Goal: Information Seeking & Learning: Find specific fact

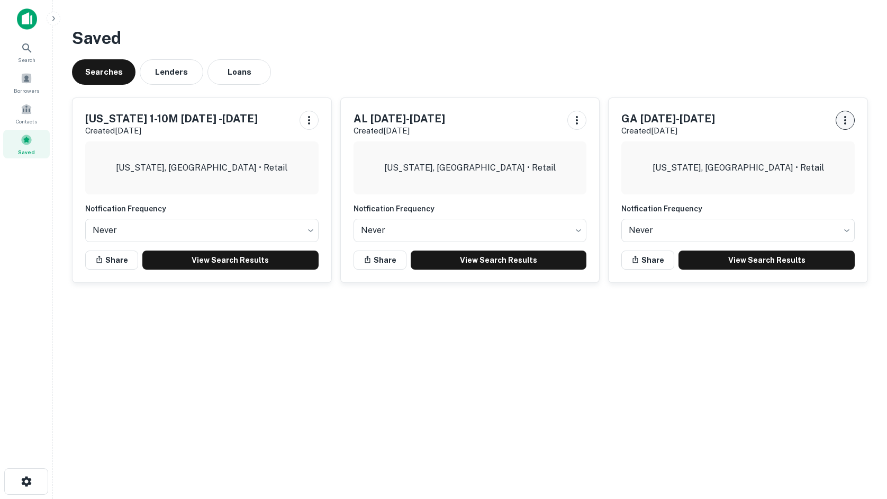
click at [850, 119] on div "GA [DATE]-[DATE] Created [DATE] [US_STATE], [GEOGRAPHIC_DATA] • Retail Notficat…" at bounding box center [738, 190] width 259 height 184
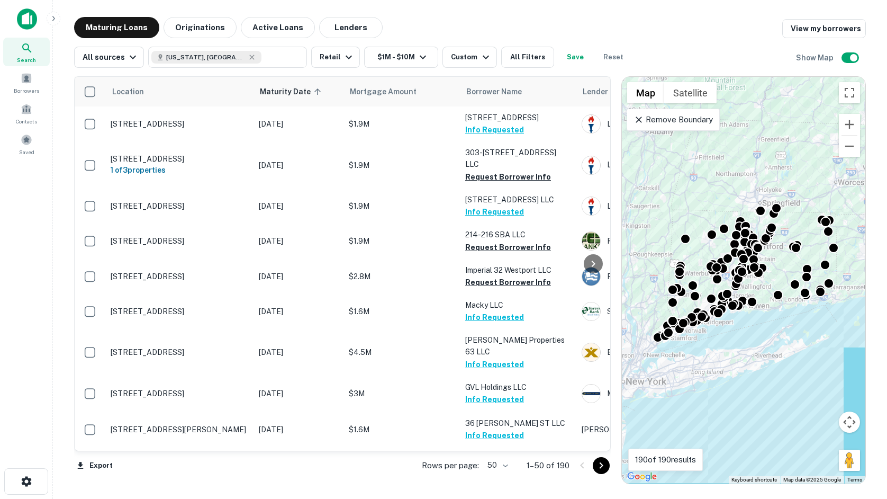
scroll to position [582, 0]
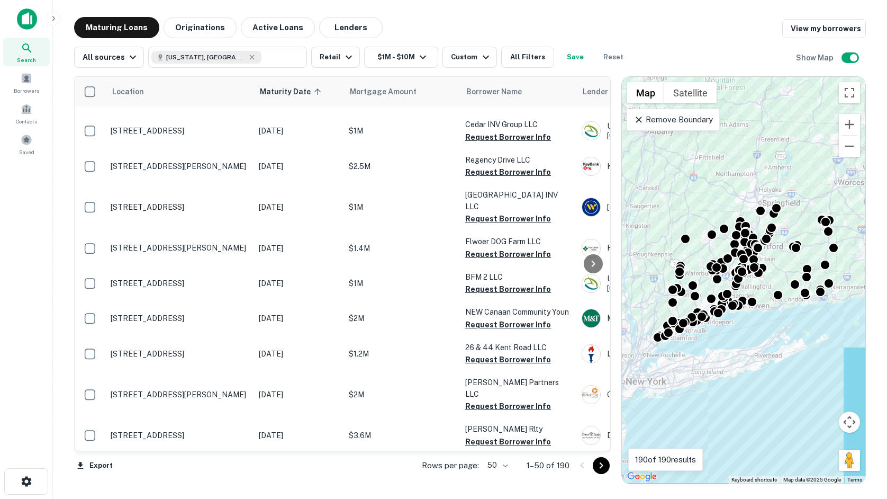
drag, startPoint x: 22, startPoint y: 241, endPoint x: 2, endPoint y: 236, distance: 20.8
click at [15, 238] on div "Search Borrowers Contacts Saved" at bounding box center [26, 233] width 52 height 466
drag, startPoint x: 777, startPoint y: 53, endPoint x: 771, endPoint y: 53, distance: 5.8
click at [777, 53] on div "All sources Connecticut, USA ​ Retail $1M - $10M Custom All Filters Save Reset …" at bounding box center [470, 53] width 792 height 30
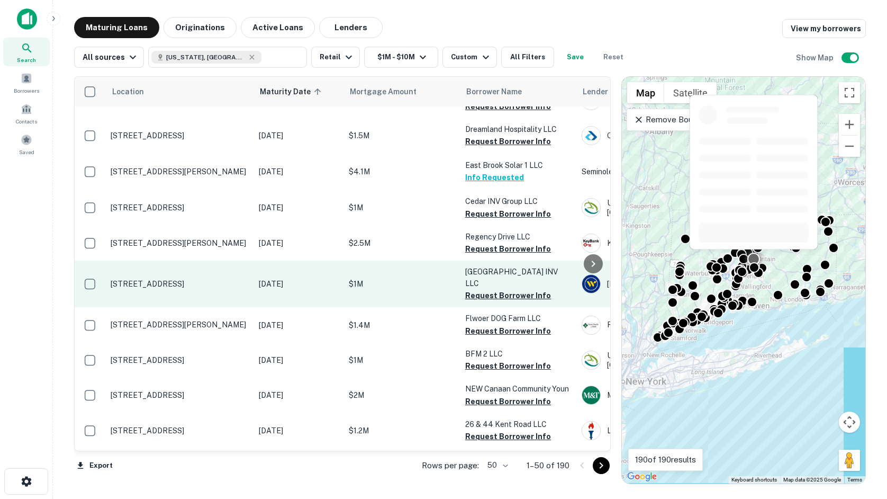
scroll to position [476, 0]
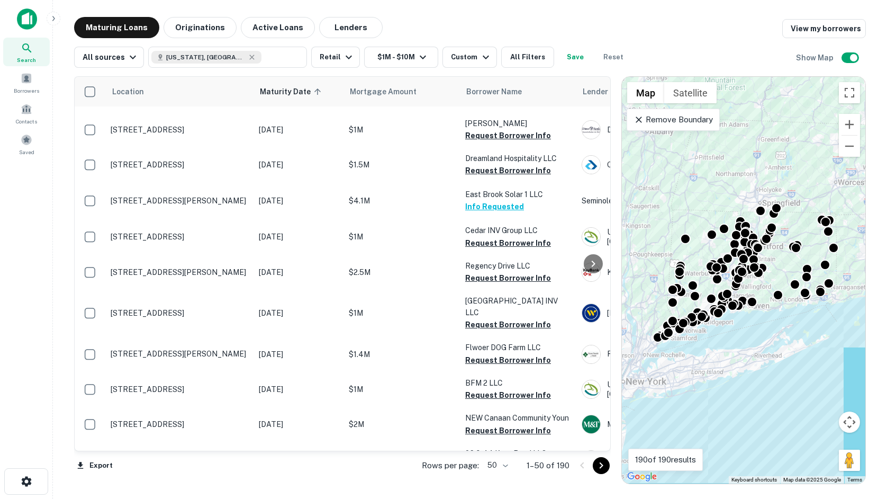
click at [770, 23] on div "Maturing Loans Originations Active Loans Lenders View my borrowers" at bounding box center [470, 27] width 792 height 21
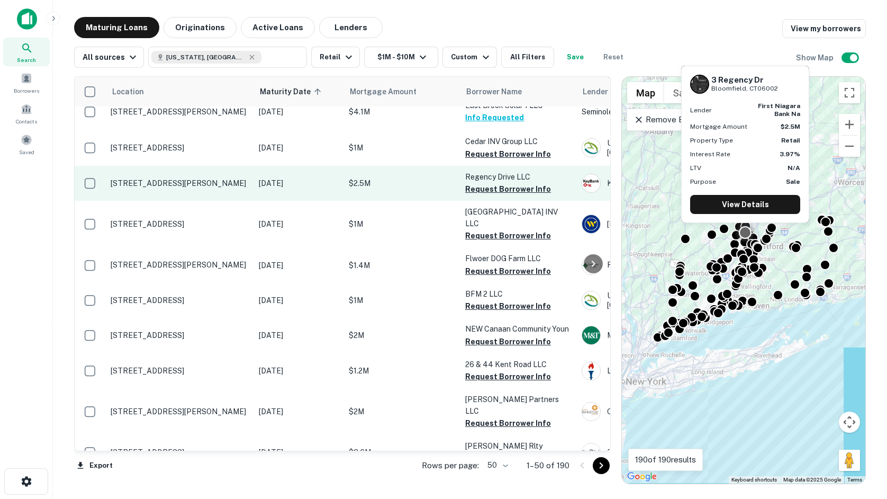
scroll to position [582, 0]
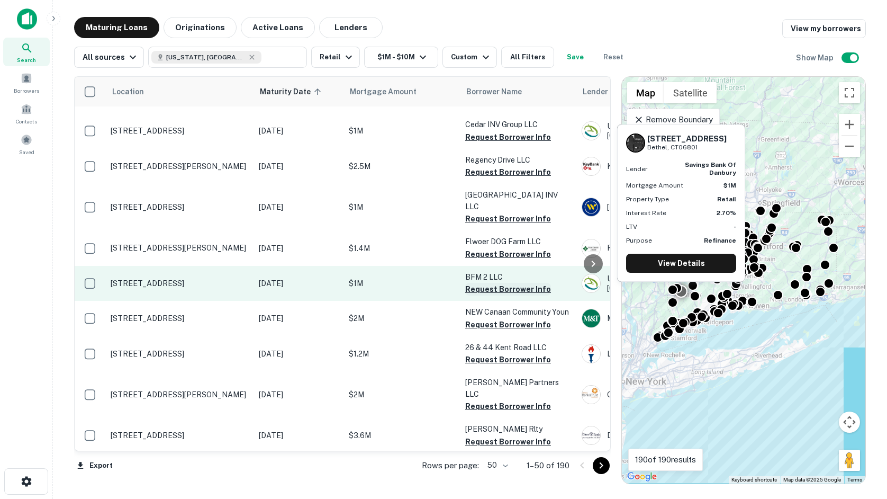
click at [489, 283] on button "Request Borrower Info" at bounding box center [508, 289] width 86 height 13
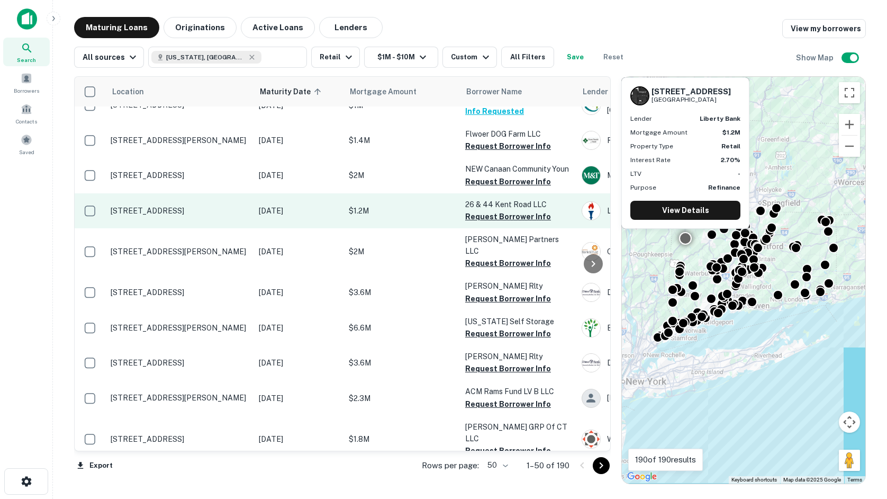
scroll to position [741, 0]
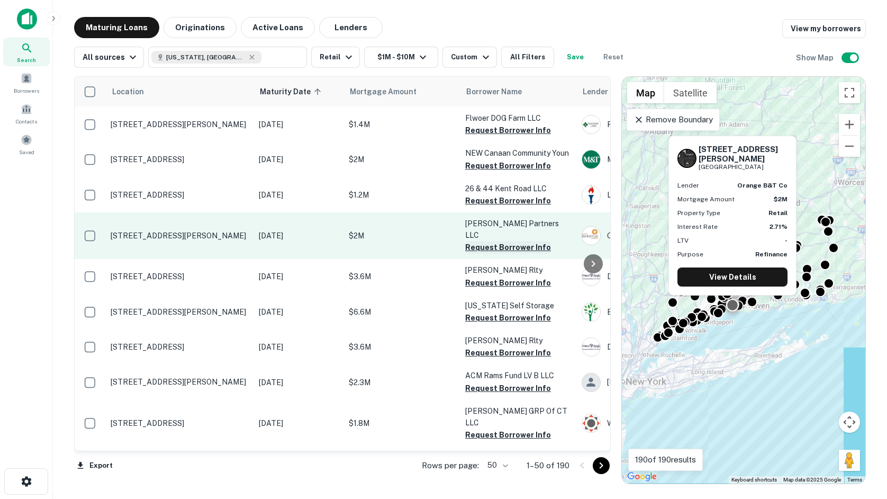
click at [503, 241] on button "Request Borrower Info" at bounding box center [508, 247] width 86 height 13
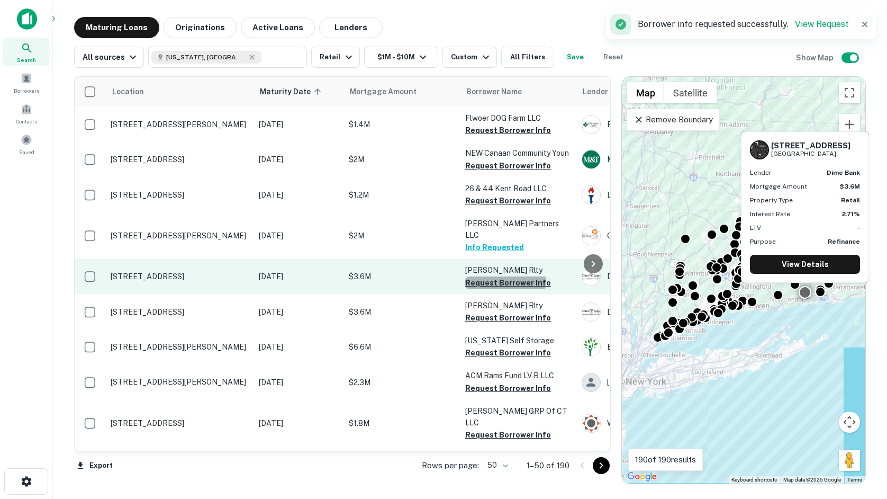
click at [492, 276] on button "Request Borrower Info" at bounding box center [508, 282] width 86 height 13
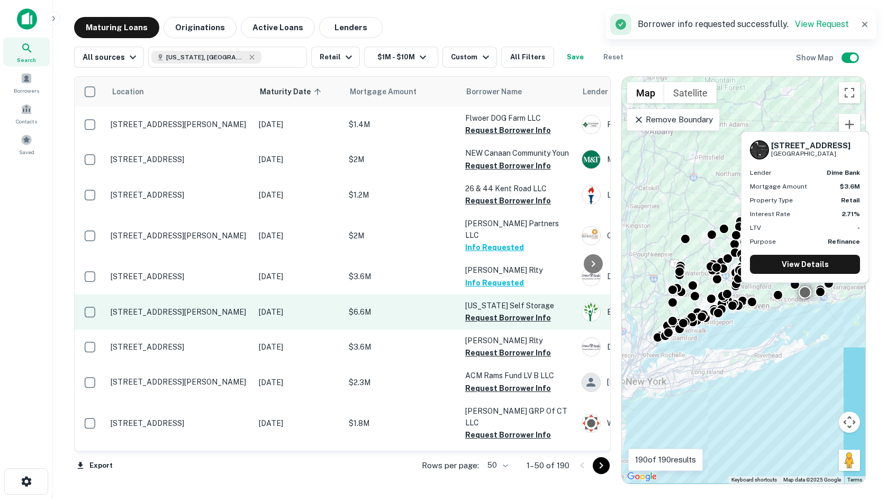
drag, startPoint x: 304, startPoint y: 245, endPoint x: 178, endPoint y: 258, distance: 126.1
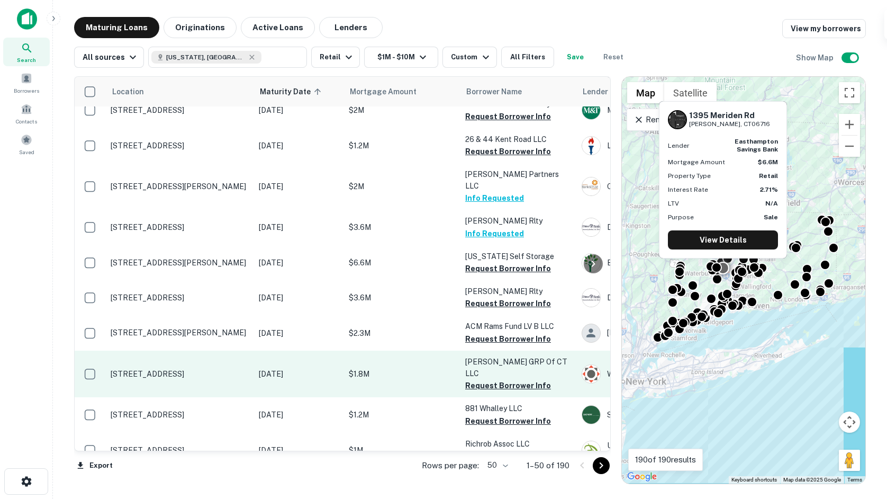
scroll to position [847, 0]
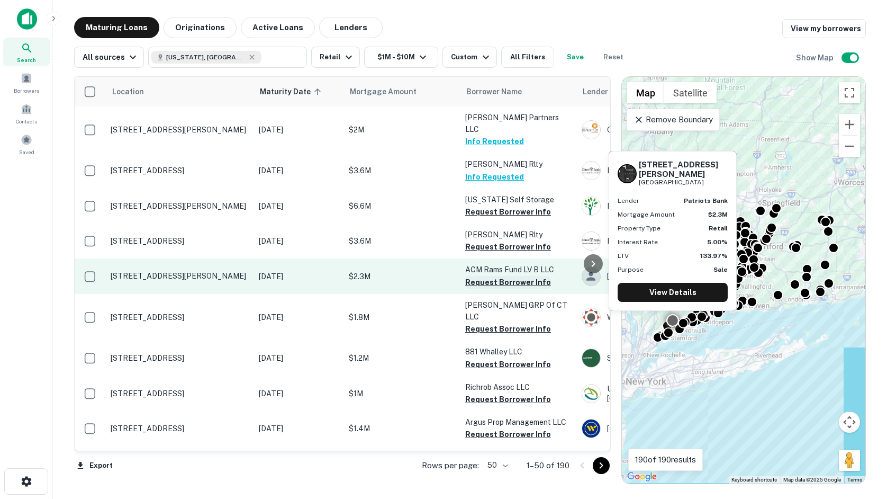
click at [497, 276] on button "Request Borrower Info" at bounding box center [508, 282] width 86 height 13
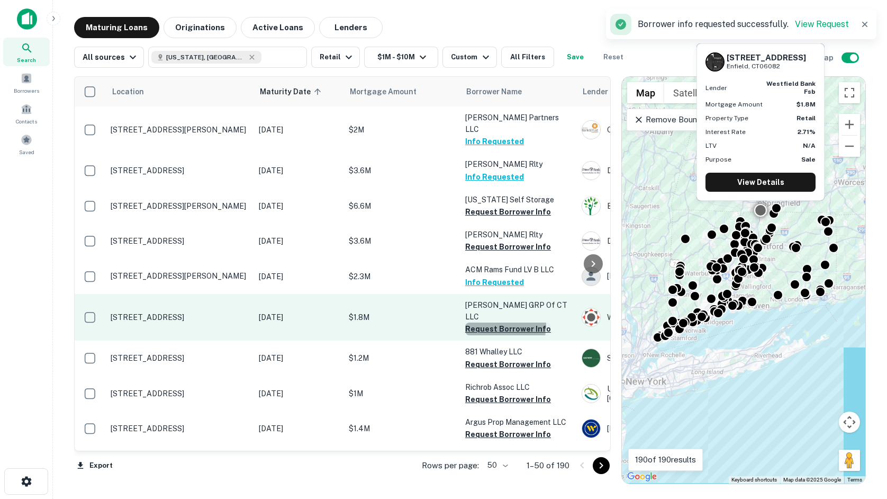
click at [502, 322] on button "Request Borrower Info" at bounding box center [508, 328] width 86 height 13
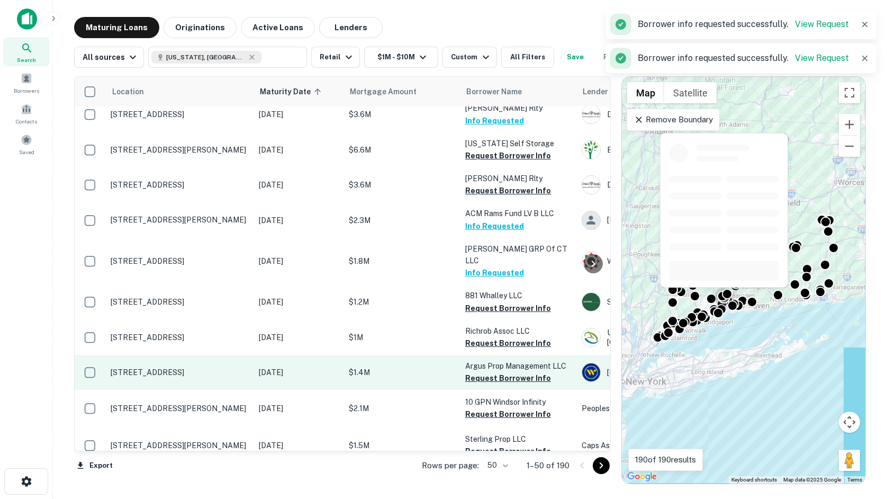
scroll to position [953, 0]
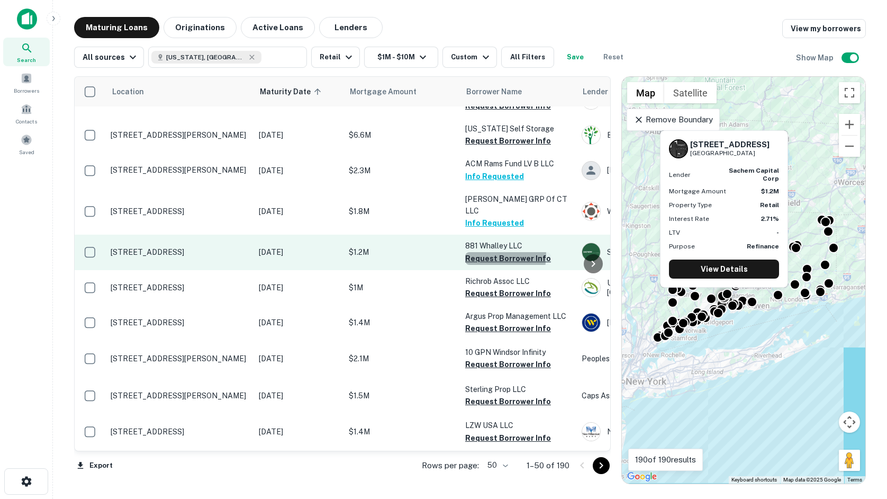
click at [484, 252] on button "Request Borrower Info" at bounding box center [508, 258] width 86 height 13
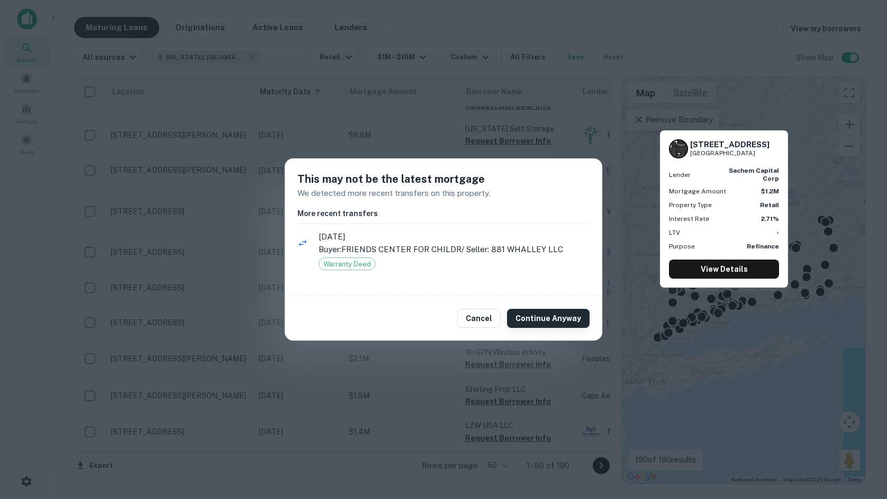
click at [553, 315] on button "Continue Anyway" at bounding box center [548, 318] width 83 height 19
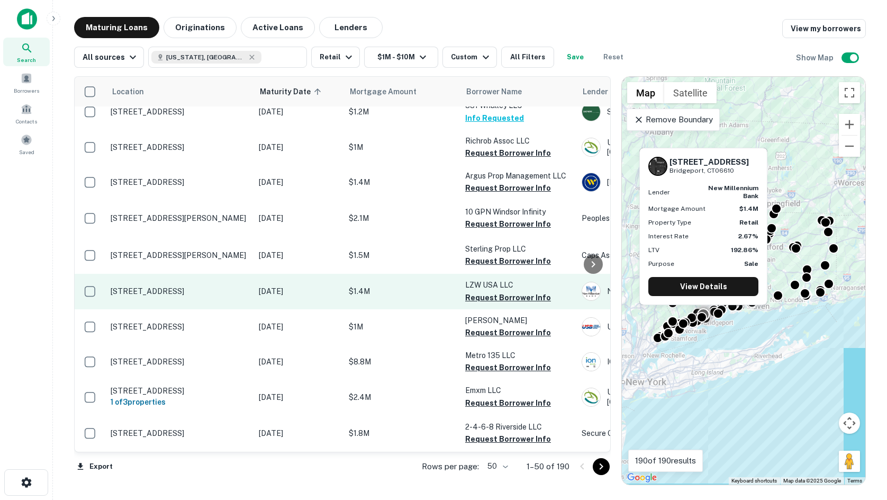
scroll to position [1112, 0]
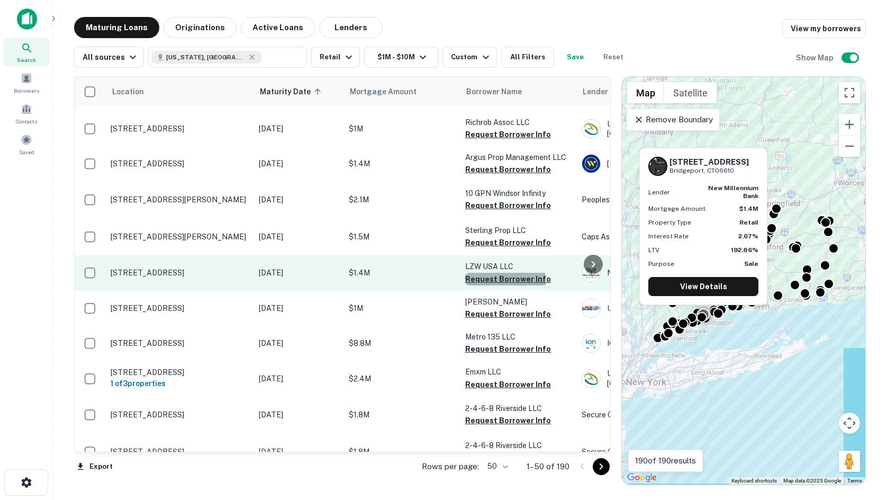
click at [472, 273] on button "Request Borrower Info" at bounding box center [508, 279] width 86 height 13
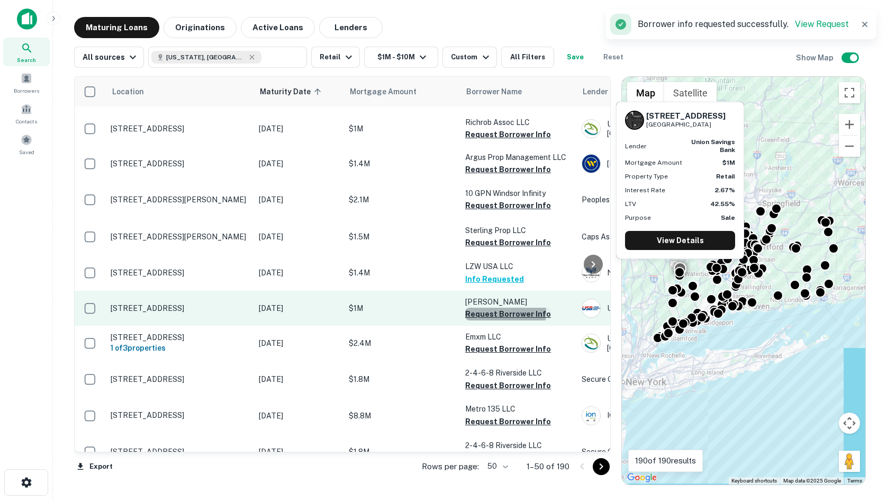
click at [486, 308] on button "Request Borrower Info" at bounding box center [508, 314] width 86 height 13
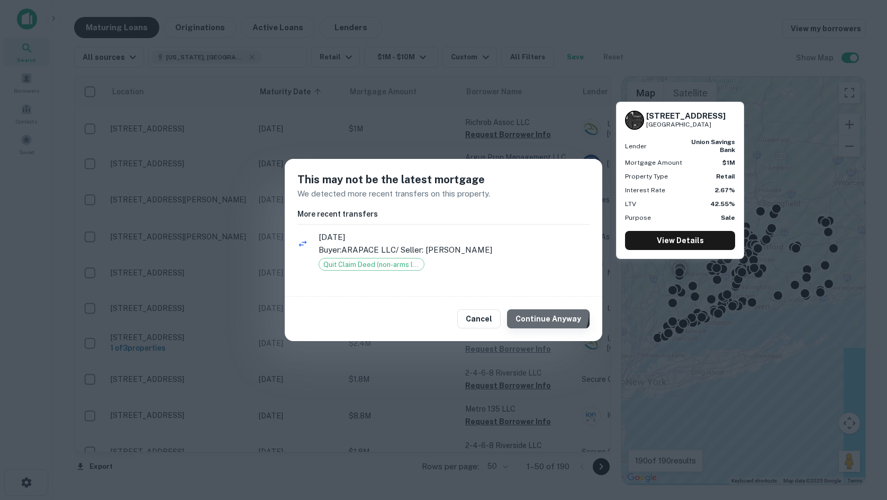
click at [550, 313] on button "Continue Anyway" at bounding box center [548, 318] width 83 height 19
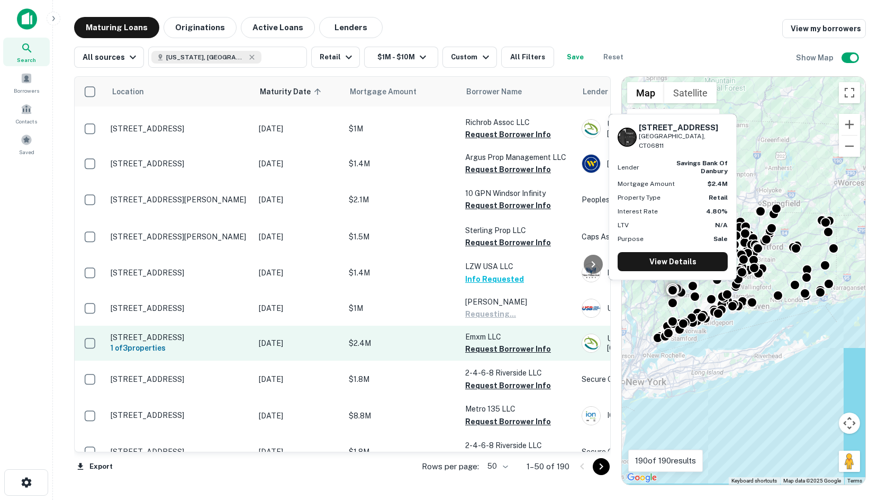
scroll to position [1217, 0]
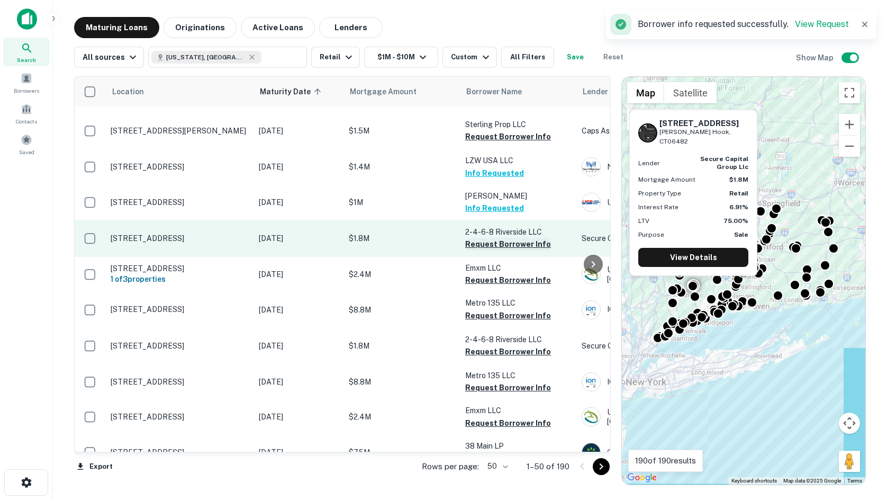
click at [484, 238] on button "Request Borrower Info" at bounding box center [508, 244] width 86 height 13
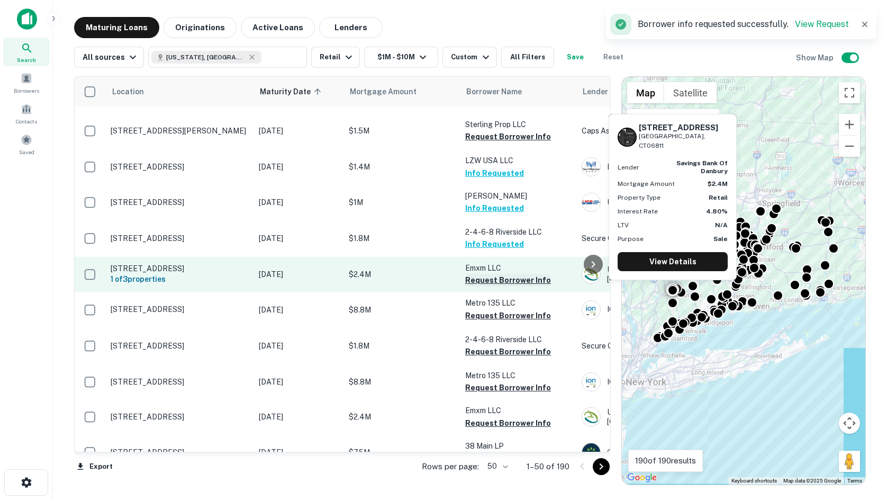
click at [492, 274] on button "Request Borrower Info" at bounding box center [508, 280] width 86 height 13
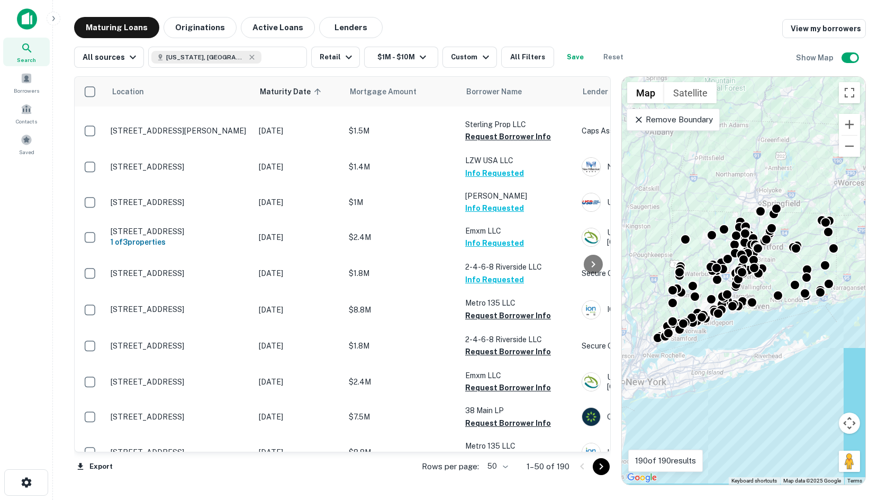
click at [737, 25] on div "Maturing Loans Originations Active Loans Lenders View my borrowers" at bounding box center [470, 27] width 792 height 21
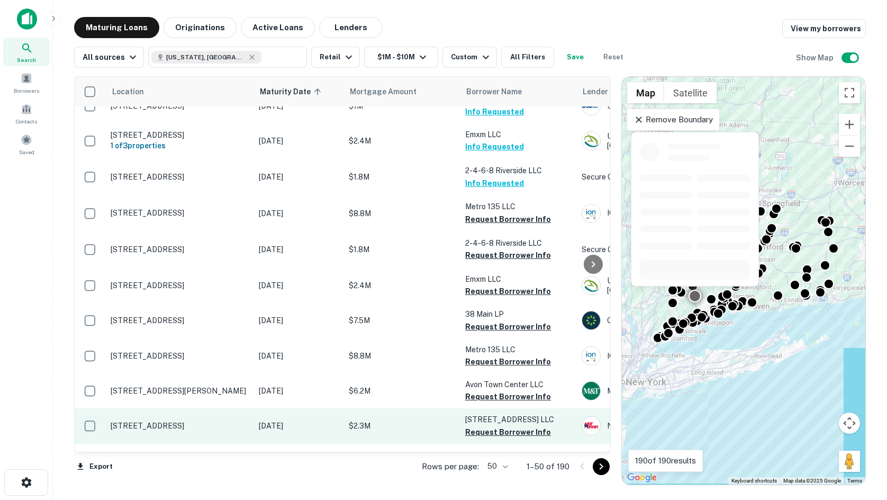
scroll to position [1323, 0]
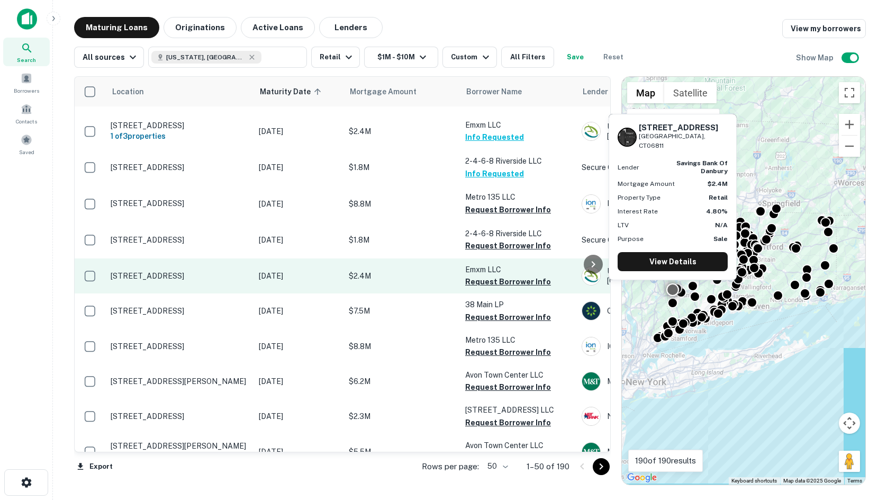
drag, startPoint x: 470, startPoint y: 219, endPoint x: 432, endPoint y: 224, distance: 38.5
click at [471, 275] on button "Request Borrower Info" at bounding box center [508, 281] width 86 height 13
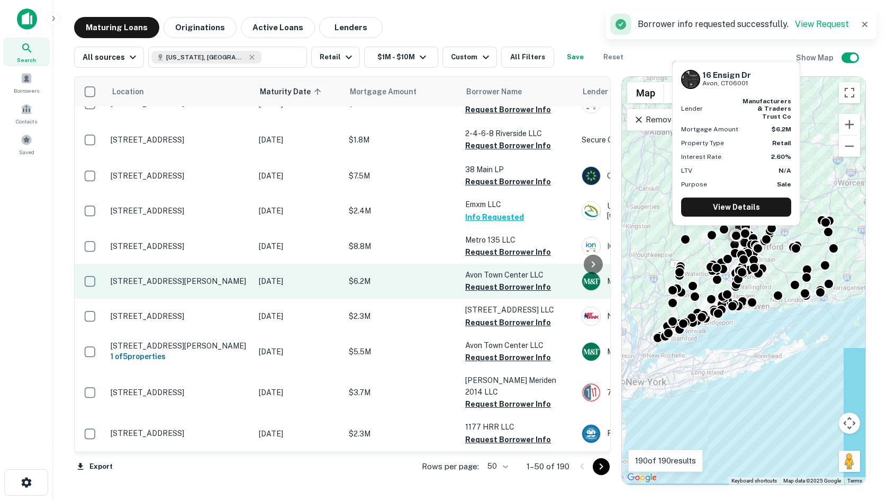
scroll to position [1429, 0]
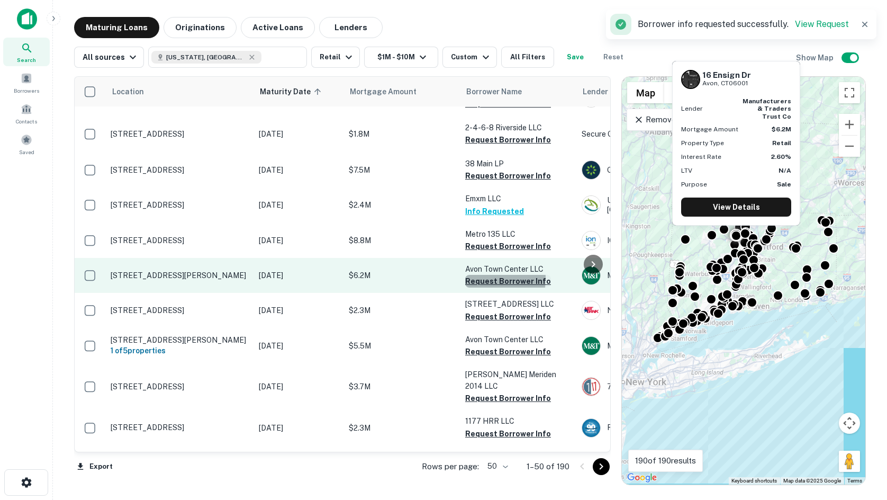
click at [476, 275] on button "Request Borrower Info" at bounding box center [508, 281] width 86 height 13
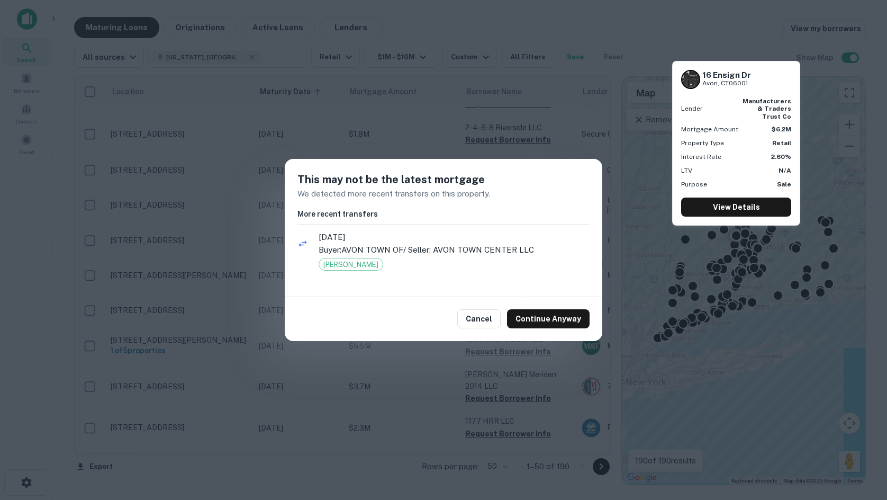
click at [559, 329] on div "Cancel Continue Anyway" at bounding box center [444, 318] width 318 height 44
click at [559, 316] on button "Continue Anyway" at bounding box center [548, 318] width 83 height 19
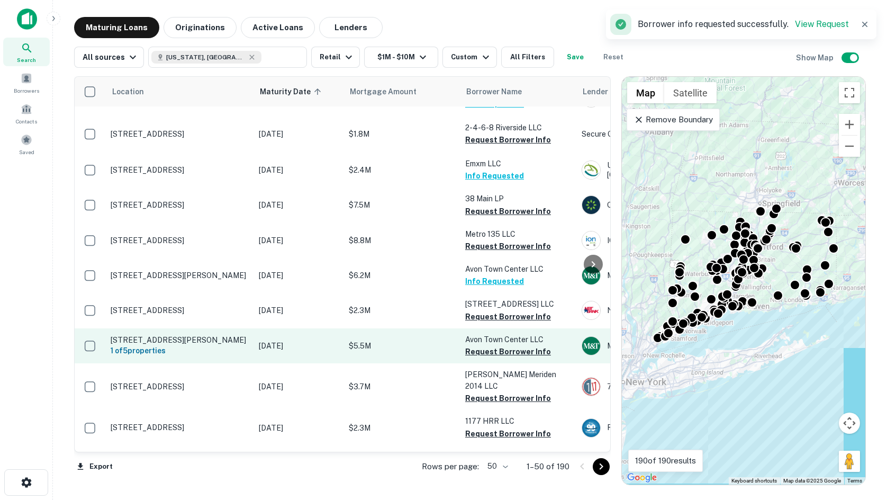
scroll to position [1433, 0]
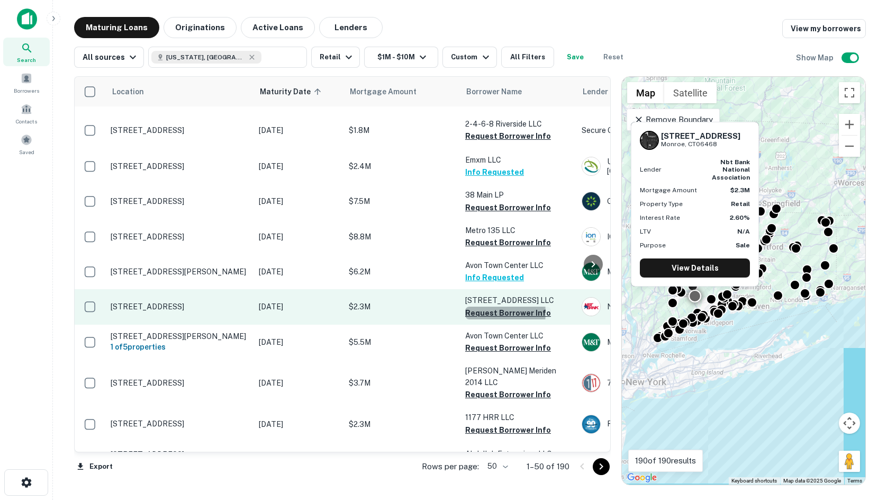
click at [488, 306] on button "Request Borrower Info" at bounding box center [508, 312] width 86 height 13
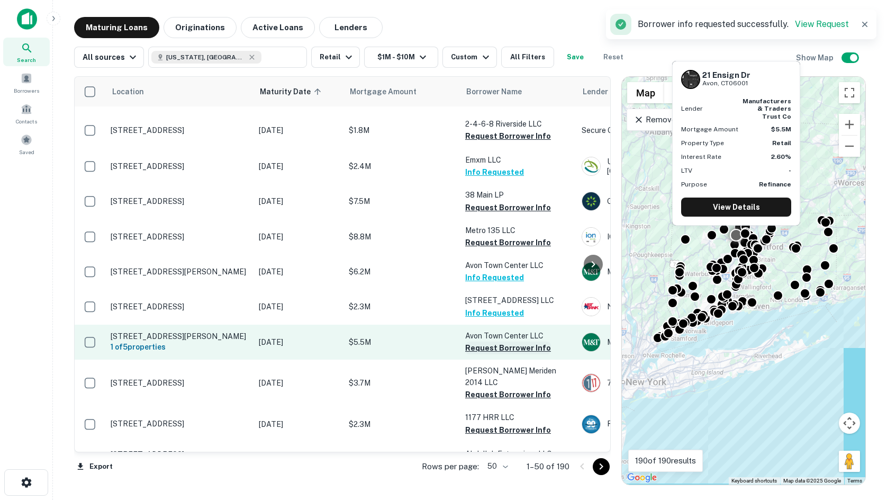
click at [481, 341] on button "Request Borrower Info" at bounding box center [508, 347] width 86 height 13
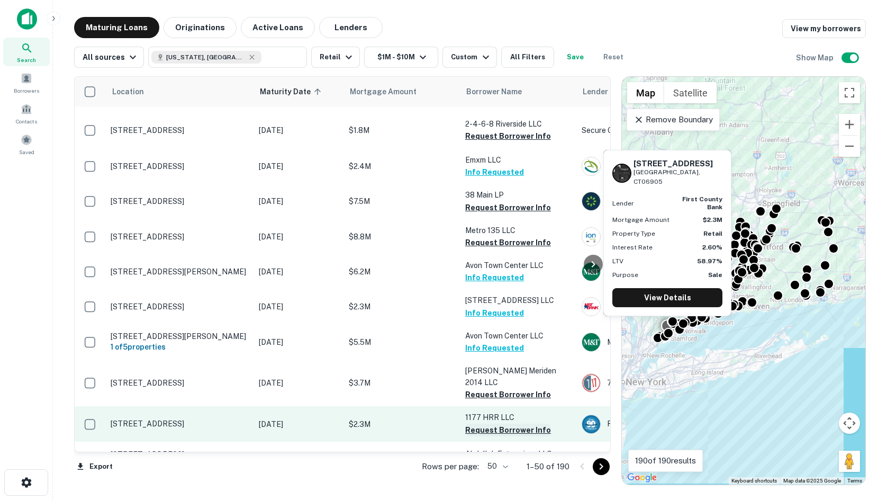
click at [488, 423] on button "Request Borrower Info" at bounding box center [508, 429] width 86 height 13
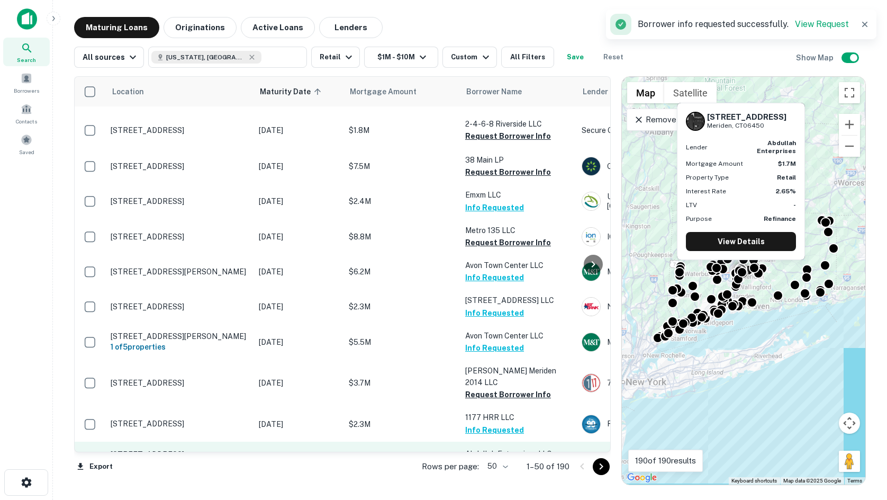
click at [481, 459] on button "Request Borrower Info" at bounding box center [508, 465] width 86 height 13
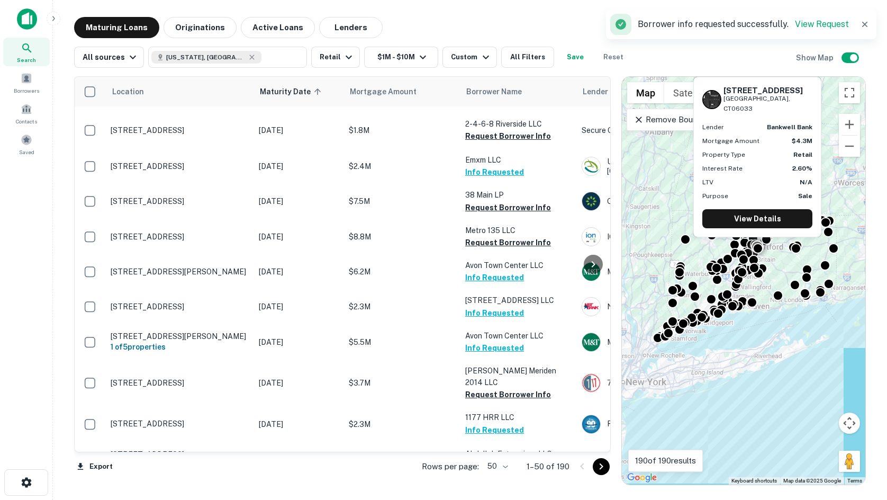
click at [513, 495] on button "Request Borrower Info" at bounding box center [508, 501] width 86 height 13
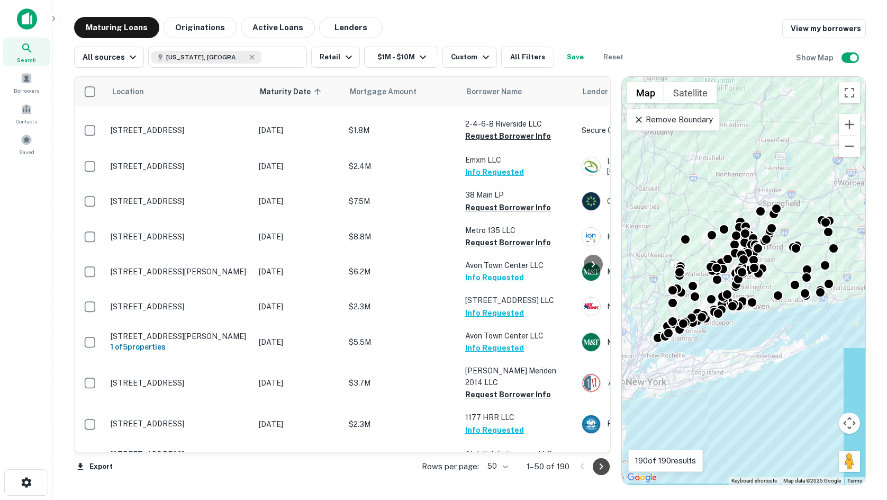
click at [595, 464] on icon "Go to next page" at bounding box center [601, 466] width 13 height 13
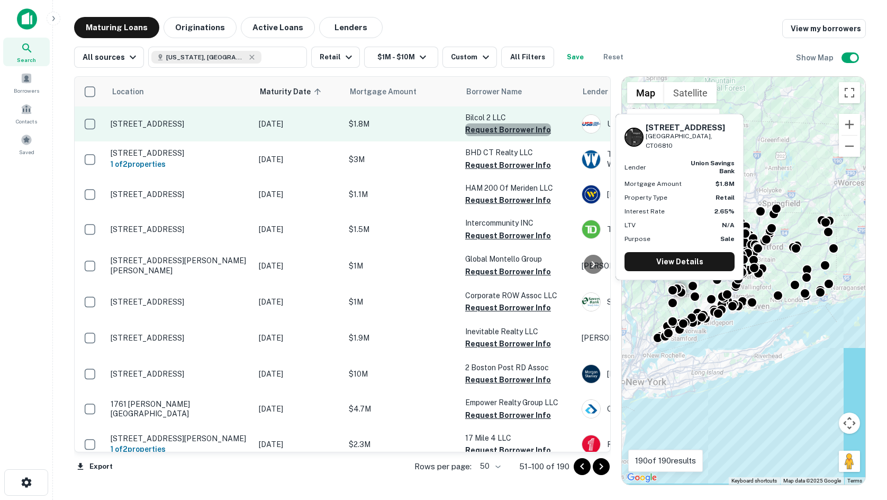
click at [514, 128] on button "Request Borrower Info" at bounding box center [508, 129] width 86 height 13
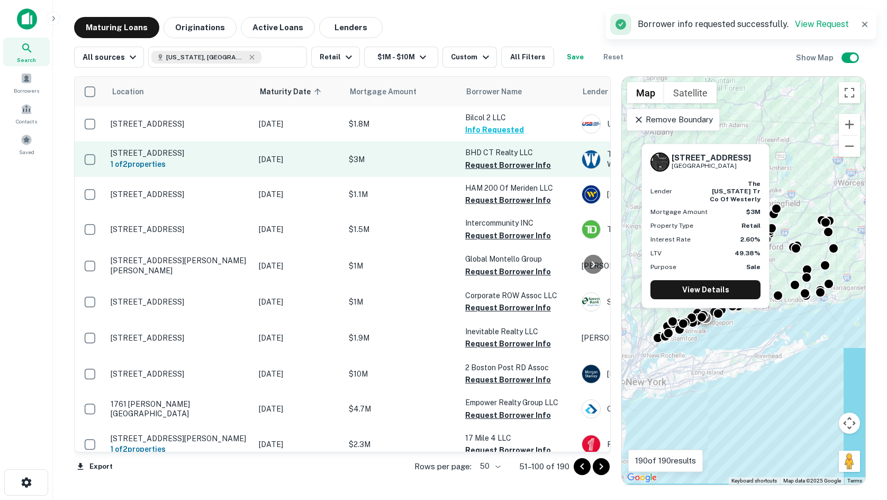
drag, startPoint x: 259, startPoint y: 165, endPoint x: 275, endPoint y: 163, distance: 16.0
click at [481, 164] on button "Request Borrower Info" at bounding box center [508, 165] width 86 height 13
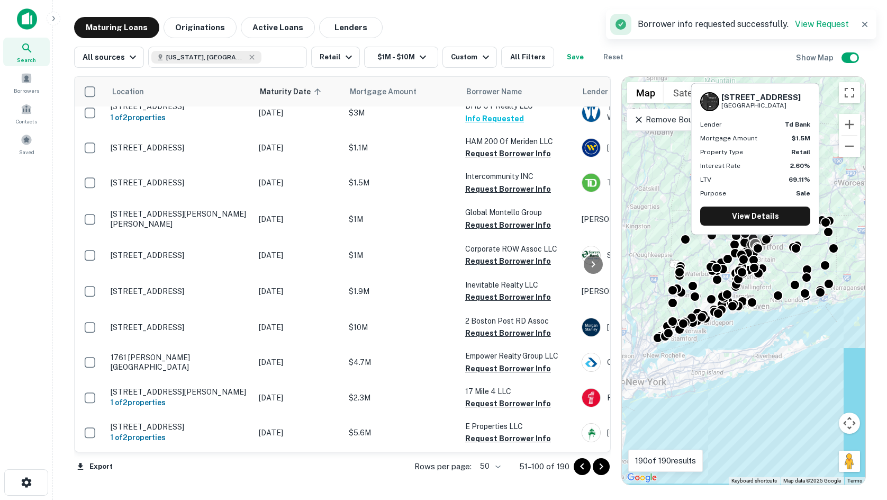
scroll to position [53, 0]
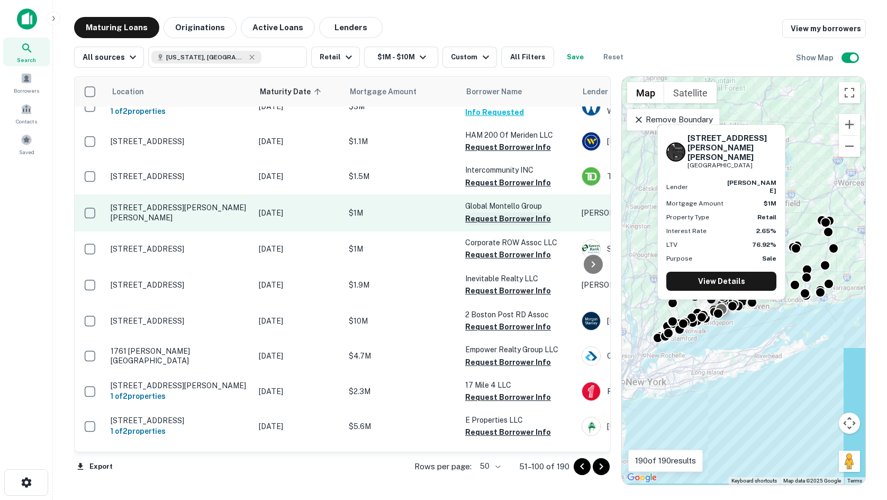
click at [515, 221] on button "Request Borrower Info" at bounding box center [508, 218] width 86 height 13
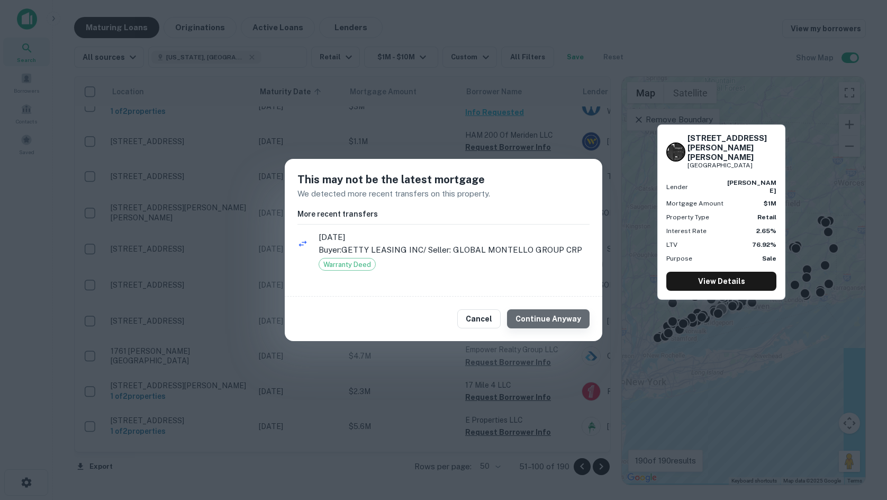
click at [554, 314] on button "Continue Anyway" at bounding box center [548, 318] width 83 height 19
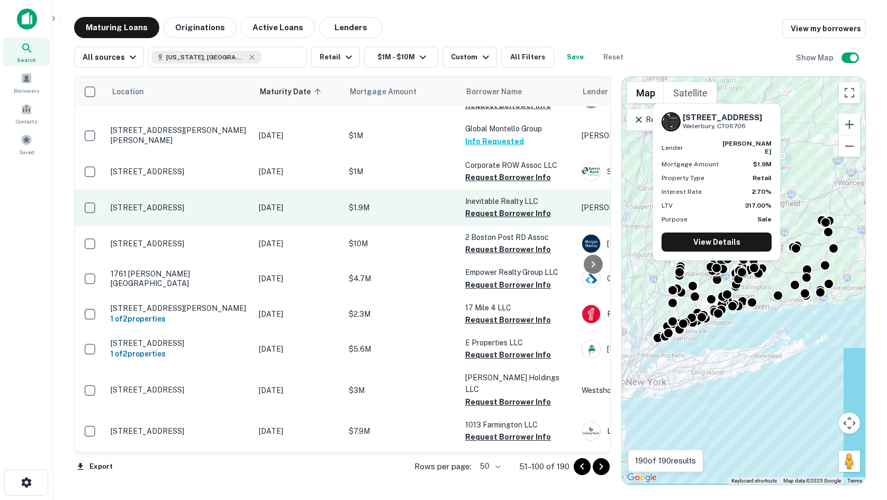
scroll to position [159, 0]
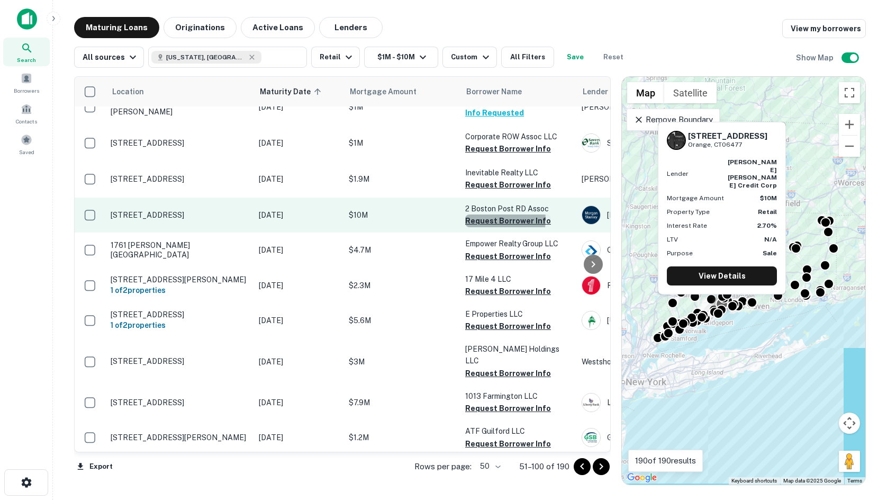
click at [497, 219] on button "Request Borrower Info" at bounding box center [508, 220] width 86 height 13
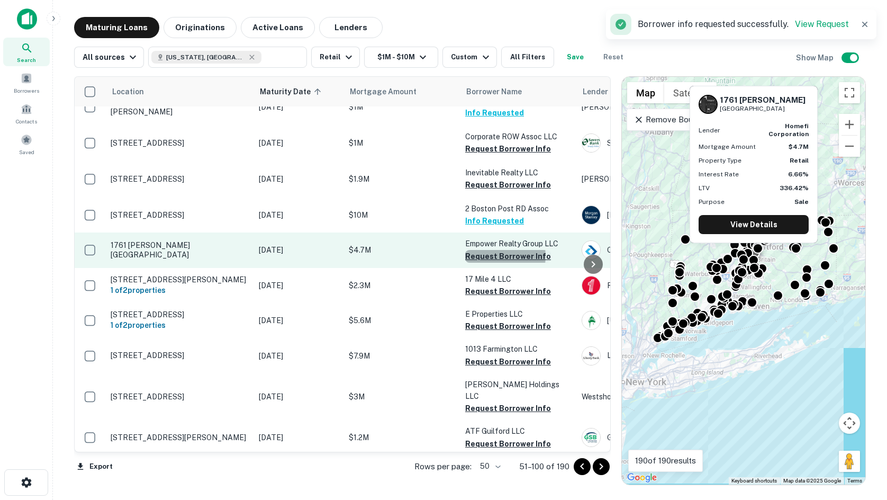
click at [498, 256] on button "Request Borrower Info" at bounding box center [508, 256] width 86 height 13
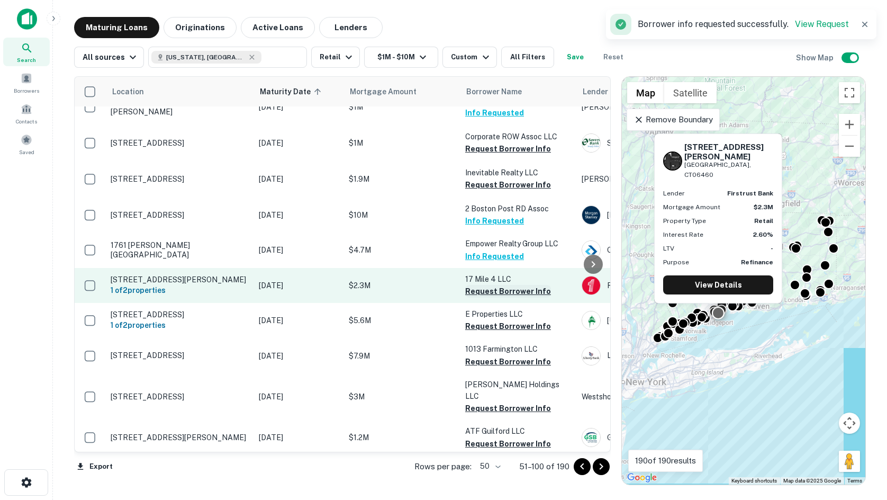
click at [500, 289] on button "Request Borrower Info" at bounding box center [508, 291] width 86 height 13
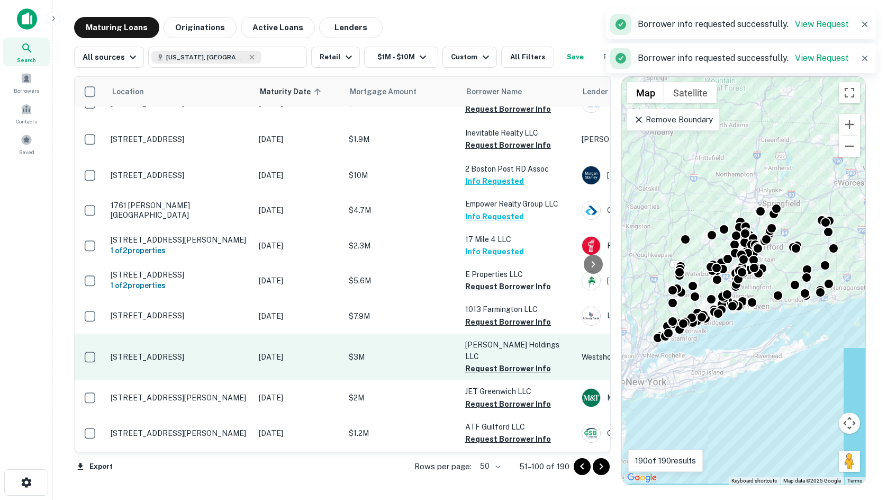
scroll to position [265, 0]
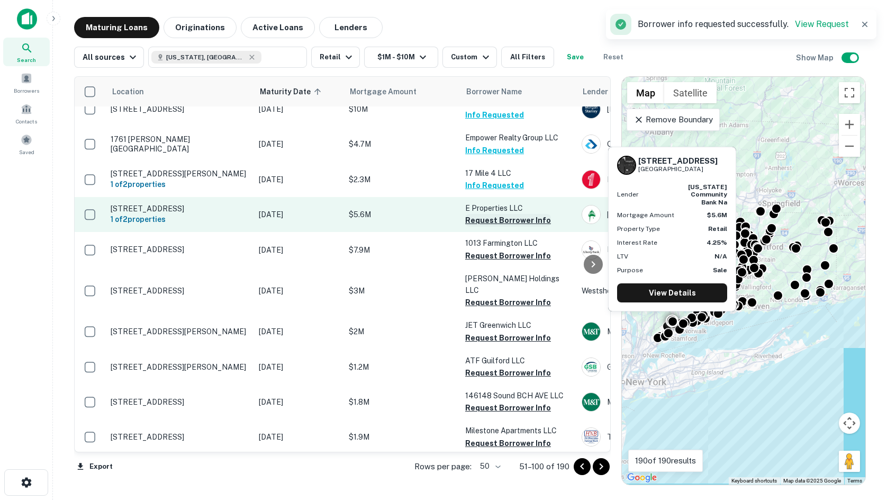
click at [466, 216] on button "Request Borrower Info" at bounding box center [508, 220] width 86 height 13
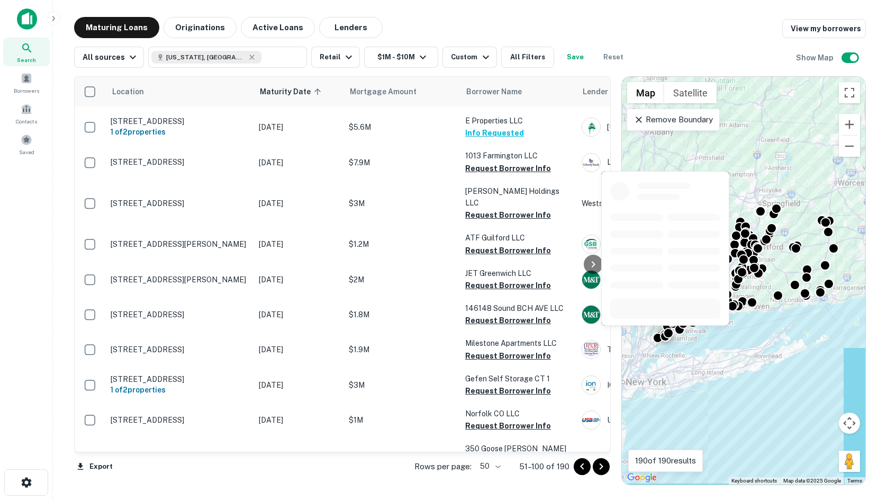
scroll to position [371, 0]
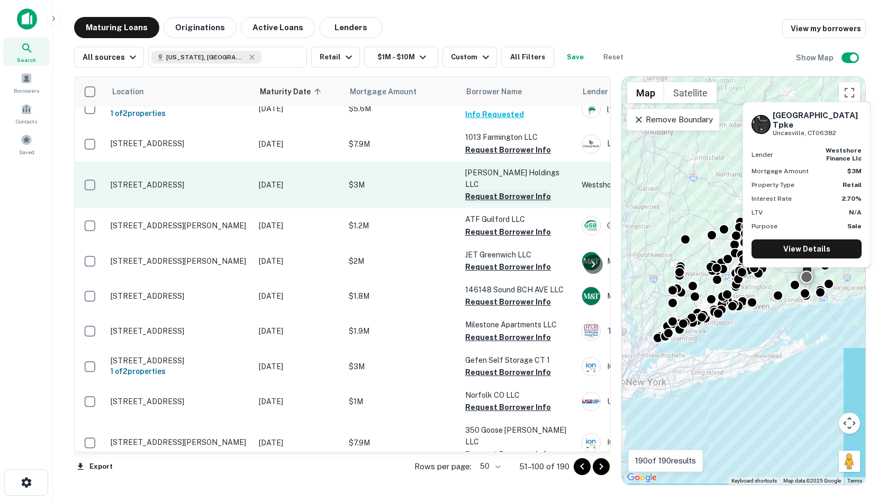
click at [526, 190] on button "Request Borrower Info" at bounding box center [508, 196] width 86 height 13
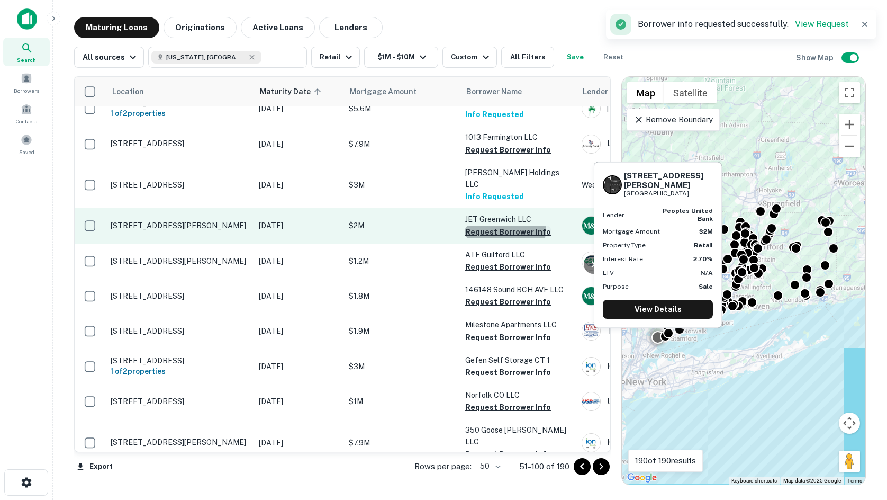
click at [494, 225] on button "Request Borrower Info" at bounding box center [508, 231] width 86 height 13
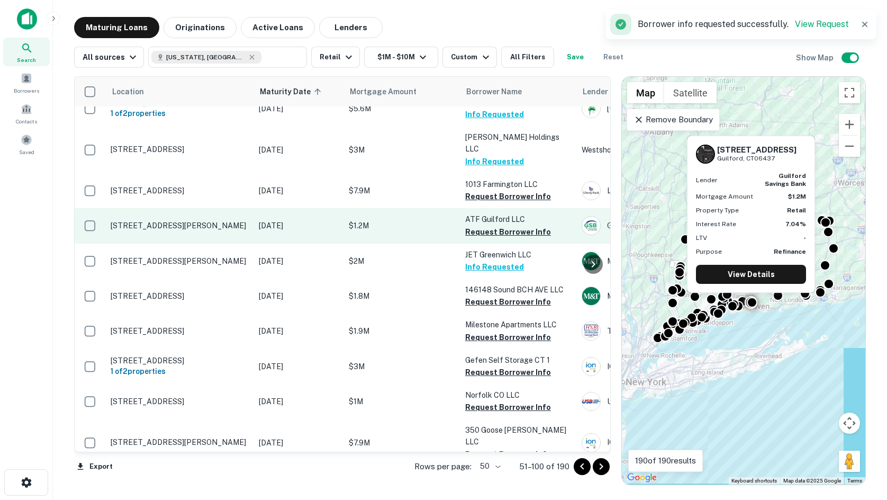
drag, startPoint x: 292, startPoint y: 261, endPoint x: 299, endPoint y: 212, distance: 49.6
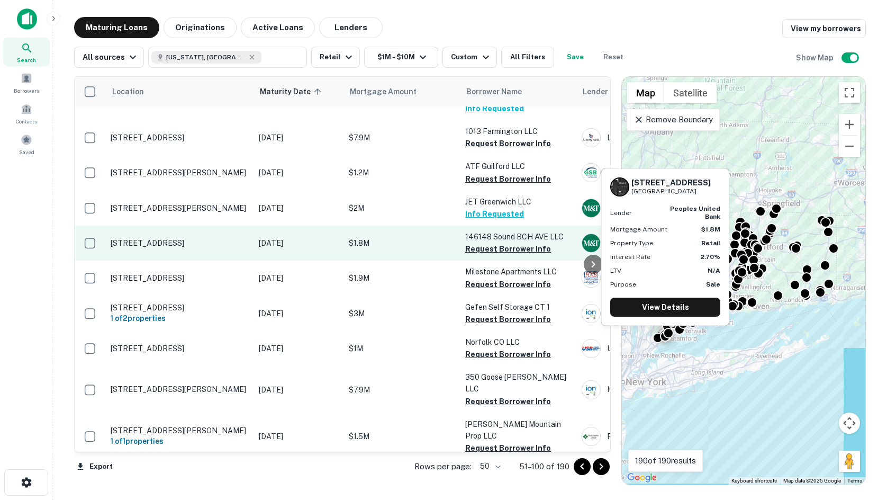
scroll to position [476, 0]
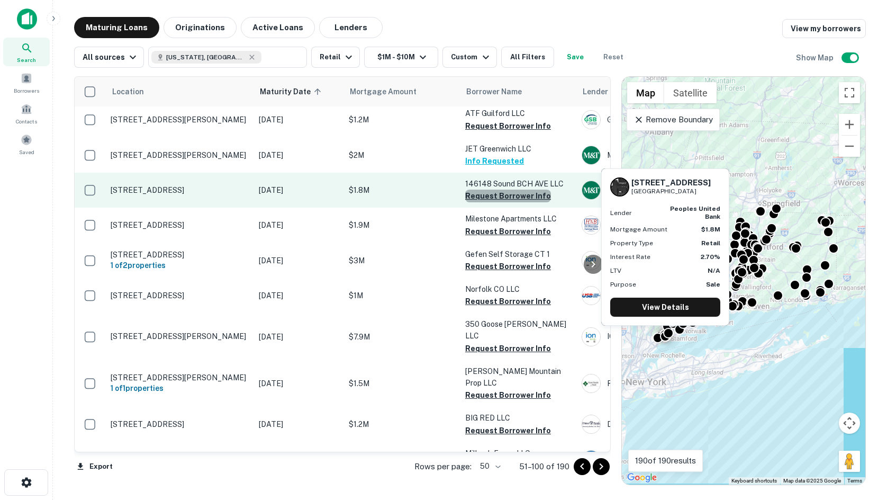
click at [513, 189] on button "Request Borrower Info" at bounding box center [508, 195] width 86 height 13
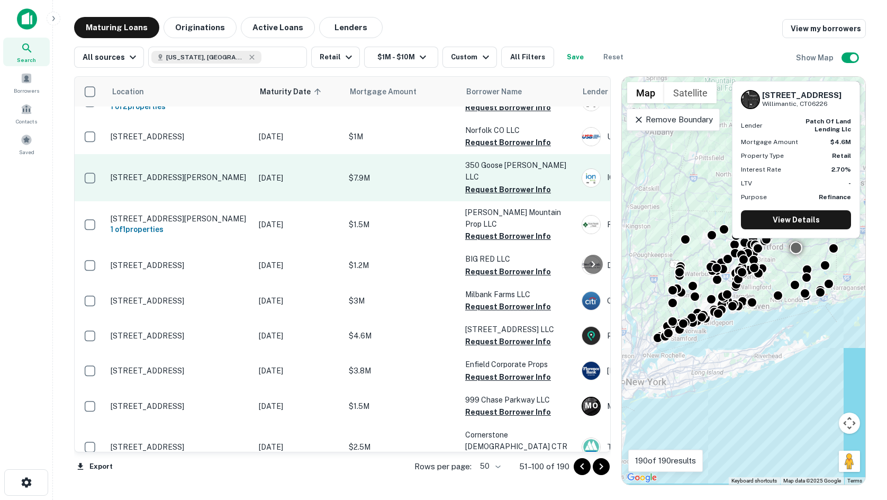
scroll to position [582, 0]
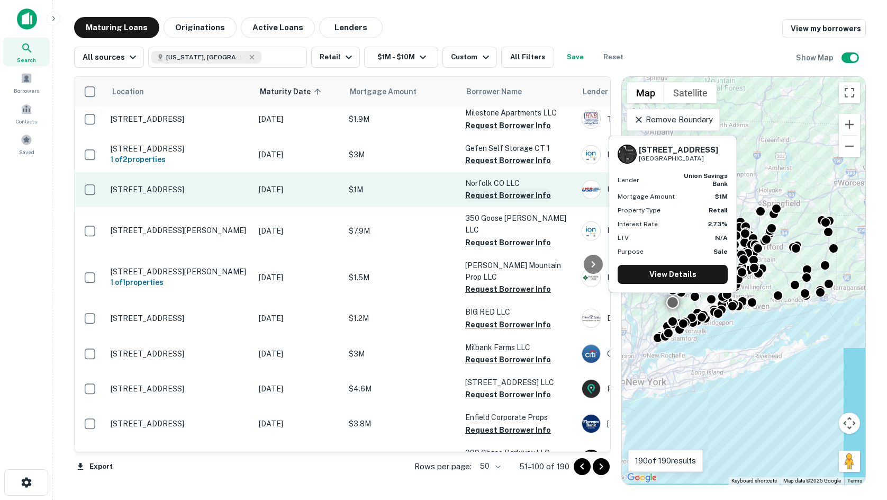
click at [480, 189] on button "Request Borrower Info" at bounding box center [508, 195] width 86 height 13
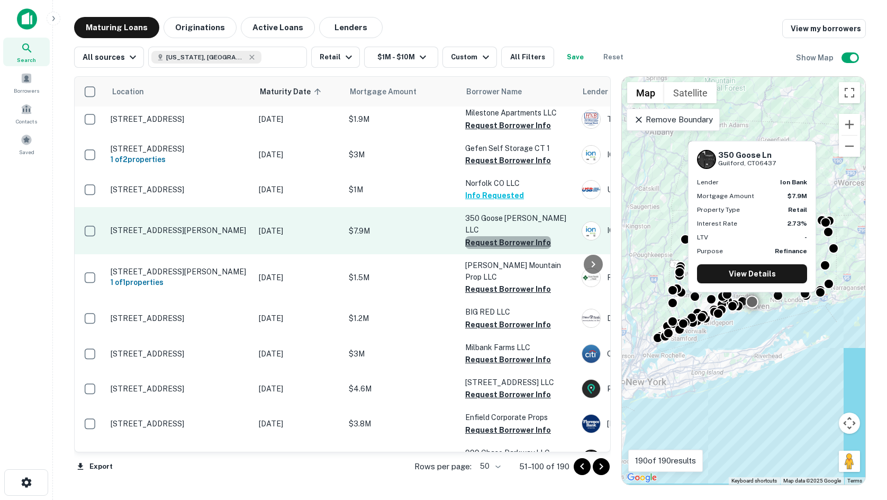
click at [530, 236] on button "Request Borrower Info" at bounding box center [508, 242] width 86 height 13
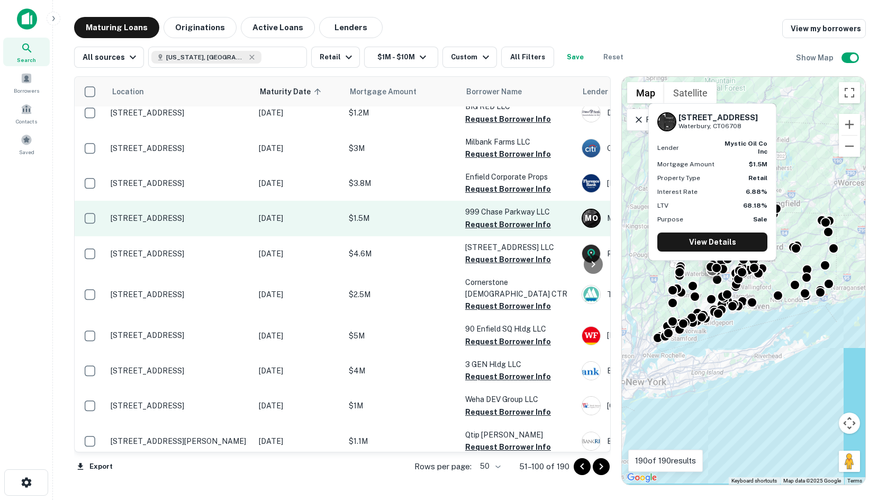
scroll to position [794, 0]
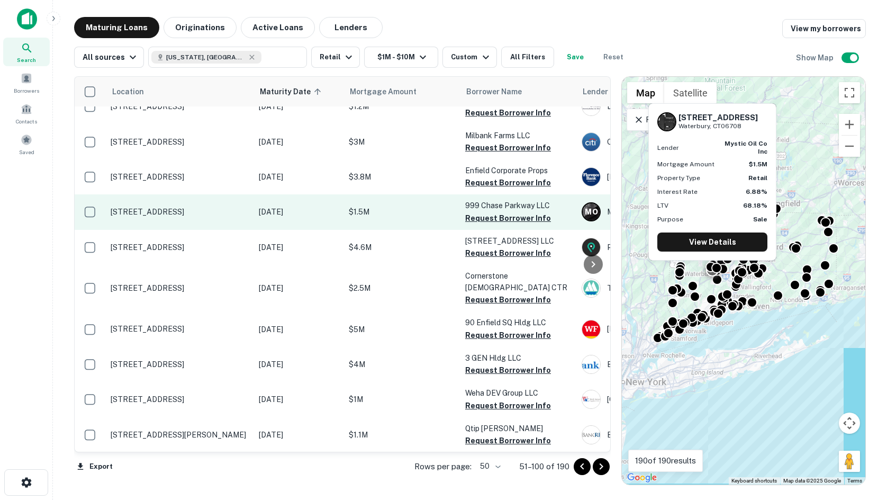
click at [523, 212] on button "Request Borrower Info" at bounding box center [508, 218] width 86 height 13
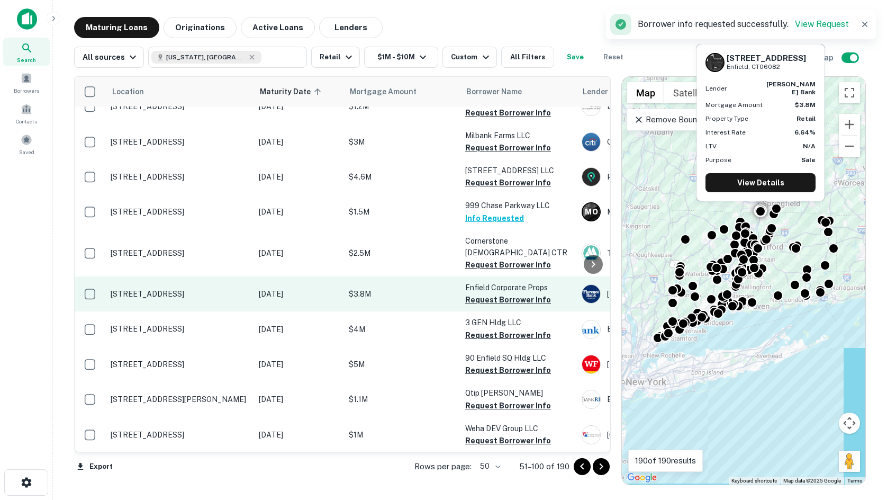
drag, startPoint x: 234, startPoint y: 245, endPoint x: 241, endPoint y: 242, distance: 6.7
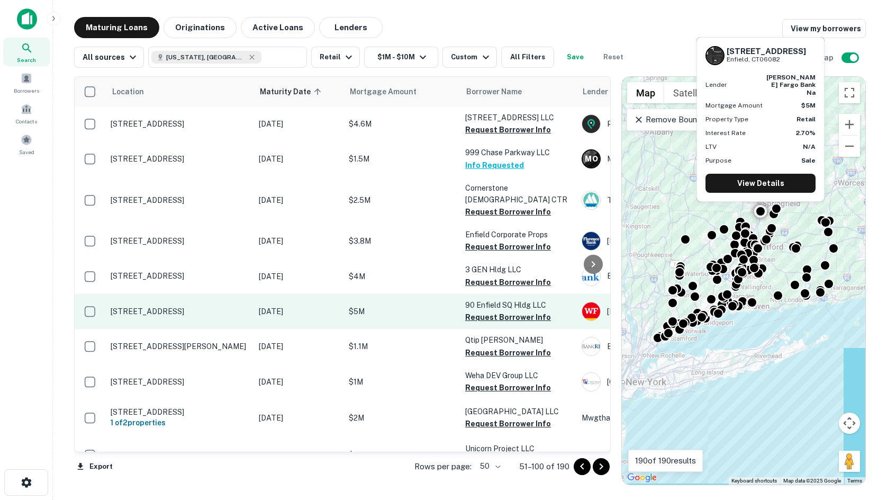
scroll to position [900, 0]
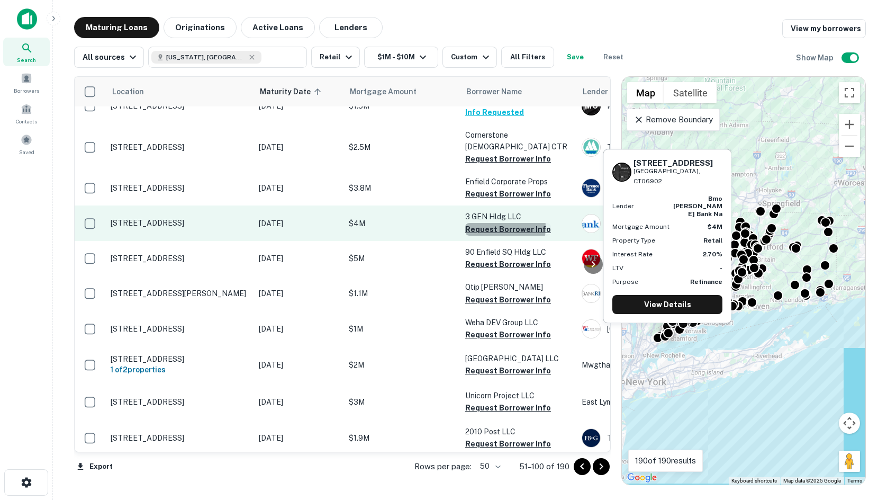
click at [481, 223] on button "Request Borrower Info" at bounding box center [508, 229] width 86 height 13
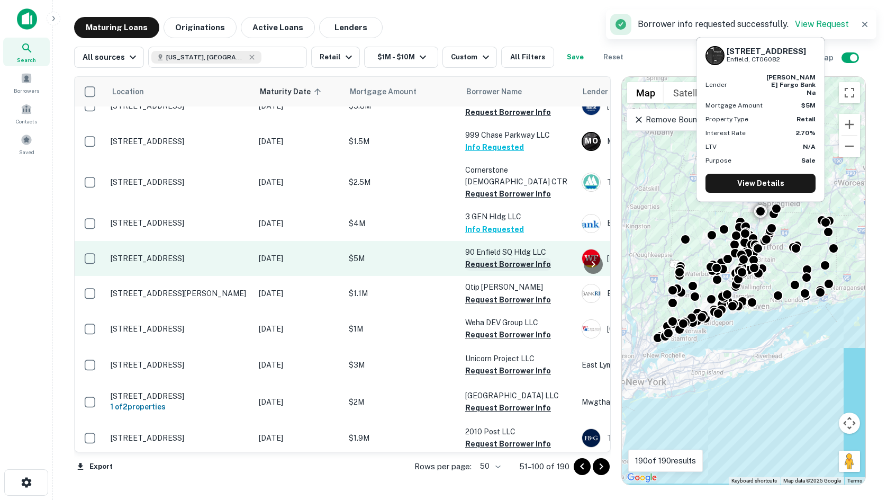
click at [495, 258] on button "Request Borrower Info" at bounding box center [508, 264] width 86 height 13
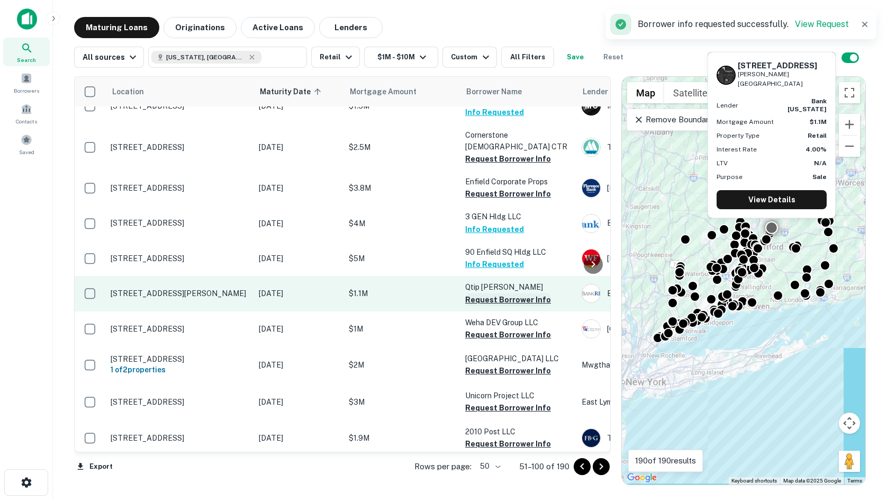
click at [485, 293] on button "Request Borrower Info" at bounding box center [508, 299] width 86 height 13
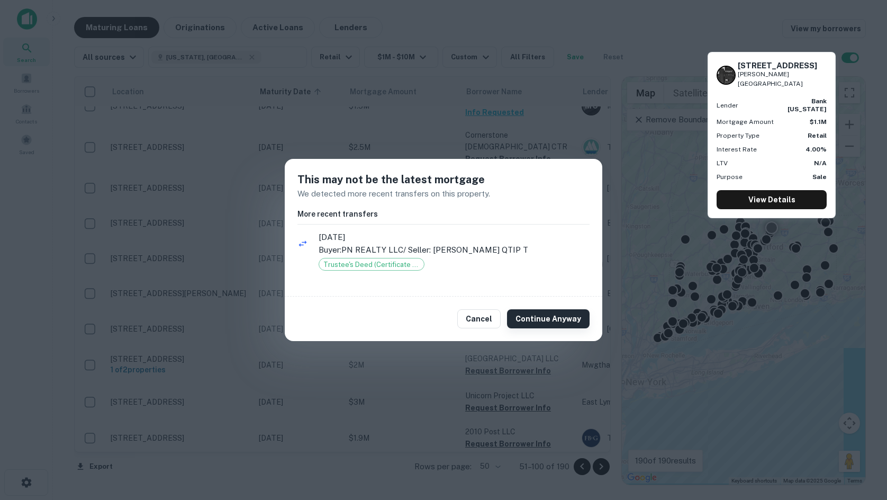
click at [552, 316] on button "Continue Anyway" at bounding box center [548, 318] width 83 height 19
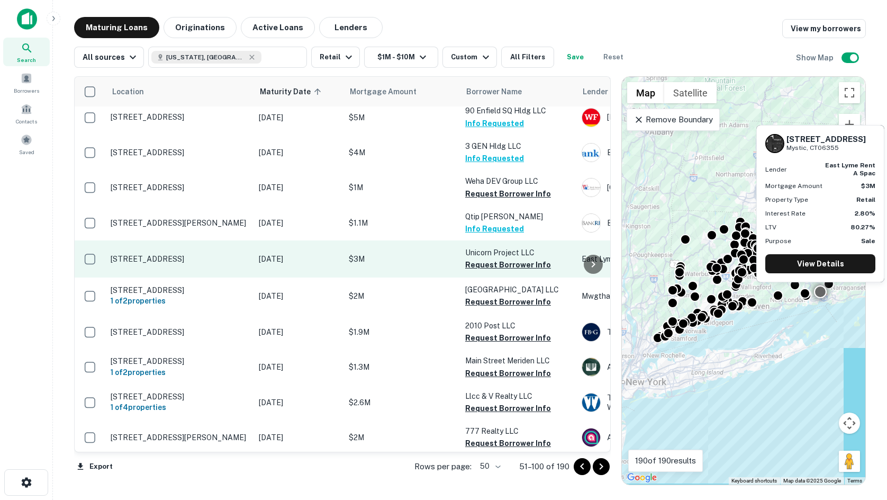
scroll to position [1059, 0]
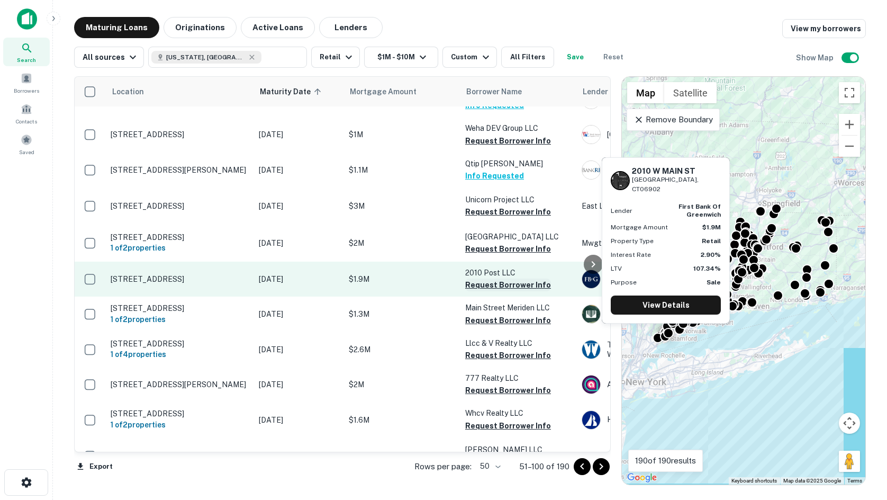
click at [513, 278] on button "Request Borrower Info" at bounding box center [508, 284] width 86 height 13
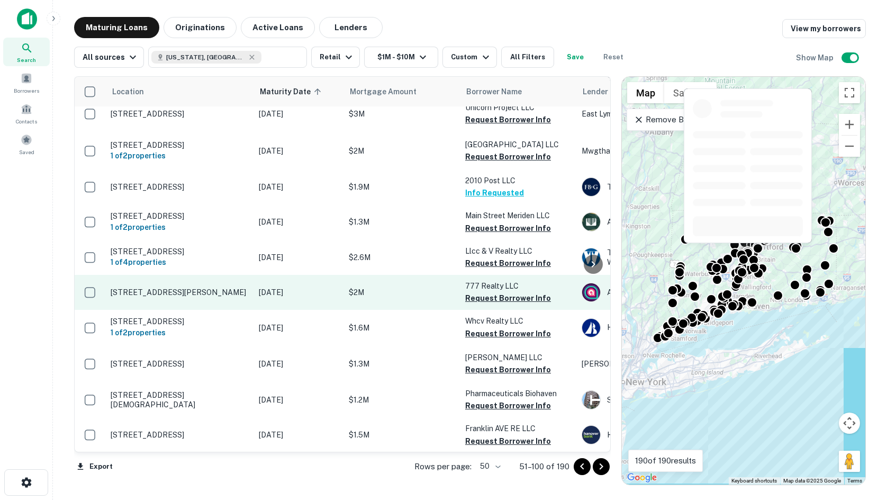
scroll to position [1165, 0]
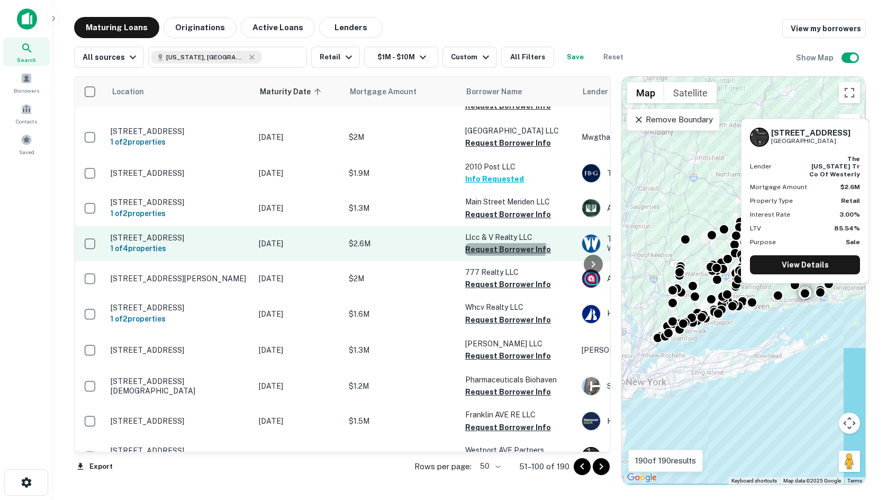
click at [502, 243] on button "Request Borrower Info" at bounding box center [508, 249] width 86 height 13
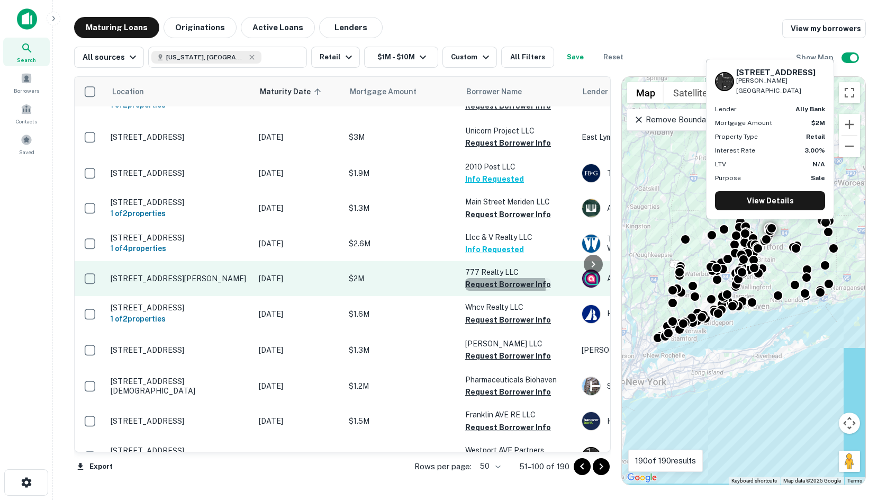
click at [484, 278] on button "Request Borrower Info" at bounding box center [508, 284] width 86 height 13
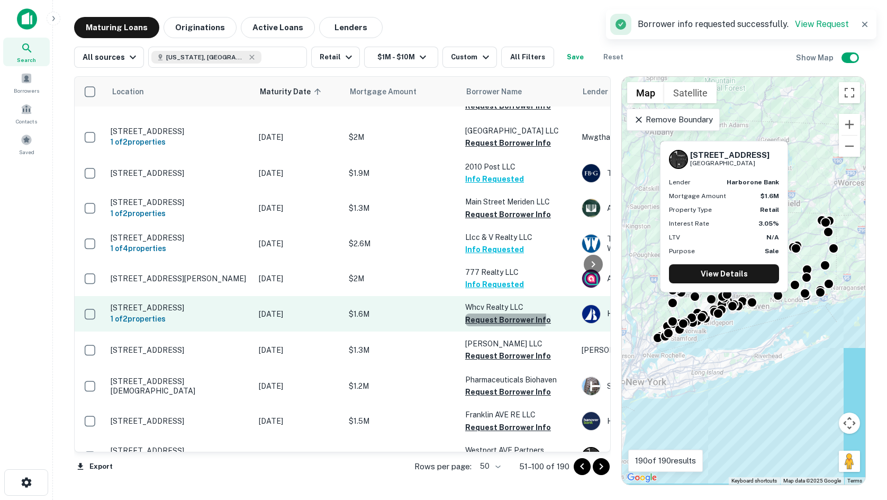
click at [502, 313] on button "Request Borrower Info" at bounding box center [508, 319] width 86 height 13
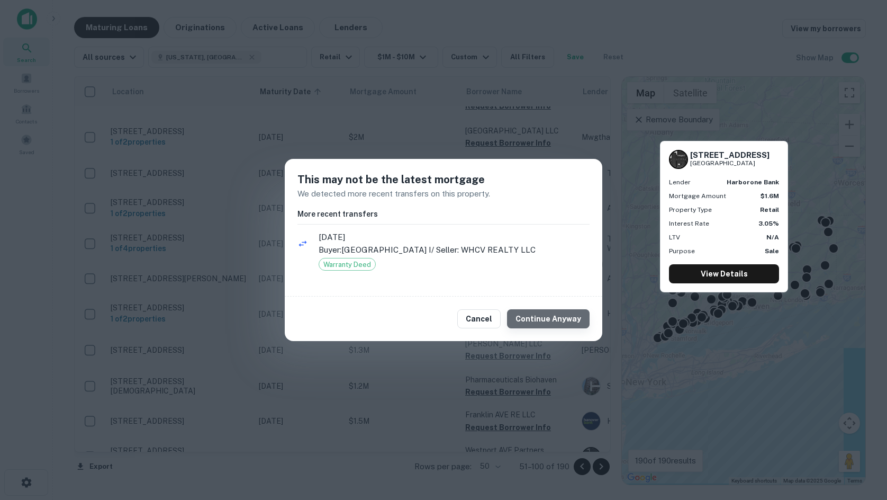
click at [572, 317] on button "Continue Anyway" at bounding box center [548, 318] width 83 height 19
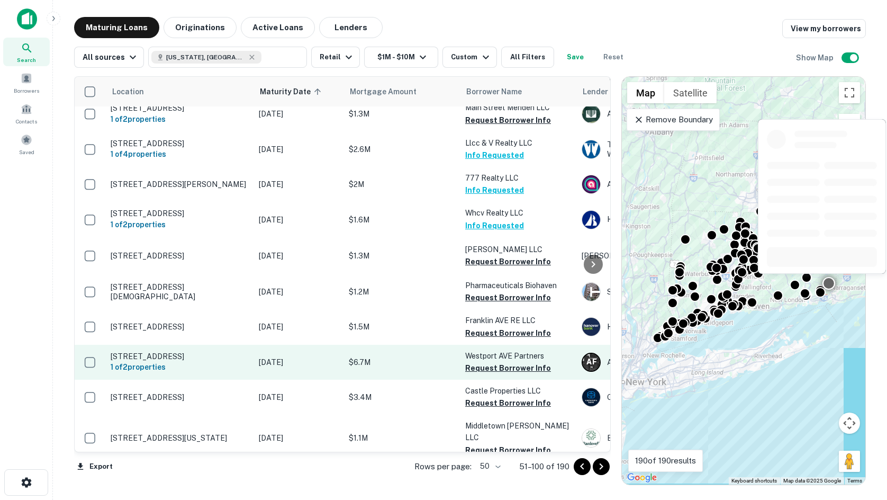
scroll to position [1270, 0]
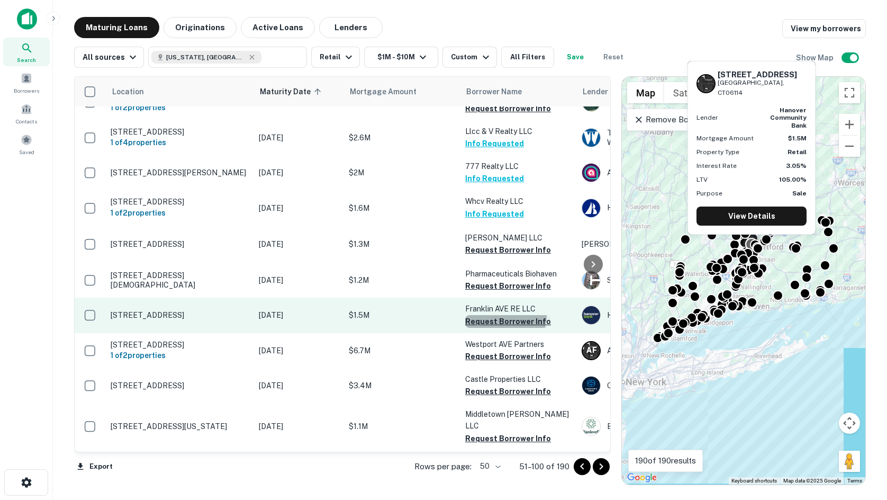
click at [505, 315] on button "Request Borrower Info" at bounding box center [508, 321] width 86 height 13
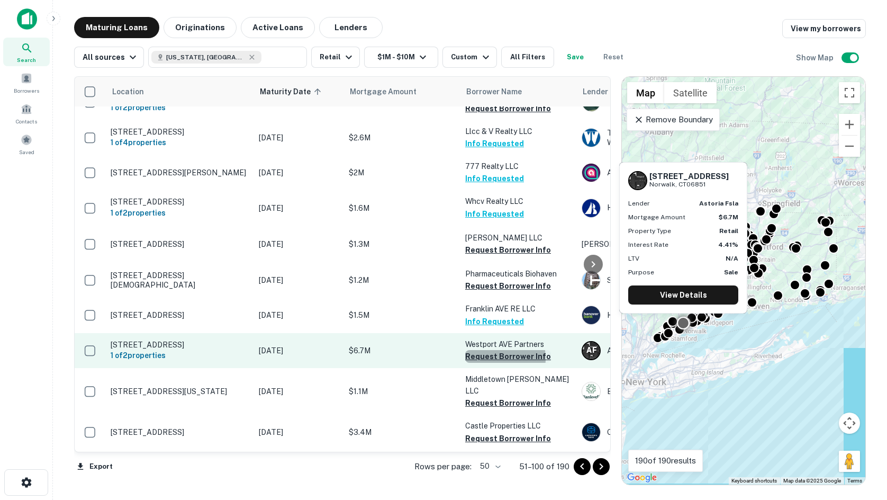
click at [485, 350] on button "Request Borrower Info" at bounding box center [508, 356] width 86 height 13
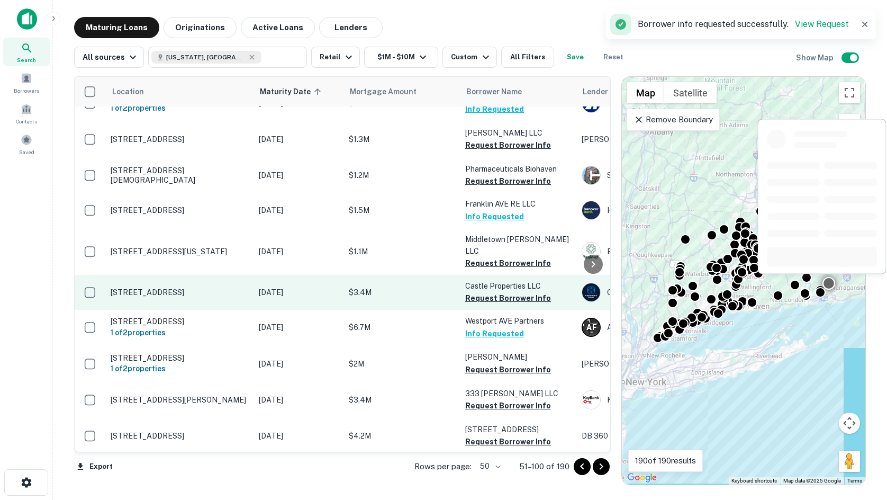
scroll to position [1376, 0]
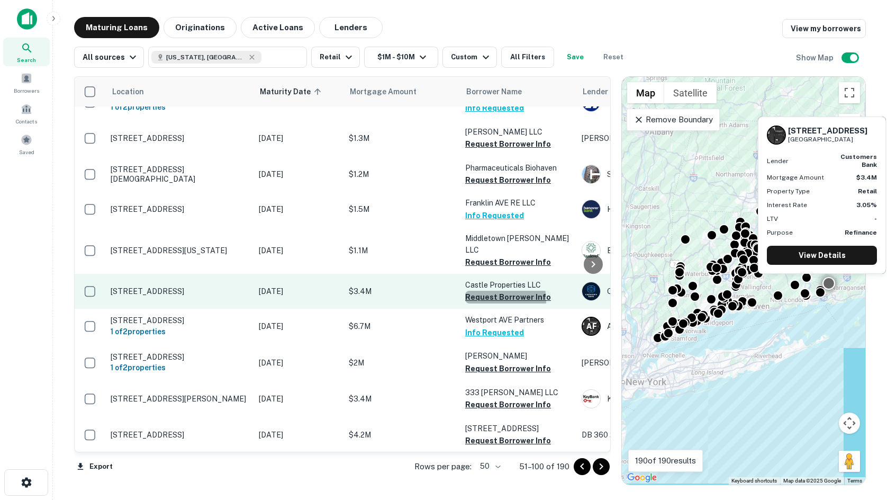
click at [486, 291] on button "Request Borrower Info" at bounding box center [508, 297] width 86 height 13
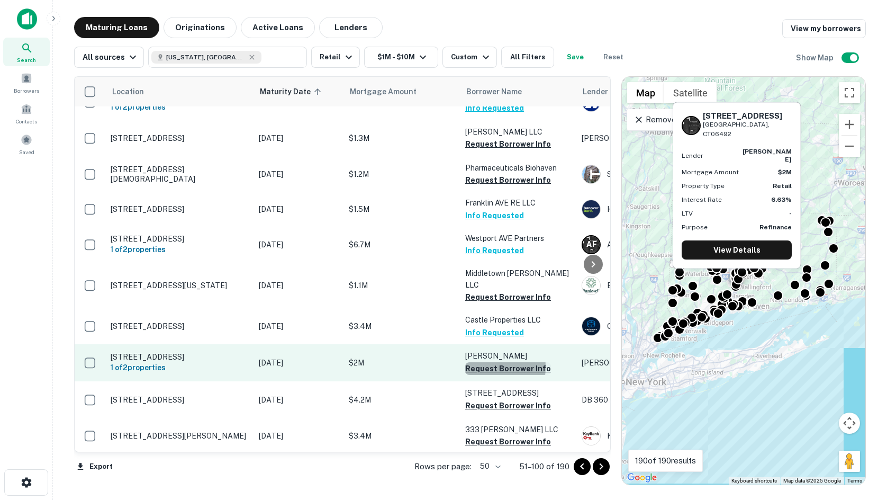
click at [480, 362] on button "Request Borrower Info" at bounding box center [508, 368] width 86 height 13
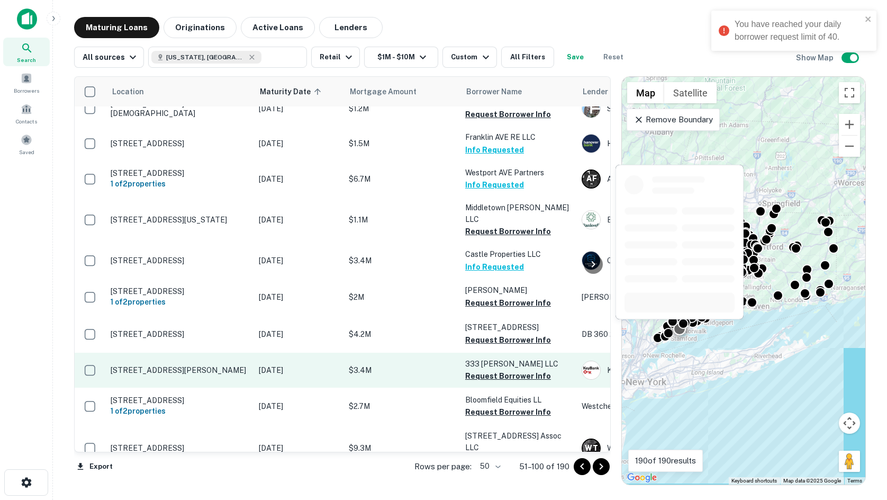
scroll to position [1443, 0]
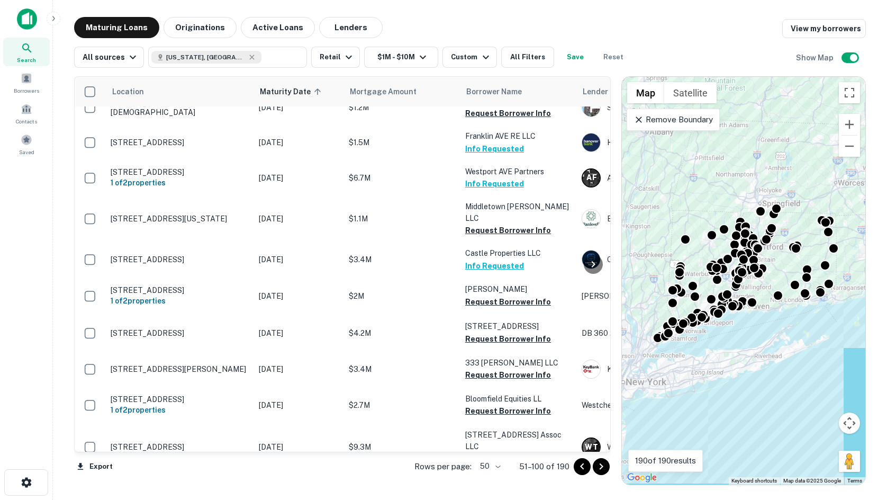
click at [747, 28] on div "Maturing Loans Originations Active Loans Lenders View my borrowers" at bounding box center [470, 27] width 792 height 21
click at [770, 51] on div "All sources Connecticut, USA ​ Retail $1M - $10M Custom All Filters Save Reset …" at bounding box center [470, 53] width 792 height 30
click at [771, 39] on div "All sources Connecticut, USA ​ Retail $1M - $10M Custom All Filters Save Reset …" at bounding box center [470, 53] width 792 height 30
click at [771, 52] on div "All sources Connecticut, USA ​ Retail $1M - $10M Custom All Filters Save Reset …" at bounding box center [470, 53] width 792 height 30
click at [39, 380] on div "Search Borrowers Contacts Saved" at bounding box center [26, 233] width 52 height 467
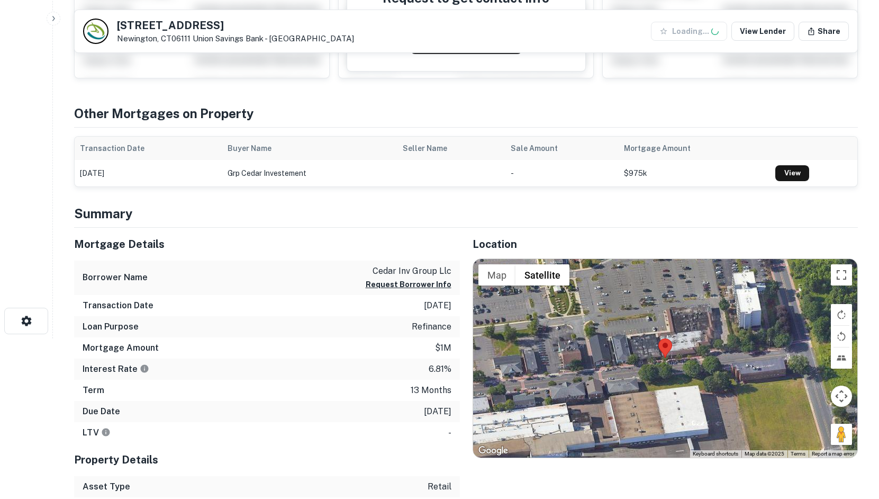
scroll to position [265, 0]
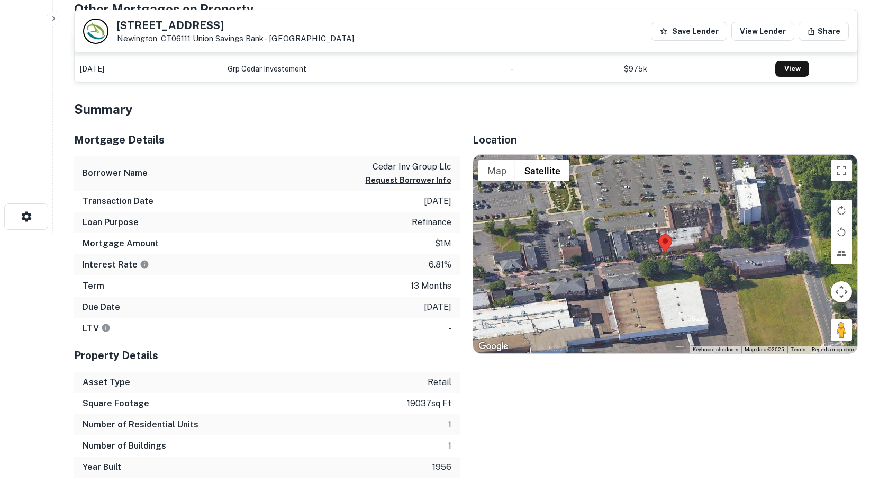
drag, startPoint x: 833, startPoint y: 326, endPoint x: 695, endPoint y: 286, distance: 143.4
click at [695, 286] on div "Map Terrain Satellite Labels Keyboard shortcuts Map Data Map data ©2025 Map dat…" at bounding box center [665, 254] width 385 height 198
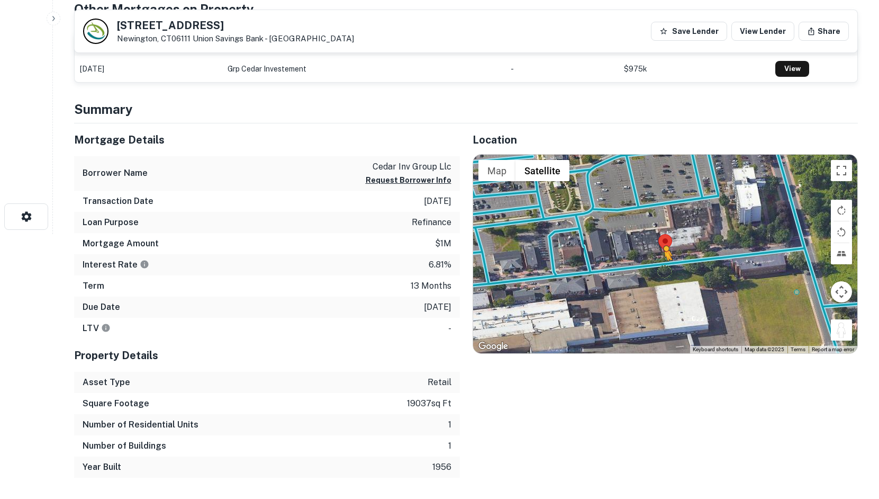
drag, startPoint x: 842, startPoint y: 327, endPoint x: 661, endPoint y: 269, distance: 189.5
click at [661, 269] on div "To activate drag with keyboard, press Alt + Enter. Once in keyboard drag state,…" at bounding box center [665, 254] width 385 height 198
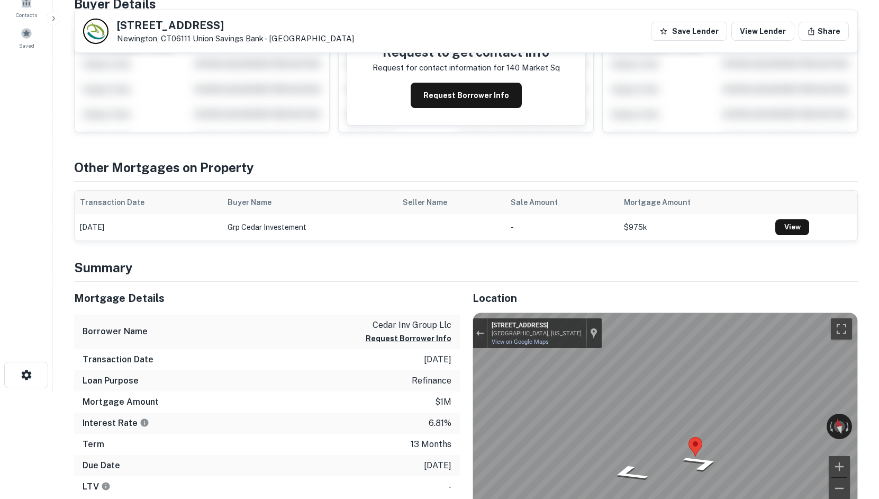
scroll to position [106, 0]
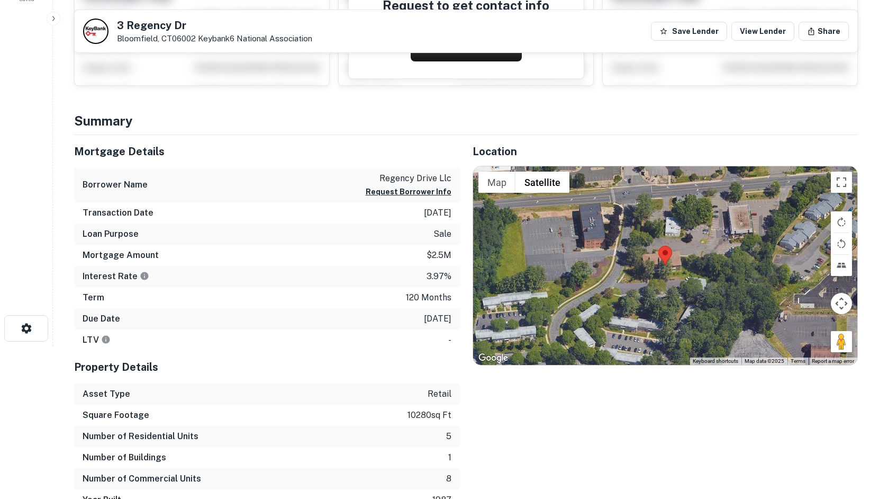
scroll to position [159, 0]
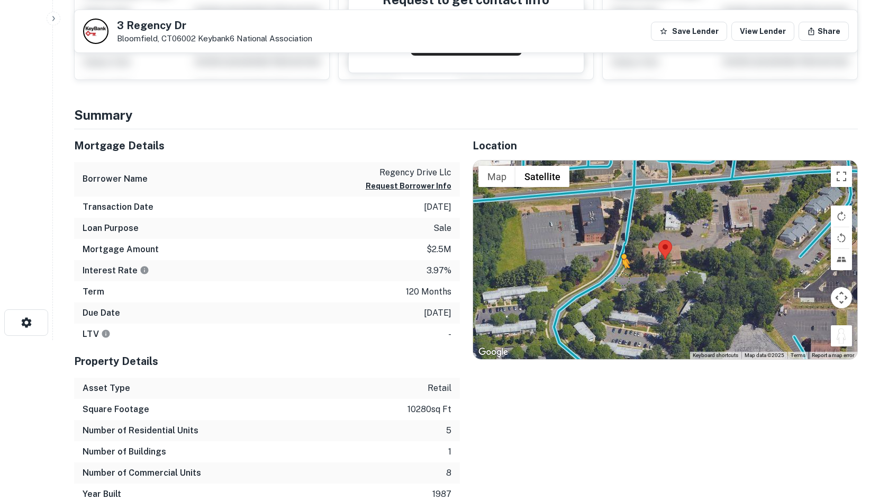
drag, startPoint x: 842, startPoint y: 334, endPoint x: 620, endPoint y: 278, distance: 228.8
click at [620, 278] on div "To activate drag with keyboard, press Alt + Enter. Once in keyboard drag state,…" at bounding box center [665, 259] width 385 height 198
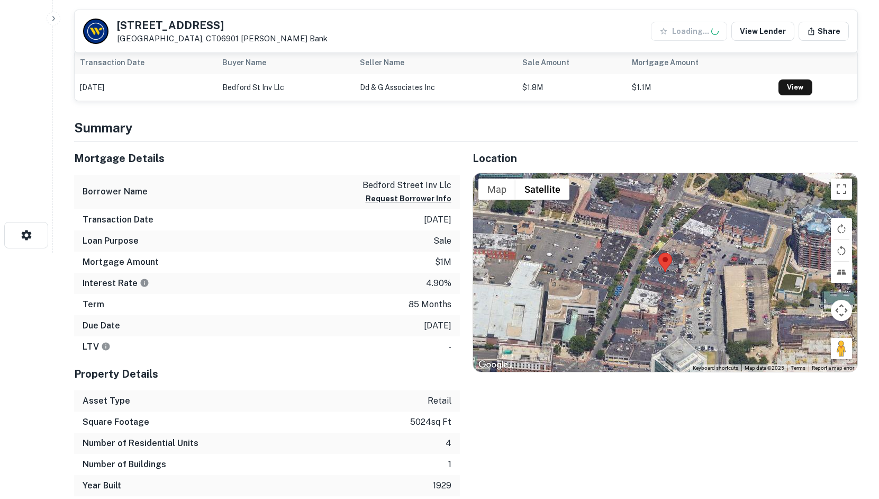
scroll to position [265, 0]
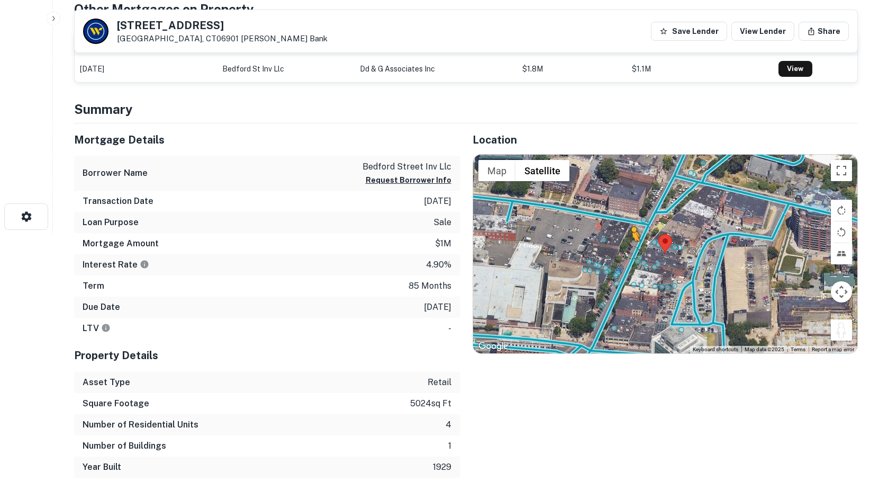
drag, startPoint x: 838, startPoint y: 332, endPoint x: 625, endPoint y: 247, distance: 229.9
click at [625, 247] on div "To activate drag with keyboard, press Alt + Enter. Once in keyboard drag state,…" at bounding box center [665, 254] width 385 height 198
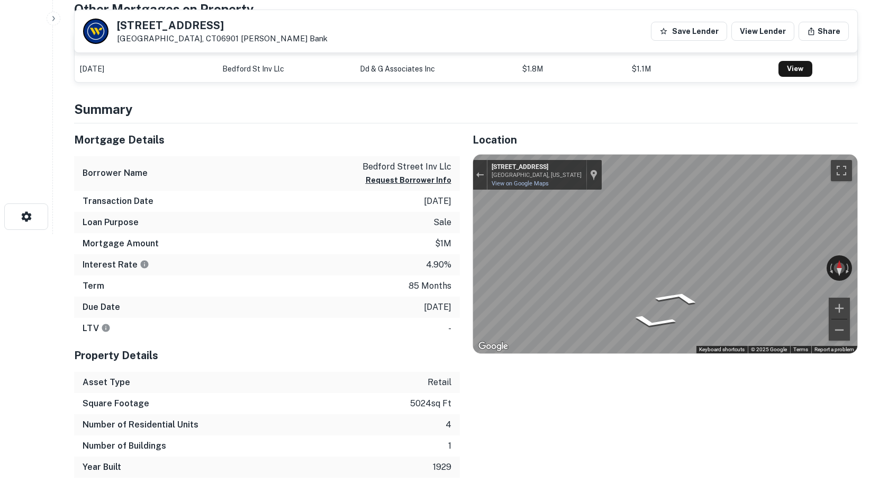
drag, startPoint x: 762, startPoint y: 264, endPoint x: 455, endPoint y: 310, distance: 310.4
click at [455, 310] on div "Mortgage Details Borrower Name bedford street inv llc Request Borrower Info Tra…" at bounding box center [459, 300] width 797 height 354
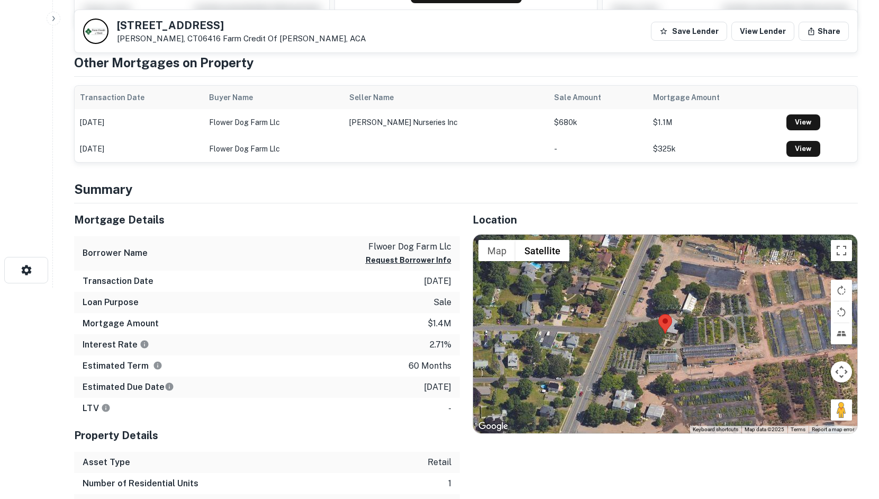
scroll to position [212, 0]
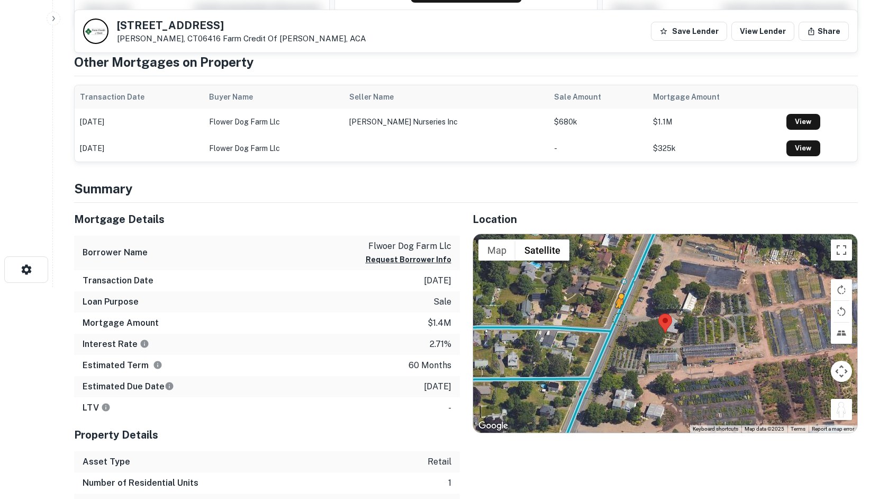
drag, startPoint x: 834, startPoint y: 411, endPoint x: 616, endPoint y: 316, distance: 237.8
click at [616, 316] on div "To activate drag with keyboard, press Alt + Enter. Once in keyboard drag state,…" at bounding box center [665, 333] width 385 height 198
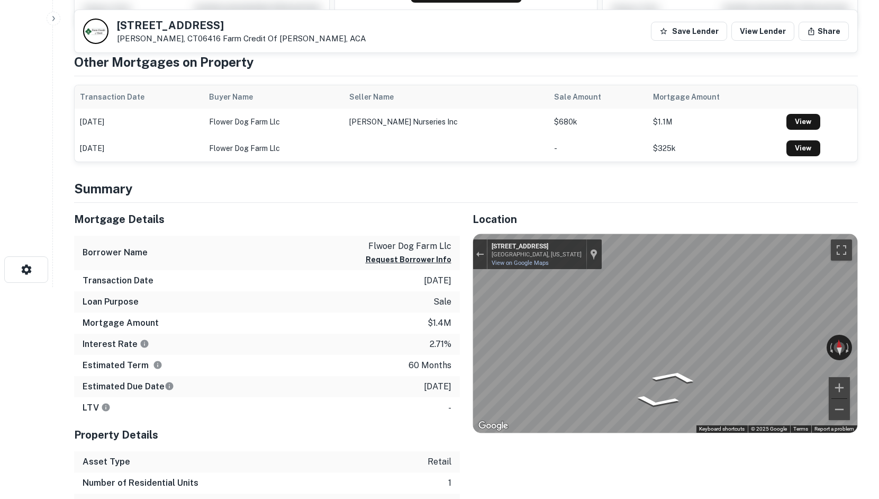
click at [381, 307] on div "Mortgage Details Borrower Name flwoer dog farm llc Request Borrower Info Transa…" at bounding box center [459, 359] width 797 height 312
click at [701, 382] on icon "Go South, Main St" at bounding box center [704, 384] width 58 height 23
click at [626, 381] on icon "Go North, Main St" at bounding box center [627, 376] width 65 height 25
click at [624, 380] on icon "Go North, Main St" at bounding box center [627, 376] width 65 height 25
click at [471, 339] on div "Location ← Move left → Move right ↑ Move up ↓ Move down + Zoom in - Zoom out Ho…" at bounding box center [659, 359] width 399 height 312
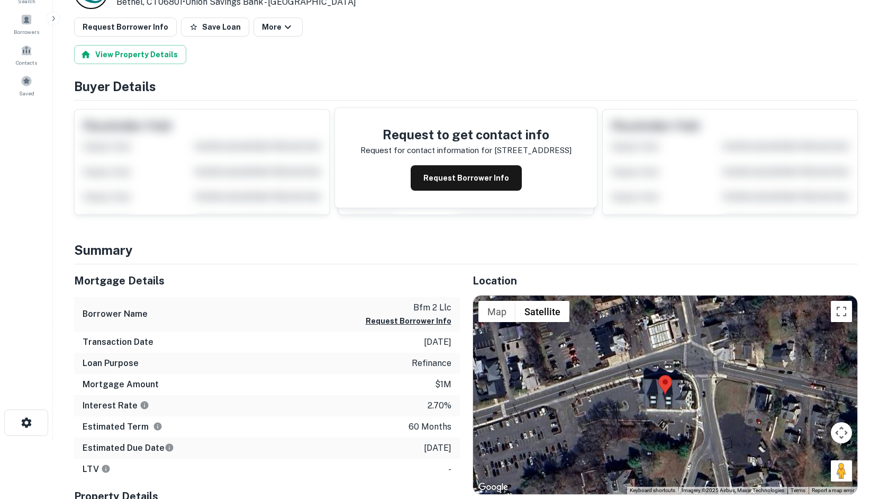
scroll to position [159, 0]
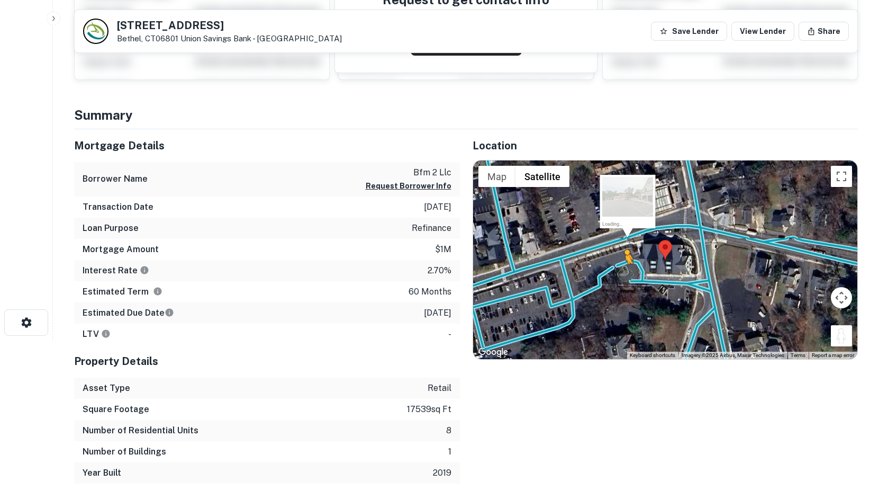
drag, startPoint x: 845, startPoint y: 344, endPoint x: 613, endPoint y: 264, distance: 245.2
click at [613, 264] on div "To activate drag with keyboard, press Alt + Enter. Once in keyboard drag state,…" at bounding box center [665, 259] width 385 height 198
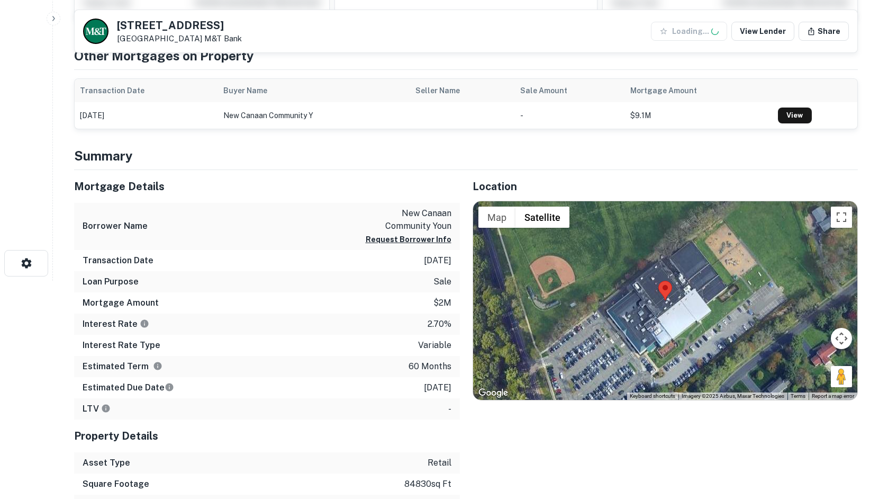
scroll to position [282, 0]
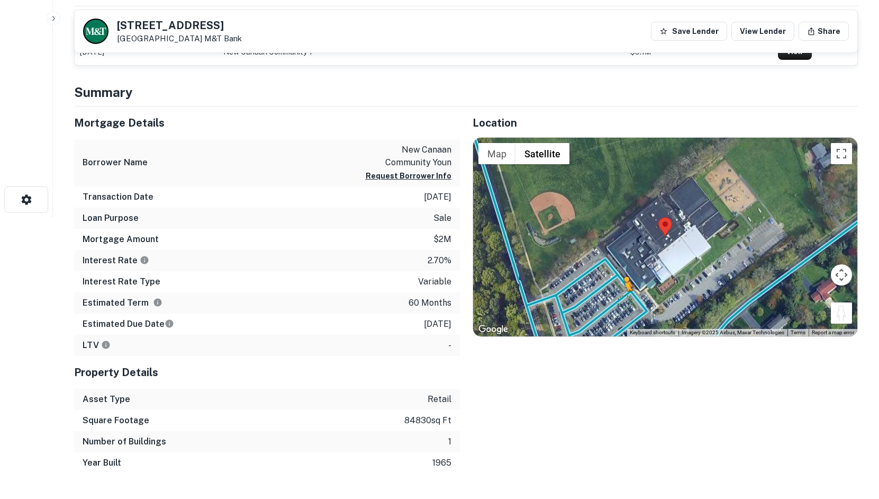
drag, startPoint x: 839, startPoint y: 313, endPoint x: 625, endPoint y: 301, distance: 214.7
click at [625, 301] on div "To activate drag with keyboard, press Alt + Enter. Once in keyboard drag state,…" at bounding box center [665, 237] width 385 height 198
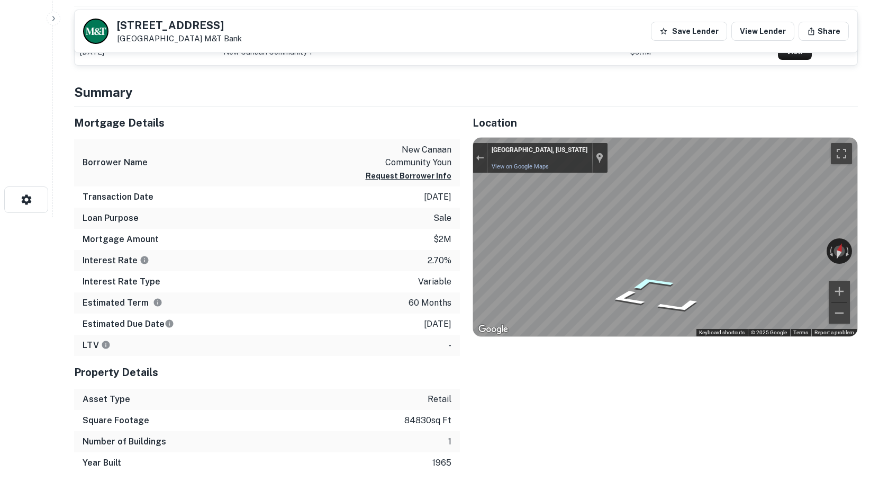
click at [648, 283] on icon "Go Northwest" at bounding box center [650, 282] width 77 height 21
click at [656, 283] on icon "Go Northwest" at bounding box center [650, 282] width 77 height 21
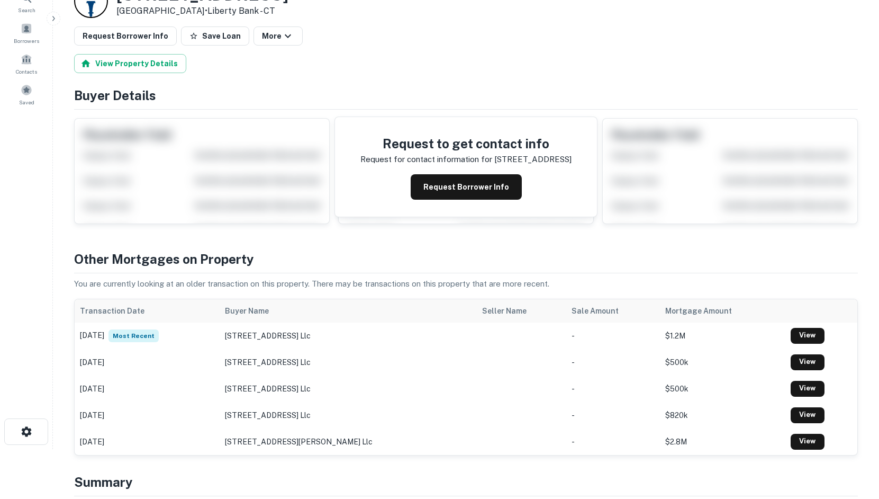
scroll to position [318, 0]
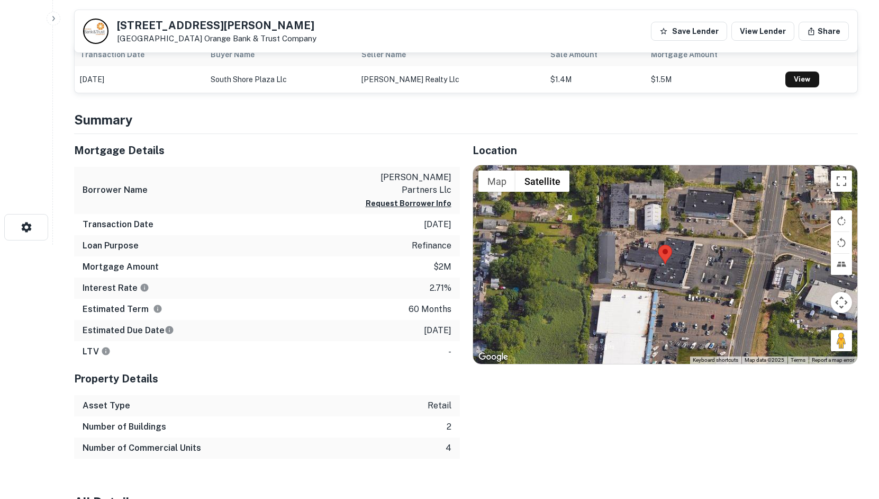
scroll to position [265, 0]
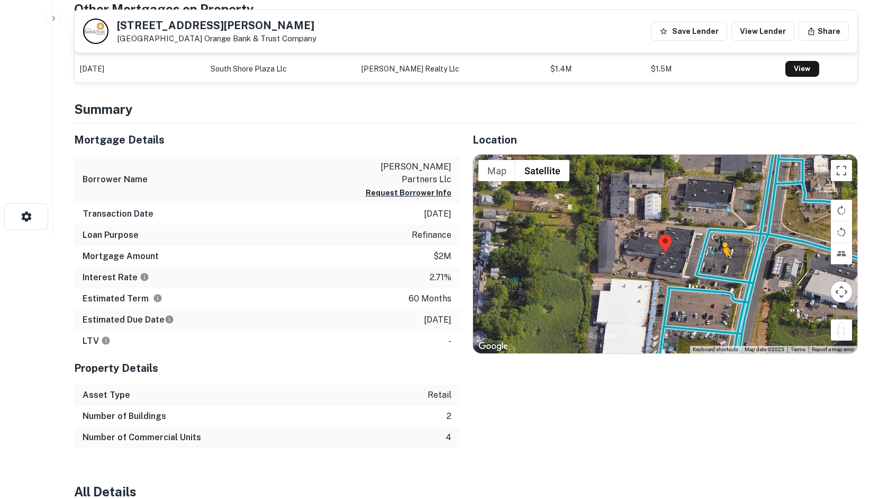
drag, startPoint x: 843, startPoint y: 339, endPoint x: 723, endPoint y: 266, distance: 140.8
click at [723, 266] on div "To activate drag with keyboard, press Alt + Enter. Once in keyboard drag state,…" at bounding box center [665, 254] width 385 height 198
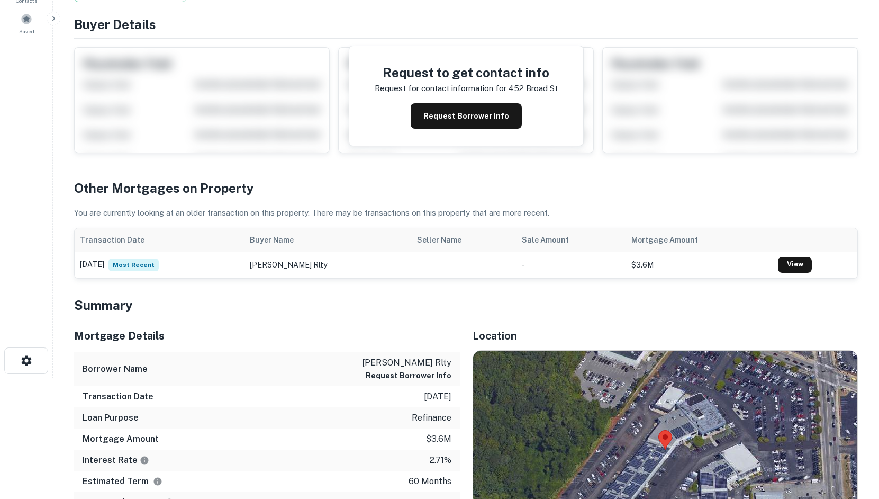
scroll to position [229, 0]
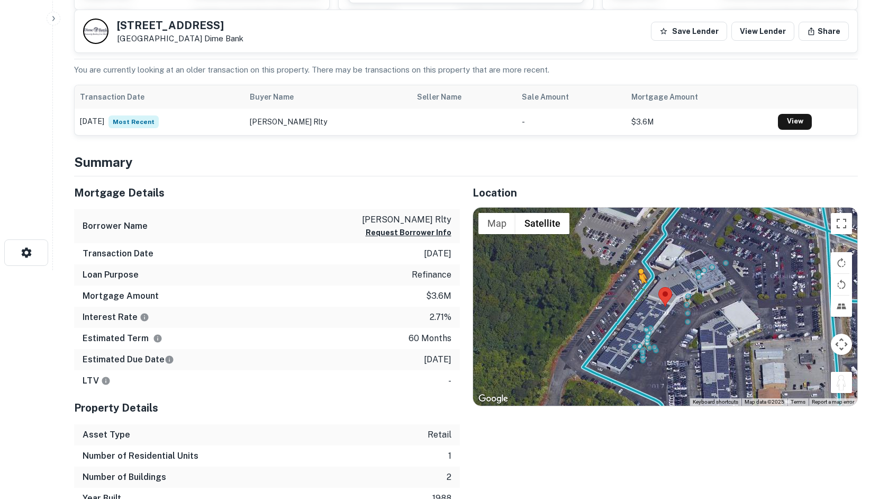
drag, startPoint x: 845, startPoint y: 382, endPoint x: 632, endPoint y: 290, distance: 232.1
click at [632, 290] on div "To activate drag with keyboard, press Alt + Enter. Once in keyboard drag state,…" at bounding box center [665, 306] width 385 height 198
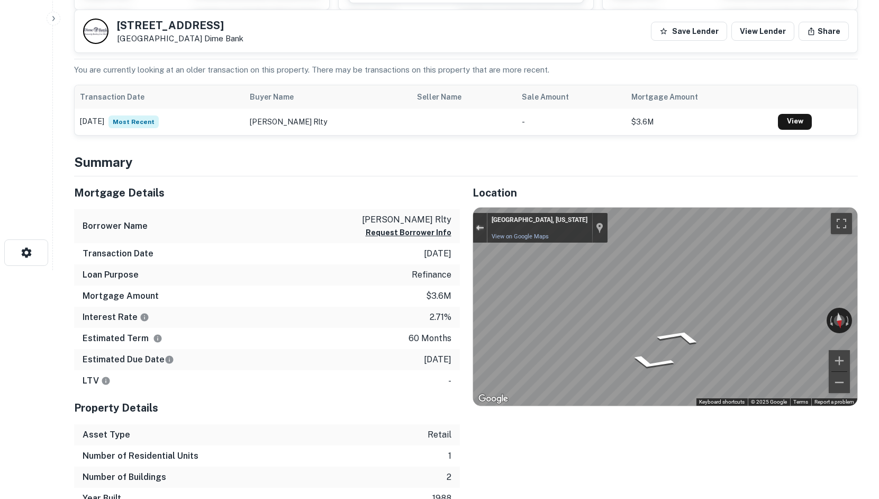
click at [477, 229] on div "Exit the Street View" at bounding box center [480, 227] width 8 height 6
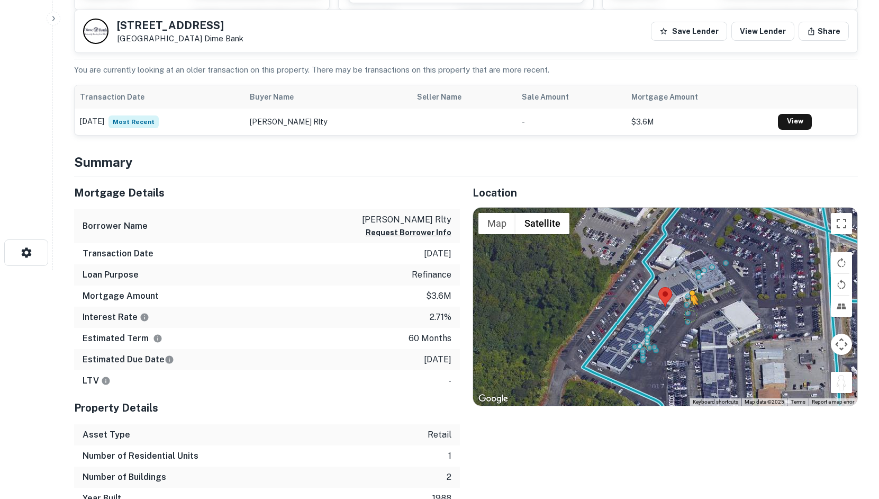
drag, startPoint x: 842, startPoint y: 380, endPoint x: 688, endPoint y: 316, distance: 166.8
click at [688, 316] on div "To activate drag with keyboard, press Alt + Enter. Once in keyboard drag state,…" at bounding box center [665, 306] width 385 height 198
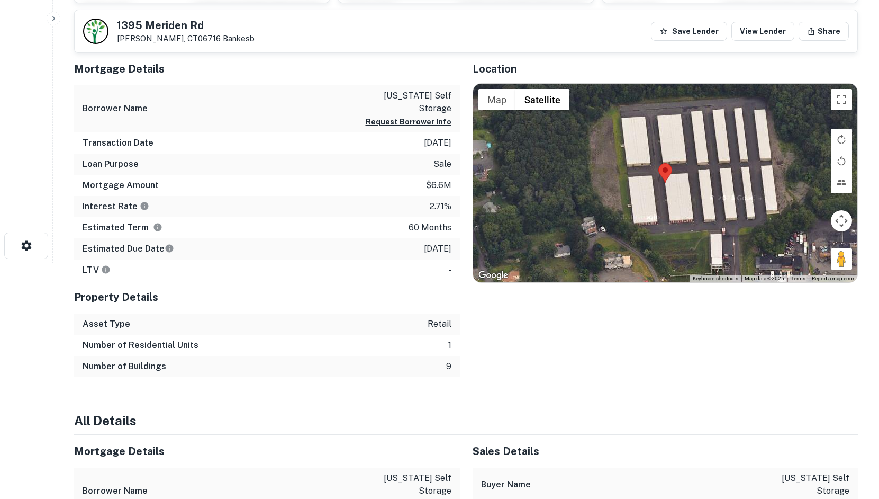
scroll to position [212, 0]
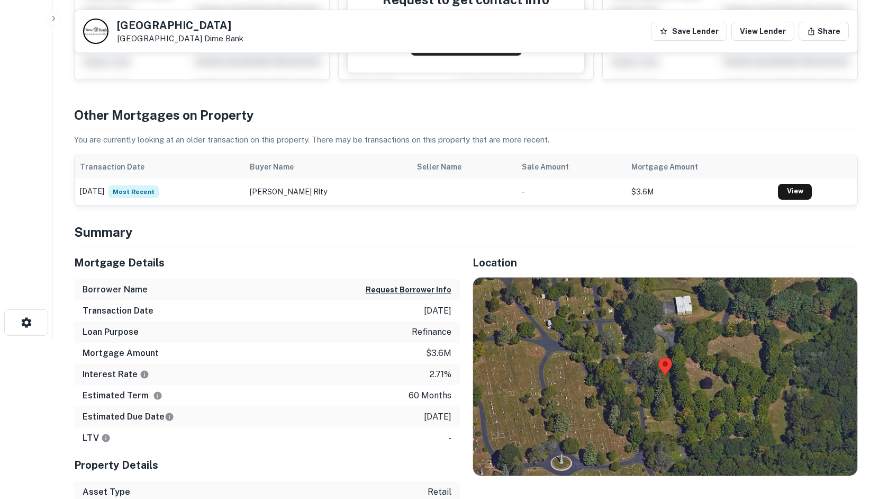
scroll to position [212, 0]
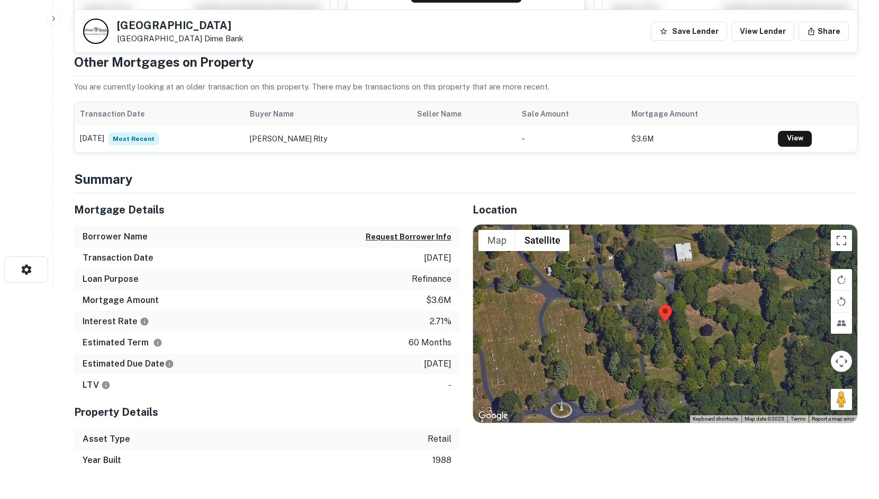
drag, startPoint x: 849, startPoint y: 396, endPoint x: 796, endPoint y: 395, distance: 53.5
click at [776, 390] on div "Map Terrain Satellite Labels Keyboard shortcuts Map Data Map data ©2025 Map dat…" at bounding box center [665, 323] width 385 height 198
drag, startPoint x: 843, startPoint y: 404, endPoint x: 567, endPoint y: 362, distance: 278.5
click at [568, 364] on div "To activate drag with keyboard, press Alt + Enter. Once in keyboard drag state,…" at bounding box center [665, 323] width 385 height 198
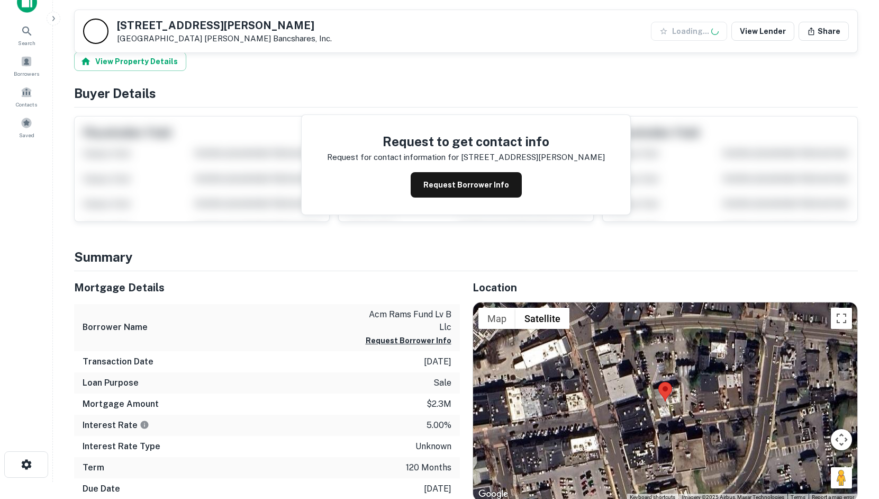
scroll to position [176, 0]
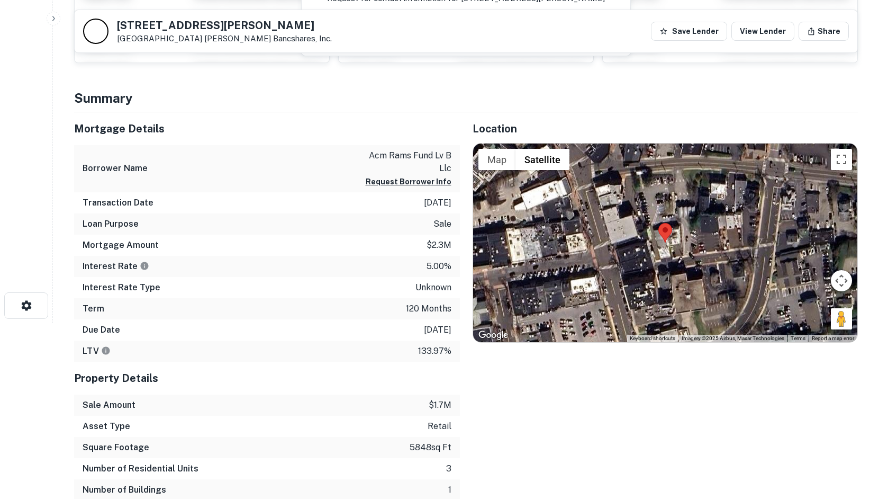
drag, startPoint x: 833, startPoint y: 315, endPoint x: 809, endPoint y: 297, distance: 29.1
click at [705, 239] on div "Map Terrain Satellite Labels Keyboard shortcuts Map Data Imagery ©2025 Airbus, …" at bounding box center [665, 242] width 385 height 198
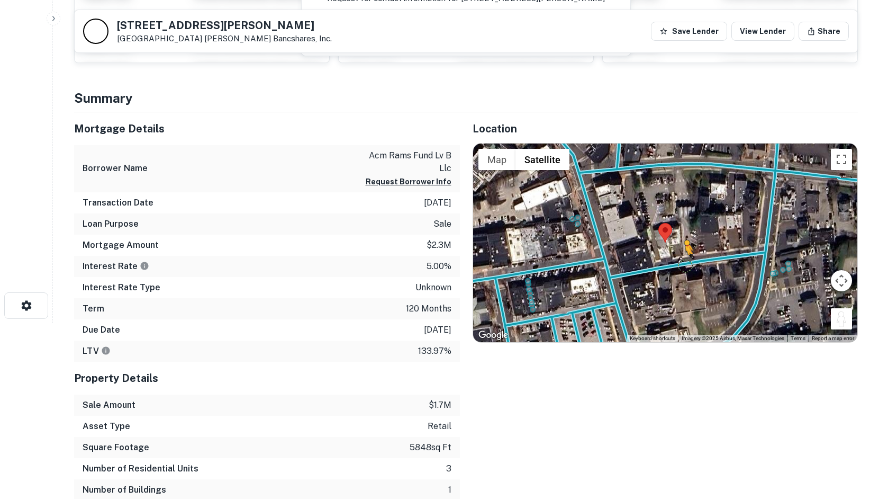
drag, startPoint x: 839, startPoint y: 321, endPoint x: 682, endPoint y: 263, distance: 167.3
click at [682, 263] on div "To activate drag with keyboard, press Alt + Enter. Once in keyboard drag state,…" at bounding box center [665, 242] width 385 height 198
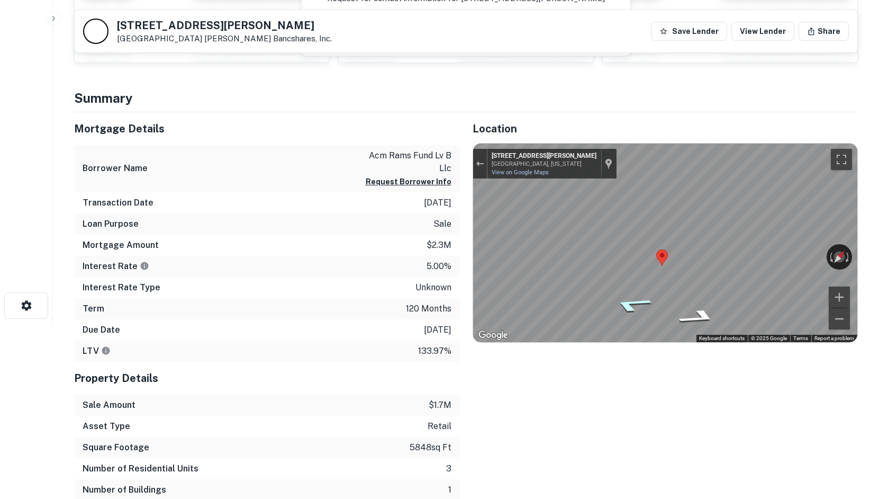
click at [627, 304] on icon "Go West, Burtis Ave" at bounding box center [631, 304] width 74 height 23
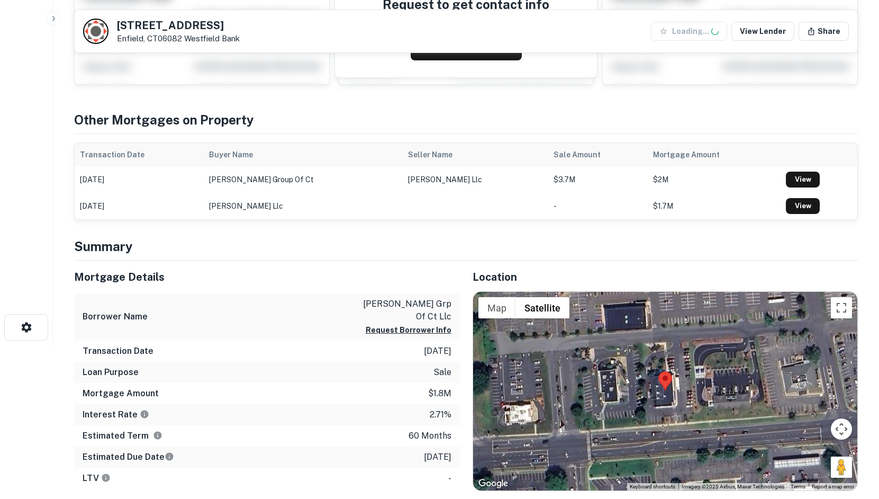
scroll to position [265, 0]
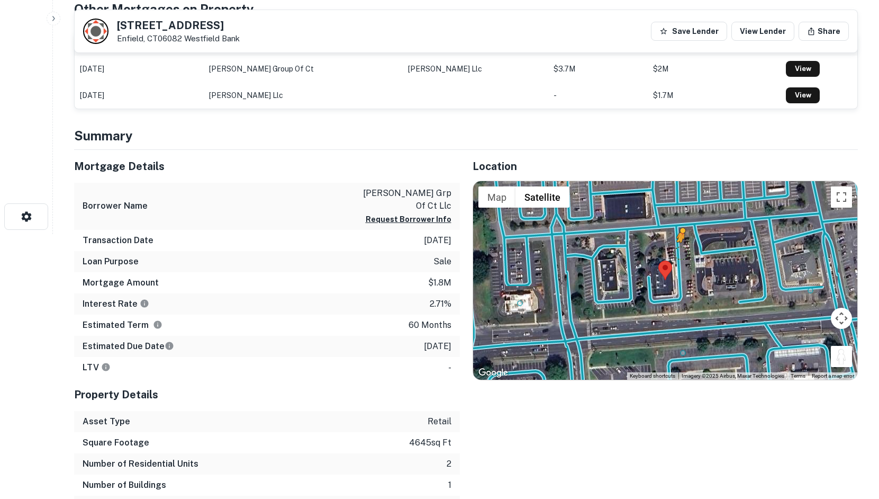
drag, startPoint x: 850, startPoint y: 362, endPoint x: 680, endPoint y: 251, distance: 202.8
click at [680, 251] on div "To activate drag with keyboard, press Alt + Enter. Once in keyboard drag state,…" at bounding box center [665, 280] width 385 height 198
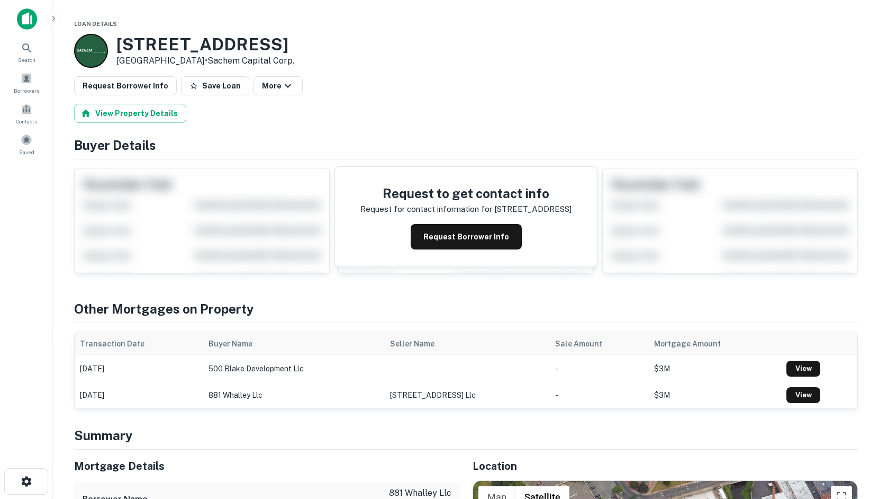
scroll to position [371, 0]
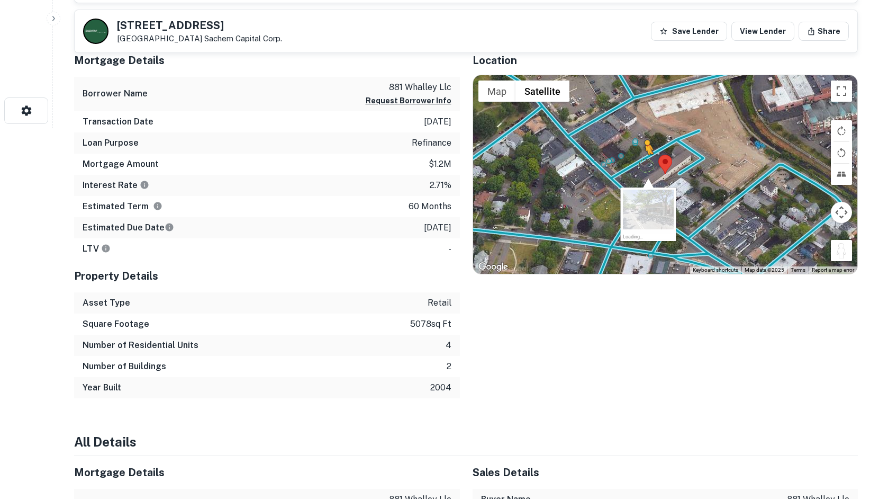
drag, startPoint x: 845, startPoint y: 252, endPoint x: 631, endPoint y: 165, distance: 231.5
click at [631, 165] on div "To activate drag with keyboard, press Alt + Enter. Once in keyboard drag state,…" at bounding box center [665, 174] width 385 height 198
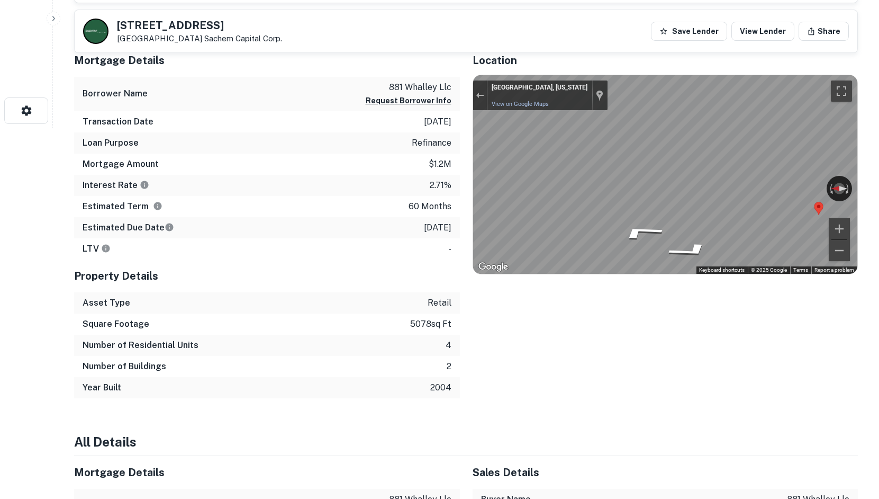
click at [439, 134] on div "Mortgage Details Borrower Name 881 whalley llc Request Borrower Info Transactio…" at bounding box center [459, 221] width 797 height 354
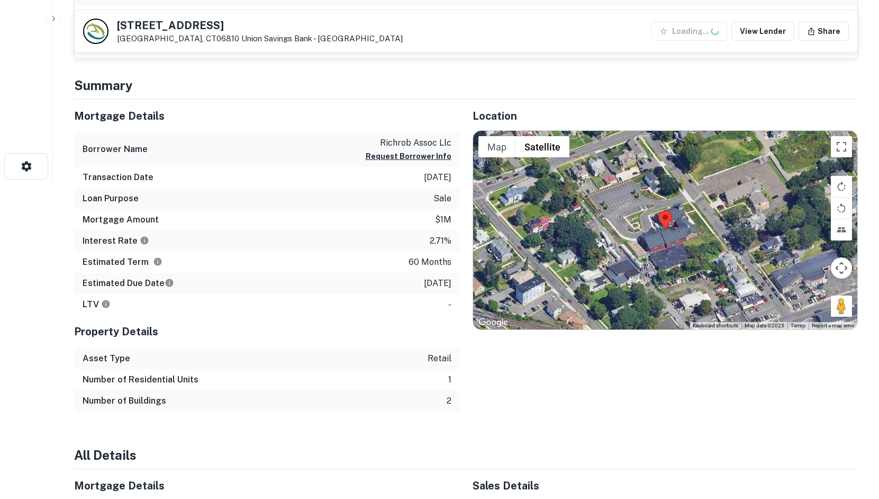
scroll to position [318, 0]
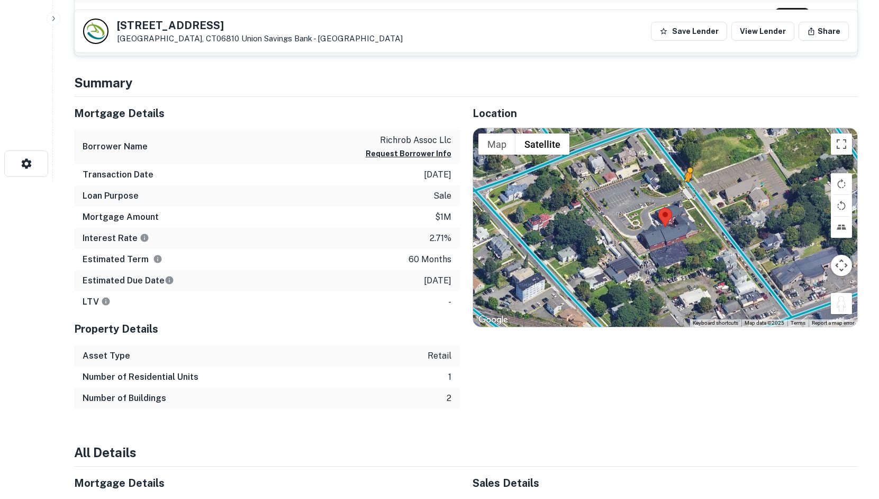
drag, startPoint x: 838, startPoint y: 301, endPoint x: 689, endPoint y: 192, distance: 184.1
click at [689, 192] on div "To activate drag with keyboard, press Alt + Enter. Once in keyboard drag state,…" at bounding box center [665, 227] width 385 height 198
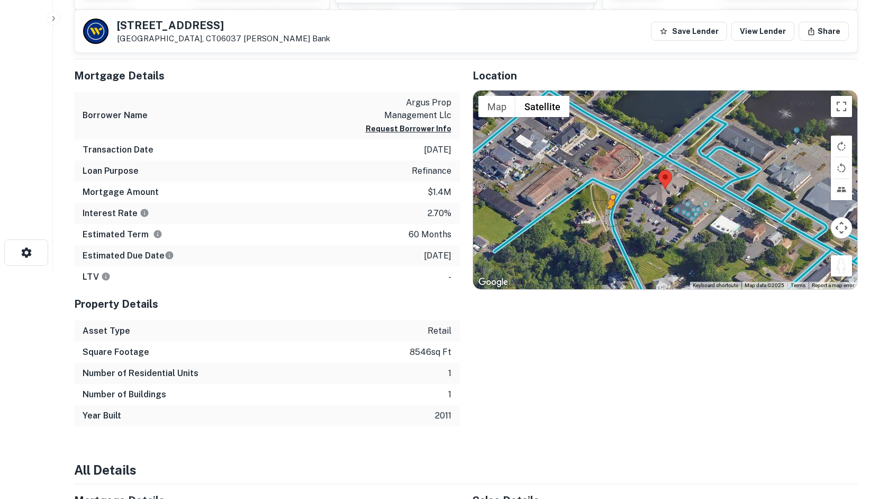
drag, startPoint x: 843, startPoint y: 266, endPoint x: 603, endPoint y: 218, distance: 244.2
click at [603, 218] on div "To activate drag with keyboard, press Alt + Enter. Once in keyboard drag state,…" at bounding box center [665, 190] width 385 height 198
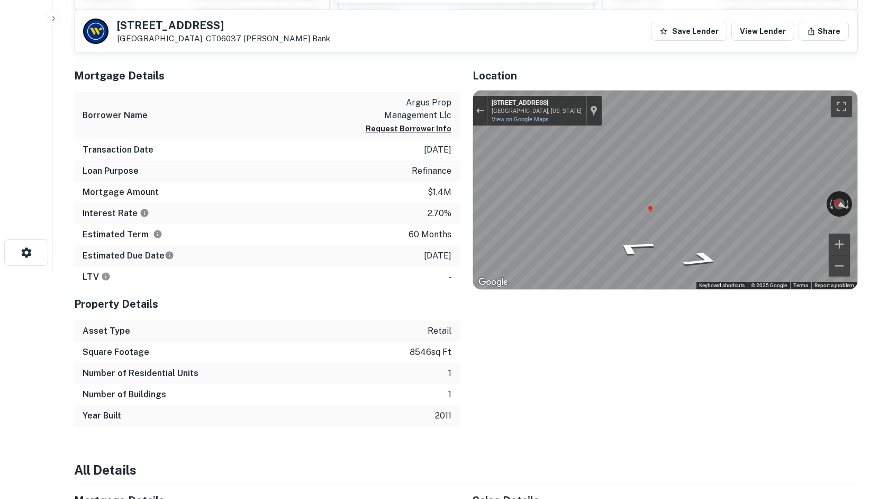
click at [454, 205] on div "Mortgage Details Borrower Name argus prop management llc Request Borrower Info …" at bounding box center [459, 242] width 797 height 367
click at [626, 242] on icon "Go North, Lower Ln" at bounding box center [638, 245] width 79 height 23
click at [638, 243] on icon "Go Northeast, Lower Ln" at bounding box center [642, 244] width 79 height 23
click at [635, 260] on icon "Go Northeast, Lower Ln" at bounding box center [634, 263] width 77 height 22
click at [635, 260] on icon "Go Northeast, Lower Ln" at bounding box center [635, 263] width 77 height 22
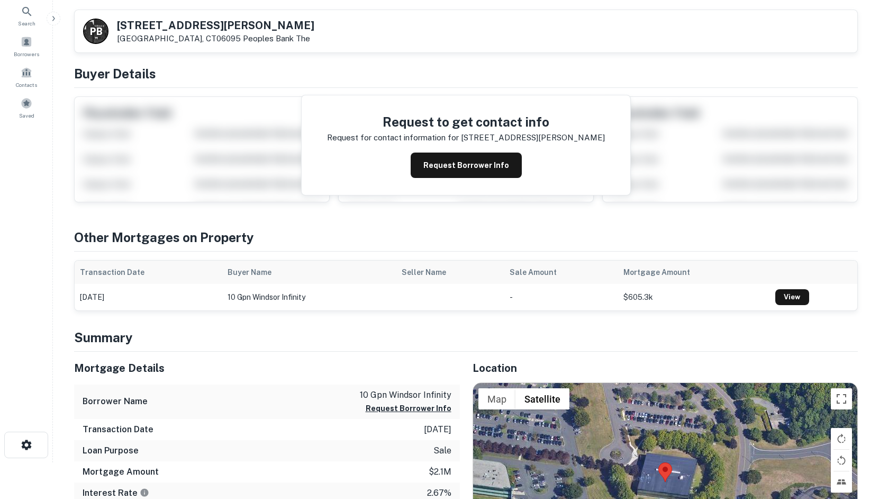
scroll to position [265, 0]
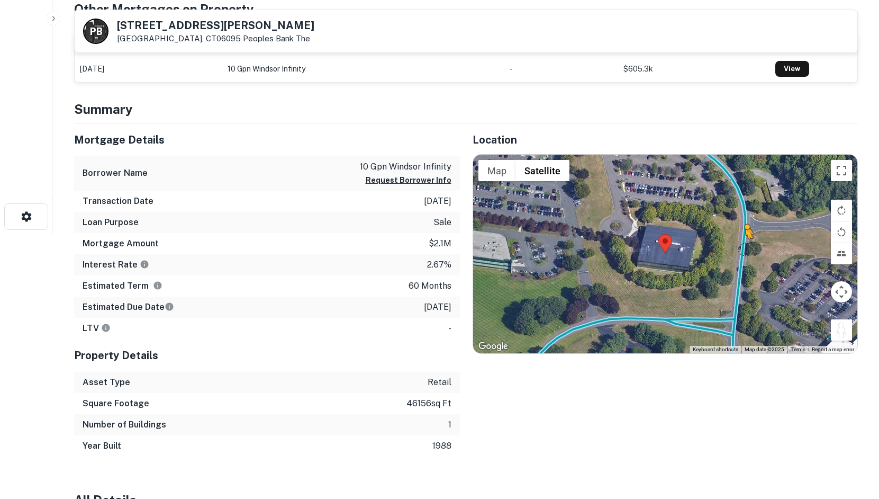
drag, startPoint x: 835, startPoint y: 327, endPoint x: 746, endPoint y: 249, distance: 117.8
click at [746, 249] on div "To activate drag with keyboard, press Alt + Enter. Once in keyboard drag state,…" at bounding box center [665, 254] width 385 height 198
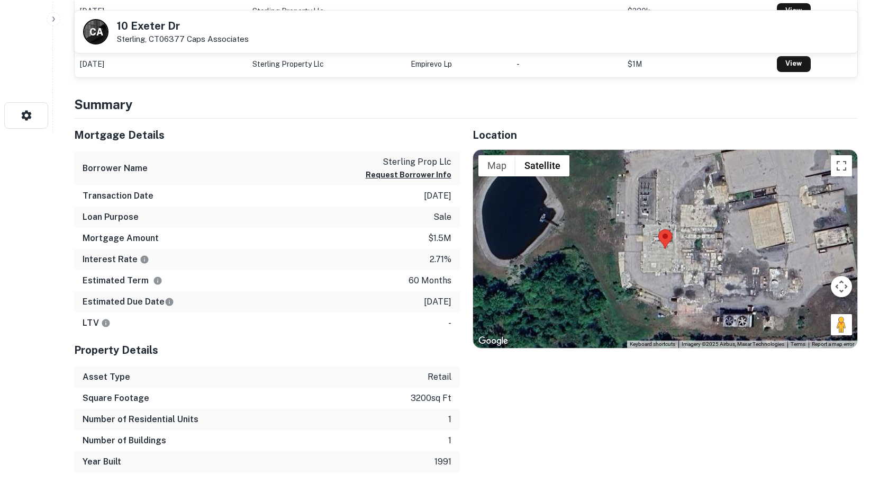
scroll to position [371, 0]
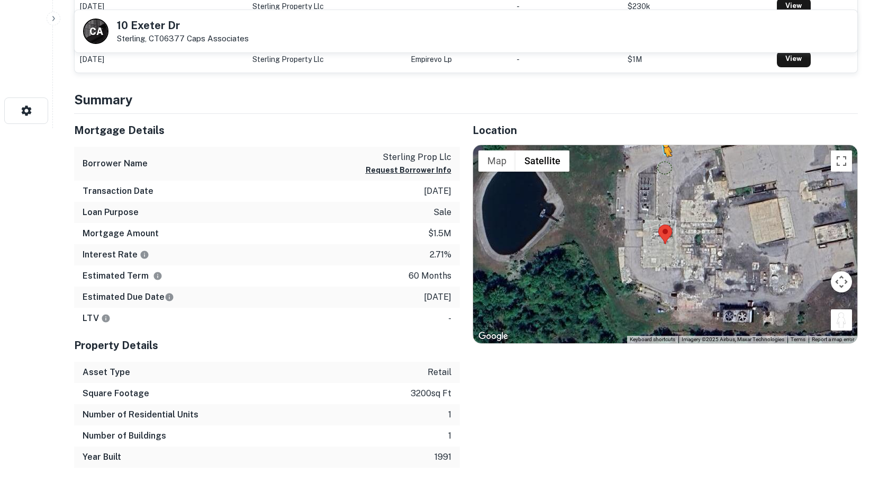
drag, startPoint x: 846, startPoint y: 321, endPoint x: 663, endPoint y: 154, distance: 248.4
click at [663, 154] on div "To activate drag with keyboard, press Alt + Enter. Once in keyboard drag state,…" at bounding box center [665, 244] width 385 height 198
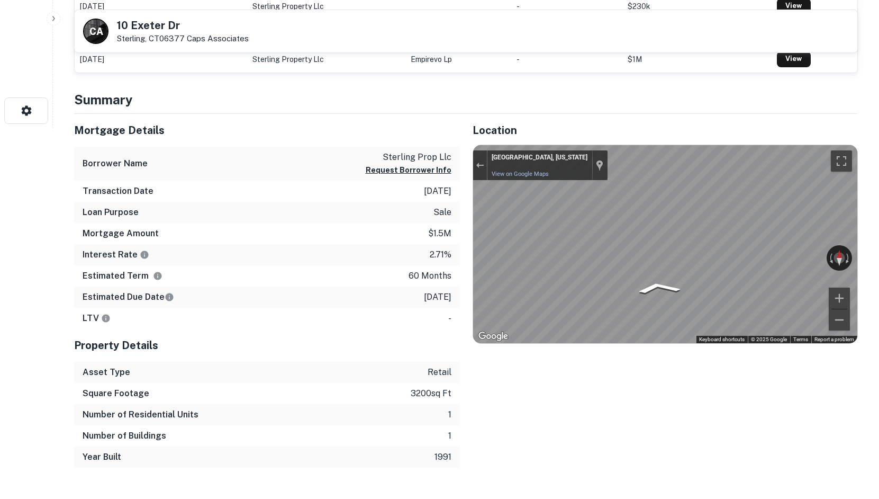
click at [446, 239] on div "Mortgage Details Borrower Name sterling prop llc Request Borrower Info Transact…" at bounding box center [459, 291] width 797 height 354
click at [442, 206] on div "Mortgage Details Borrower Name sterling prop llc Request Borrower Info Transact…" at bounding box center [459, 291] width 797 height 354
click at [412, 179] on div "Mortgage Details Borrower Name sterling prop llc Request Borrower Info Transact…" at bounding box center [459, 291] width 797 height 354
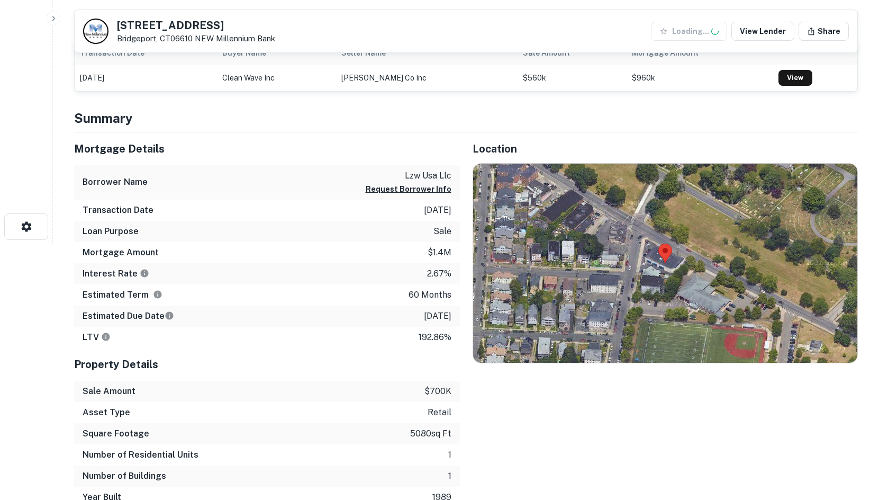
scroll to position [265, 0]
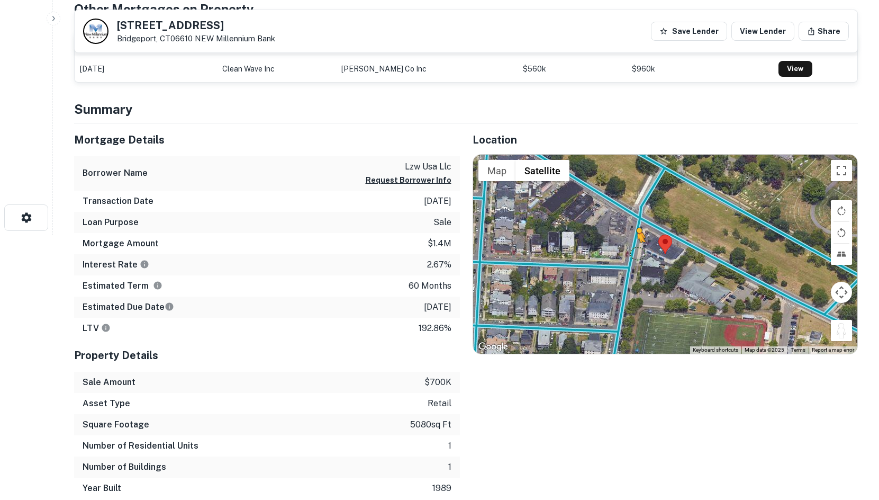
drag, startPoint x: 843, startPoint y: 327, endPoint x: 638, endPoint y: 254, distance: 217.7
click at [638, 254] on div "To activate drag with keyboard, press Alt + Enter. Once in keyboard drag state,…" at bounding box center [665, 254] width 385 height 199
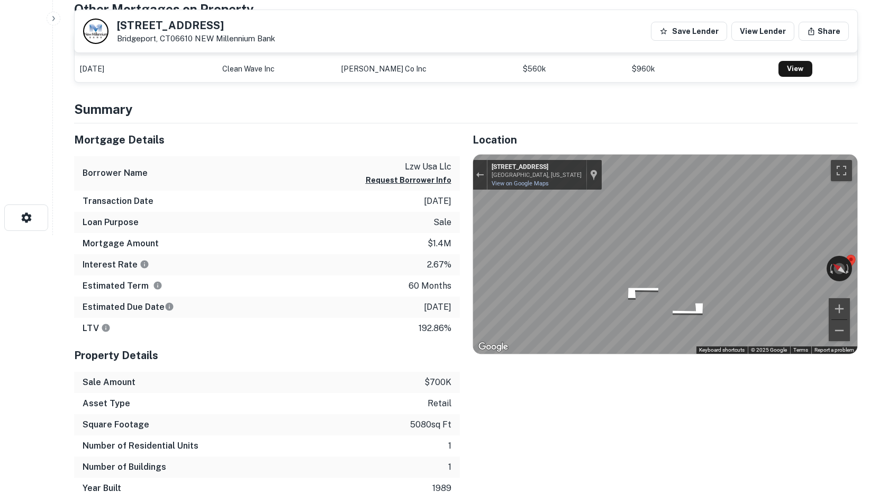
click at [386, 233] on div "Mortgage Details Borrower Name lzw usa llc Request Borrower Info Transaction Da…" at bounding box center [459, 310] width 797 height 375
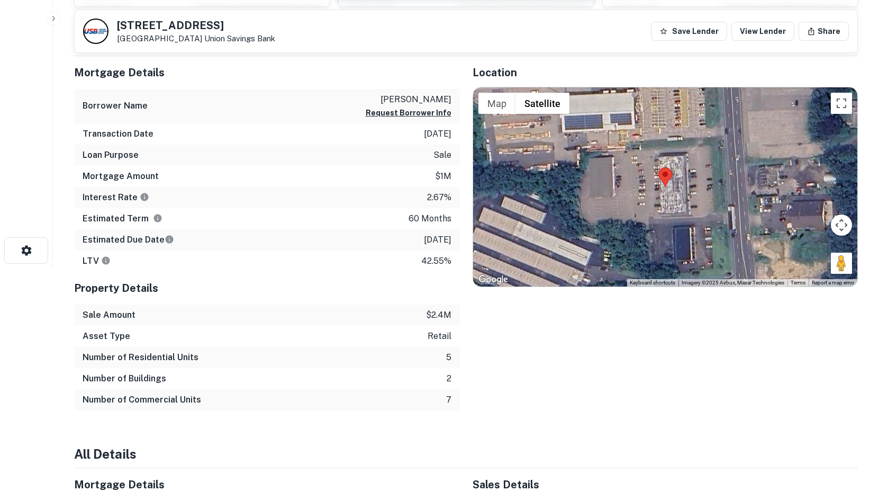
scroll to position [265, 0]
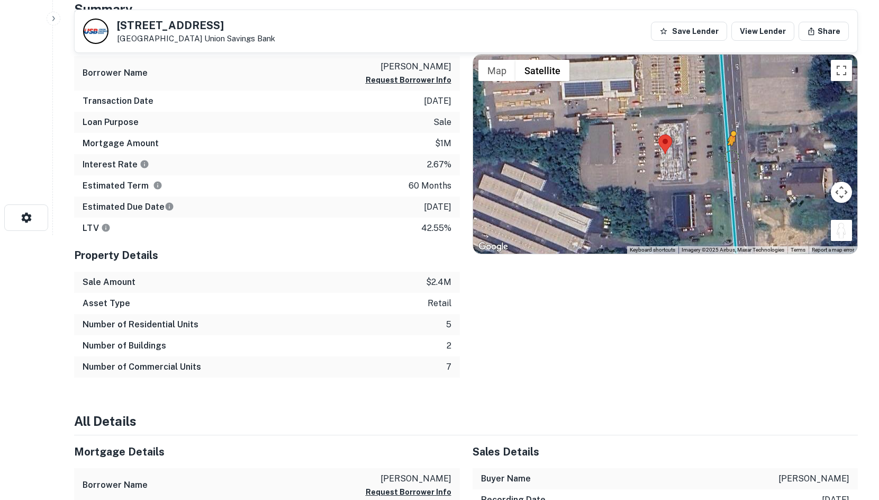
drag, startPoint x: 843, startPoint y: 229, endPoint x: 721, endPoint y: 151, distance: 144.8
click at [721, 151] on div "To activate drag with keyboard, press Alt + Enter. Once in keyboard drag state,…" at bounding box center [665, 154] width 385 height 199
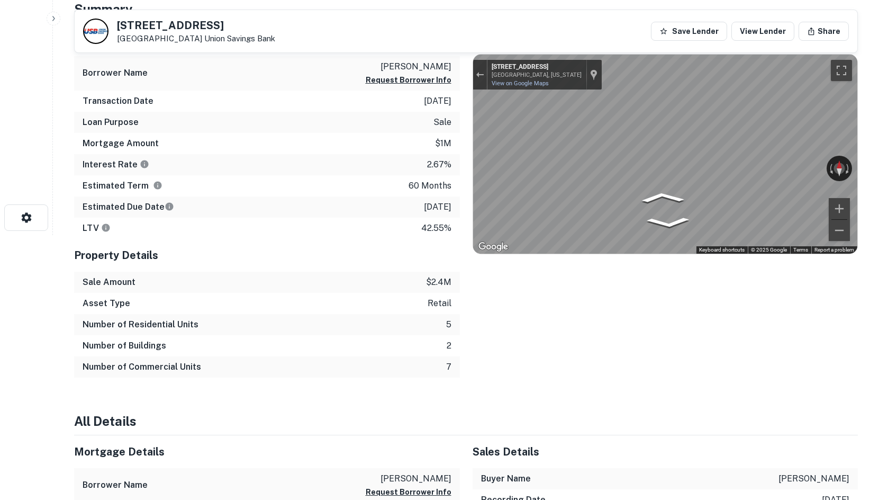
click at [861, 171] on div "146 Danbury Rd New Milford, CT06776 Union Savings Bank Save Lender View Lender …" at bounding box center [465, 492] width 809 height 1480
click at [464, 229] on div "Location ← Move left → Move right ↑ Move up ↓ Move down + Zoom in - Zoom out Ho…" at bounding box center [659, 200] width 399 height 354
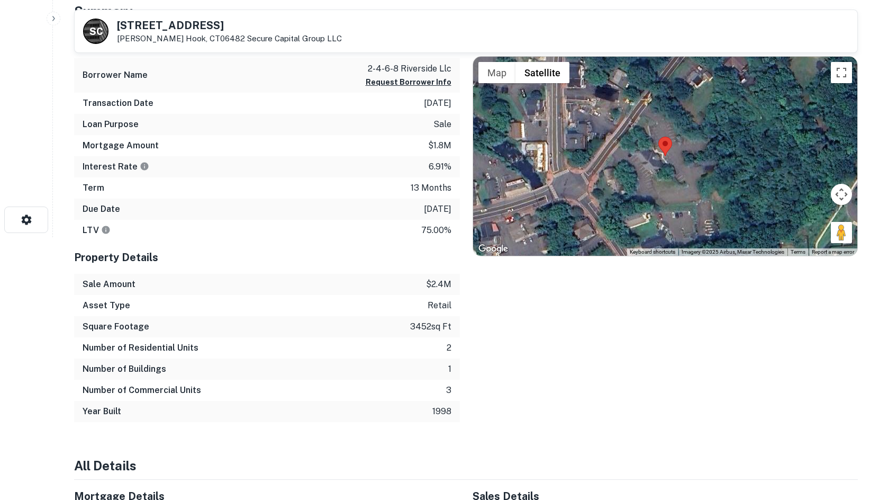
scroll to position [265, 0]
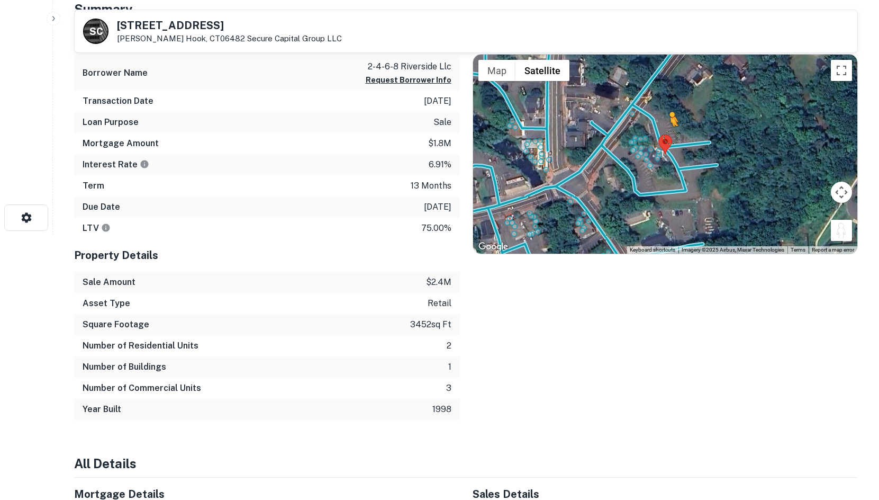
drag, startPoint x: 842, startPoint y: 234, endPoint x: 653, endPoint y: 130, distance: 215.8
click at [653, 130] on div "To activate drag with keyboard, press Alt + Enter. Once in keyboard drag state,…" at bounding box center [665, 154] width 385 height 199
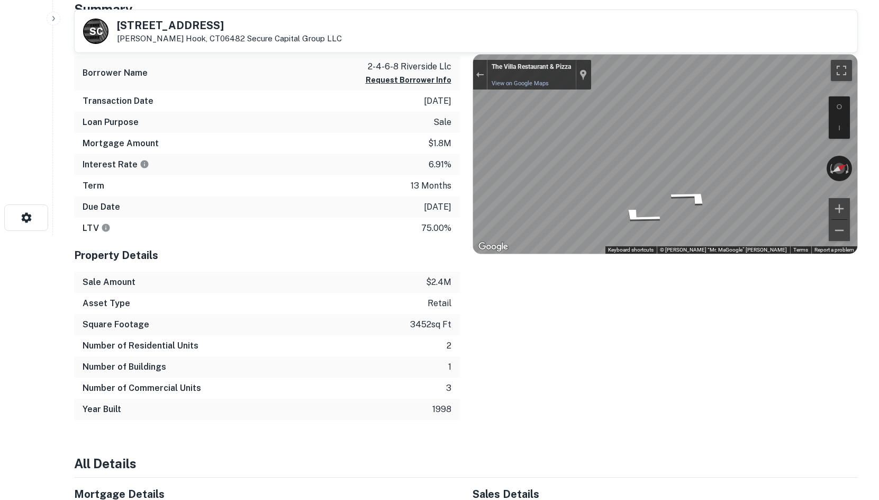
drag, startPoint x: 776, startPoint y: 169, endPoint x: 398, endPoint y: 169, distance: 378.5
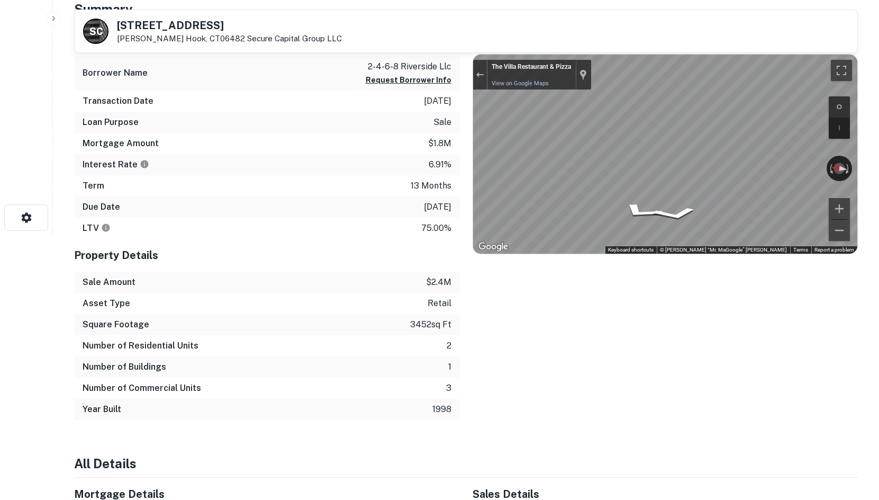
click at [399, 170] on div "Mortgage Details Borrower Name 2-4-6-8 riverside llc Request Borrower Info Tran…" at bounding box center [459, 221] width 797 height 396
click at [829, 164] on div "← Move left → Move right ↑ Move up ↓ Move down + Zoom in - Zoom out The Villa R…" at bounding box center [665, 154] width 385 height 199
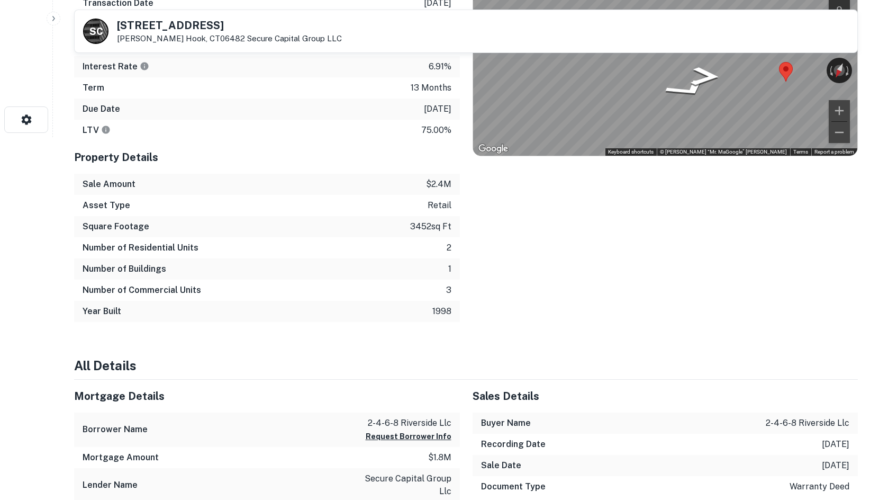
scroll to position [529, 0]
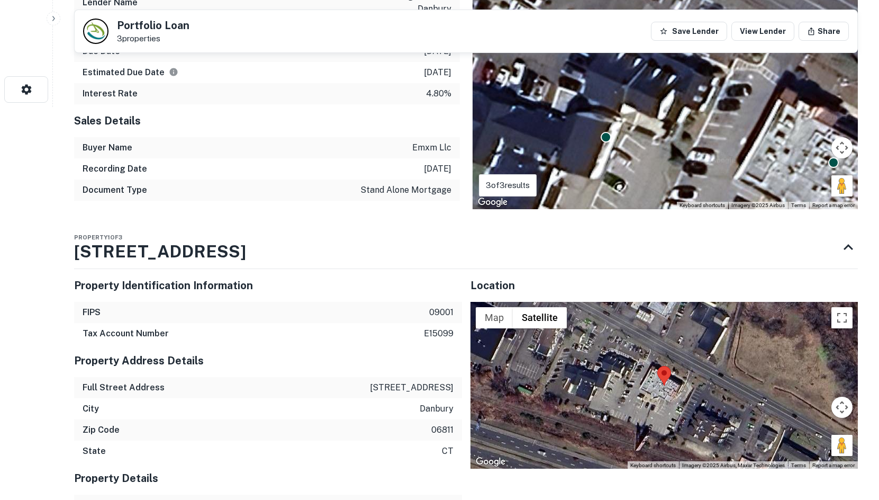
scroll to position [529, 0]
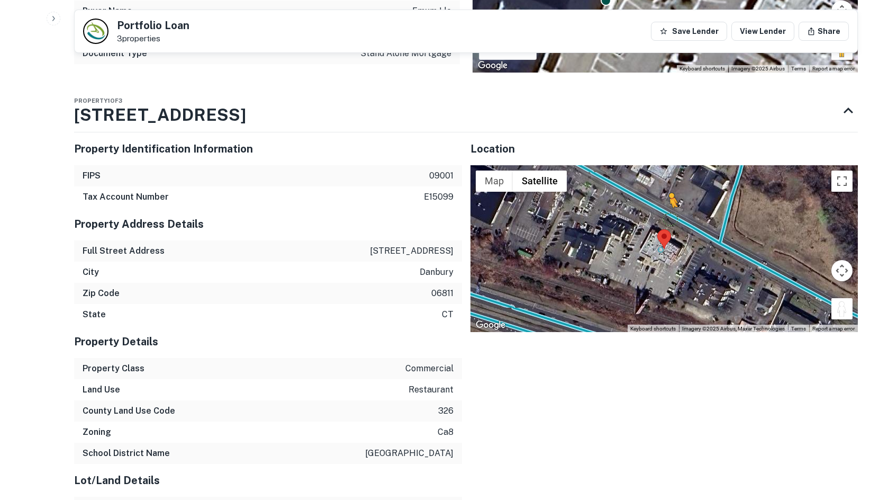
drag, startPoint x: 840, startPoint y: 305, endPoint x: 668, endPoint y: 220, distance: 192.0
click at [668, 220] on div "To activate drag with keyboard, press Alt + Enter. Once in keyboard drag state,…" at bounding box center [665, 248] width 388 height 167
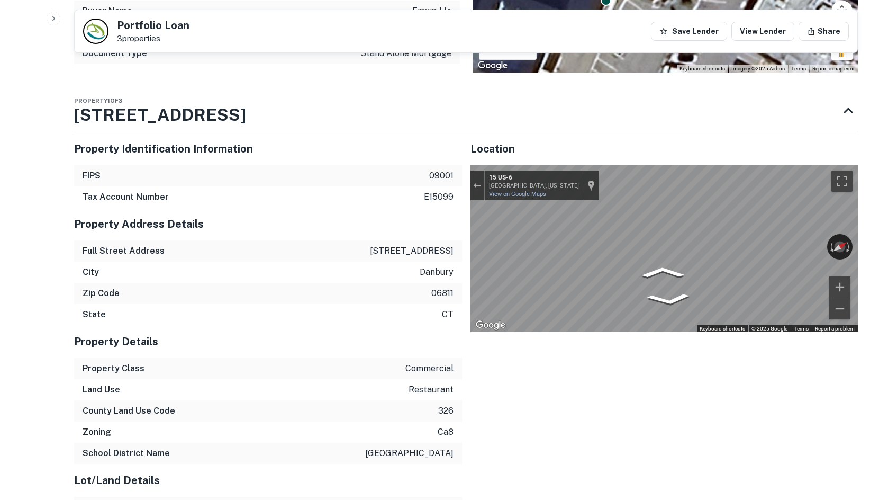
click at [842, 245] on div "← Move left → Move right ↑ Move up ↓ Move down + Zoom in - Zoom out 15 US-6 [GE…" at bounding box center [665, 248] width 388 height 167
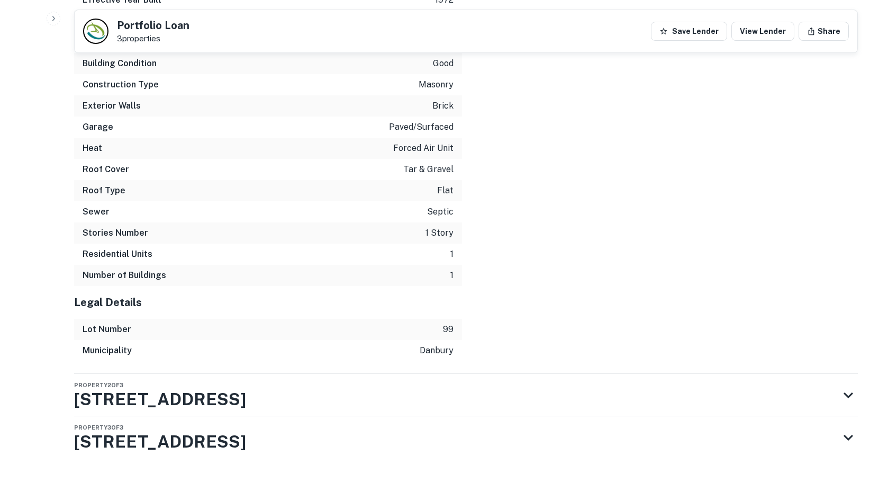
scroll to position [1281, 0]
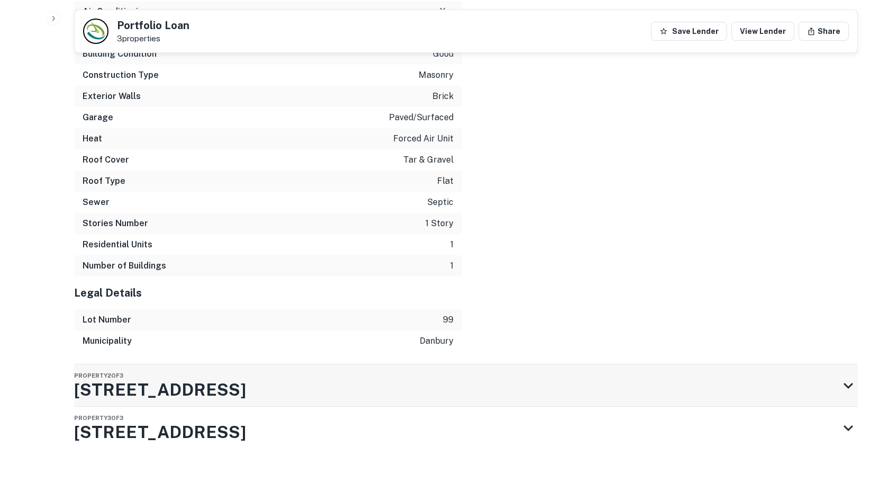
click at [347, 385] on div "Property 2 of [STREET_ADDRESS]" at bounding box center [456, 385] width 765 height 42
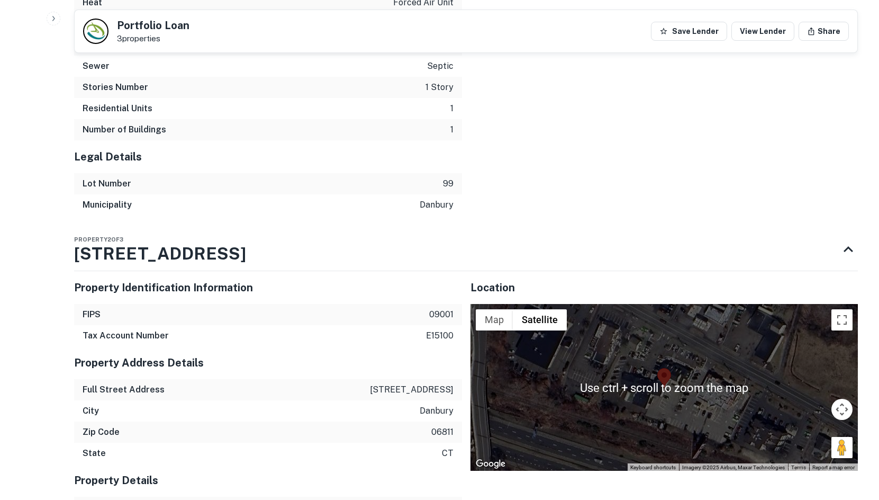
scroll to position [1470, 0]
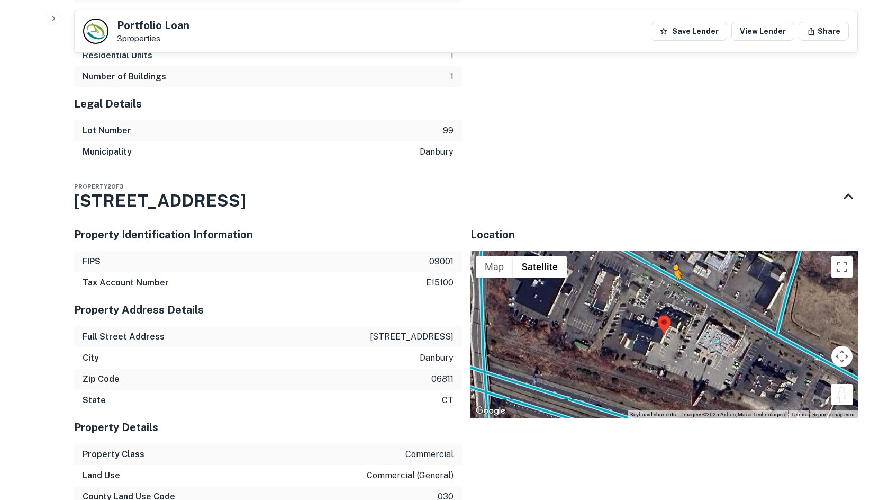
drag, startPoint x: 851, startPoint y: 395, endPoint x: 669, endPoint y: 290, distance: 210.6
click at [669, 290] on div "To activate drag with keyboard, press Alt + Enter. Once in keyboard drag state,…" at bounding box center [665, 334] width 388 height 167
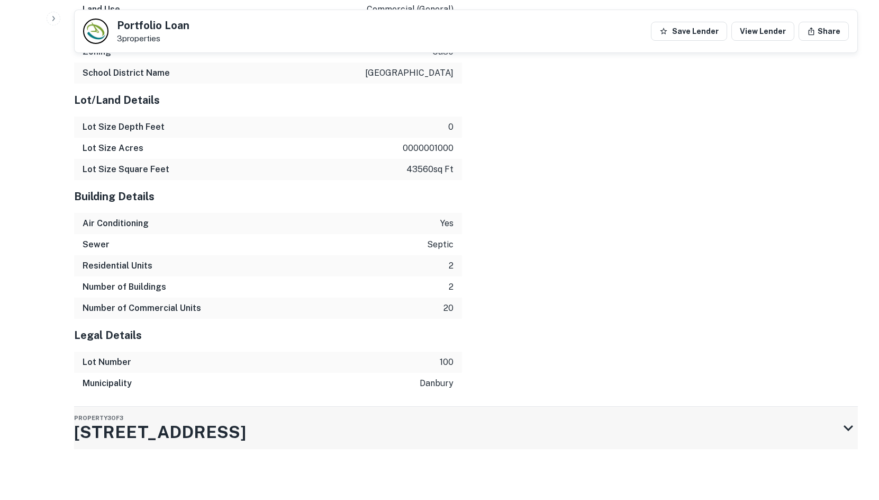
click at [506, 428] on div "Property 3 of 3 22 Mill Plain Rd" at bounding box center [456, 428] width 765 height 42
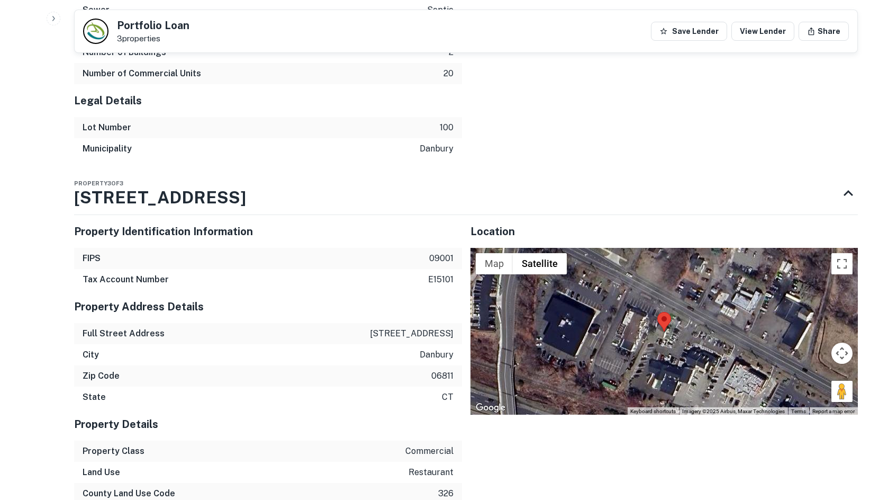
scroll to position [2284, 0]
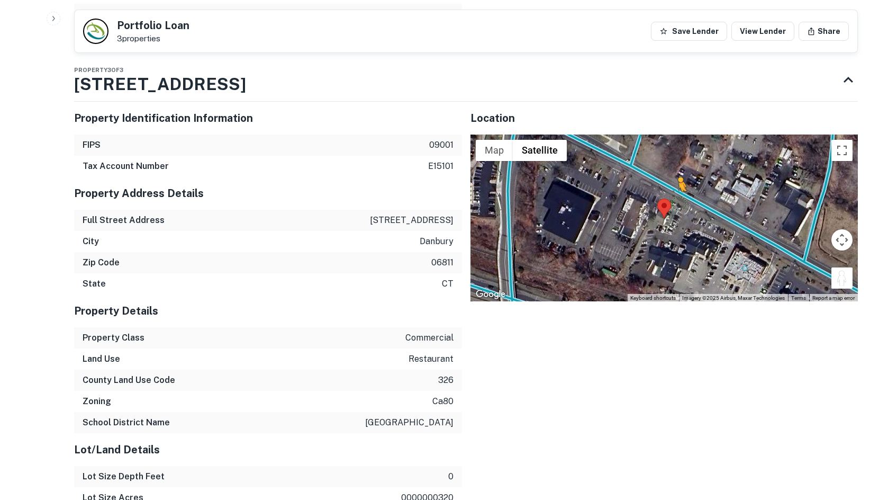
drag, startPoint x: 843, startPoint y: 280, endPoint x: 676, endPoint y: 200, distance: 185.1
click at [676, 200] on div "To activate drag with keyboard, press Alt + Enter. Once in keyboard drag state,…" at bounding box center [665, 217] width 388 height 167
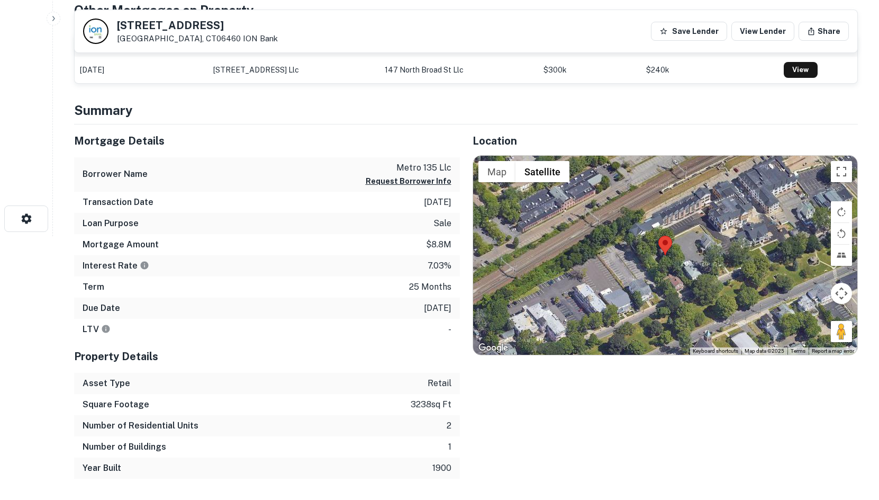
scroll to position [265, 0]
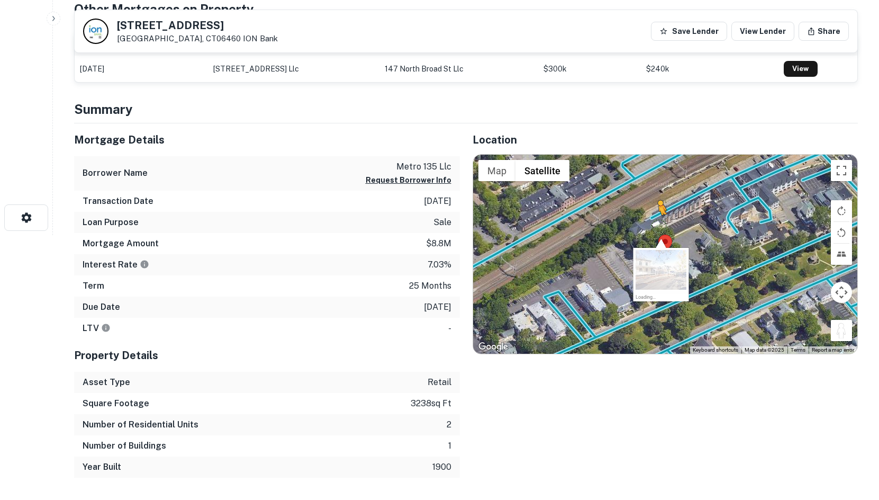
drag, startPoint x: 841, startPoint y: 329, endPoint x: 657, endPoint y: 224, distance: 211.0
click at [657, 224] on div "To activate drag with keyboard, press Alt + Enter. Once in keyboard drag state,…" at bounding box center [665, 254] width 385 height 199
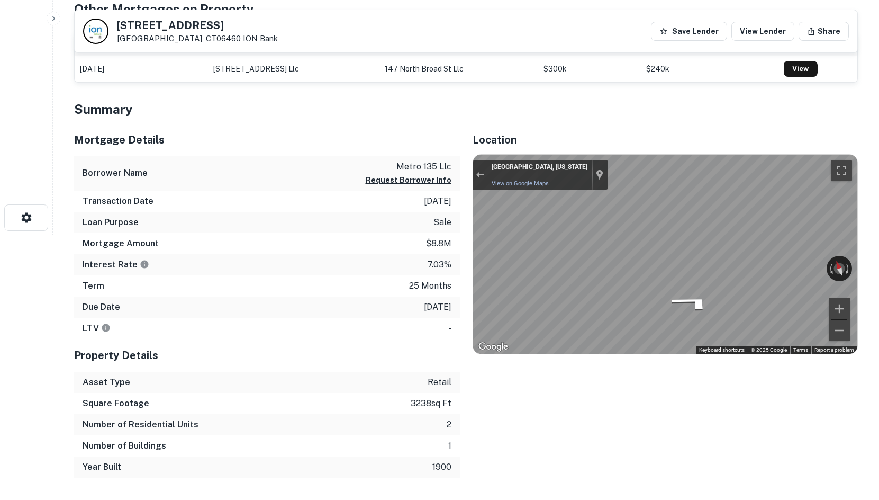
click at [471, 222] on div "Location ← Move left → Move right ↑ Move up ↓ Move down + Zoom in - Zoom out Ho…" at bounding box center [659, 300] width 399 height 354
click at [392, 338] on div "Mortgage Details Borrower Name metro 135 llc Request Borrower Info Transaction …" at bounding box center [459, 300] width 797 height 354
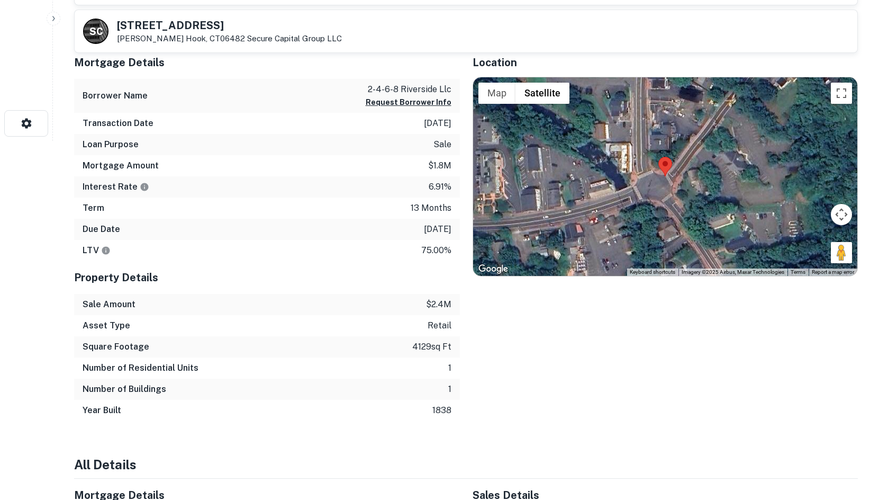
scroll to position [387, 0]
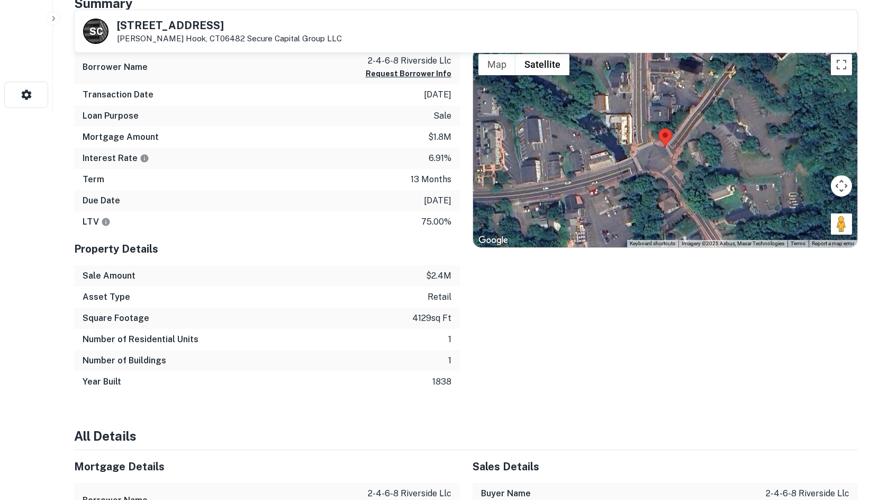
drag, startPoint x: 839, startPoint y: 221, endPoint x: 724, endPoint y: 172, distance: 125.7
click at [653, 151] on div "Map Terrain Satellite Labels Keyboard shortcuts Map Data Imagery ©2025 Airbus, …" at bounding box center [665, 148] width 385 height 199
drag, startPoint x: 832, startPoint y: 223, endPoint x: 761, endPoint y: 182, distance: 81.8
click at [739, 180] on div "Map Terrain Satellite Labels Keyboard shortcuts Map Data Imagery ©2025 Airbus, …" at bounding box center [665, 148] width 385 height 199
drag, startPoint x: 838, startPoint y: 219, endPoint x: 698, endPoint y: 145, distance: 158.6
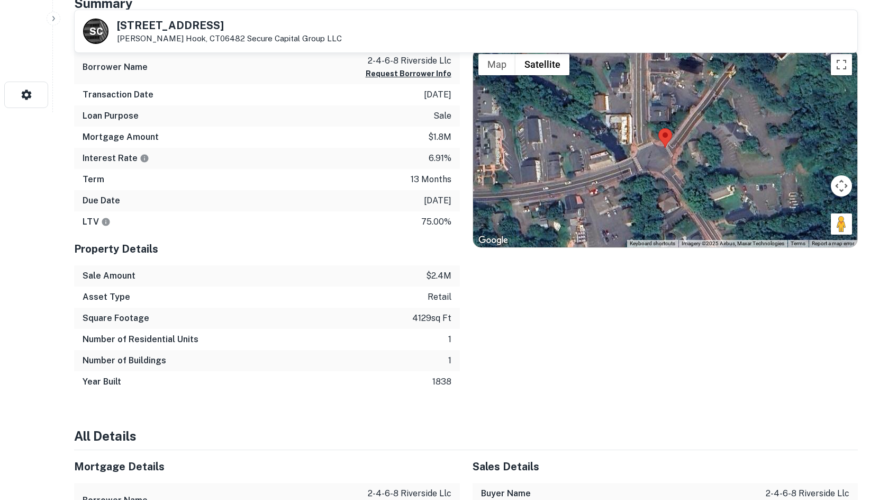
click at [698, 145] on div "Map Terrain Satellite Labels Keyboard shortcuts Map Data Imagery ©2025 Airbus, …" at bounding box center [665, 148] width 385 height 199
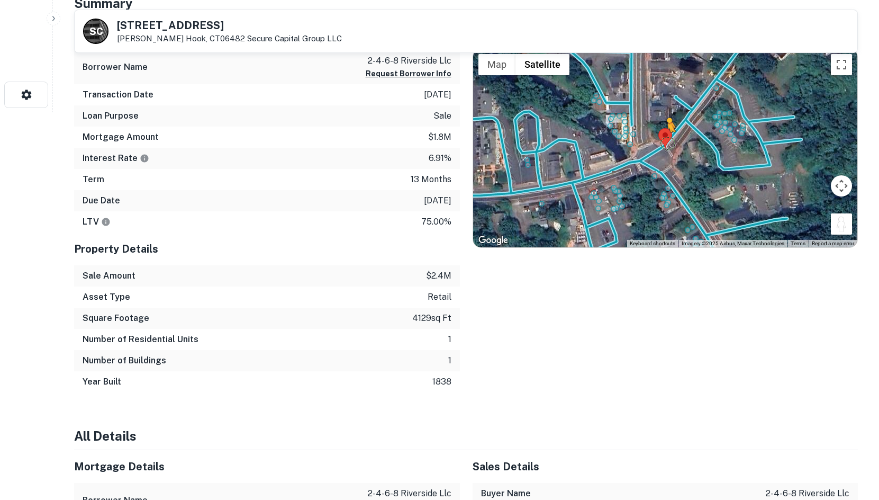
drag, startPoint x: 837, startPoint y: 228, endPoint x: 664, endPoint y: 143, distance: 193.2
click at [664, 143] on div "To activate drag with keyboard, press Alt + Enter. Once in keyboard drag state,…" at bounding box center [665, 148] width 385 height 199
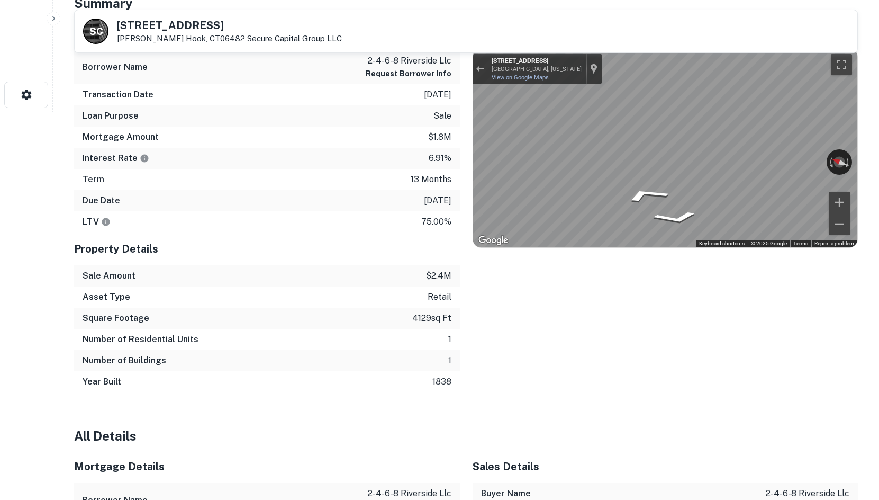
click at [403, 146] on div "Mortgage Details Borrower Name 2-4-6-8 riverside llc Request Borrower Info Tran…" at bounding box center [459, 204] width 797 height 375
click at [452, 182] on div "Mortgage Details Borrower Name 2-4-6-8 riverside llc Request Borrower Info Tran…" at bounding box center [459, 204] width 797 height 375
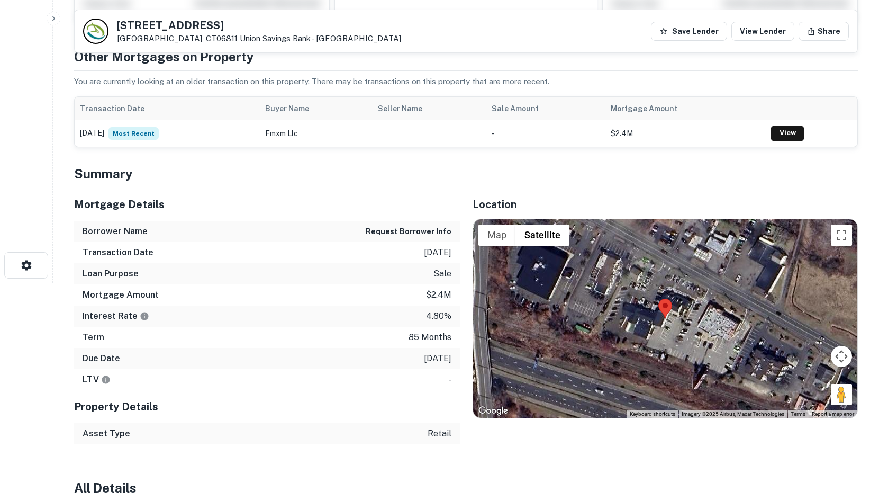
scroll to position [229, 0]
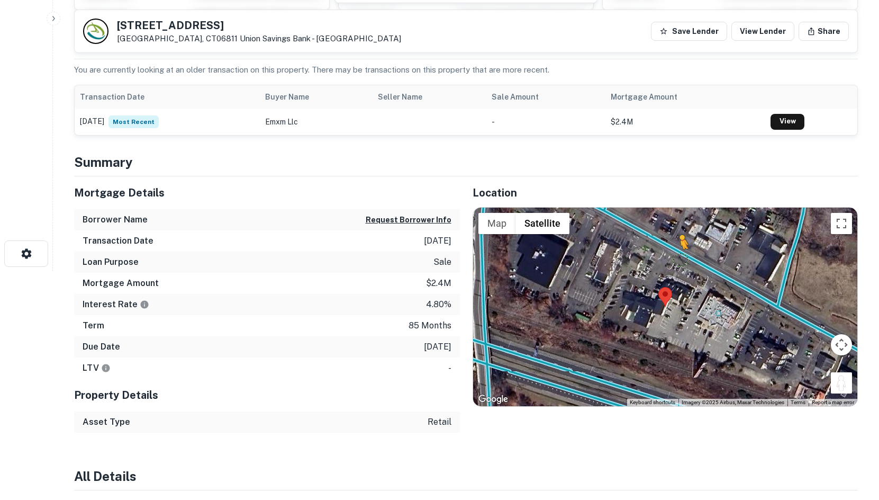
drag, startPoint x: 840, startPoint y: 383, endPoint x: 674, endPoint y: 251, distance: 211.3
click at [674, 251] on div "To activate drag with keyboard, press Alt + Enter. Once in keyboard drag state,…" at bounding box center [665, 306] width 385 height 199
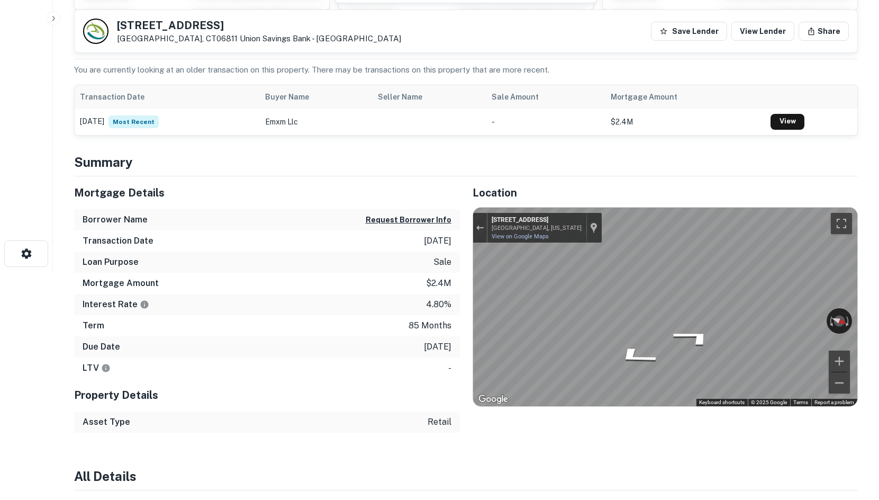
click at [879, 271] on html "Search Borrowers Contacts Saved [STREET_ADDRESS] Union Savings Bank - CT Save L…" at bounding box center [439, 21] width 879 height 500
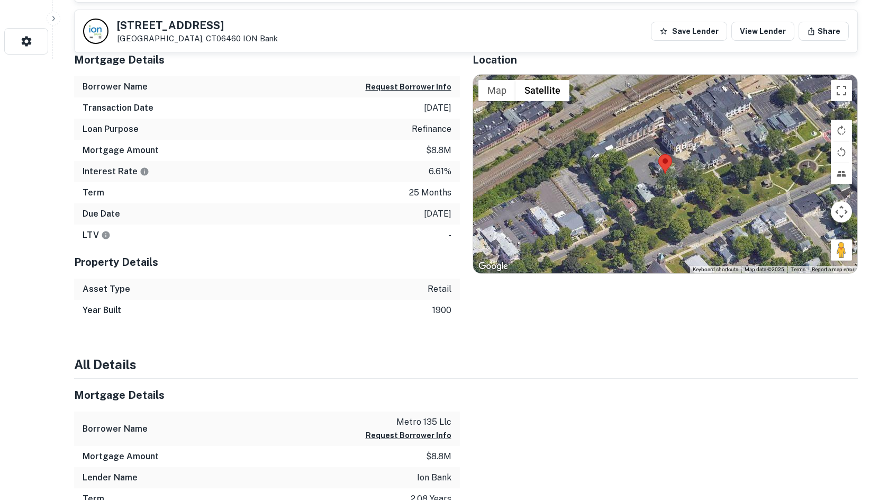
scroll to position [423, 0]
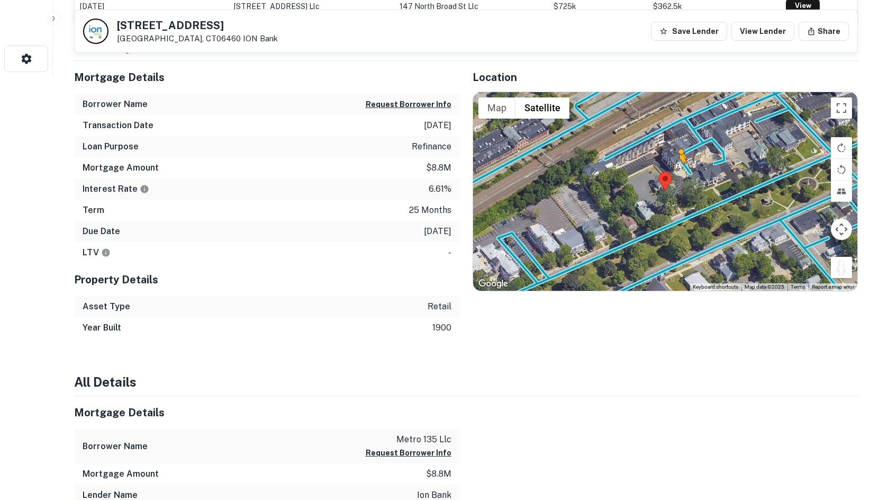
drag, startPoint x: 836, startPoint y: 267, endPoint x: 675, endPoint y: 172, distance: 187.0
click at [675, 172] on div "To activate drag with keyboard, press Alt + Enter. Once in keyboard drag state,…" at bounding box center [665, 191] width 385 height 199
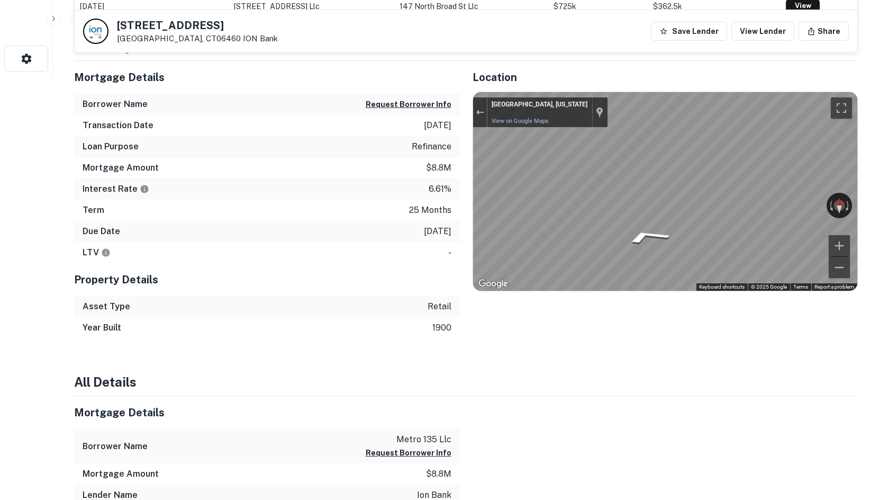
click at [864, 194] on div "147 Broad St Milford, CT06460 ION Bank Save Lender View Lender Share View Prope…" at bounding box center [465, 117] width 809 height 1048
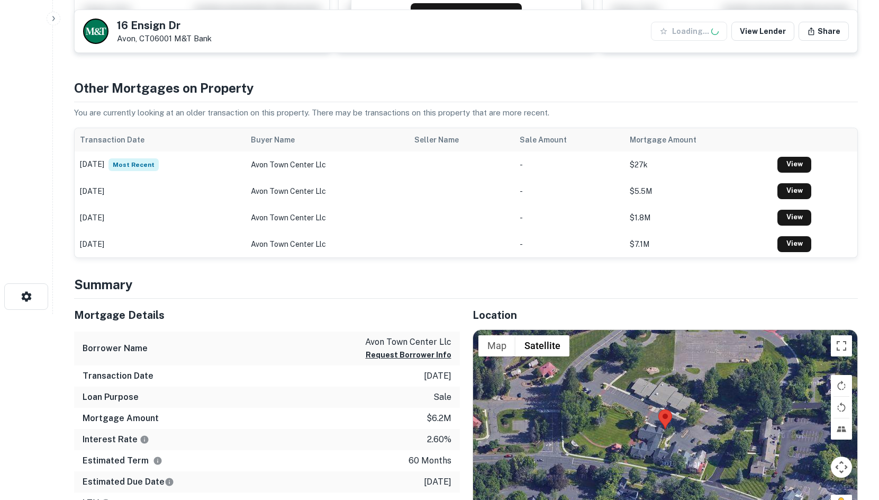
scroll to position [371, 0]
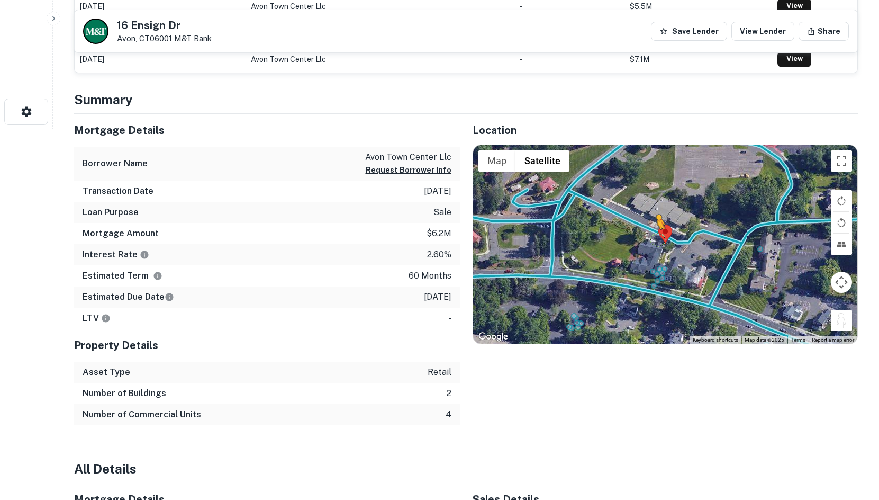
drag, startPoint x: 840, startPoint y: 319, endPoint x: 651, endPoint y: 236, distance: 207.1
click at [651, 236] on div "To activate drag with keyboard, press Alt + Enter. Once in keyboard drag state,…" at bounding box center [665, 244] width 385 height 199
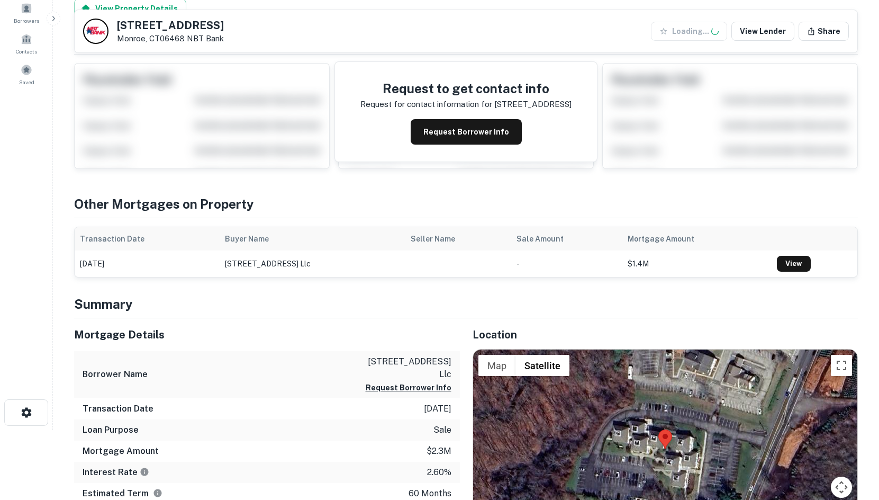
scroll to position [229, 0]
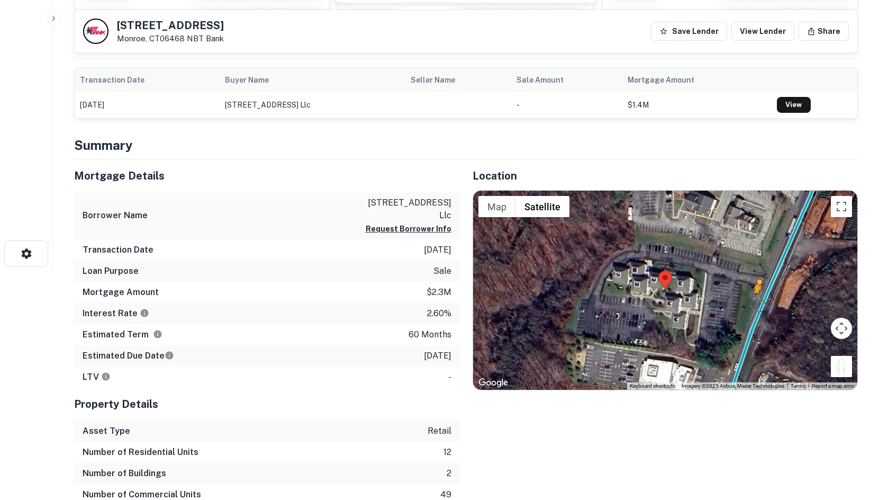
drag, startPoint x: 845, startPoint y: 363, endPoint x: 754, endPoint y: 305, distance: 108.1
click at [754, 305] on div "To activate drag with keyboard, press Alt + Enter. Once in keyboard drag state,…" at bounding box center [665, 290] width 385 height 199
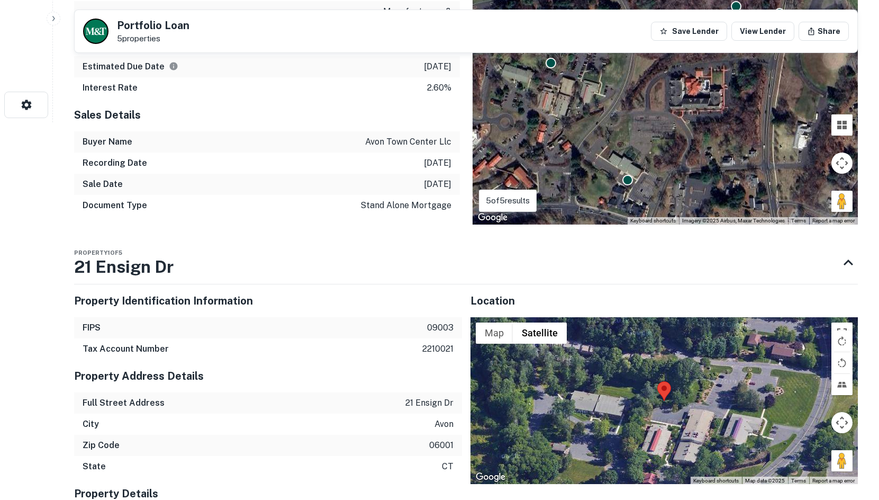
scroll to position [493, 0]
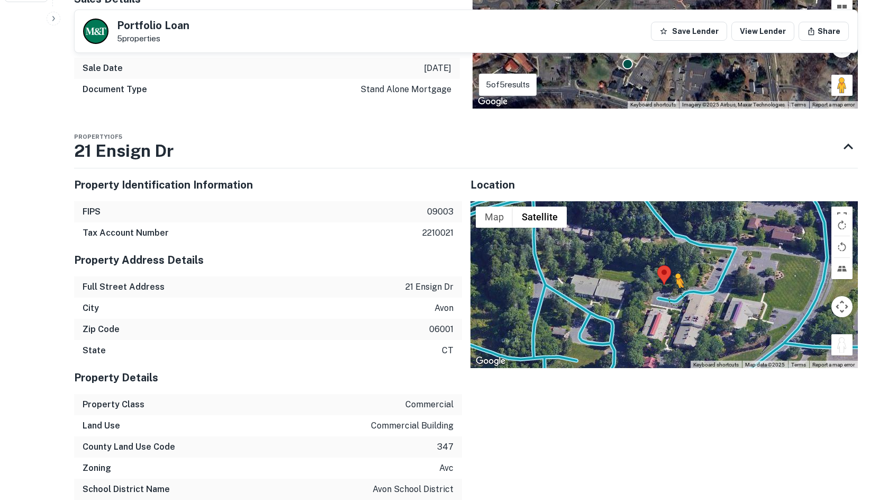
drag, startPoint x: 844, startPoint y: 344, endPoint x: 670, endPoint y: 297, distance: 180.8
click at [670, 297] on div "To activate drag with keyboard, press Alt + Enter. Once in keyboard drag state,…" at bounding box center [665, 284] width 388 height 167
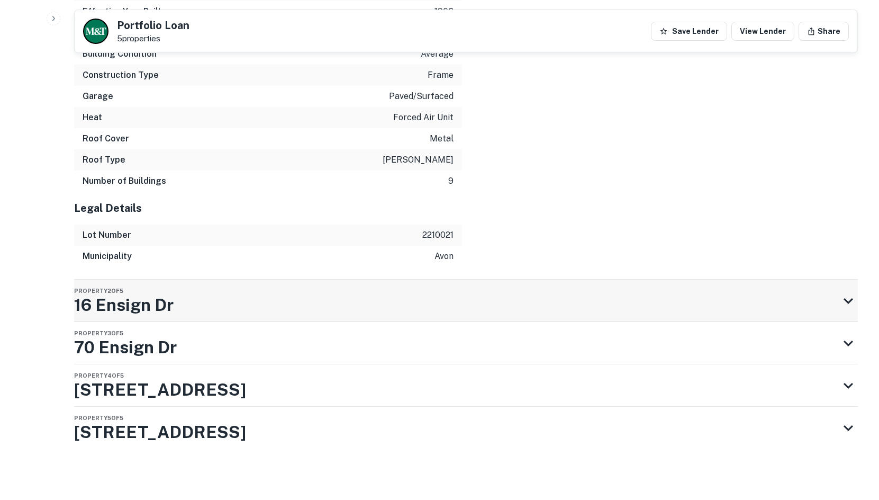
click at [437, 294] on div "Property 2 of 5 16 Ensign Dr" at bounding box center [456, 300] width 765 height 42
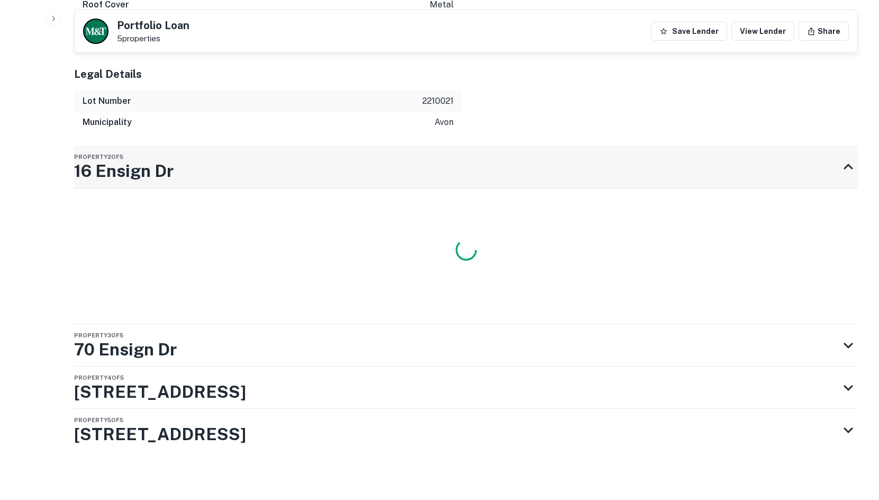
scroll to position [1278, 0]
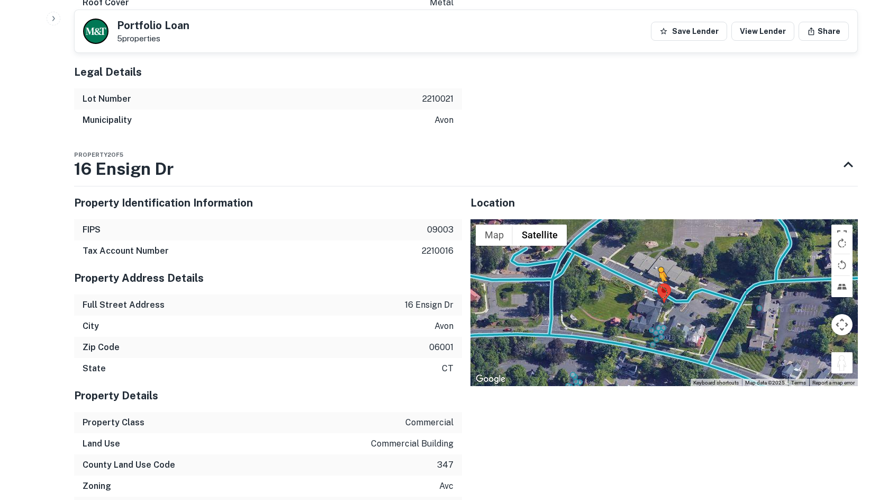
drag, startPoint x: 844, startPoint y: 367, endPoint x: 658, endPoint y: 292, distance: 200.2
click at [658, 292] on div "To activate drag with keyboard, press Alt + Enter. Once in keyboard drag state,…" at bounding box center [665, 302] width 388 height 167
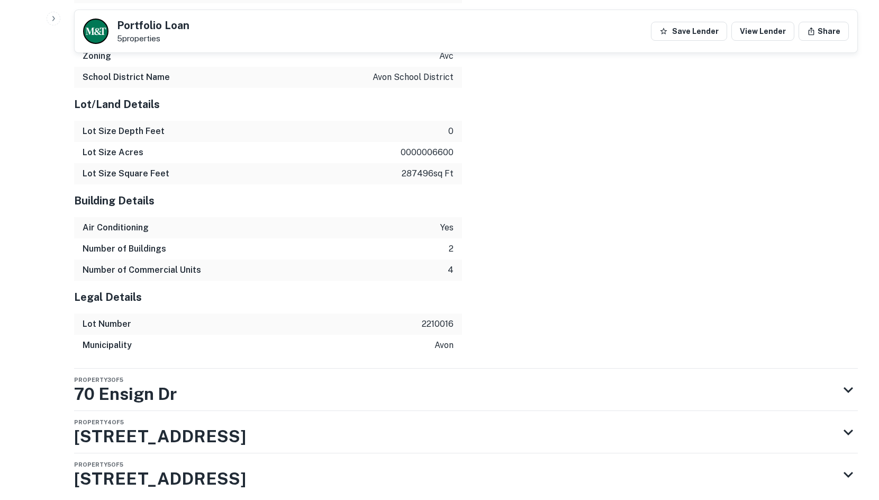
scroll to position [1755, 0]
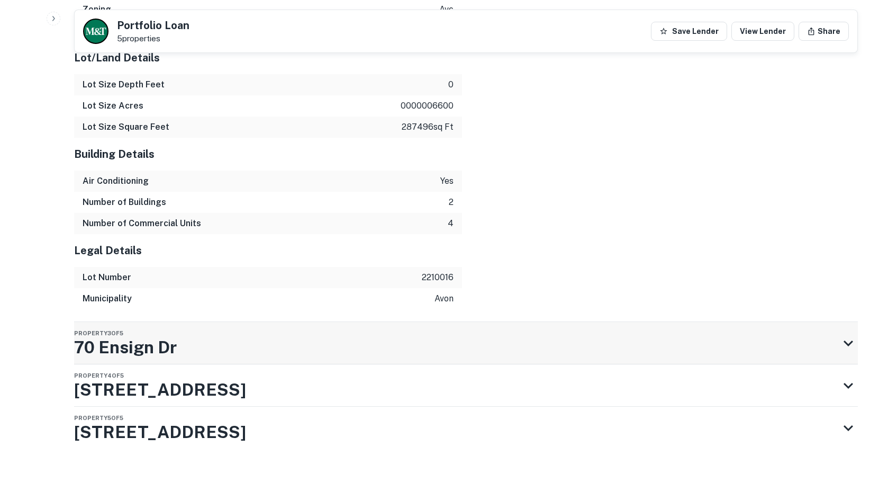
click at [418, 344] on div "Property 3 of 5 70 Ensign Dr" at bounding box center [456, 343] width 765 height 42
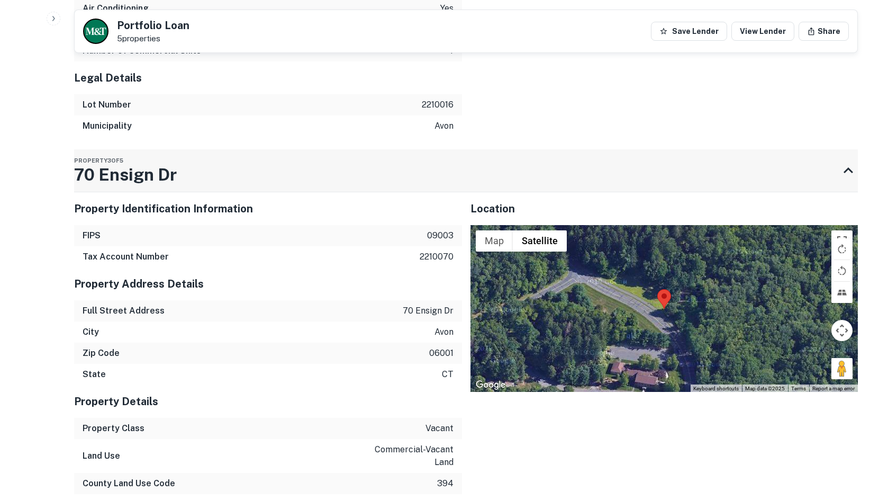
scroll to position [1944, 0]
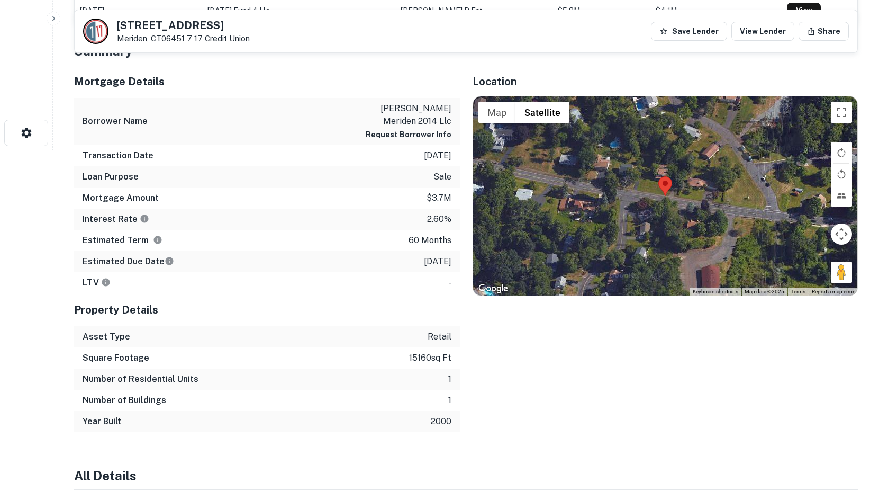
scroll to position [335, 0]
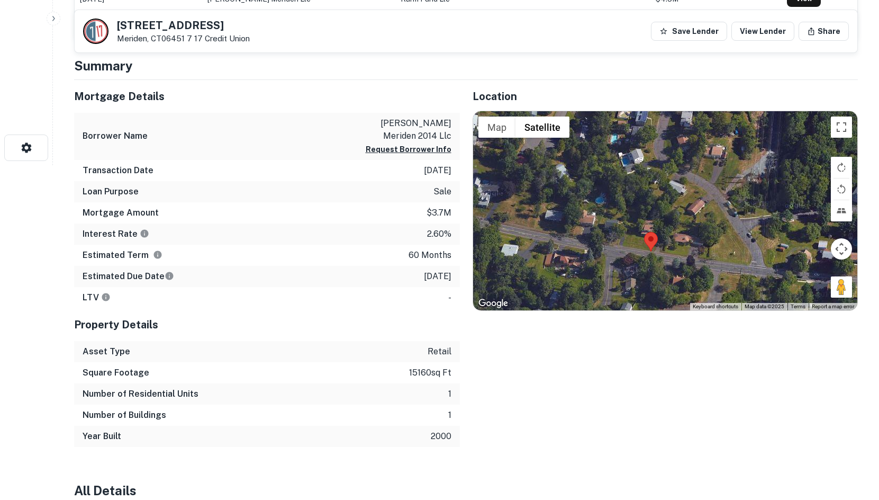
drag, startPoint x: 853, startPoint y: 293, endPoint x: 835, endPoint y: 321, distance: 33.6
click at [835, 322] on div "Location ← Move left → Move right ↑ Move up ↓ Move down + Zoom in - Zoom out Ho…" at bounding box center [659, 263] width 399 height 367
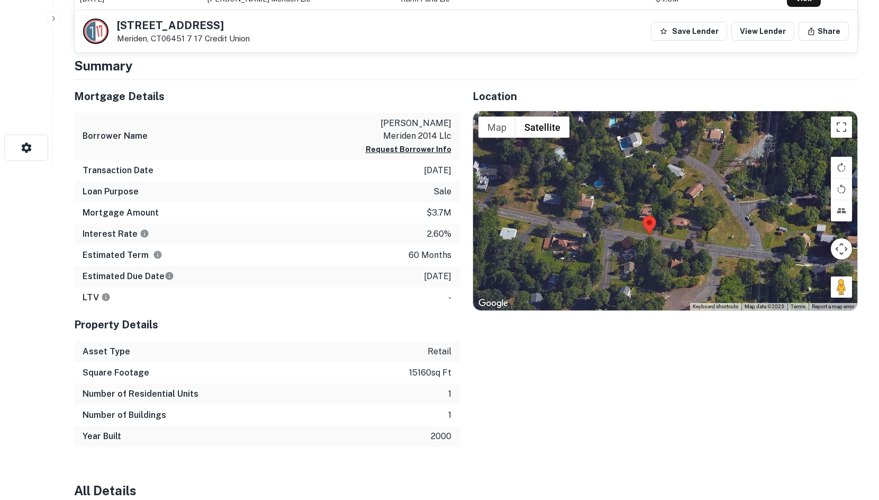
drag, startPoint x: 838, startPoint y: 291, endPoint x: 671, endPoint y: 241, distance: 175.2
click at [671, 241] on div "Map Terrain Satellite Labels Keyboard shortcuts Map Data Map data ©2025 Map dat…" at bounding box center [665, 210] width 385 height 199
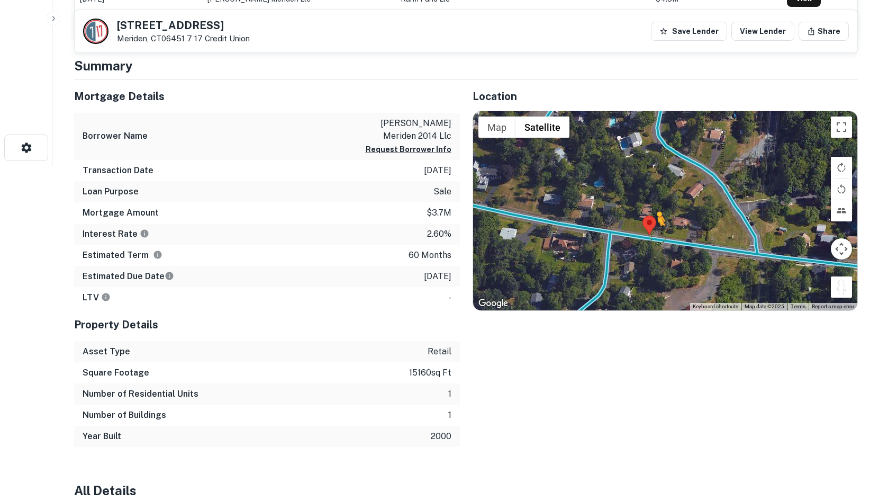
drag, startPoint x: 842, startPoint y: 290, endPoint x: 639, endPoint y: 238, distance: 209.8
click at [640, 239] on div "To activate drag with keyboard, press Alt + Enter. Once in keyboard drag state,…" at bounding box center [665, 210] width 385 height 199
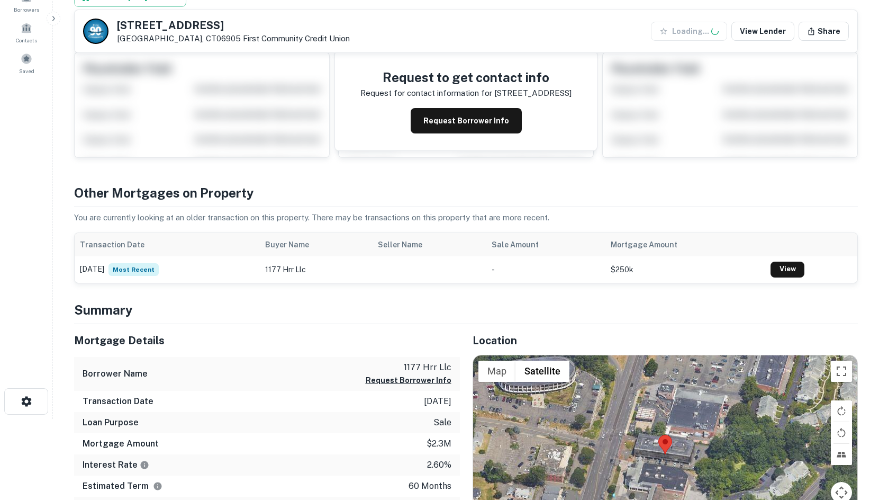
scroll to position [265, 0]
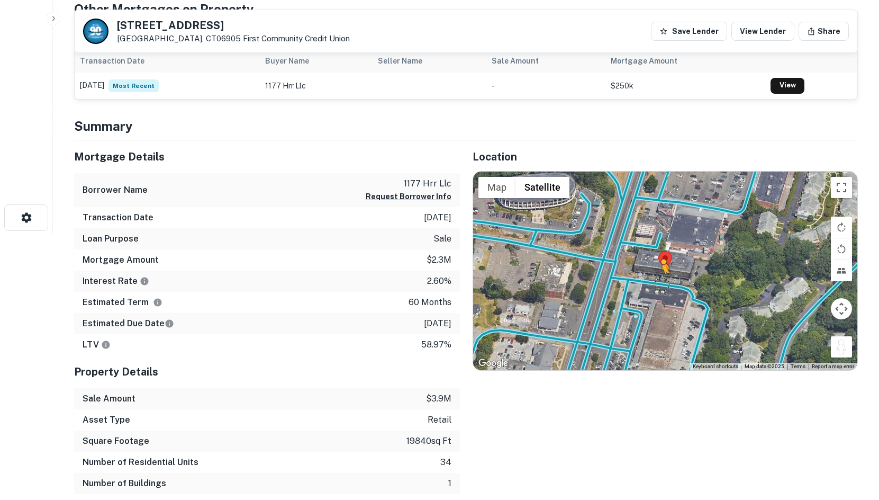
drag, startPoint x: 839, startPoint y: 350, endPoint x: 655, endPoint y: 279, distance: 196.9
click at [655, 279] on div "To activate drag with keyboard, press Alt + Enter. Once in keyboard drag state,…" at bounding box center [665, 271] width 385 height 199
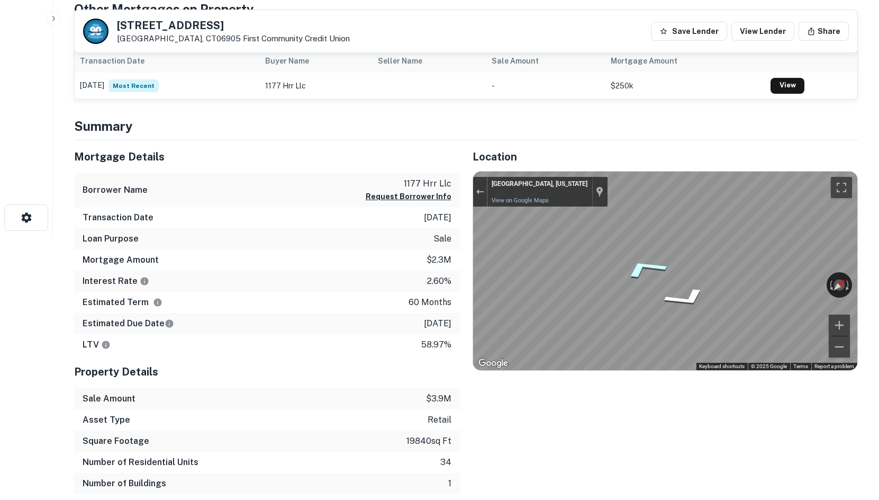
click at [653, 268] on icon "Go West" at bounding box center [644, 267] width 79 height 32
click at [450, 258] on div "Mortgage Details Borrower Name 1177 hrr llc Request Borrower Info Transaction D…" at bounding box center [459, 327] width 797 height 375
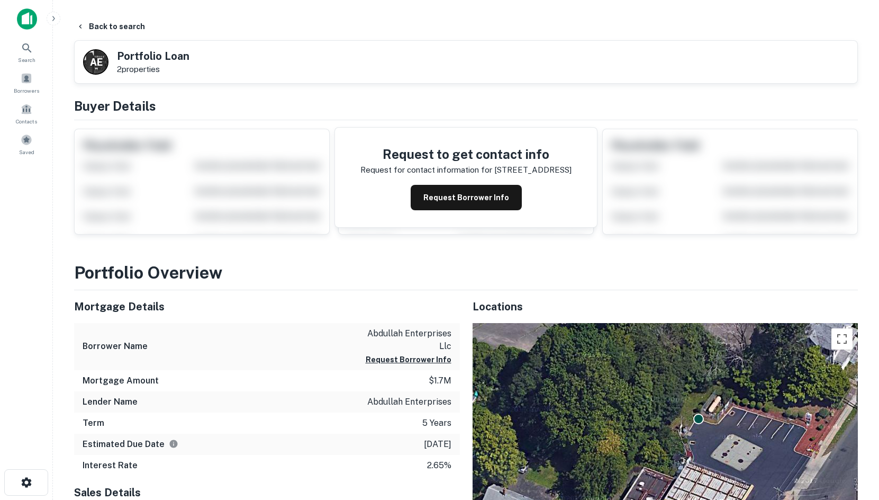
scroll to position [265, 0]
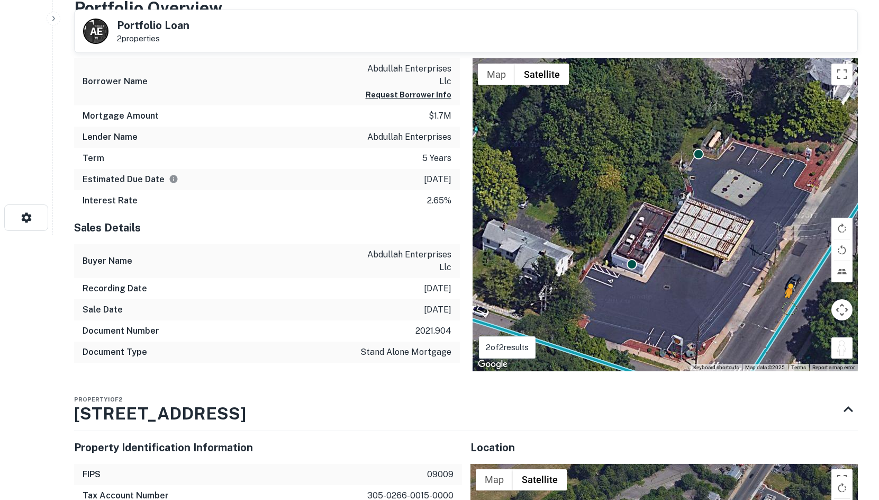
drag, startPoint x: 846, startPoint y: 356, endPoint x: 788, endPoint y: 303, distance: 78.7
click at [788, 303] on div "To activate drag with keyboard, press Alt + Enter. Once in keyboard drag state,…" at bounding box center [666, 214] width 386 height 313
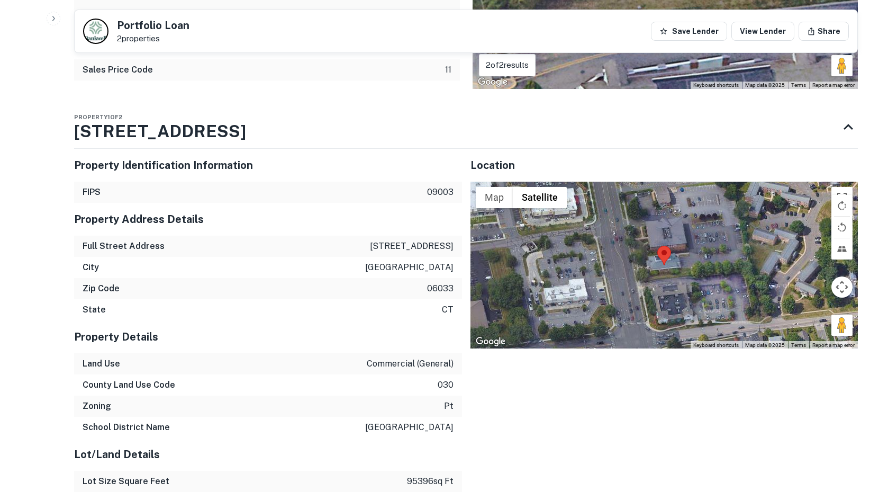
scroll to position [599, 0]
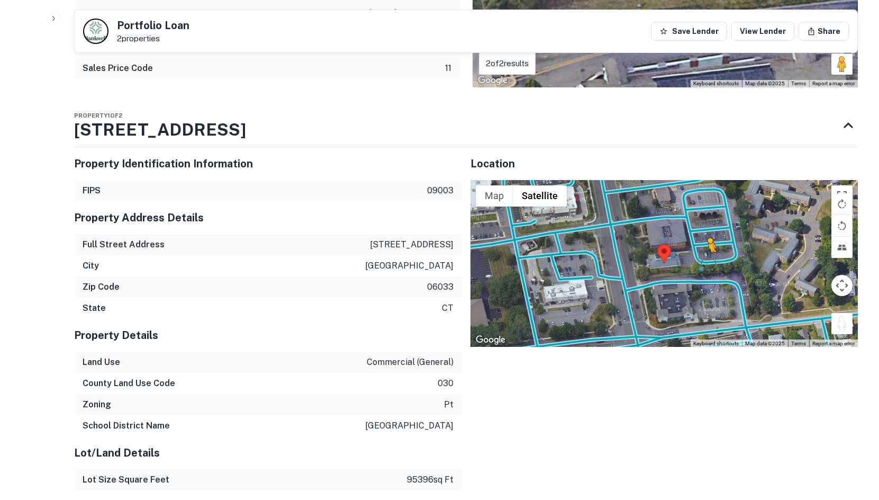
drag, startPoint x: 842, startPoint y: 326, endPoint x: 699, endPoint y: 258, distance: 158.2
click at [699, 258] on div "To activate drag with keyboard, press Alt + Enter. Once in keyboard drag state,…" at bounding box center [665, 263] width 388 height 167
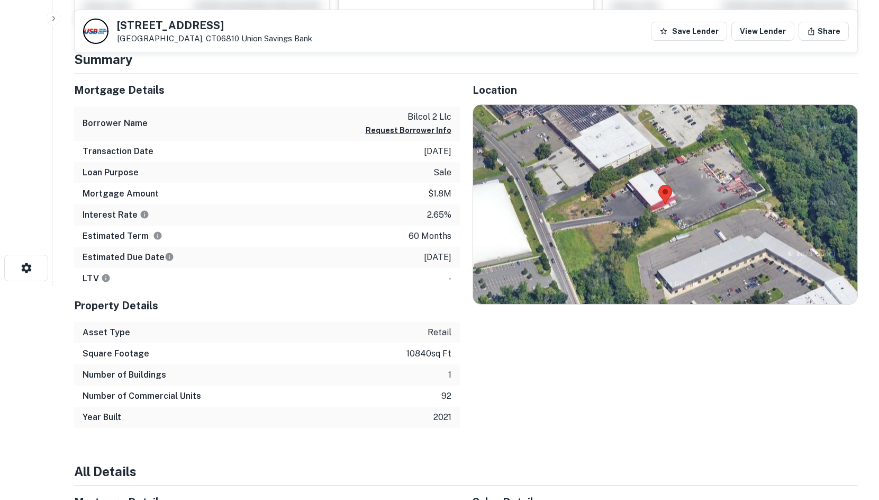
scroll to position [282, 0]
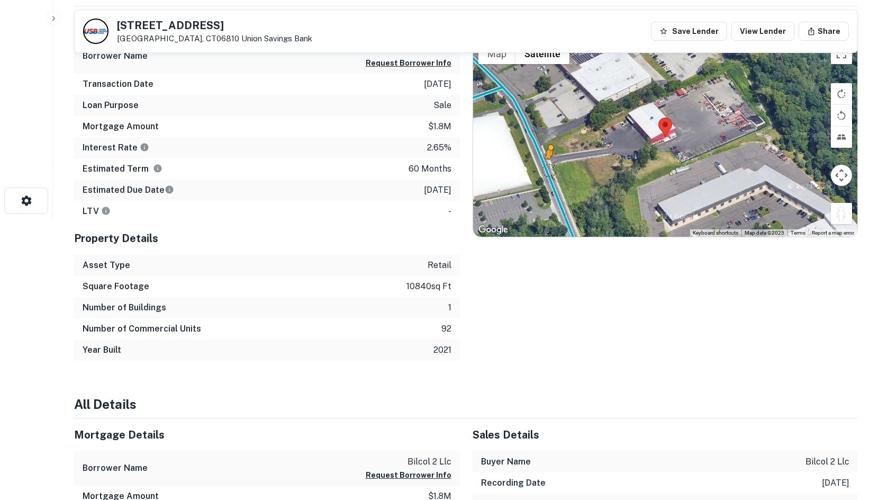
drag, startPoint x: 838, startPoint y: 206, endPoint x: 547, endPoint y: 167, distance: 293.7
click at [547, 167] on div "To activate drag with keyboard, press Alt + Enter. Once in keyboard drag state,…" at bounding box center [665, 137] width 385 height 199
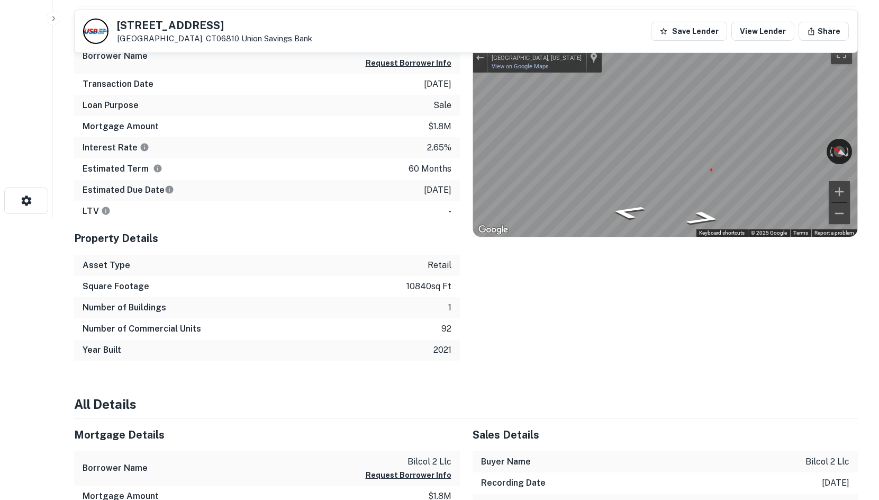
click at [438, 159] on div "Mortgage Details Borrower Name bilcol 2 llc Request Borrower Info Transaction D…" at bounding box center [459, 183] width 797 height 354
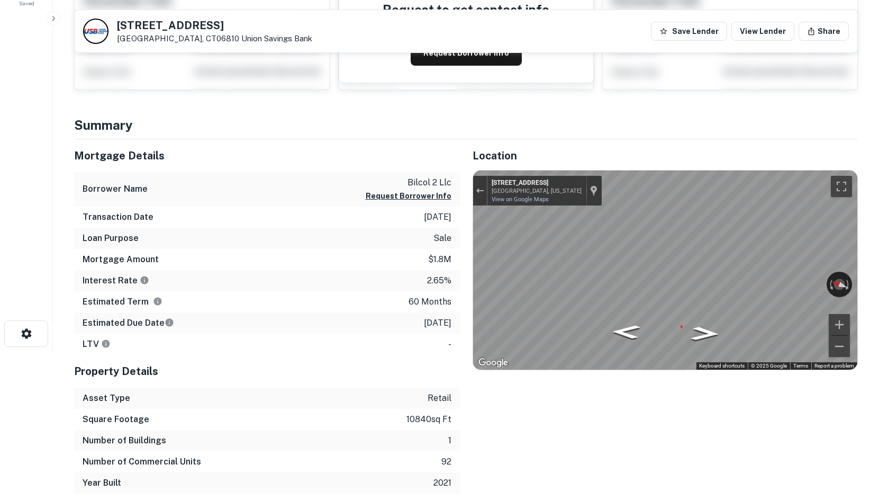
scroll to position [0, 0]
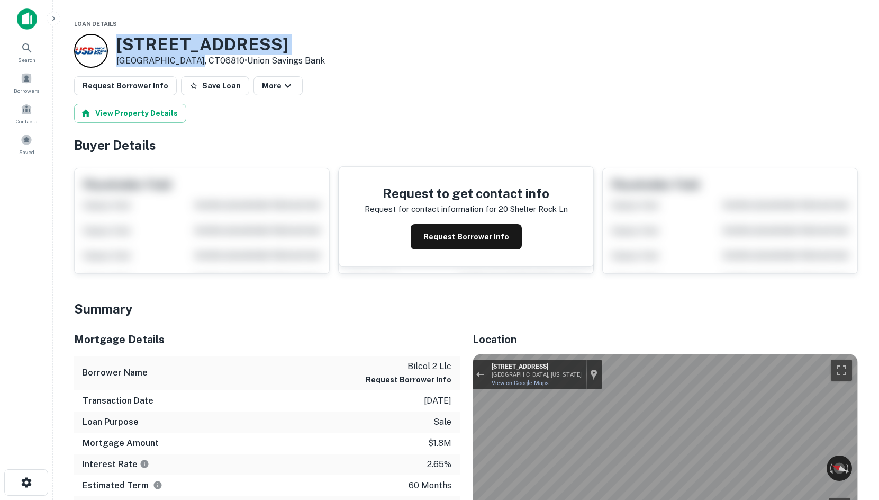
drag, startPoint x: 110, startPoint y: 43, endPoint x: 190, endPoint y: 60, distance: 81.6
click at [190, 60] on div "[STREET_ADDRESS] • Union Savings Bank" at bounding box center [199, 51] width 251 height 34
copy div "[STREET_ADDRESS]"
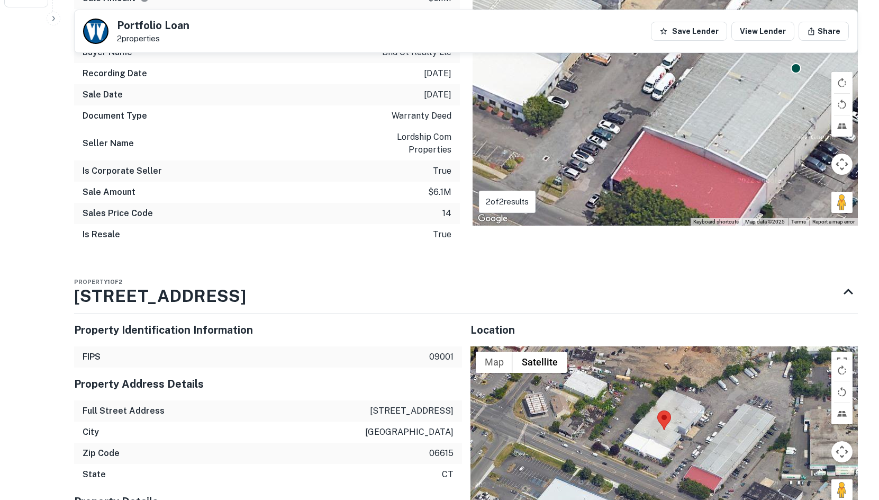
scroll to position [688, 0]
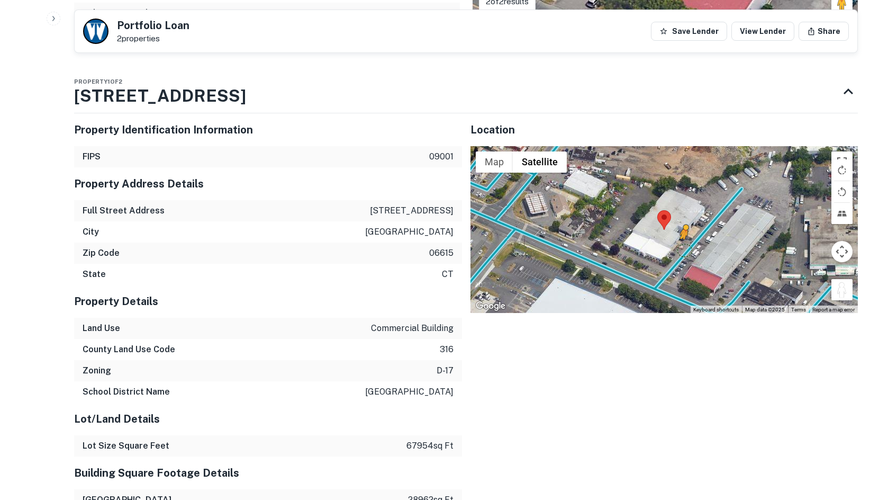
drag, startPoint x: 841, startPoint y: 288, endPoint x: 684, endPoint y: 249, distance: 161.4
click at [684, 249] on div "To activate drag with keyboard, press Alt + Enter. Once in keyboard drag state,…" at bounding box center [665, 229] width 388 height 167
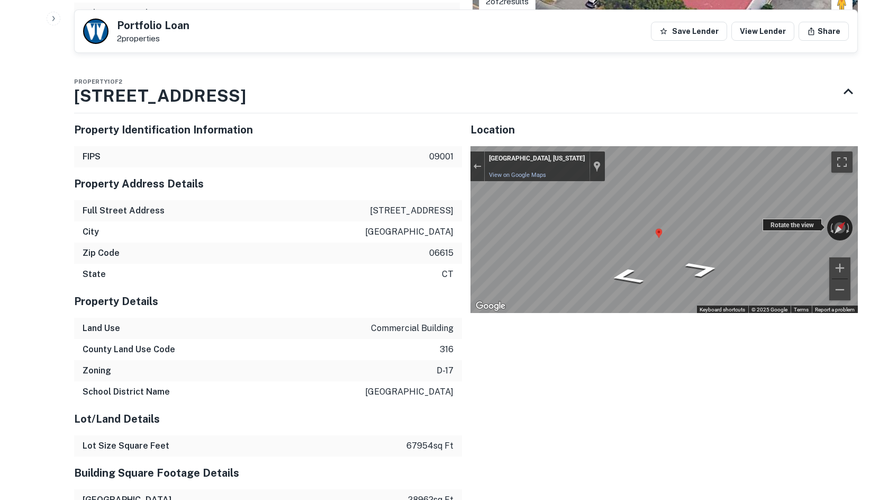
click at [784, 231] on div "← Move left → Move right ↑ Move up ↓ Move down + Zoom in - Zoom out Stratford, …" at bounding box center [665, 229] width 388 height 167
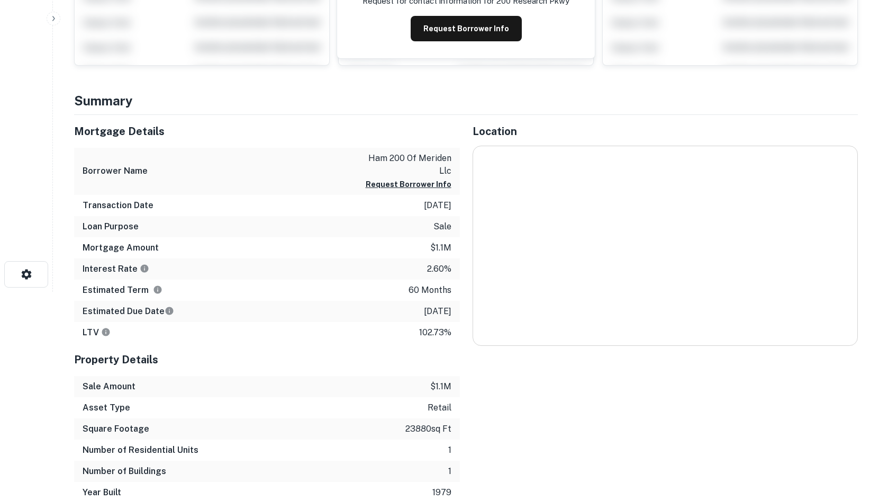
scroll to position [212, 0]
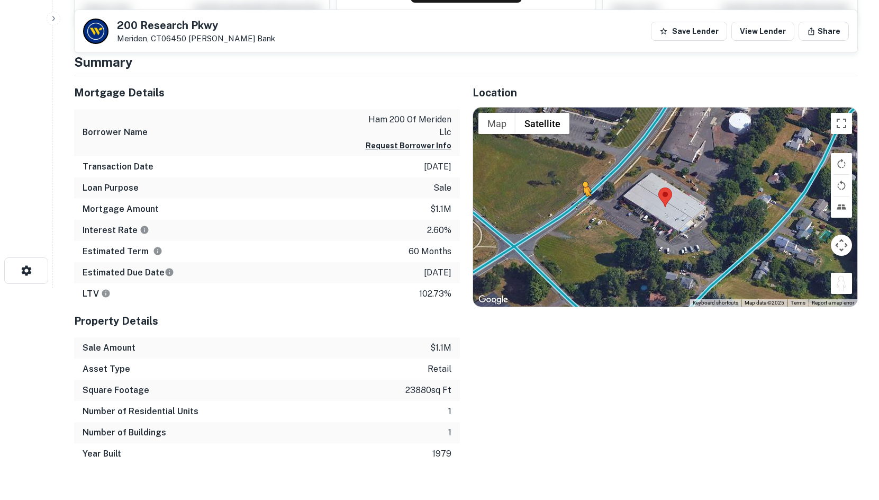
drag, startPoint x: 840, startPoint y: 284, endPoint x: 582, endPoint y: 206, distance: 269.3
click at [582, 206] on div "To activate drag with keyboard, press Alt + Enter. Once in keyboard drag state,…" at bounding box center [665, 206] width 385 height 199
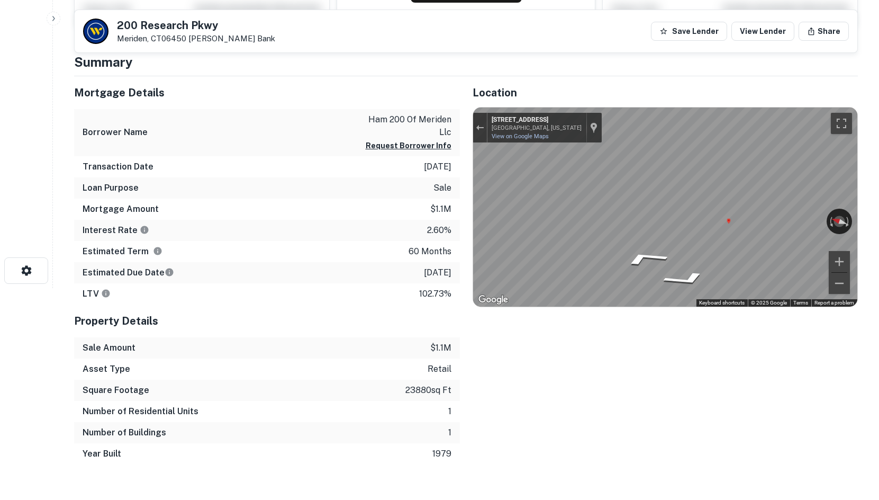
click at [258, 202] on div "Mortgage Details Borrower Name ham 200 of meriden llc Request Borrower Info Tra…" at bounding box center [459, 270] width 797 height 388
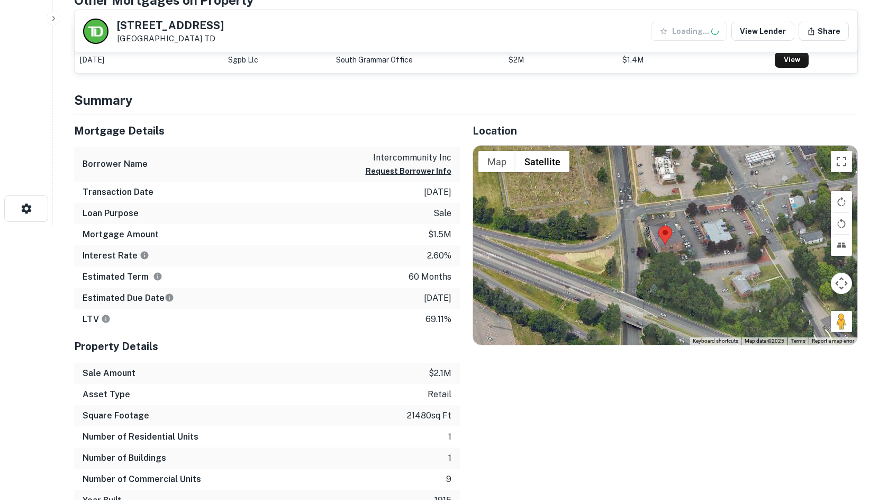
scroll to position [282, 0]
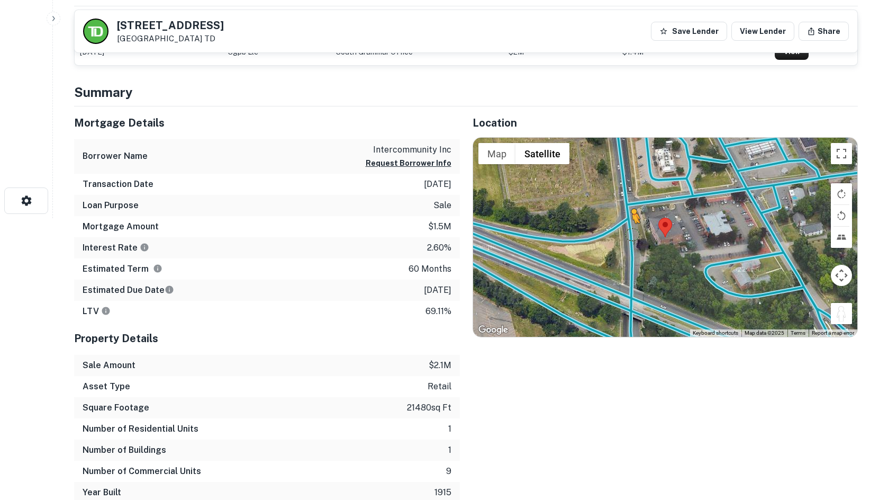
drag, startPoint x: 847, startPoint y: 315, endPoint x: 630, endPoint y: 234, distance: 231.6
click at [630, 234] on div "To activate drag with keyboard, press Alt + Enter. Once in keyboard drag state,…" at bounding box center [665, 237] width 385 height 199
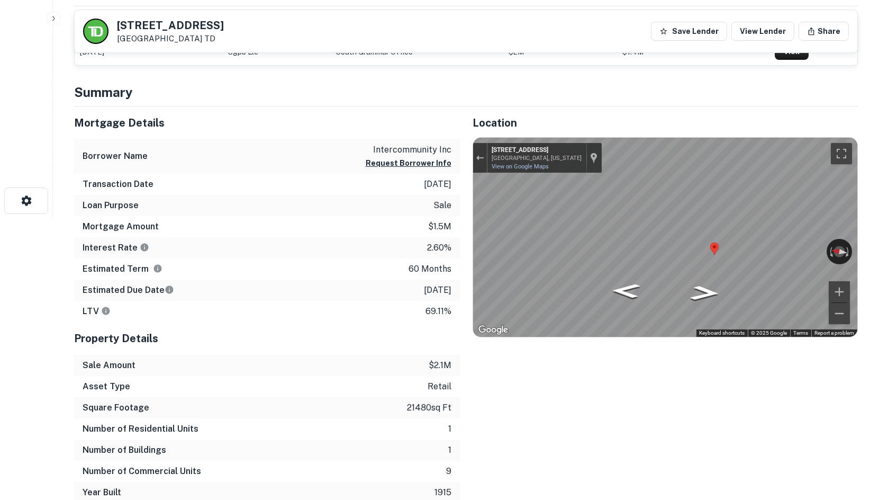
click at [309, 228] on div "Mortgage Details Borrower Name intercommunity inc Request Borrower Info Transac…" at bounding box center [459, 304] width 797 height 396
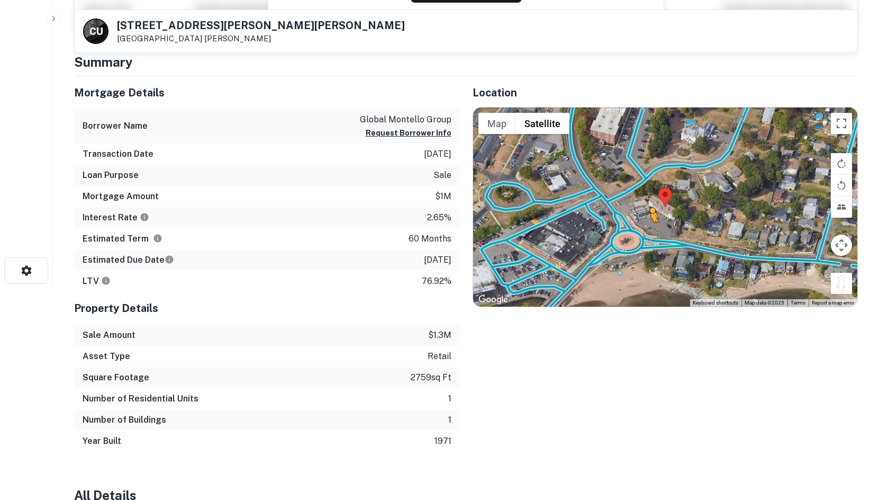
drag, startPoint x: 845, startPoint y: 288, endPoint x: 651, endPoint y: 233, distance: 202.4
click at [651, 233] on div "To activate drag with keyboard, press Alt + Enter. Once in keyboard drag state,…" at bounding box center [665, 206] width 385 height 199
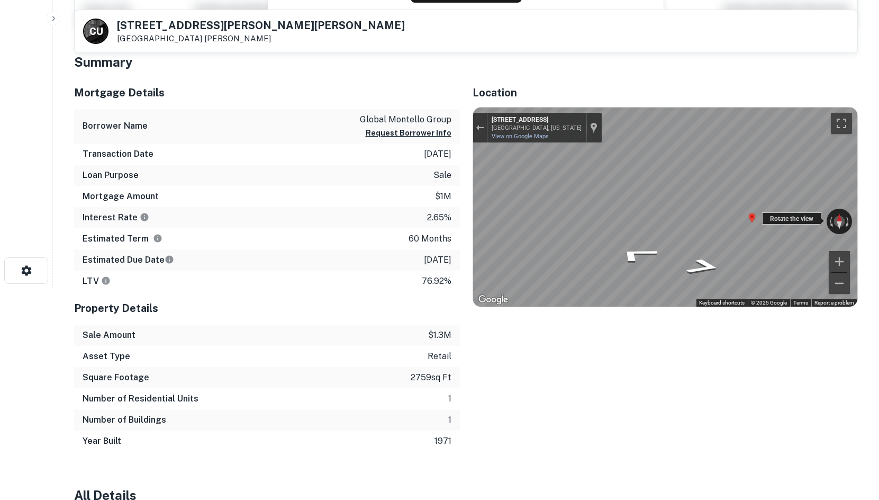
click at [562, 228] on div "← Move left → Move right ↑ Move up ↓ Move down + Zoom in - Zoom out 27 Ocean Av…" at bounding box center [665, 206] width 385 height 199
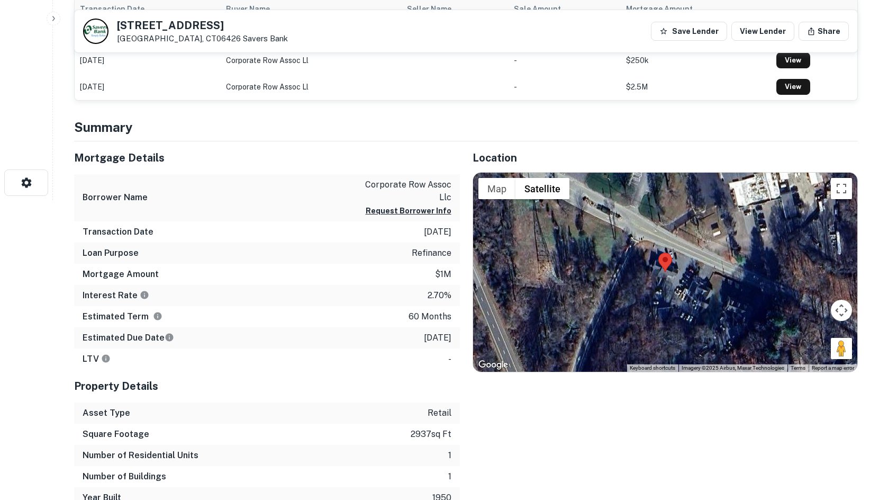
scroll to position [318, 0]
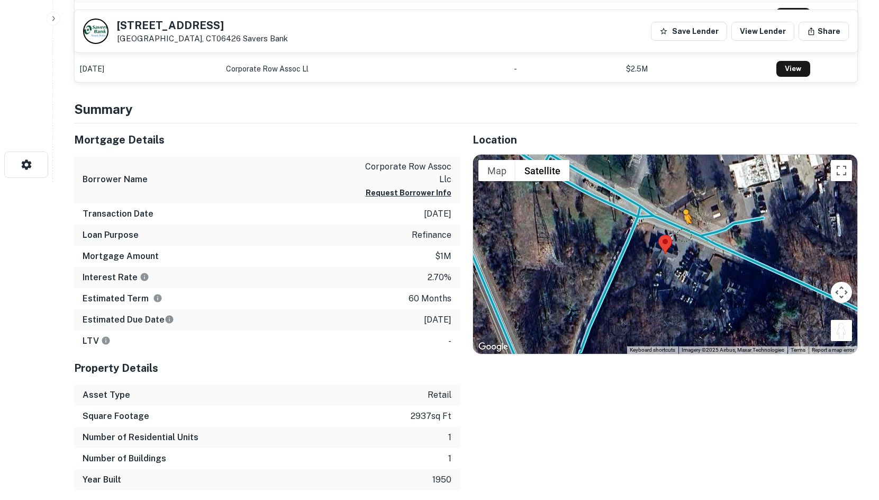
drag, startPoint x: 847, startPoint y: 335, endPoint x: 683, endPoint y: 234, distance: 192.5
click at [683, 234] on div "To activate drag with keyboard, press Alt + Enter. Once in keyboard drag state,…" at bounding box center [665, 254] width 385 height 199
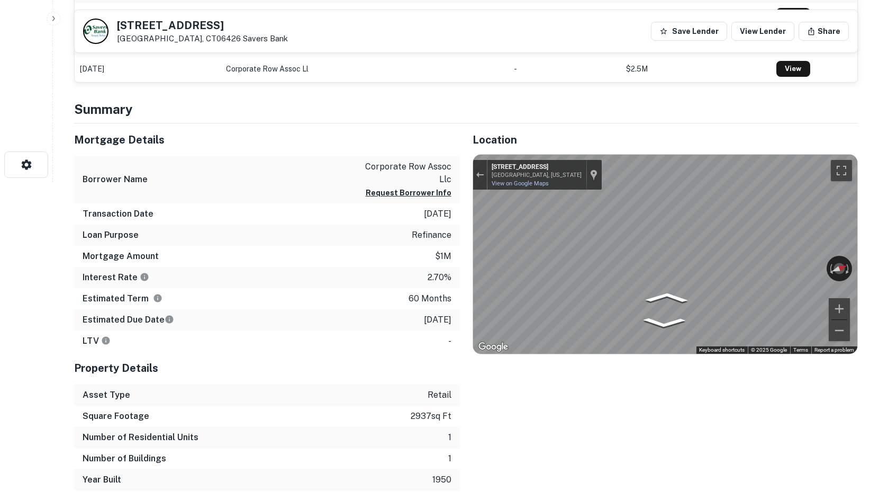
click at [811, 261] on div "← Move left → Move right ↑ Move up ↓ Move down + Zoom in - Zoom out 16 Saybrook…" at bounding box center [665, 254] width 385 height 199
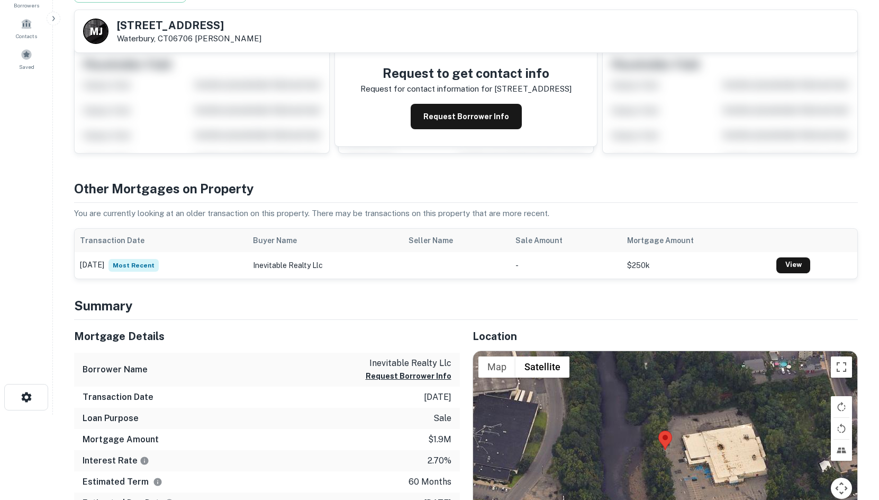
scroll to position [212, 0]
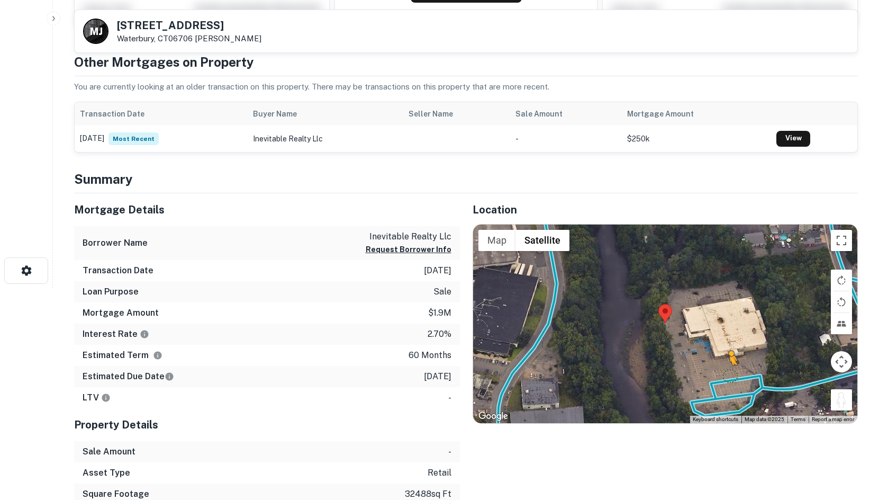
drag, startPoint x: 843, startPoint y: 405, endPoint x: 730, endPoint y: 375, distance: 117.2
click at [730, 375] on div "To activate drag with keyboard, press Alt + Enter. Once in keyboard drag state,…" at bounding box center [665, 323] width 385 height 199
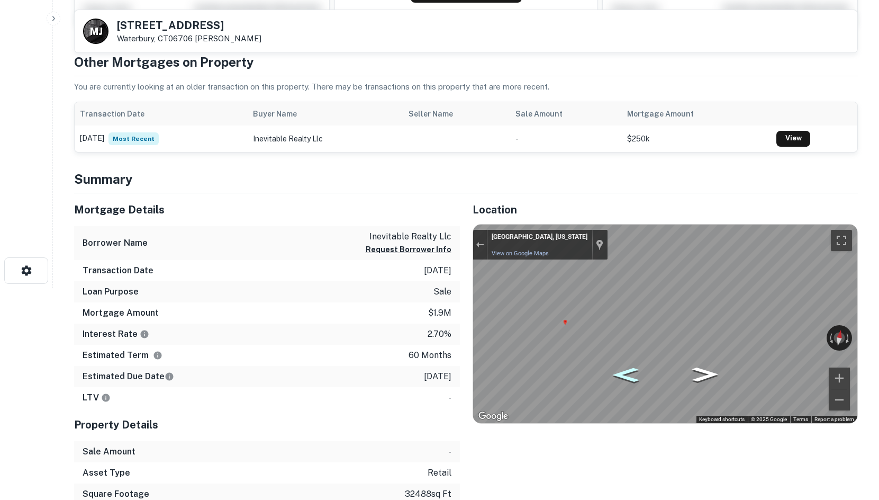
click at [619, 377] on icon "Go West" at bounding box center [625, 374] width 49 height 21
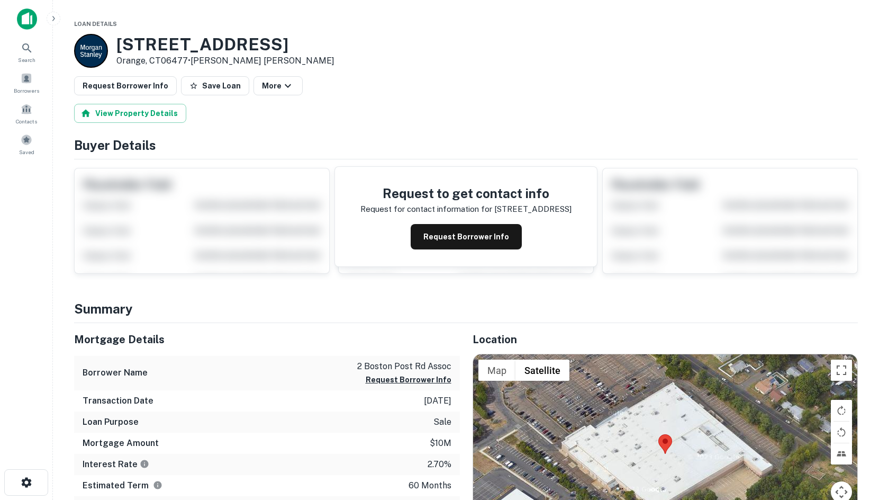
drag, startPoint x: 0, startPoint y: 0, endPoint x: 524, endPoint y: 138, distance: 541.8
click at [524, 138] on h4 "Buyer Details" at bounding box center [466, 145] width 784 height 19
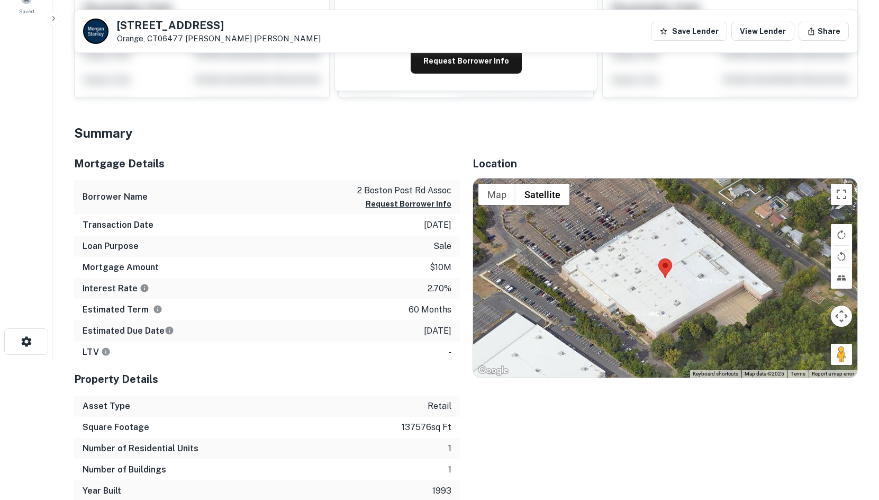
scroll to position [159, 0]
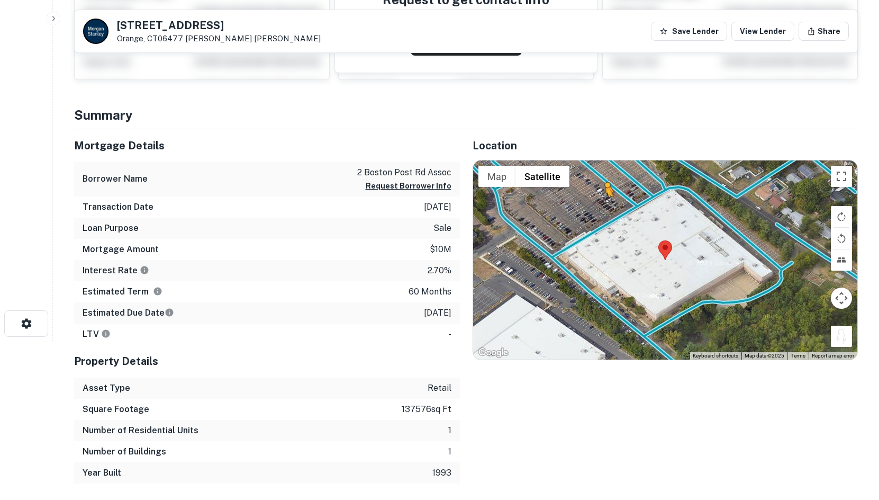
drag, startPoint x: 842, startPoint y: 340, endPoint x: 600, endPoint y: 204, distance: 277.3
click at [600, 204] on div "To activate drag with keyboard, press Alt + Enter. Once in keyboard drag state,…" at bounding box center [665, 259] width 385 height 199
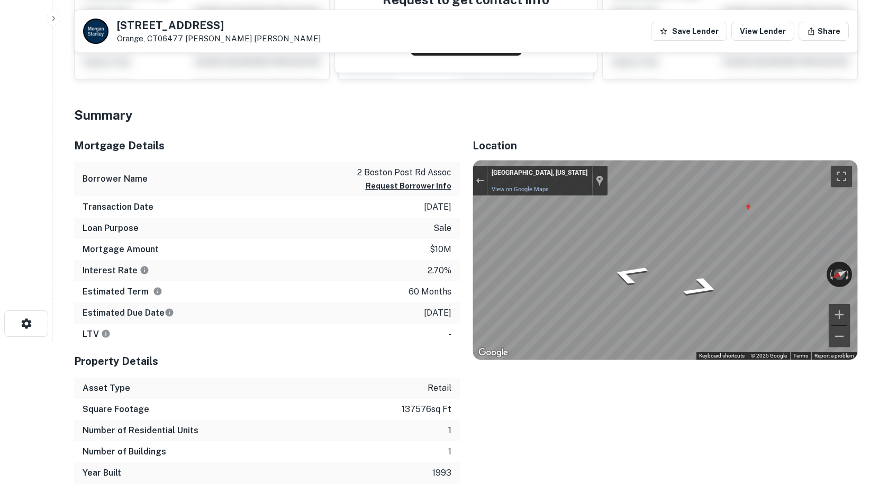
click at [378, 214] on div "Mortgage Details Borrower Name 2 boston post rd assoc Request Borrower Info Tra…" at bounding box center [459, 306] width 797 height 354
click at [198, 346] on div "Mortgage Details Borrower Name 2 boston post rd assoc Request Borrower Info Tra…" at bounding box center [459, 306] width 797 height 354
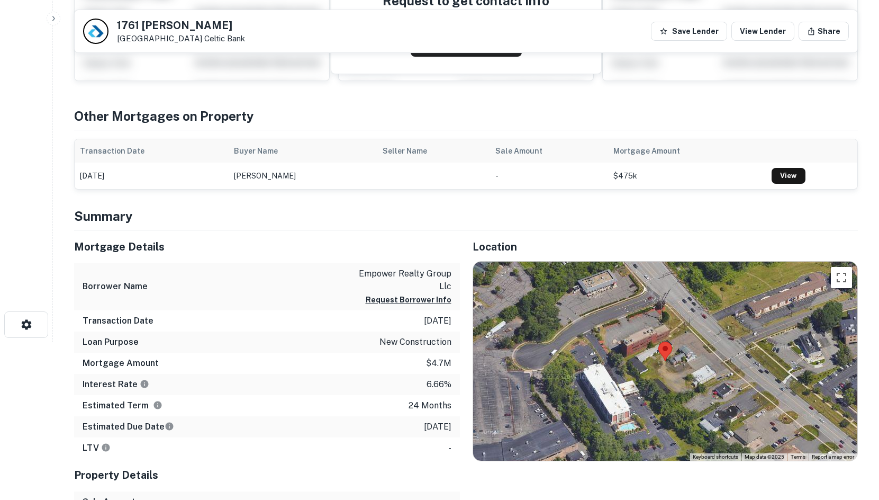
scroll to position [335, 0]
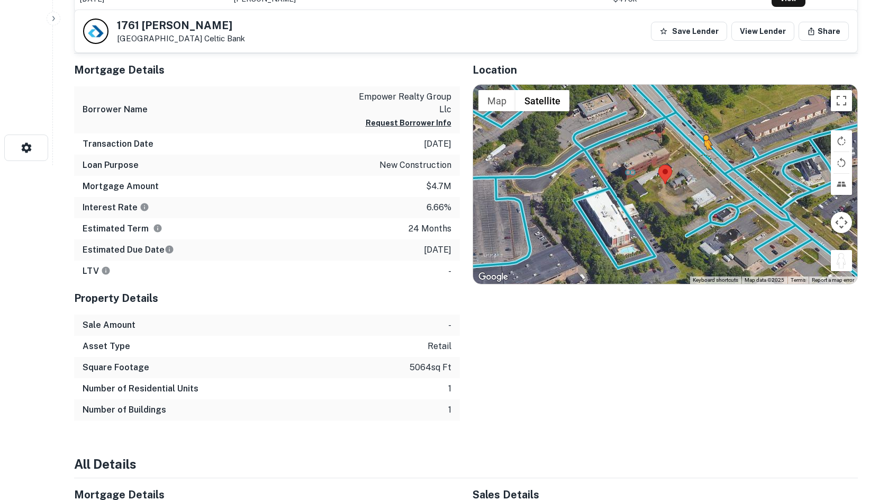
drag, startPoint x: 841, startPoint y: 265, endPoint x: 702, endPoint y: 159, distance: 174.5
click at [702, 159] on div "To activate drag with keyboard, press Alt + Enter. Once in keyboard drag state,…" at bounding box center [665, 184] width 385 height 199
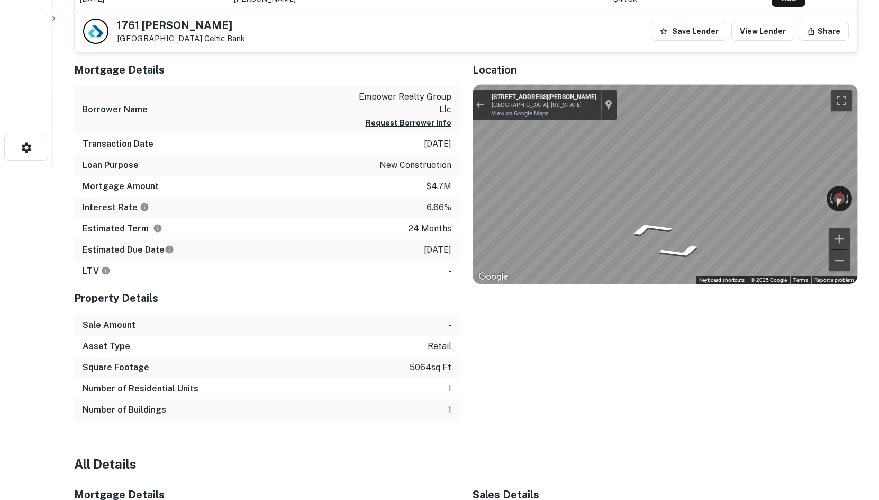
click at [869, 217] on div "1761 Silas Deane Hwy Rocky Hill, CT06067 Celtic Bank Save Lender View Lender Sh…" at bounding box center [465, 486] width 809 height 1609
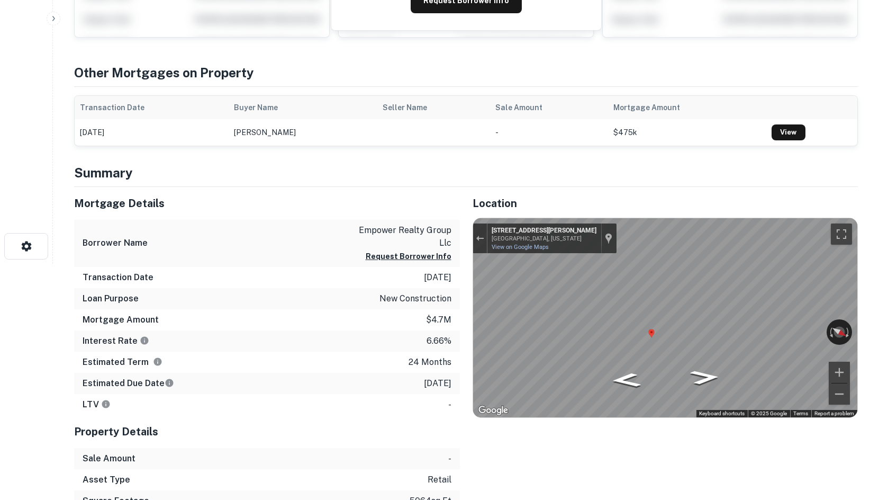
scroll to position [17, 0]
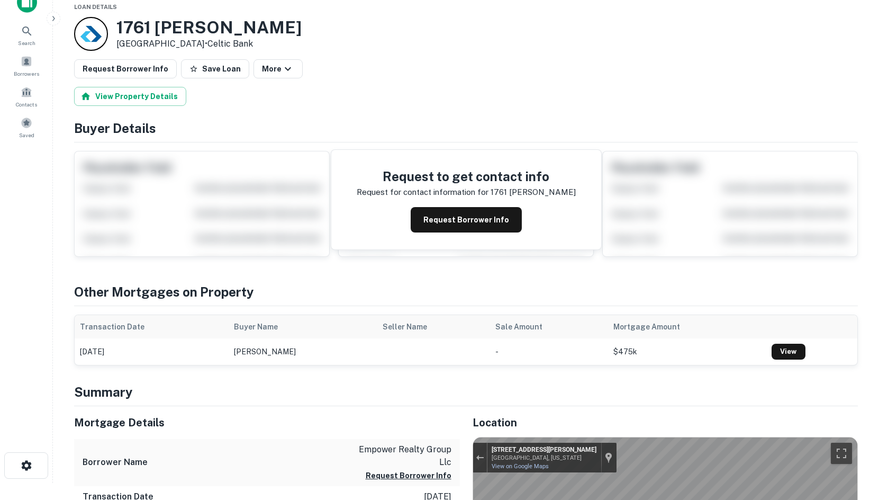
drag, startPoint x: 116, startPoint y: 31, endPoint x: 196, endPoint y: 40, distance: 79.9
click at [196, 40] on div "1761 Silas Deane Hwy Rocky Hill, CT06067 • Celtic Bank" at bounding box center [208, 33] width 185 height 33
copy div "1761 Silas Deane Hwy Rocky Hill, CT06067"
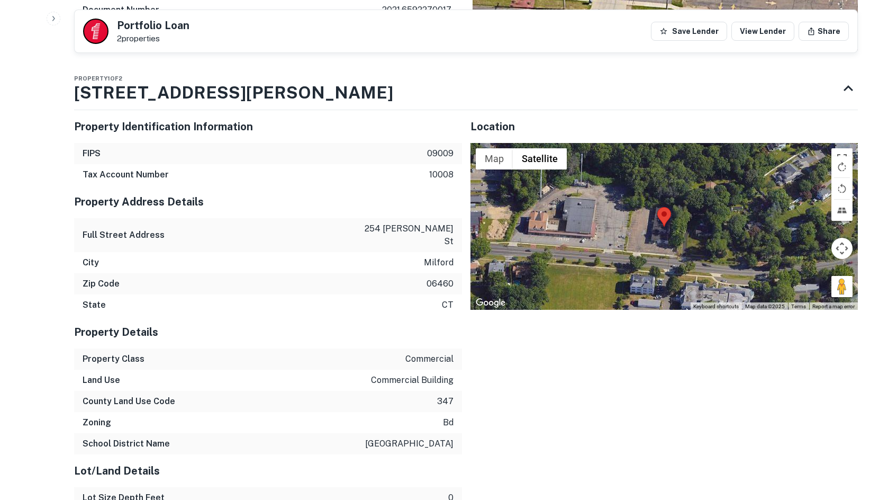
scroll to position [582, 0]
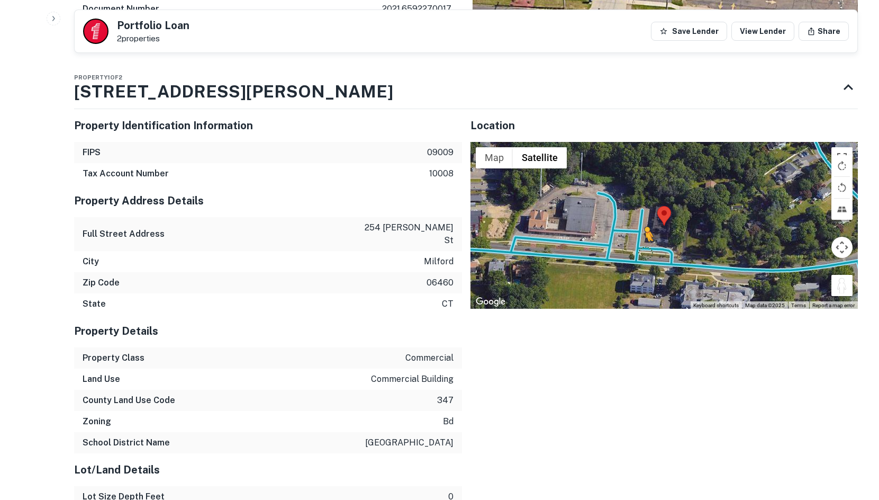
drag, startPoint x: 846, startPoint y: 291, endPoint x: 643, endPoint y: 248, distance: 207.6
click at [643, 248] on div "To activate drag with keyboard, press Alt + Enter. Once in keyboard drag state,…" at bounding box center [665, 225] width 388 height 167
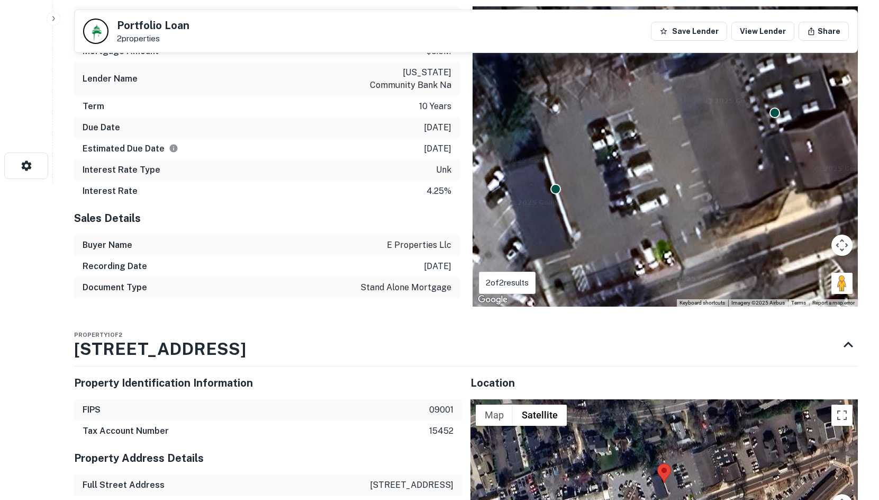
scroll to position [529, 0]
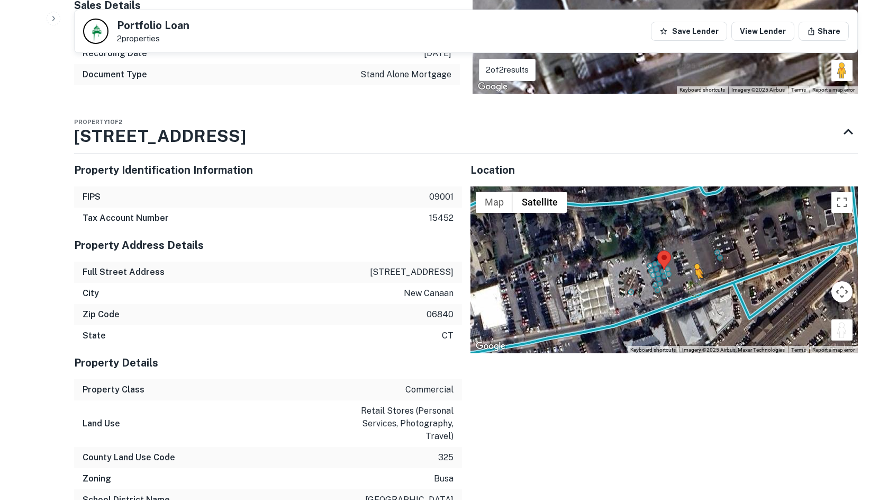
drag, startPoint x: 847, startPoint y: 333, endPoint x: 679, endPoint y: 281, distance: 177.0
click at [679, 281] on div "To activate drag with keyboard, press Alt + Enter. Once in keyboard drag state,…" at bounding box center [665, 269] width 388 height 167
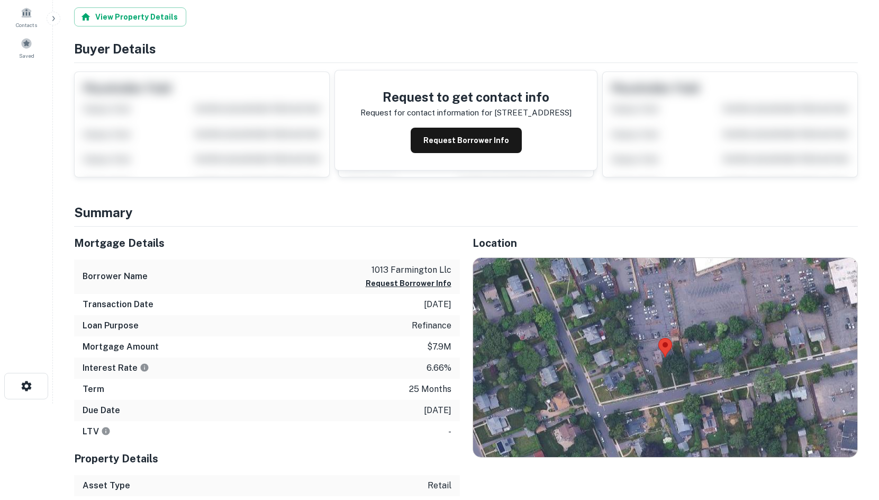
scroll to position [282, 0]
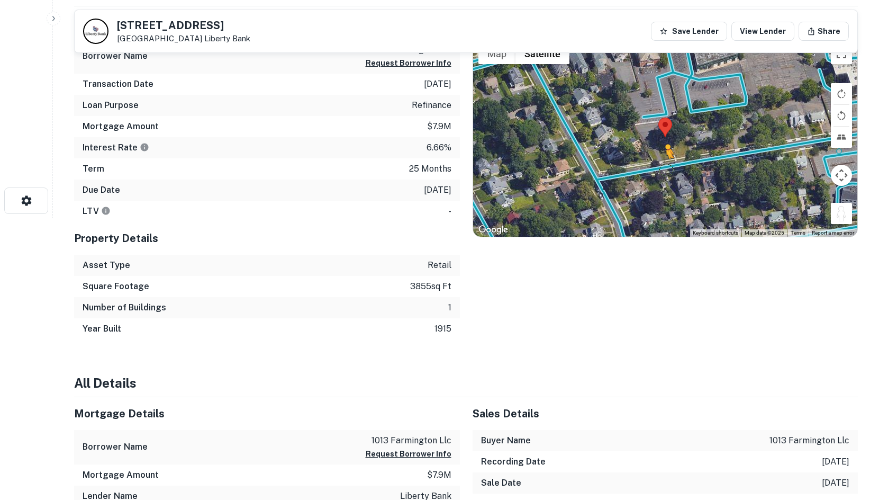
drag, startPoint x: 792, startPoint y: 197, endPoint x: 658, endPoint y: 165, distance: 138.3
click at [658, 165] on div "To activate drag with keyboard, press Alt + Enter. Once in keyboard drag state,…" at bounding box center [665, 137] width 385 height 199
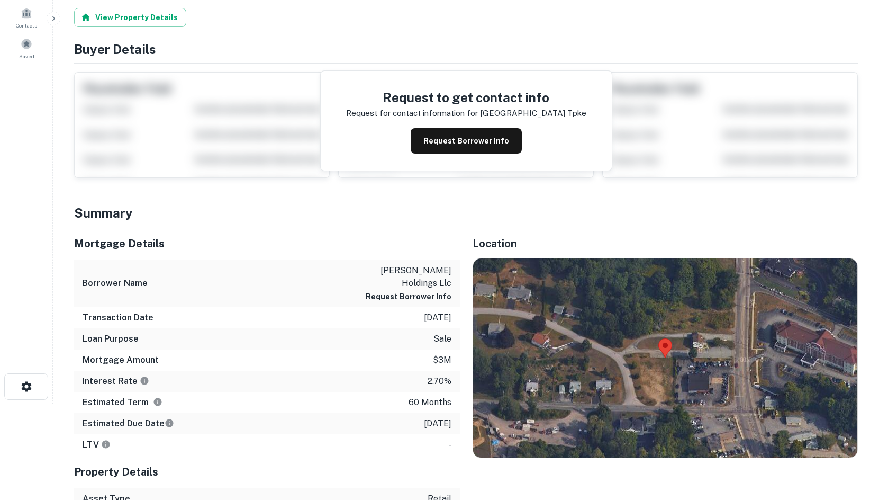
scroll to position [159, 0]
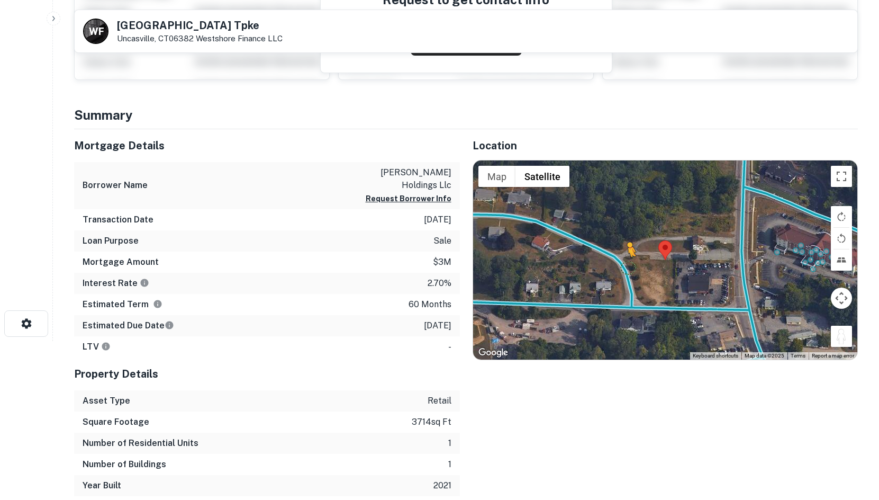
drag, startPoint x: 844, startPoint y: 335, endPoint x: 627, endPoint y: 267, distance: 227.4
click at [627, 267] on div "To activate drag with keyboard, press Alt + Enter. Once in keyboard drag state,…" at bounding box center [665, 259] width 385 height 199
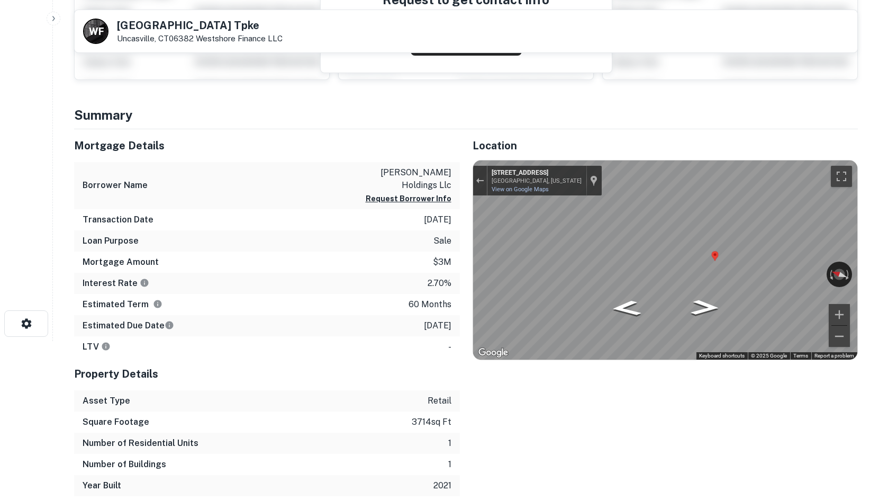
click at [321, 258] on div "Mortgage Details Borrower Name [PERSON_NAME] holdings llc Request Borrower Info…" at bounding box center [459, 312] width 797 height 367
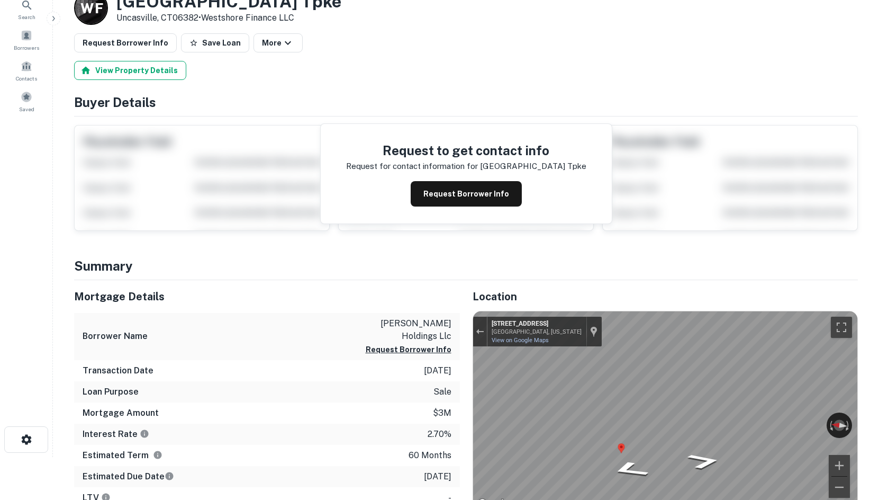
scroll to position [0, 0]
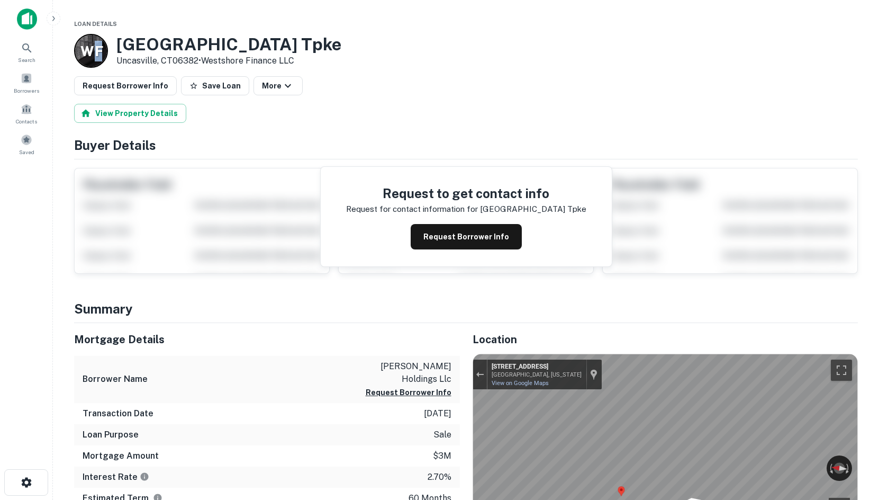
drag, startPoint x: 97, startPoint y: 44, endPoint x: 104, endPoint y: 44, distance: 6.4
click at [104, 44] on div "W F" at bounding box center [91, 51] width 34 height 34
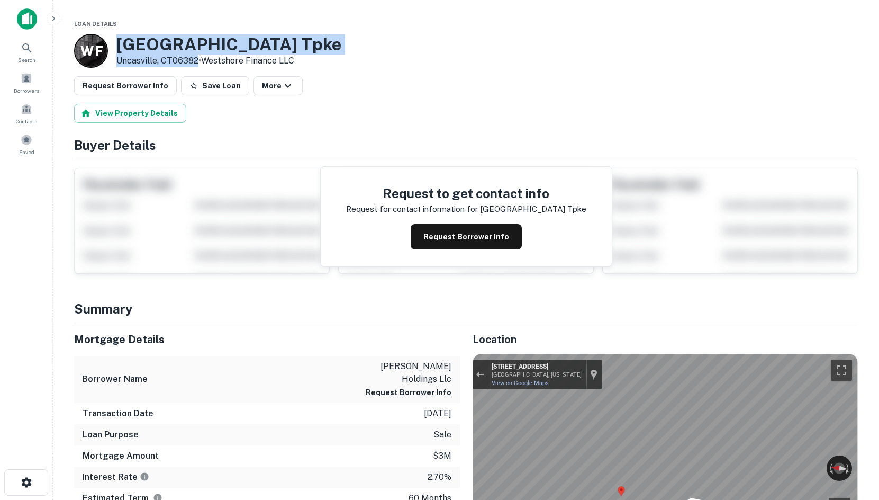
drag, startPoint x: 117, startPoint y: 44, endPoint x: 198, endPoint y: 57, distance: 82.6
click at [198, 57] on div "2260 Norwich New London Tpke Uncasville, CT06382 • Westshore Finance LLC" at bounding box center [228, 50] width 225 height 33
copy div "2260 Norwich New London Tpke Uncasville, CT06382"
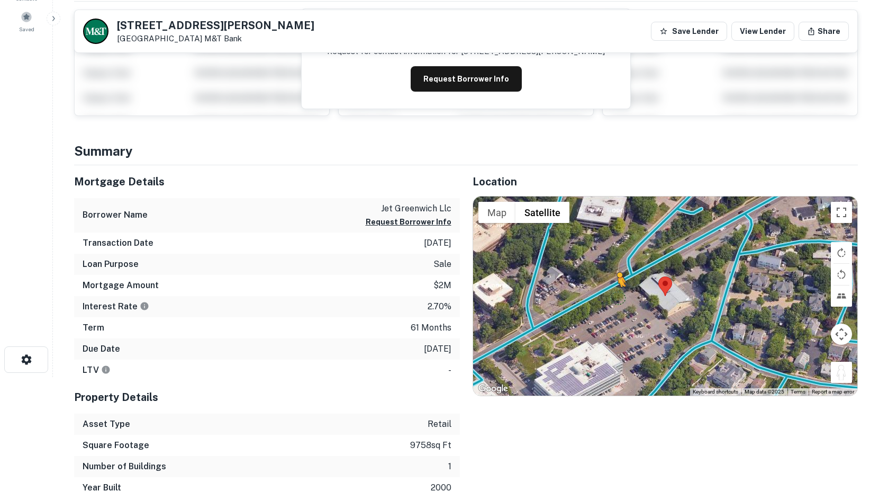
drag, startPoint x: 846, startPoint y: 373, endPoint x: 613, endPoint y: 299, distance: 243.9
click at [613, 299] on div "To activate drag with keyboard, press Alt + Enter. Once in keyboard drag state,…" at bounding box center [665, 295] width 385 height 199
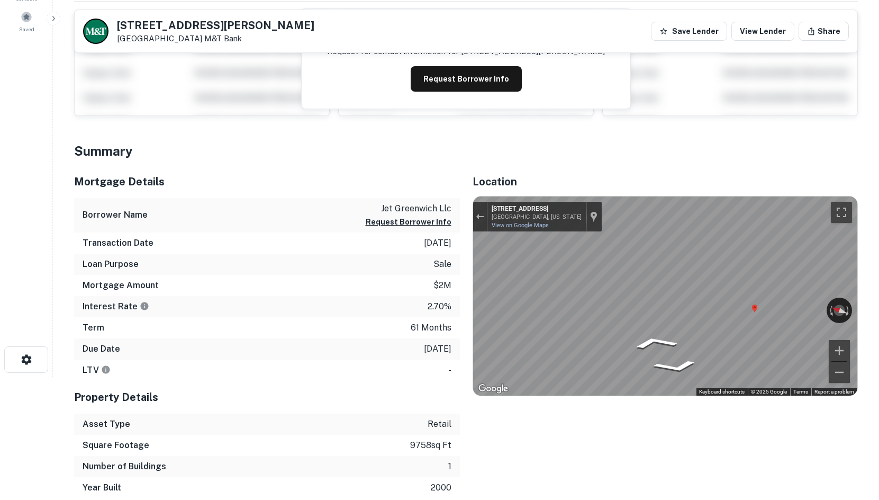
click at [408, 287] on div "Mortgage Details Borrower Name jet greenwich llc Request Borrower Info Transact…" at bounding box center [459, 331] width 797 height 333
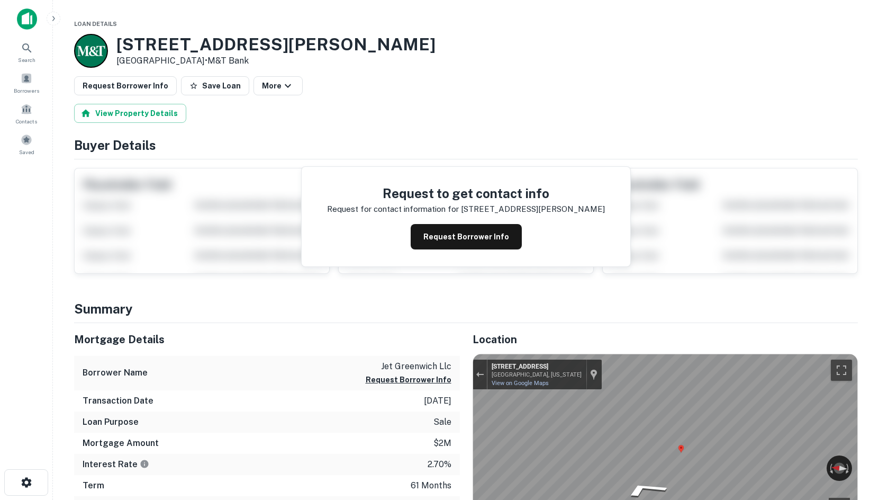
drag, startPoint x: 114, startPoint y: 48, endPoint x: 198, endPoint y: 59, distance: 84.9
click at [198, 59] on div "[STREET_ADDRESS][PERSON_NAME] • M&T Bank" at bounding box center [255, 51] width 362 height 34
copy div "[STREET_ADDRESS][PERSON_NAME]"
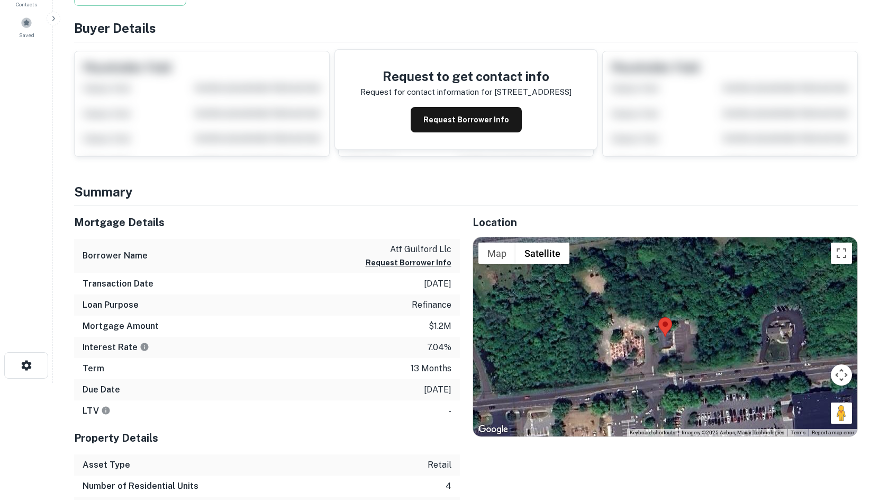
scroll to position [159, 0]
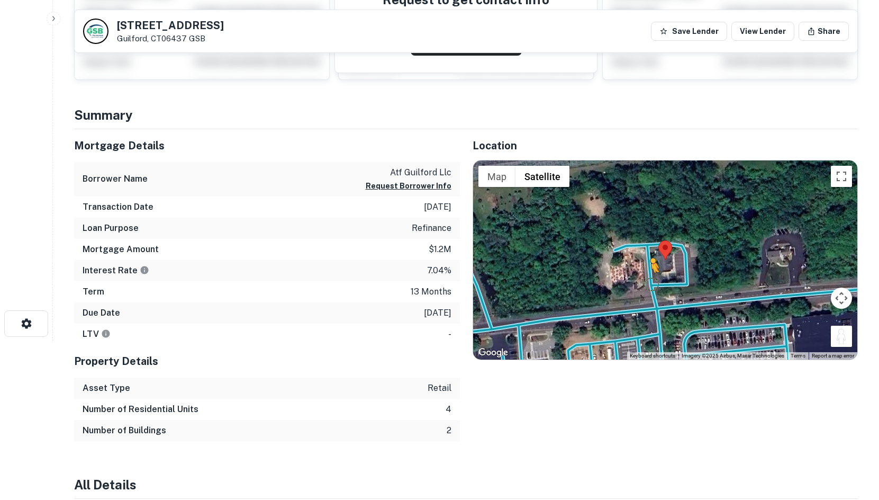
drag, startPoint x: 843, startPoint y: 336, endPoint x: 650, endPoint y: 283, distance: 200.2
click at [650, 283] on div "To activate drag with keyboard, press Alt + Enter. Once in keyboard drag state,…" at bounding box center [665, 259] width 385 height 199
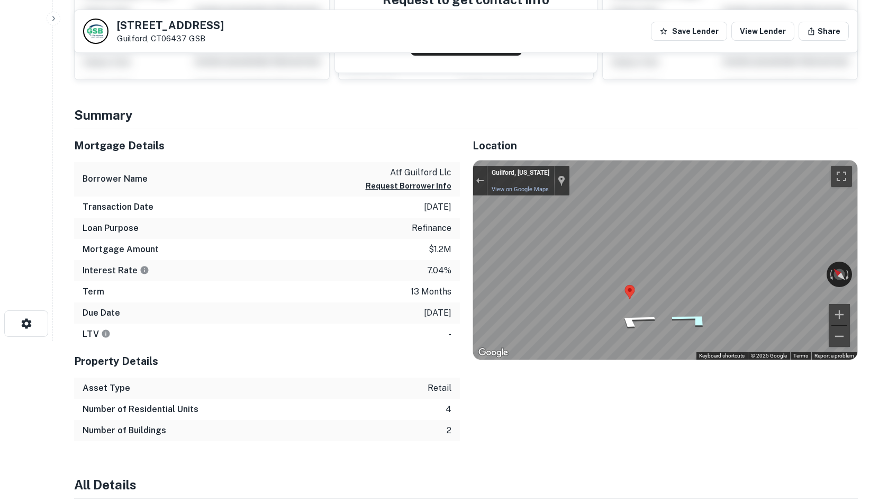
click at [703, 317] on icon "Go East" at bounding box center [692, 319] width 79 height 23
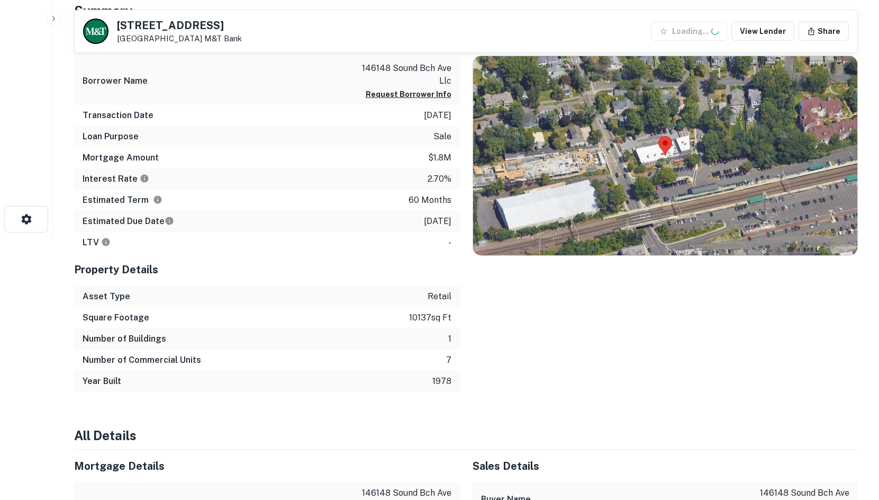
scroll to position [265, 0]
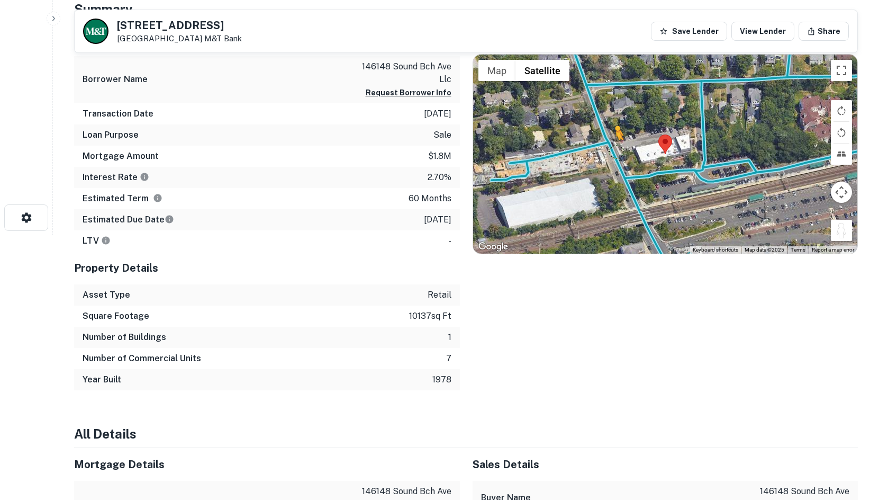
drag, startPoint x: 841, startPoint y: 228, endPoint x: 612, endPoint y: 148, distance: 241.7
click at [612, 148] on div "To activate drag with keyboard, press Alt + Enter. Once in keyboard drag state,…" at bounding box center [665, 154] width 385 height 199
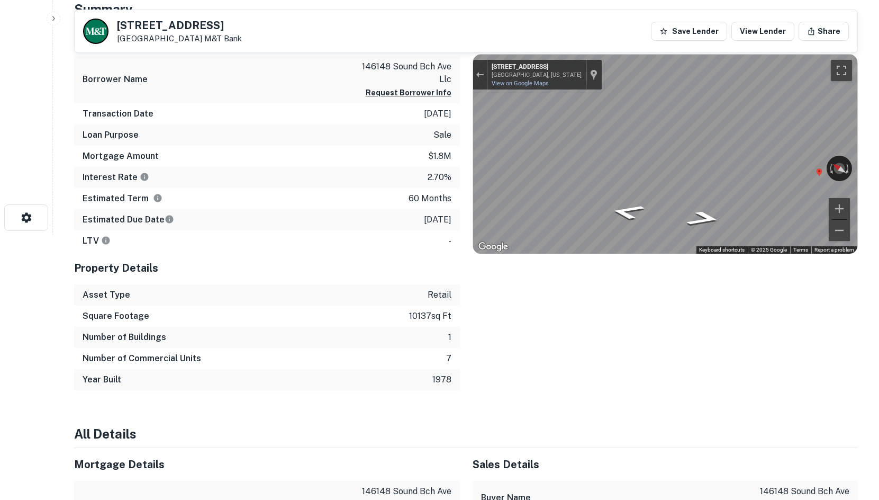
click at [330, 173] on div "Mortgage Details Borrower Name 146148 sound bch ave llc Request Borrower Info T…" at bounding box center [459, 206] width 797 height 367
click at [448, 239] on div "Mortgage Details Borrower Name 146148 sound bch ave llc Request Borrower Info T…" at bounding box center [459, 206] width 797 height 367
click at [624, 231] on icon "Go North, Sound Beach Ave" at bounding box center [626, 229] width 50 height 19
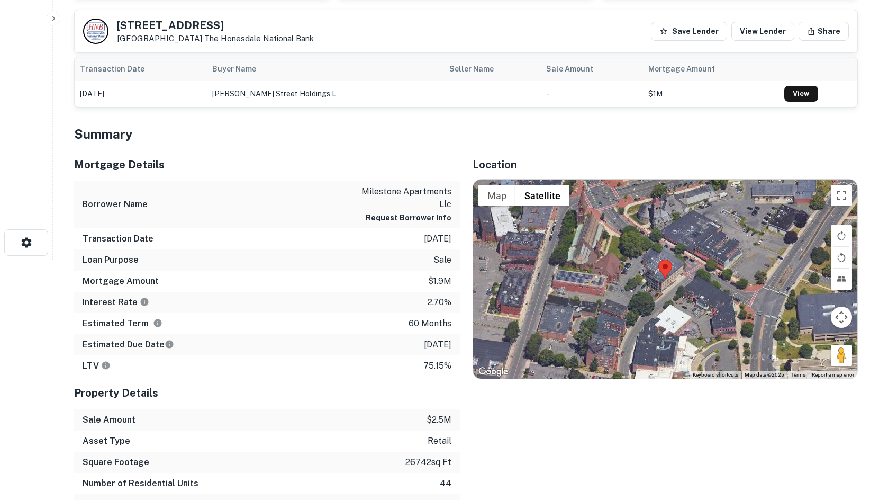
scroll to position [265, 0]
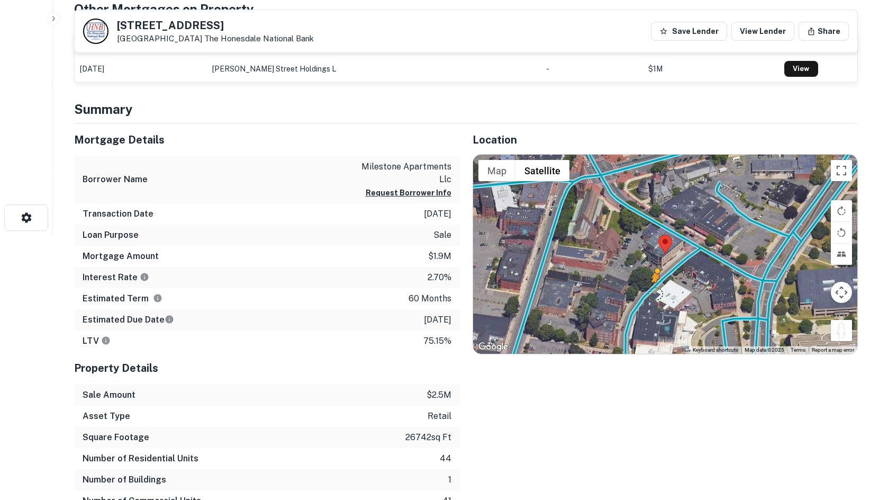
drag, startPoint x: 842, startPoint y: 334, endPoint x: 672, endPoint y: 286, distance: 177.1
click at [672, 287] on div "To activate drag with keyboard, press Alt + Enter. Once in keyboard drag state,…" at bounding box center [665, 254] width 385 height 199
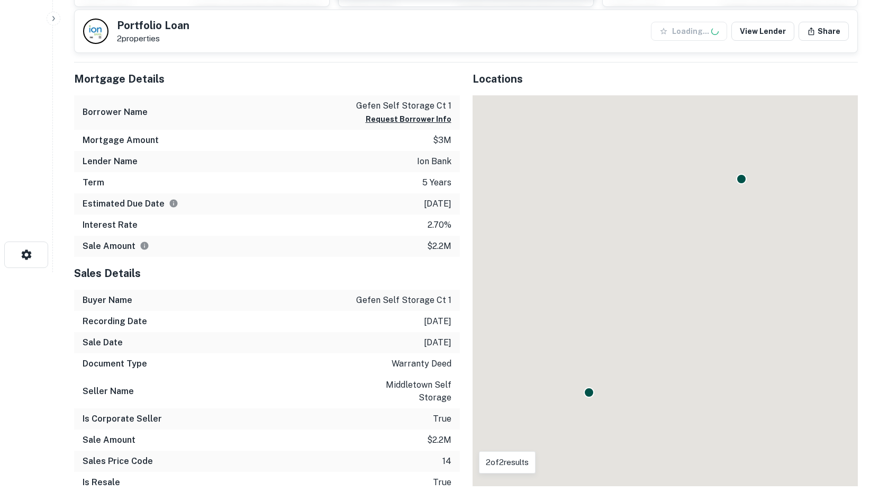
scroll to position [229, 0]
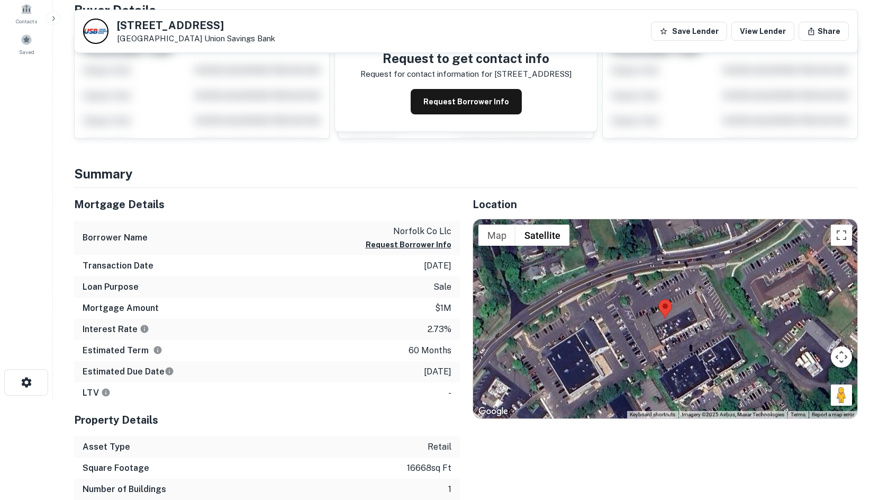
scroll to position [212, 0]
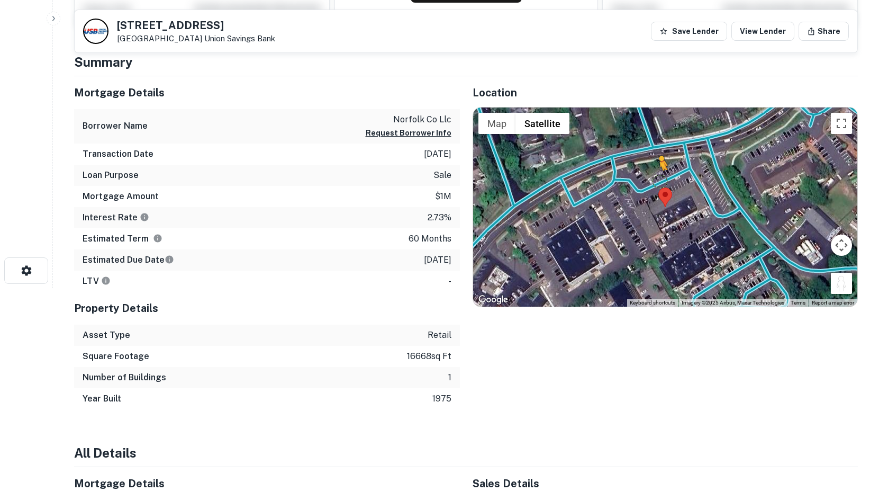
drag, startPoint x: 843, startPoint y: 284, endPoint x: 656, endPoint y: 178, distance: 214.0
click at [656, 178] on div "To activate drag with keyboard, press Alt + Enter. Once in keyboard drag state,…" at bounding box center [665, 206] width 385 height 199
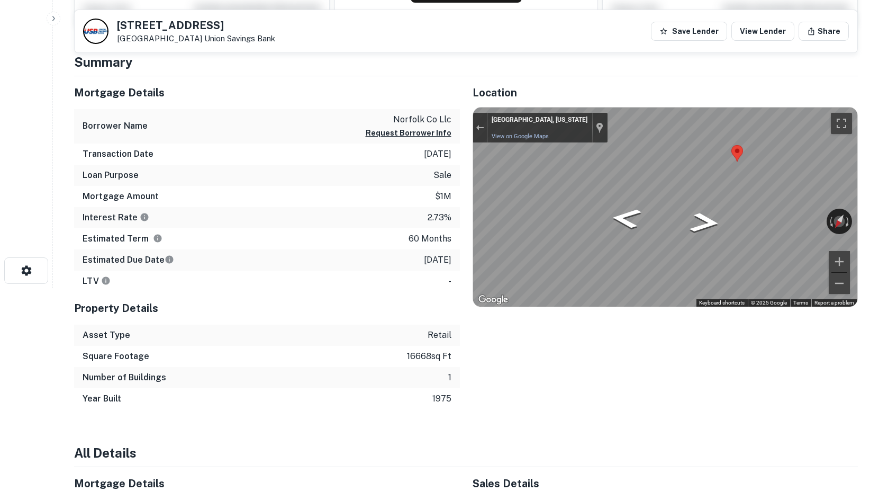
click at [429, 150] on div "Mortgage Details Borrower Name norfolk co llc Request Borrower Info Transaction…" at bounding box center [459, 242] width 797 height 333
click at [338, 218] on div "Mortgage Details Borrower Name norfolk co llc Request Borrower Info Transaction…" at bounding box center [459, 242] width 797 height 333
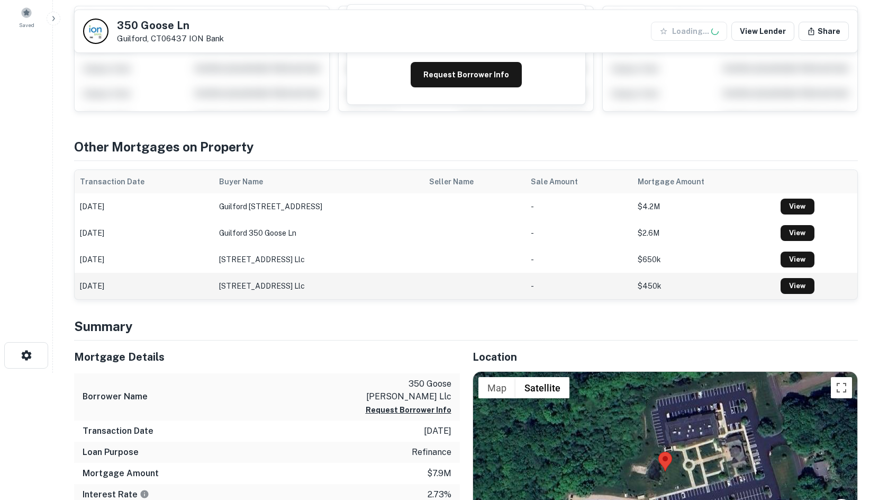
scroll to position [318, 0]
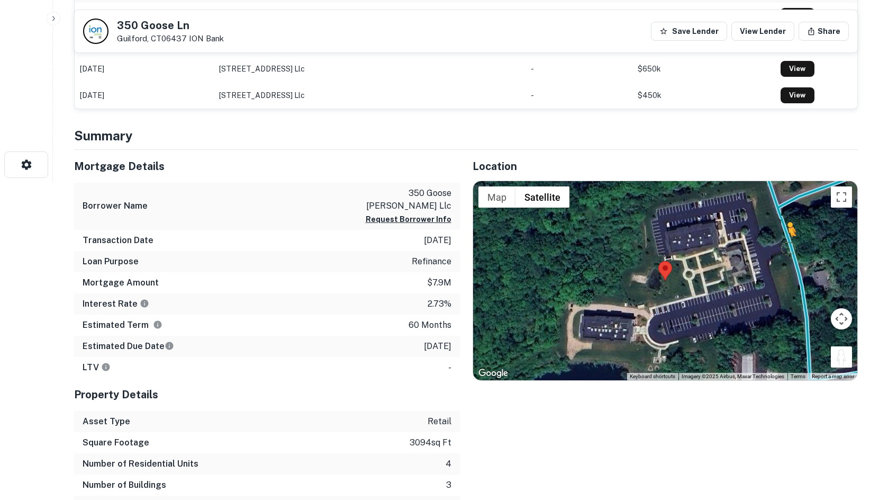
drag, startPoint x: 832, startPoint y: 351, endPoint x: 786, endPoint y: 248, distance: 113.7
click at [786, 248] on div "To activate drag with keyboard, press Alt + Enter. Once in keyboard drag state,…" at bounding box center [665, 280] width 385 height 199
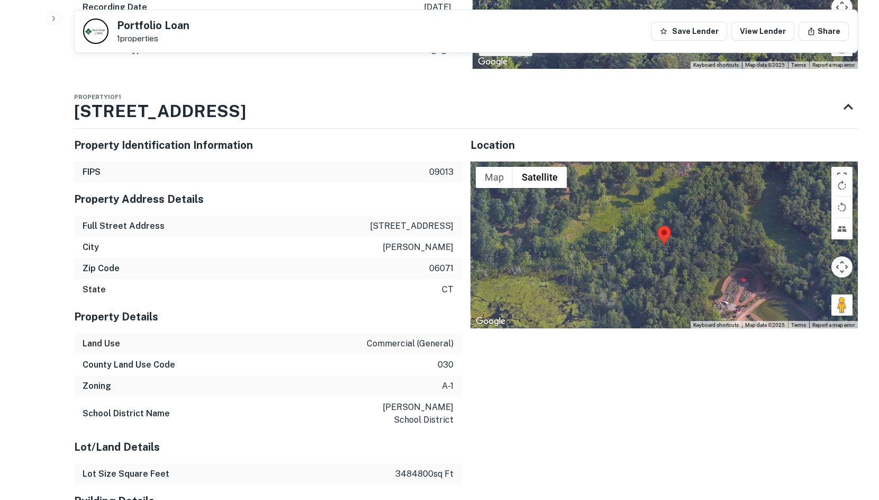
scroll to position [546, 0]
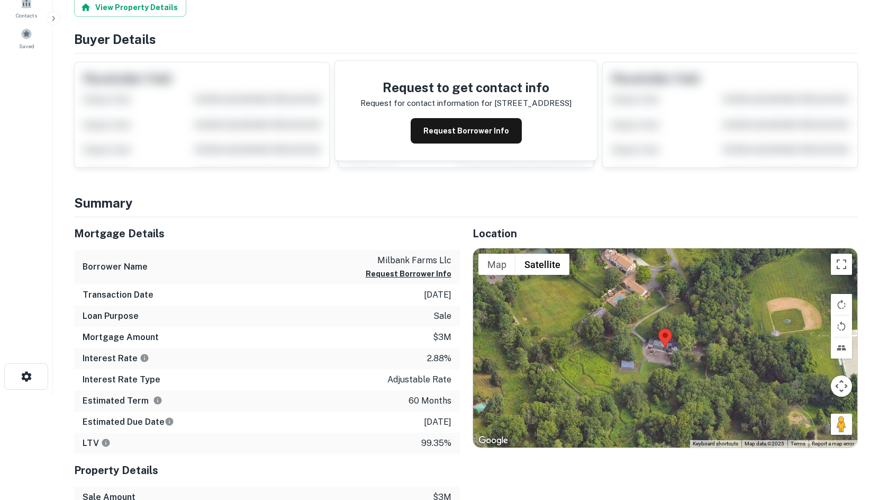
scroll to position [212, 0]
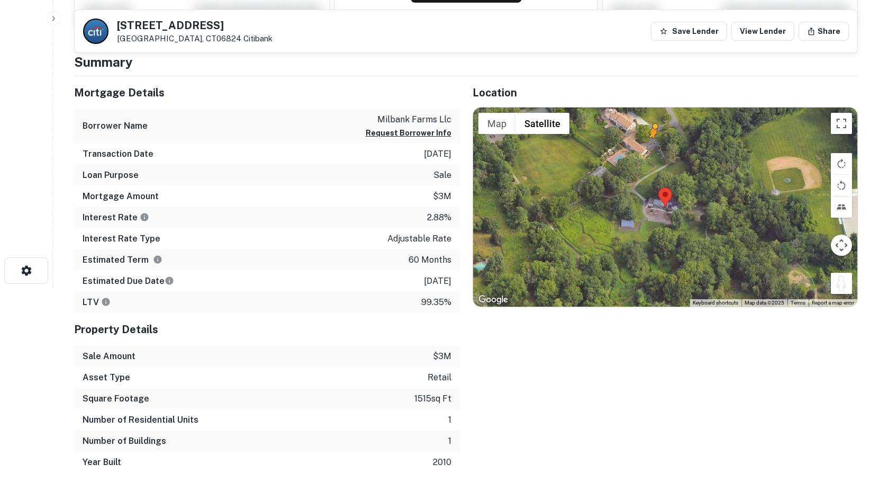
drag, startPoint x: 837, startPoint y: 292, endPoint x: 648, endPoint y: 157, distance: 231.8
click at [648, 157] on div "To activate drag with keyboard, press Alt + Enter. Once in keyboard drag state,…" at bounding box center [665, 206] width 385 height 199
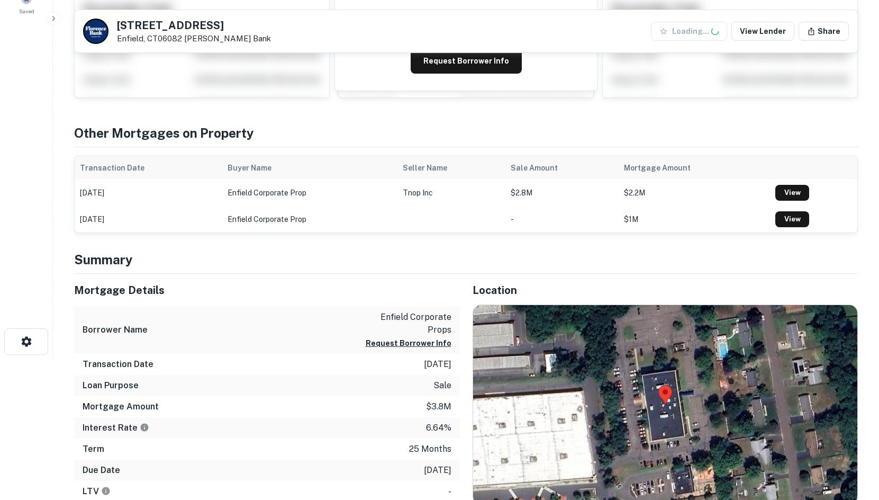
scroll to position [282, 0]
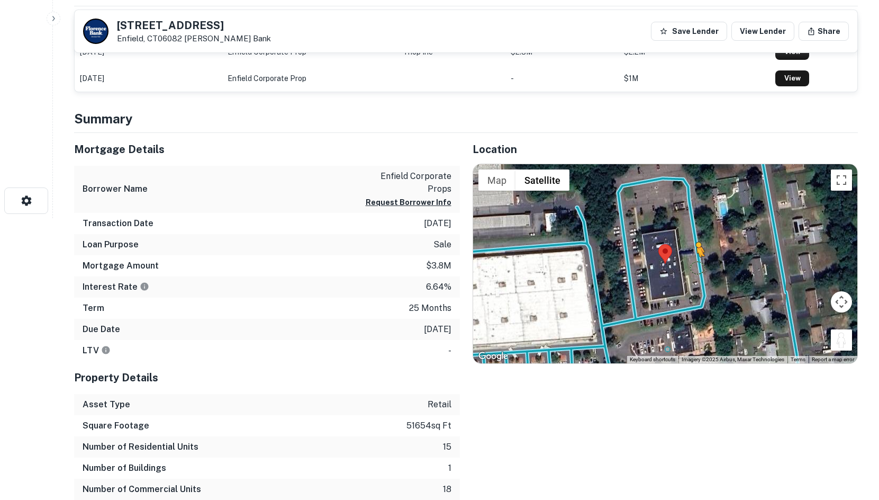
drag, startPoint x: 845, startPoint y: 339, endPoint x: 697, endPoint y: 267, distance: 165.2
click at [697, 267] on div "To activate drag with keyboard, press Alt + Enter. Once in keyboard drag state,…" at bounding box center [665, 263] width 385 height 199
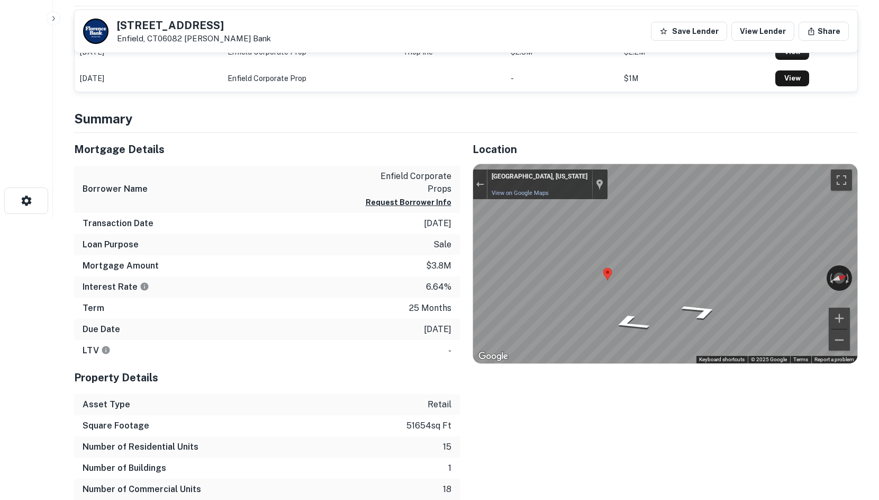
drag, startPoint x: 689, startPoint y: 266, endPoint x: 888, endPoint y: 258, distance: 199.7
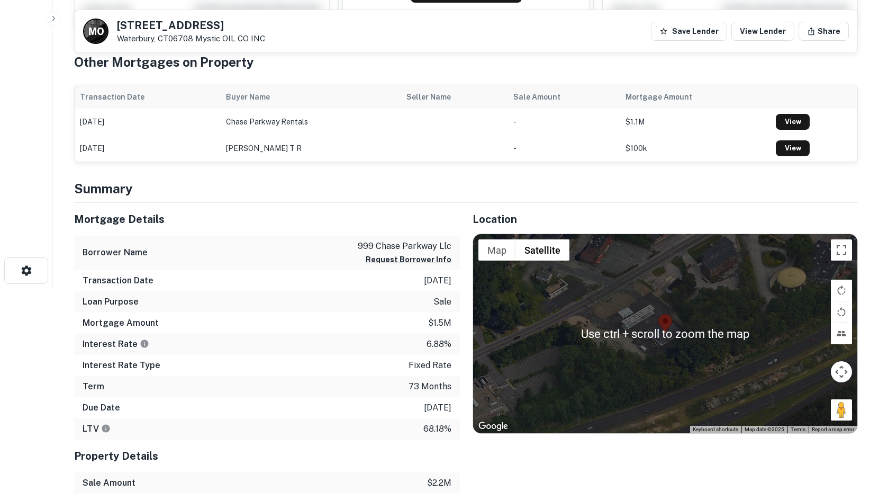
scroll to position [265, 0]
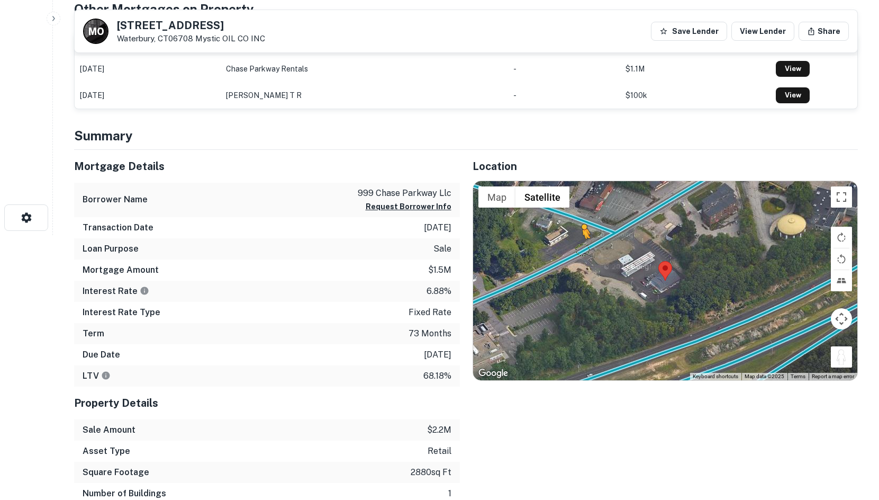
drag, startPoint x: 843, startPoint y: 353, endPoint x: 581, endPoint y: 250, distance: 281.2
click at [581, 250] on div "To activate drag with keyboard, press Alt + Enter. Once in keyboard drag state,…" at bounding box center [665, 280] width 385 height 199
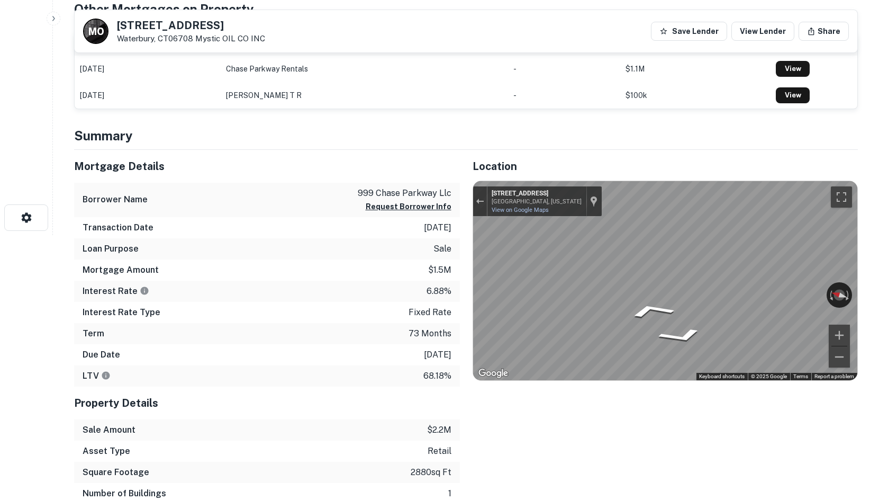
click at [367, 249] on div "Mortgage Details Borrower Name 999 chase parkway llc Request Borrower Info Tran…" at bounding box center [459, 337] width 797 height 375
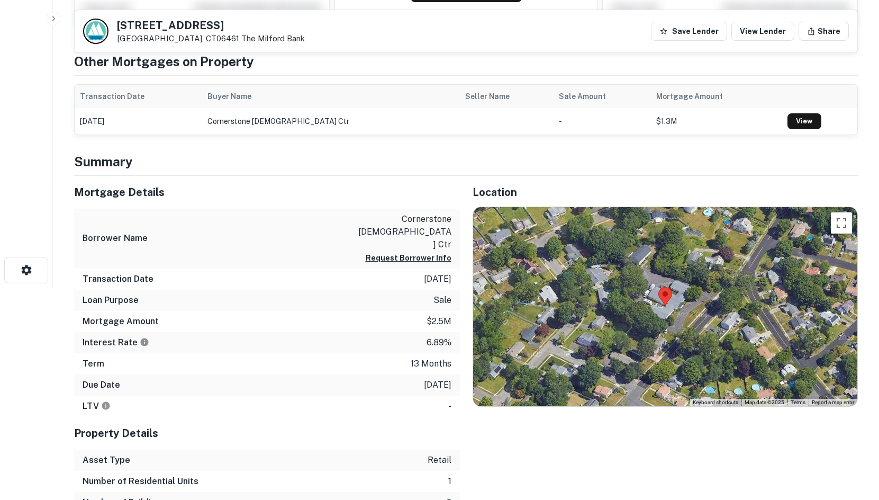
scroll to position [229, 0]
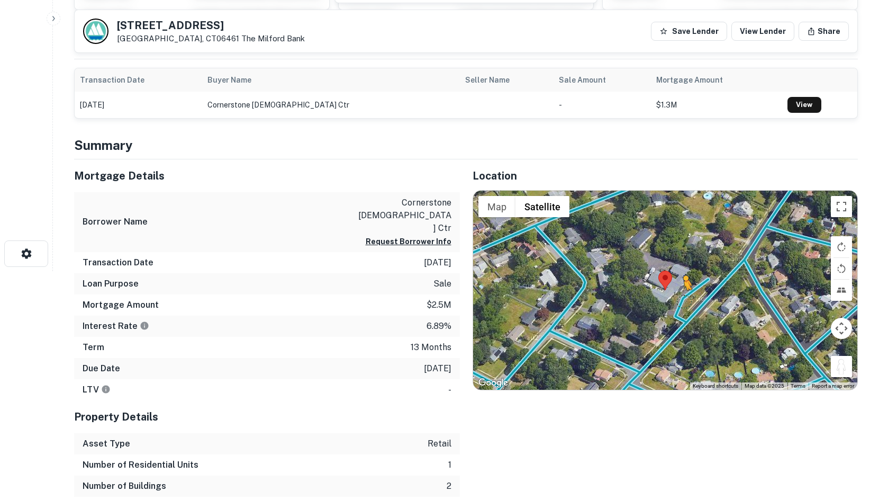
drag, startPoint x: 841, startPoint y: 363, endPoint x: 682, endPoint y: 298, distance: 171.1
click at [682, 299] on div "To activate drag with keyboard, press Alt + Enter. Once in keyboard drag state,…" at bounding box center [665, 290] width 385 height 199
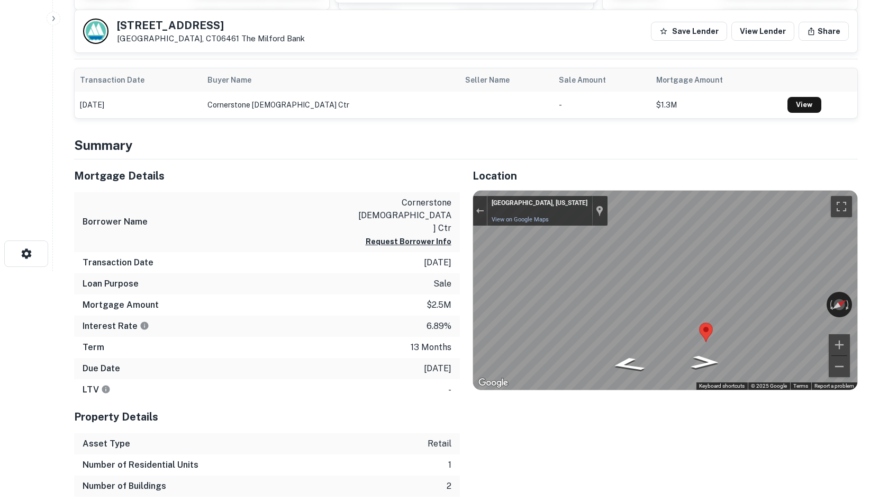
click at [876, 271] on html "Search Borrowers Contacts Saved 192 Meadow St Milford, CT06461 The Milford Bank…" at bounding box center [439, 21] width 879 height 500
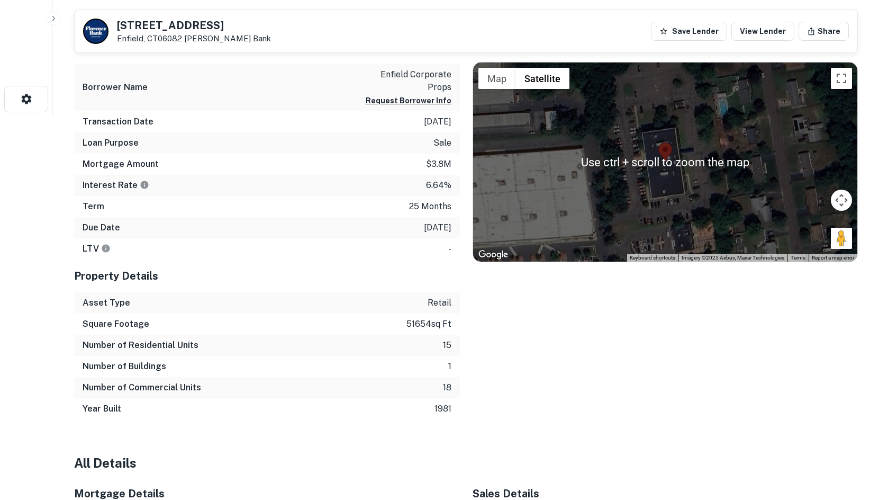
scroll to position [387, 0]
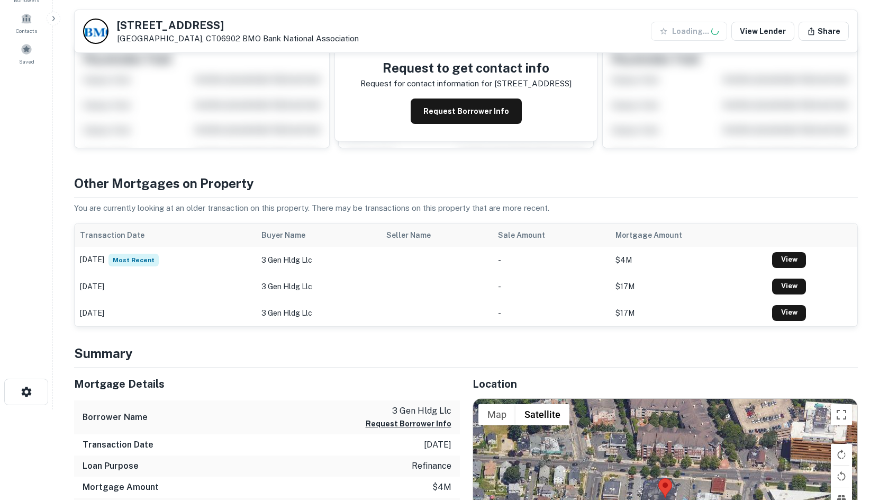
scroll to position [318, 0]
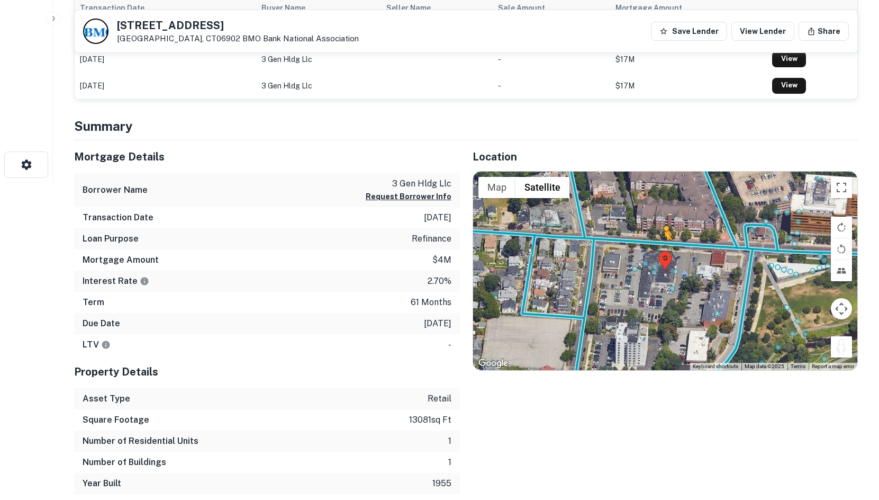
drag, startPoint x: 841, startPoint y: 348, endPoint x: 656, endPoint y: 240, distance: 214.4
click at [656, 240] on div "To activate drag with keyboard, press Alt + Enter. Once in keyboard drag state,…" at bounding box center [665, 271] width 385 height 199
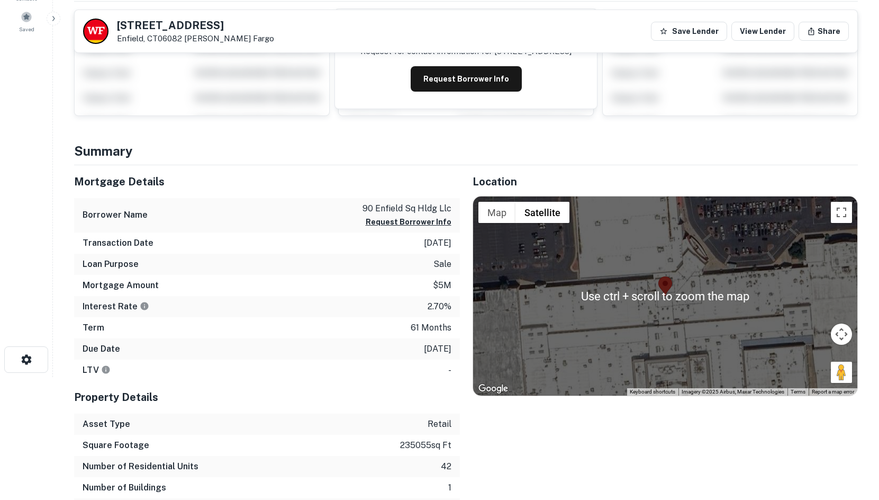
scroll to position [70, 0]
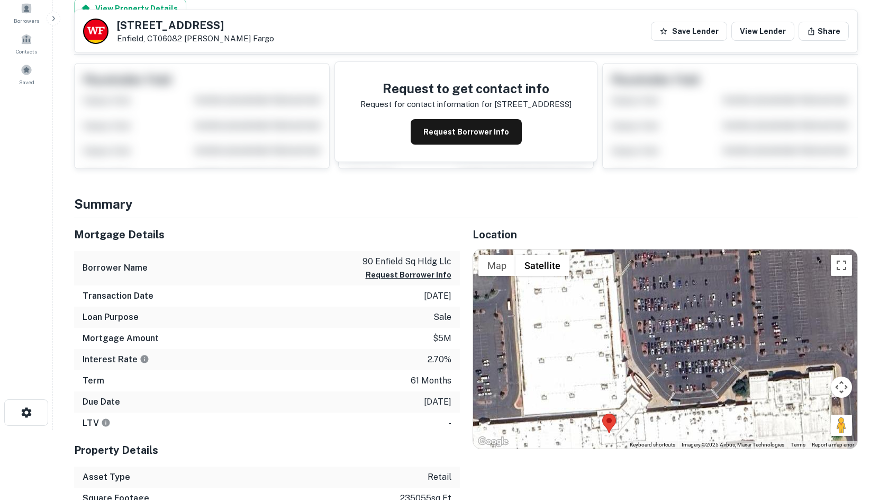
drag, startPoint x: 633, startPoint y: 358, endPoint x: 578, endPoint y: 452, distance: 108.9
click at [578, 452] on div "Location ← Move left → Move right ↑ Move up ↓ Move down + Zoom in - Zoom out Ho…" at bounding box center [659, 405] width 399 height 375
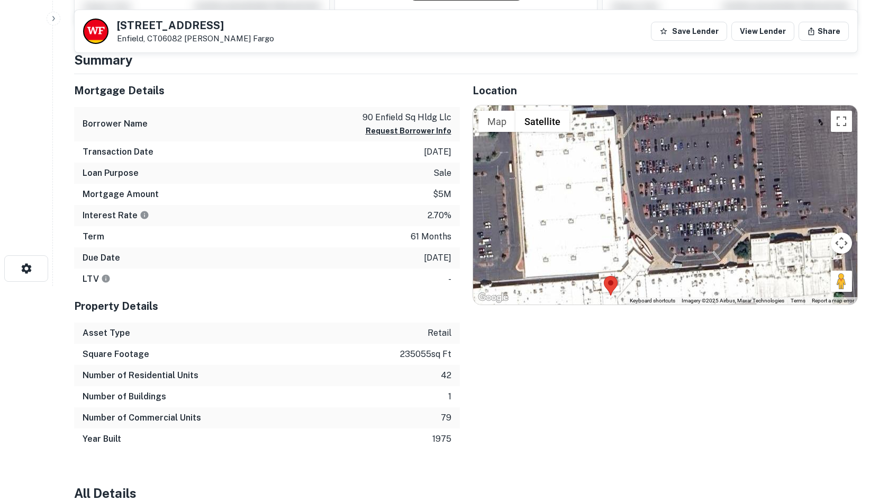
scroll to position [212, 0]
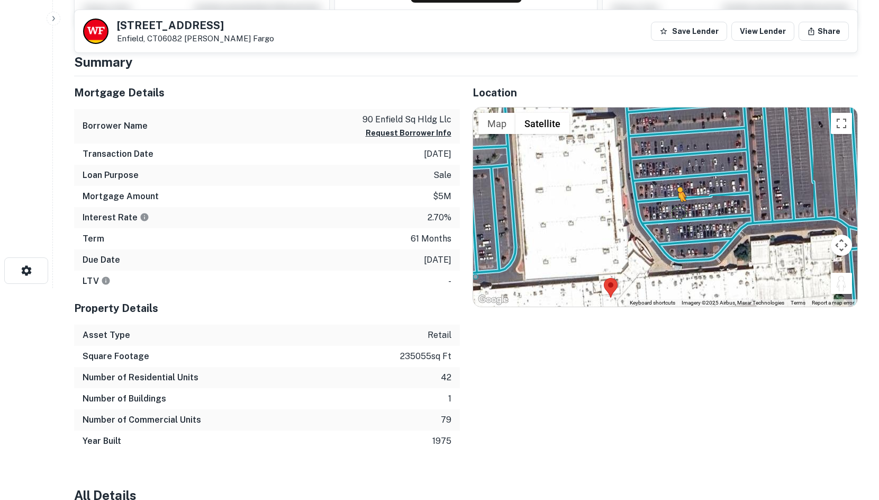
drag, startPoint x: 841, startPoint y: 283, endPoint x: 672, endPoint y: 216, distance: 181.7
click at [672, 216] on div "To activate drag with keyboard, press Alt + Enter. Once in keyboard drag state,…" at bounding box center [665, 206] width 385 height 199
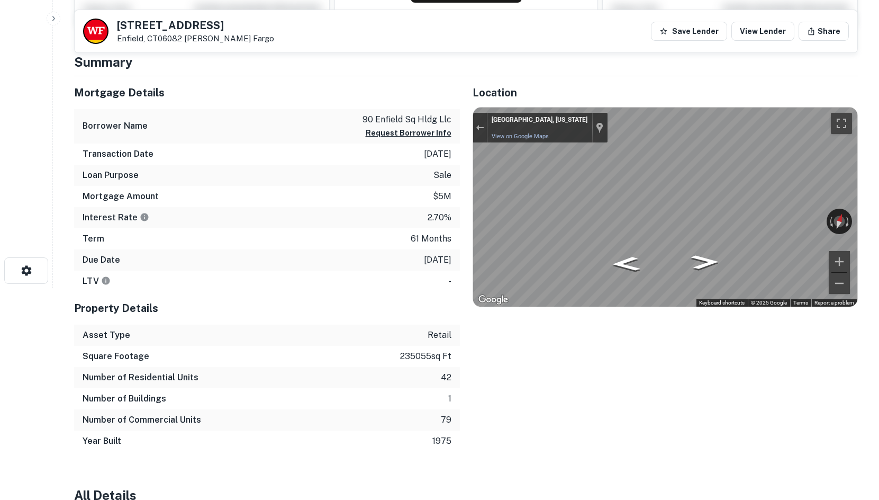
click at [879, 245] on html "Search Borrowers Contacts Saved 90 Elm St Enfield, CT06082 Wells Fargo Save Len…" at bounding box center [439, 38] width 879 height 500
click at [847, 223] on div "← Move left → Move right ↑ Move up ↓ Move down + Zoom in - Zoom out Enfield, Co…" at bounding box center [665, 206] width 385 height 199
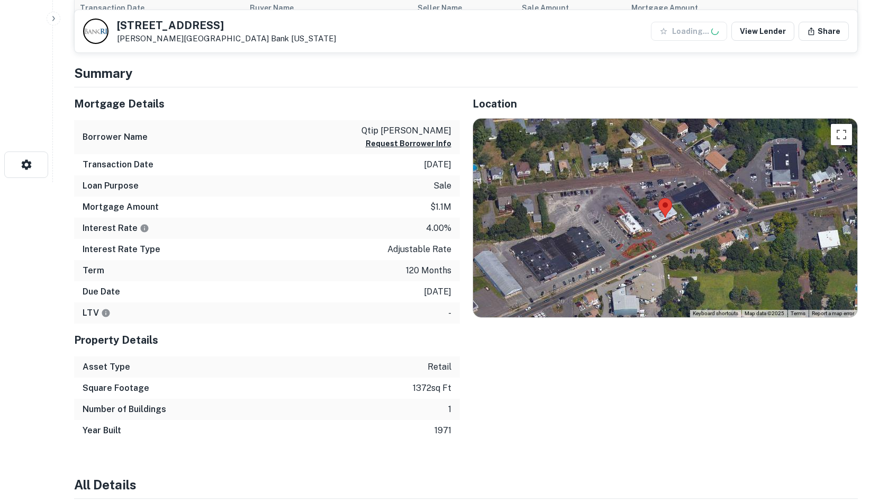
scroll to position [335, 0]
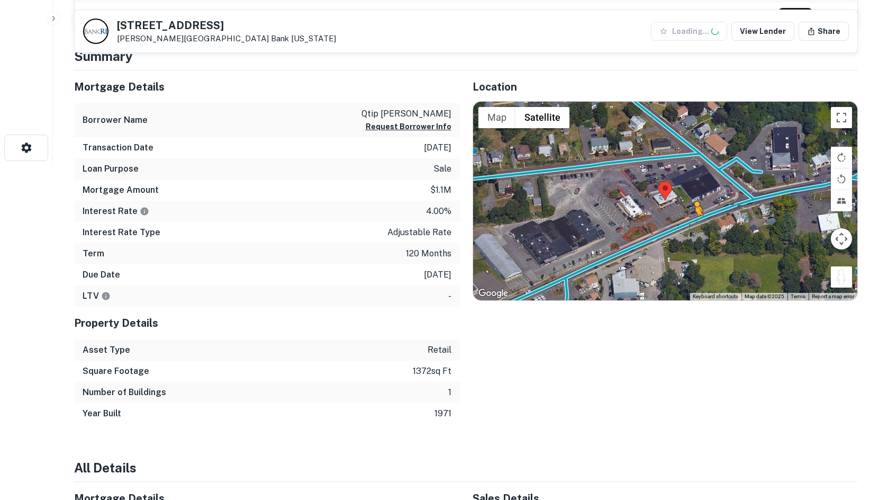
drag, startPoint x: 839, startPoint y: 279, endPoint x: 680, endPoint y: 221, distance: 169.6
click at [680, 221] on div "To activate drag with keyboard, press Alt + Enter. Once in keyboard drag state,…" at bounding box center [665, 201] width 385 height 199
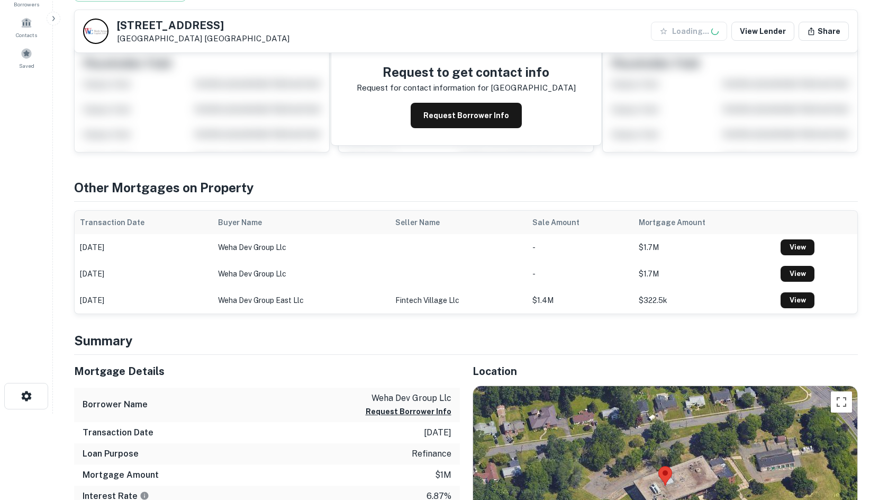
scroll to position [335, 0]
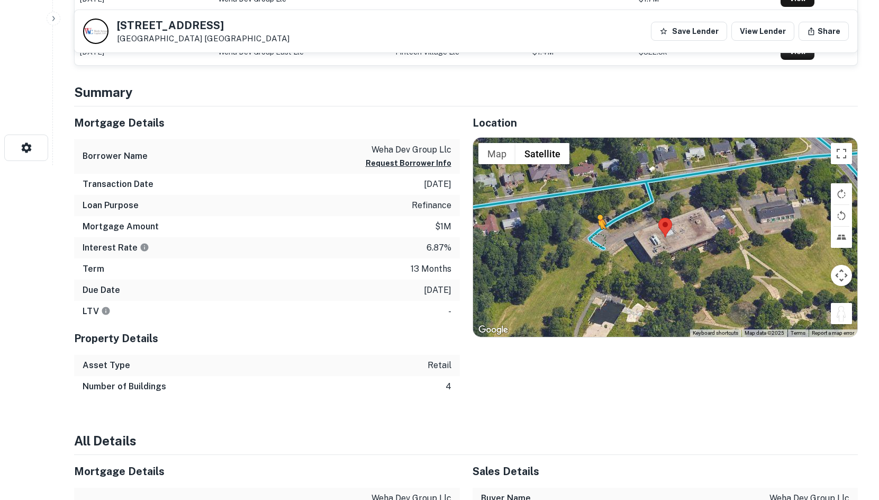
drag, startPoint x: 841, startPoint y: 317, endPoint x: 598, endPoint y: 240, distance: 254.8
click at [598, 240] on div "To activate drag with keyboard, press Alt + Enter. Once in keyboard drag state,…" at bounding box center [665, 237] width 385 height 199
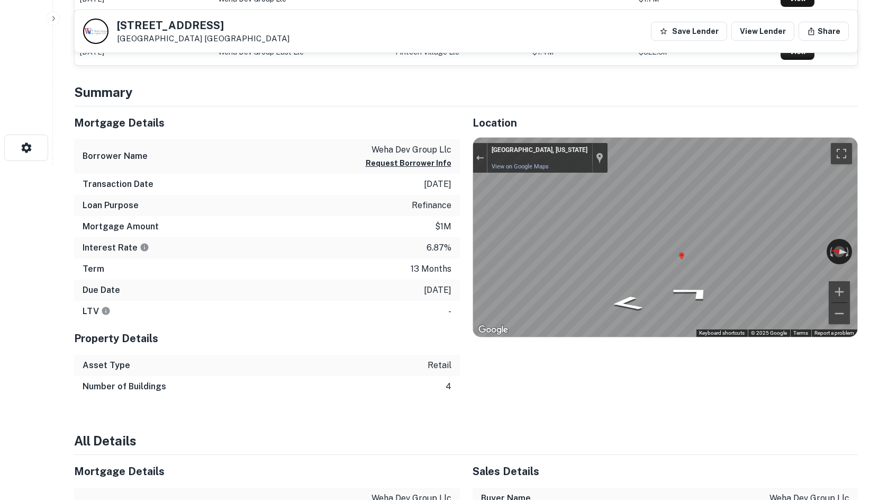
click at [375, 237] on div "Mortgage Details Borrower Name weha dev group llc Request Borrower Info Transac…" at bounding box center [459, 251] width 797 height 291
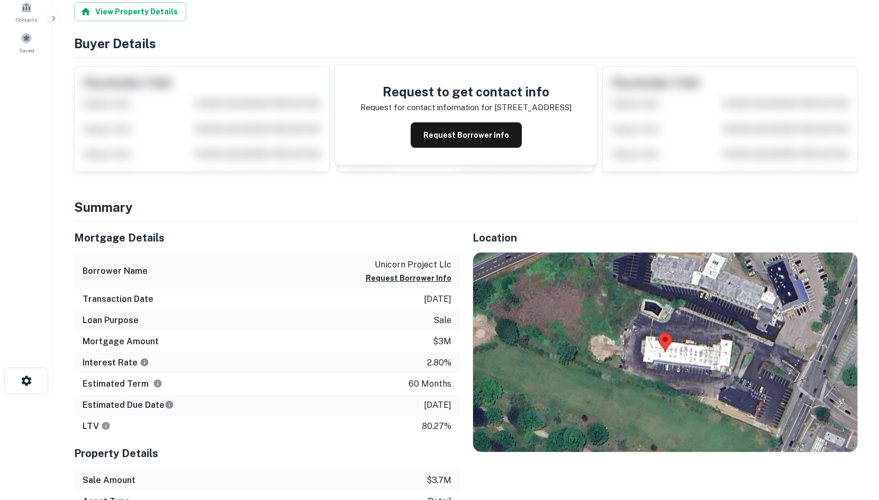
scroll to position [265, 0]
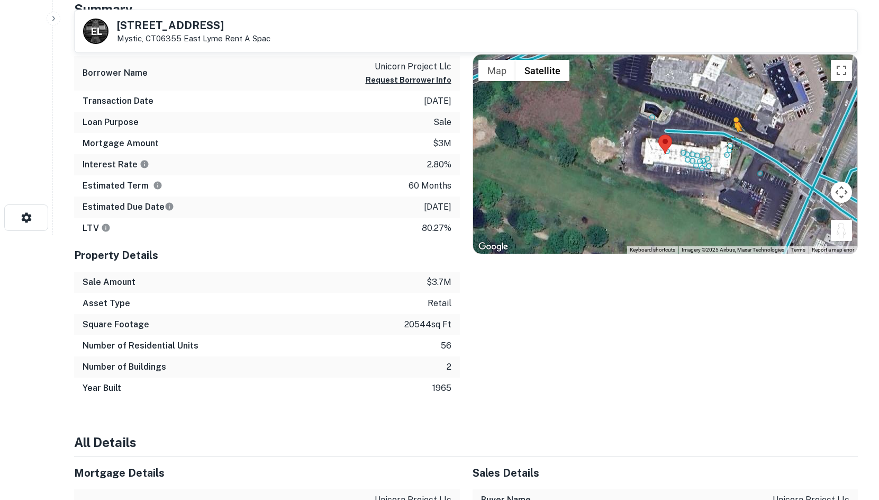
drag, startPoint x: 843, startPoint y: 233, endPoint x: 710, endPoint y: 137, distance: 164.9
click at [710, 137] on div "To activate drag with keyboard, press Alt + Enter. Once in keyboard drag state,…" at bounding box center [665, 154] width 385 height 199
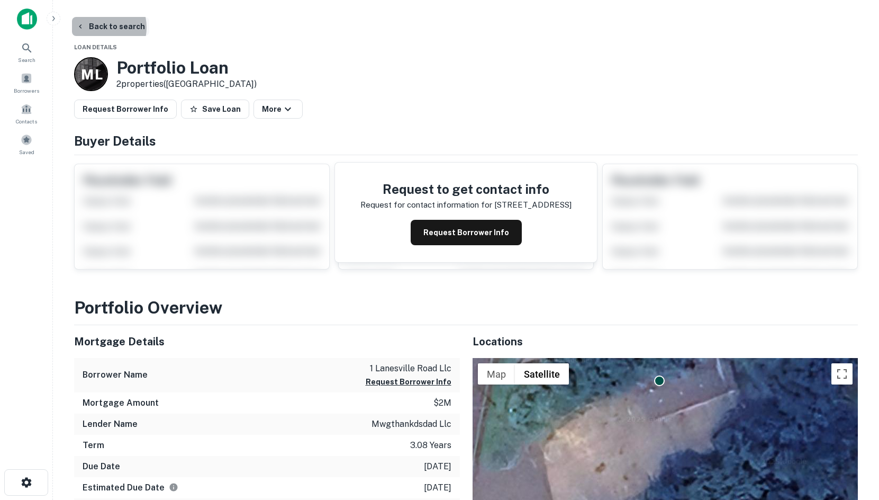
click at [94, 28] on button "Back to search" at bounding box center [110, 26] width 77 height 19
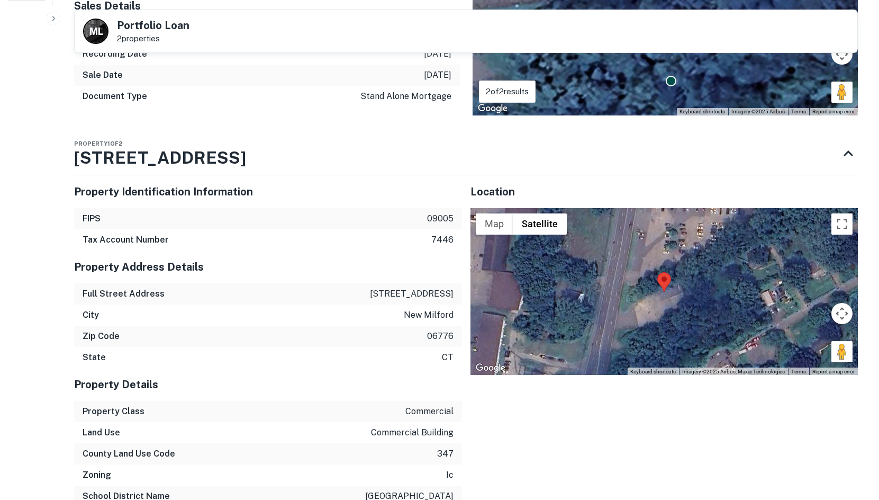
scroll to position [318, 0]
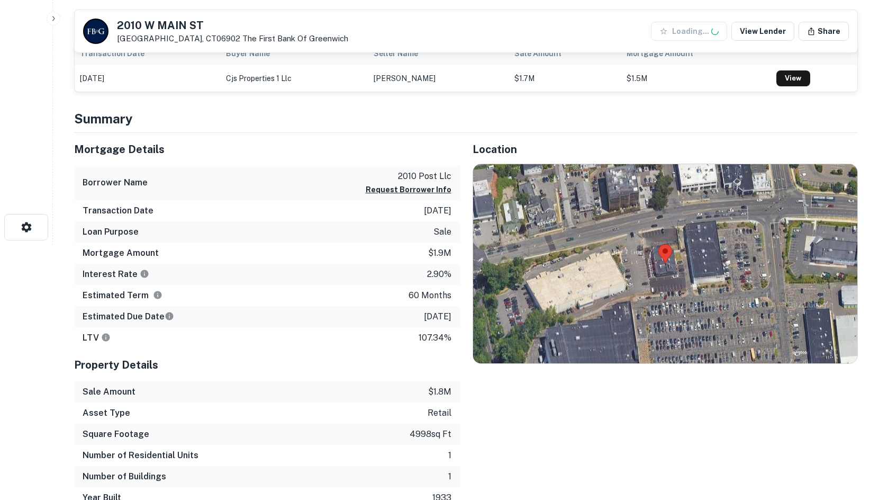
scroll to position [265, 0]
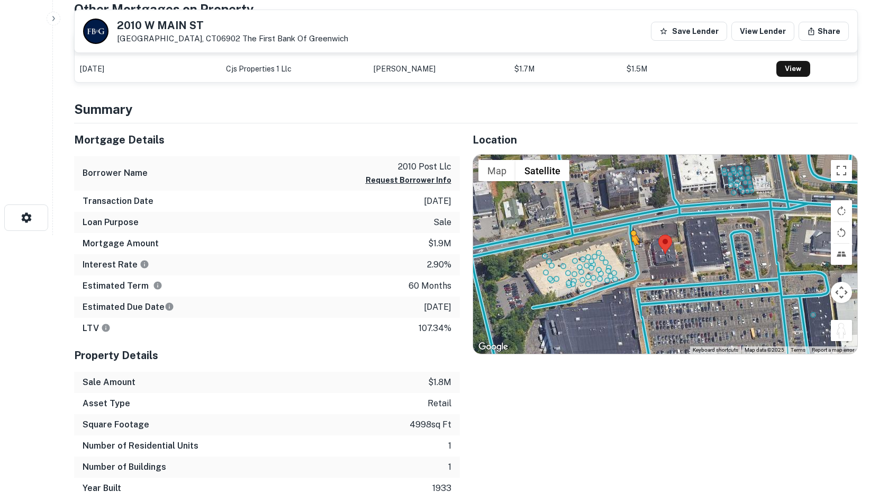
drag, startPoint x: 840, startPoint y: 331, endPoint x: 628, endPoint y: 256, distance: 224.4
click at [628, 256] on div "To activate drag with keyboard, press Alt + Enter. Once in keyboard drag state,…" at bounding box center [665, 254] width 385 height 199
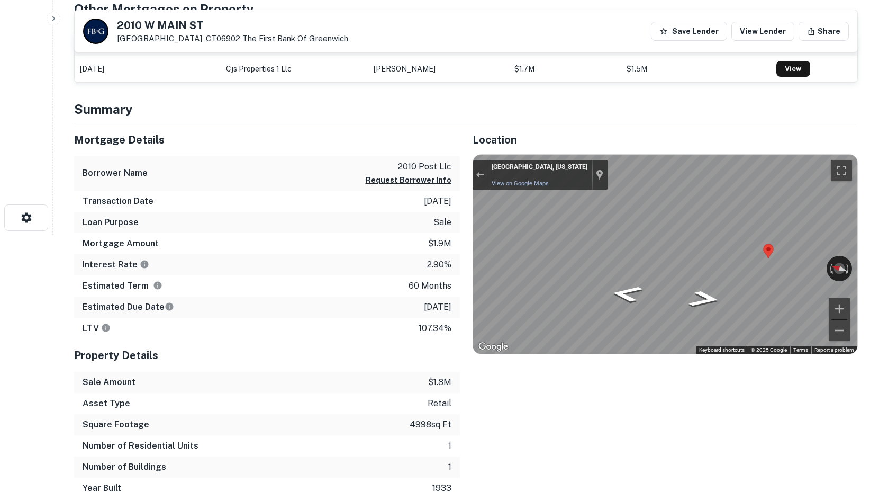
click at [359, 258] on div "Mortgage Details Borrower Name 2010 post llc Request Borrower Info Transaction …" at bounding box center [459, 310] width 797 height 375
click at [374, 255] on div "Mortgage Details Borrower Name 2010 post llc Request Borrower Info Transaction …" at bounding box center [459, 310] width 797 height 375
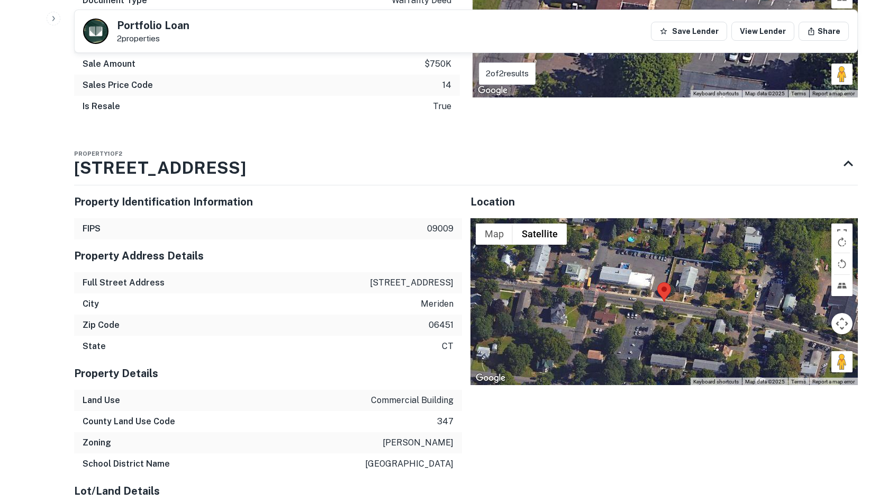
scroll to position [635, 0]
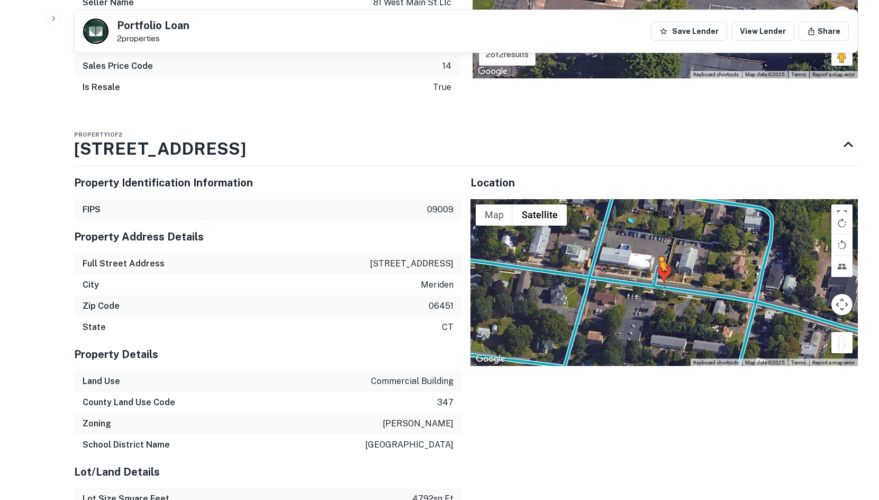
drag, startPoint x: 841, startPoint y: 323, endPoint x: 658, endPoint y: 255, distance: 194.5
click at [658, 255] on div "To activate drag with keyboard, press Alt + Enter. Once in keyboard drag state,…" at bounding box center [665, 282] width 388 height 167
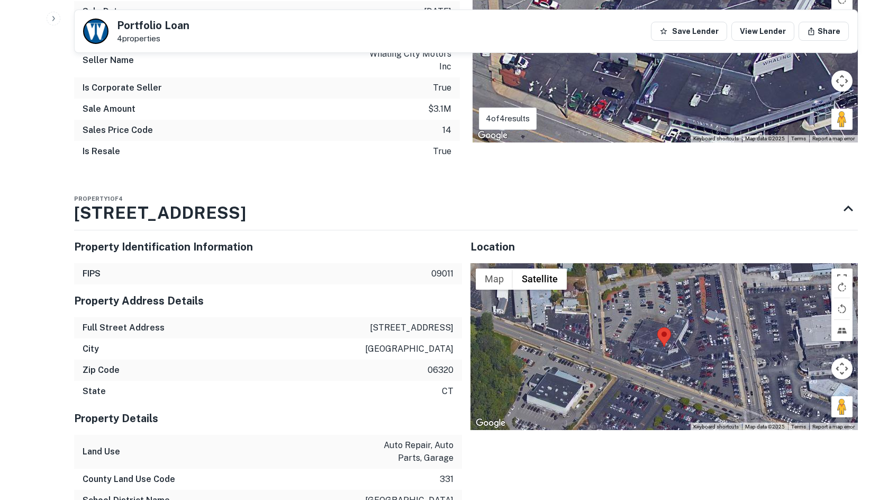
scroll to position [582, 0]
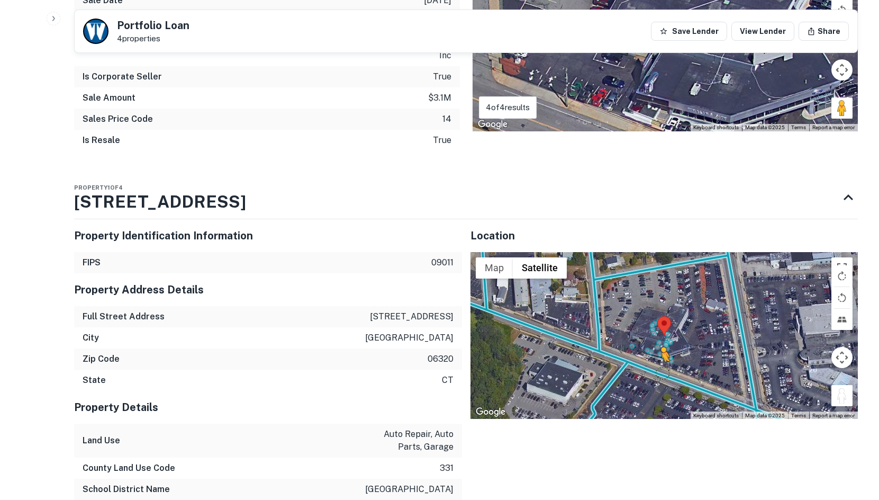
drag, startPoint x: 842, startPoint y: 381, endPoint x: 661, endPoint y: 361, distance: 182.7
click at [661, 361] on div "To activate drag with keyboard, press Alt + Enter. Once in keyboard drag state,…" at bounding box center [665, 335] width 388 height 167
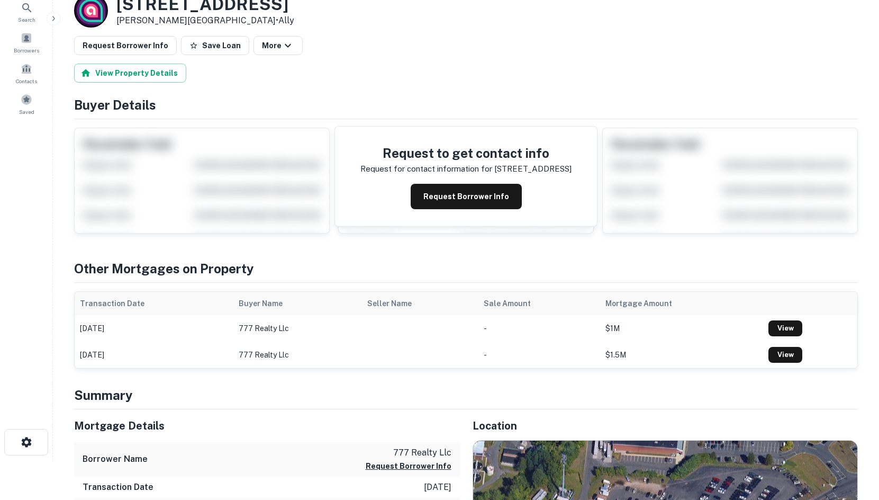
scroll to position [282, 0]
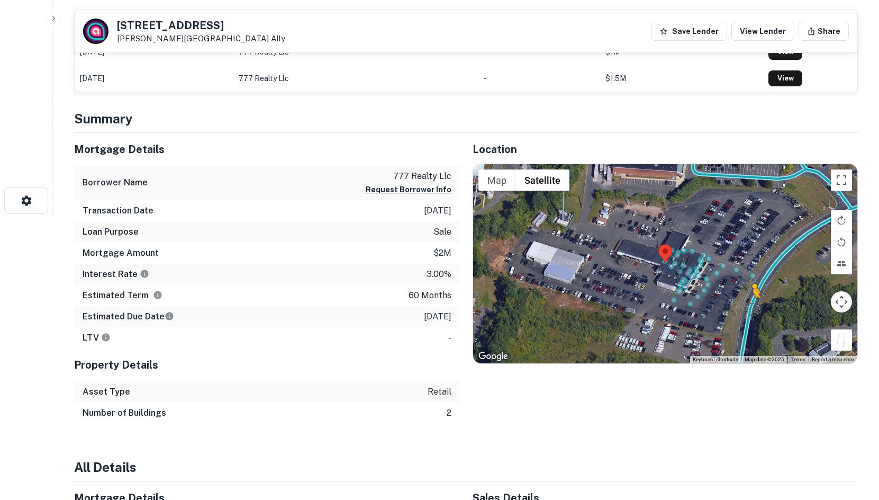
drag, startPoint x: 844, startPoint y: 342, endPoint x: 748, endPoint y: 305, distance: 102.2
click at [748, 305] on div "To activate drag with keyboard, press Alt + Enter. Once in keyboard drag state,…" at bounding box center [665, 263] width 385 height 199
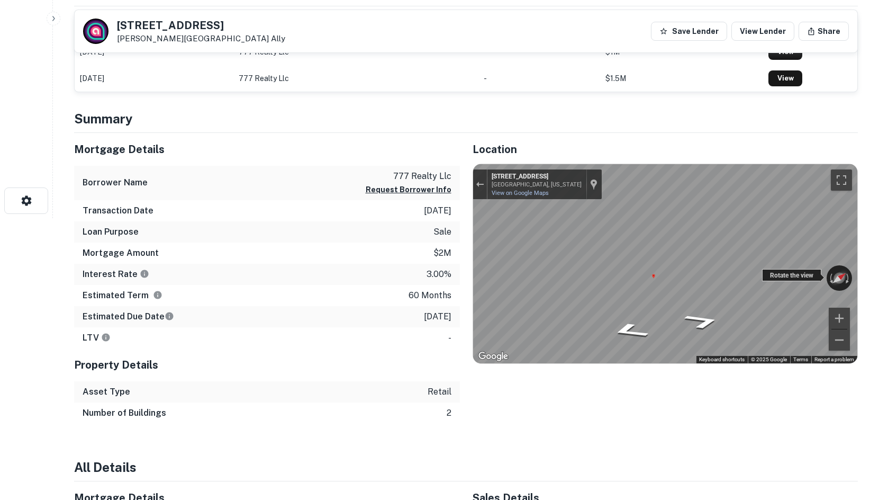
click at [842, 277] on div "← Move left → Move right ↑ Move up ↓ Move down + Zoom in - Zoom out 778 Talcott…" at bounding box center [665, 263] width 385 height 199
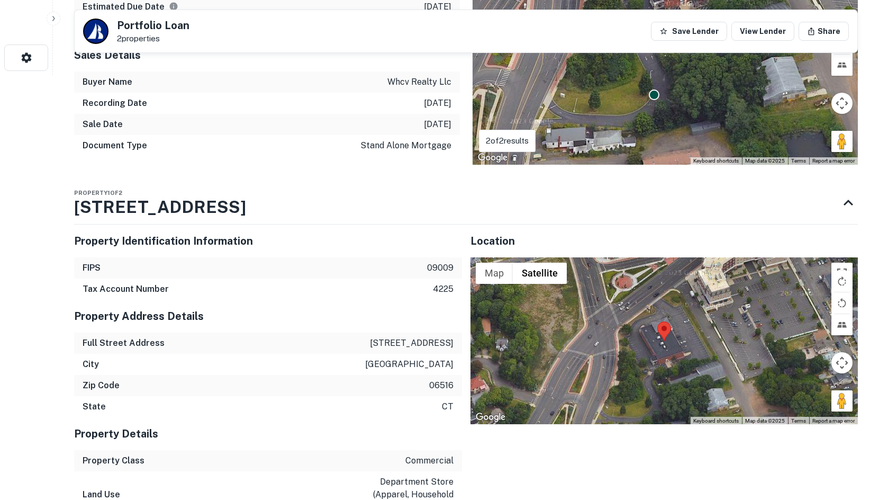
scroll to position [440, 0]
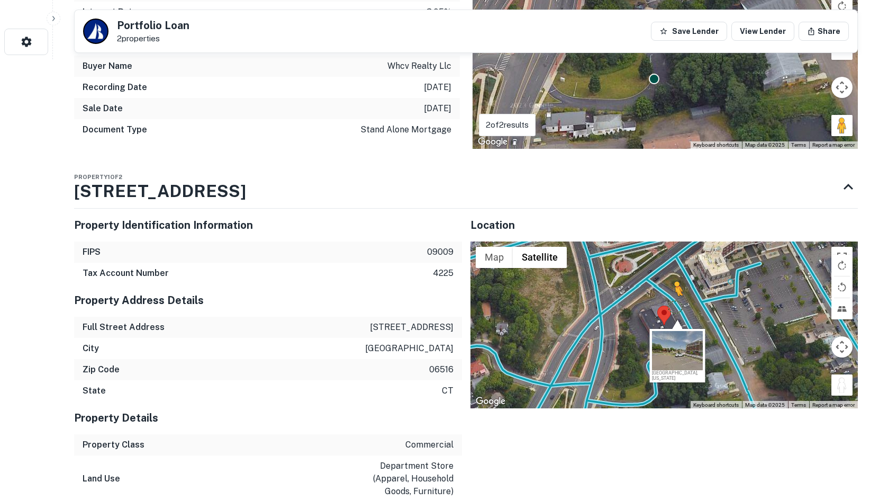
drag, startPoint x: 838, startPoint y: 389, endPoint x: 675, endPoint y: 306, distance: 182.8
click at [675, 306] on div "To activate drag with keyboard, press Alt + Enter. Once in keyboard drag state,…" at bounding box center [665, 324] width 388 height 167
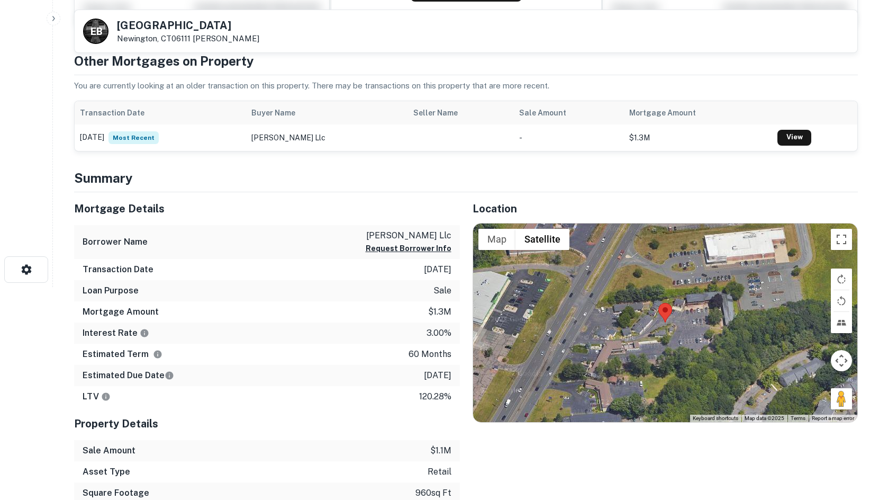
scroll to position [282, 0]
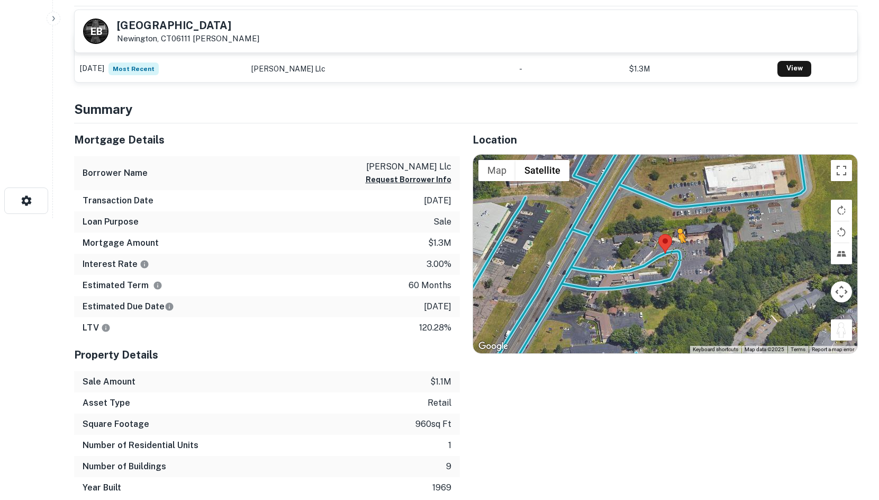
drag, startPoint x: 844, startPoint y: 331, endPoint x: 678, endPoint y: 253, distance: 183.3
click at [678, 253] on div "To activate drag with keyboard, press Alt + Enter. Once in keyboard drag state,…" at bounding box center [665, 254] width 385 height 199
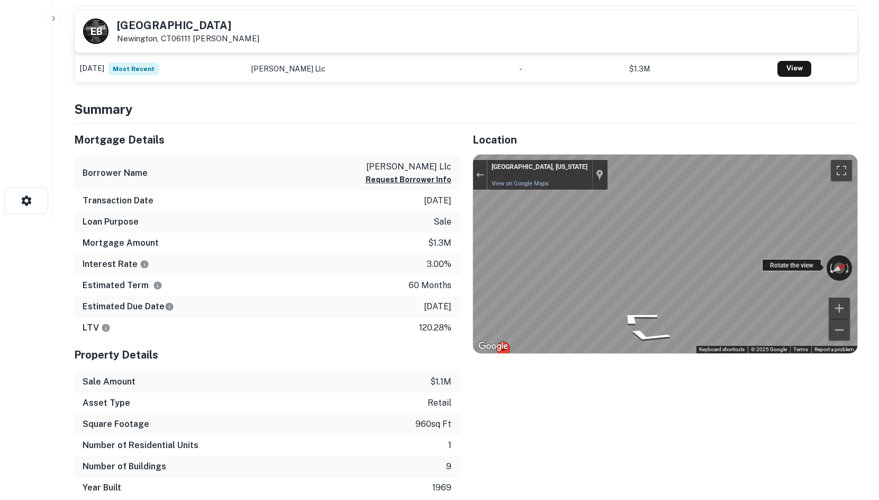
click at [830, 277] on div "← Move left → Move right ↑ Move up ↓ Move down + Zoom in - Zoom out Newington, …" at bounding box center [665, 254] width 385 height 199
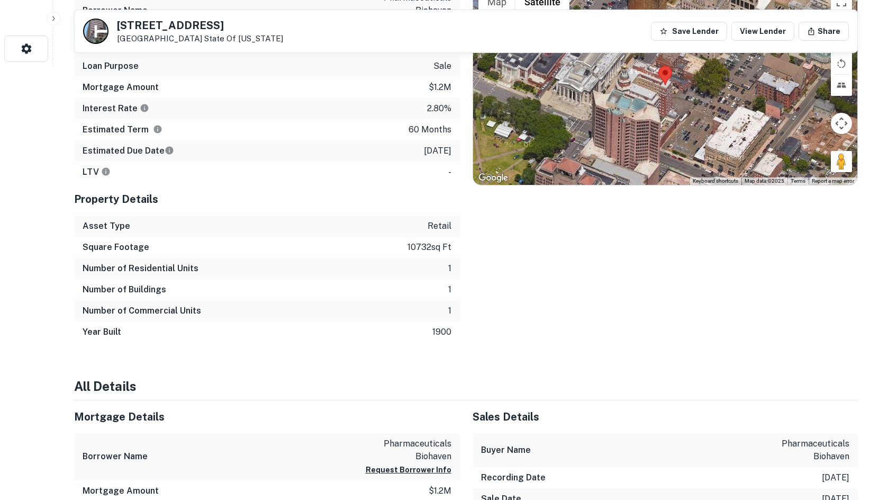
scroll to position [705, 0]
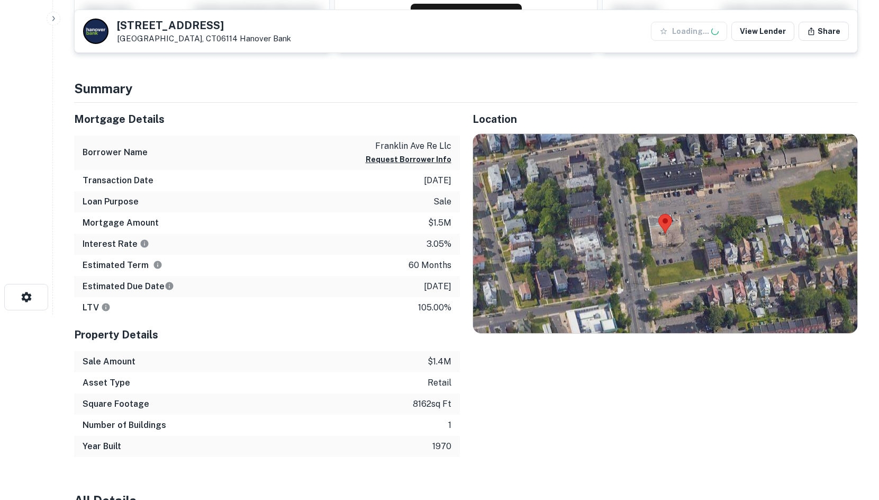
scroll to position [229, 0]
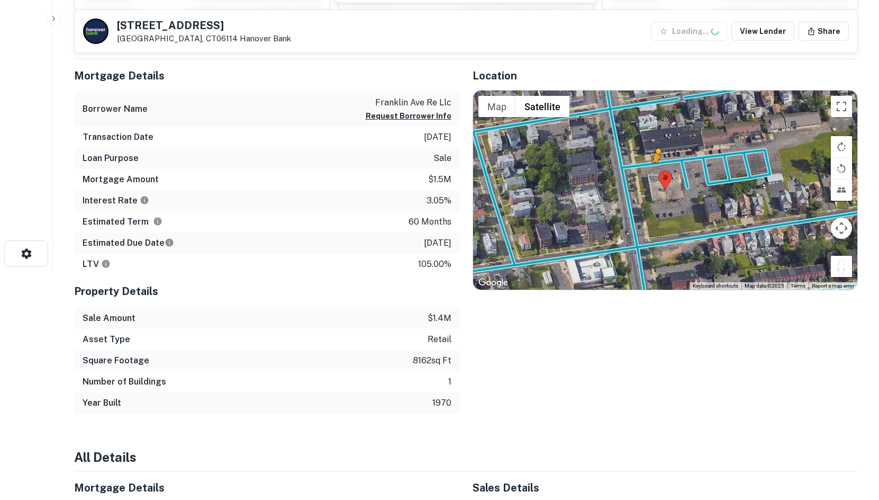
drag, startPoint x: 835, startPoint y: 270, endPoint x: 663, endPoint y: 168, distance: 200.3
click at [663, 168] on div "To activate drag with keyboard, press Alt + Enter. Once in keyboard drag state,…" at bounding box center [665, 190] width 385 height 199
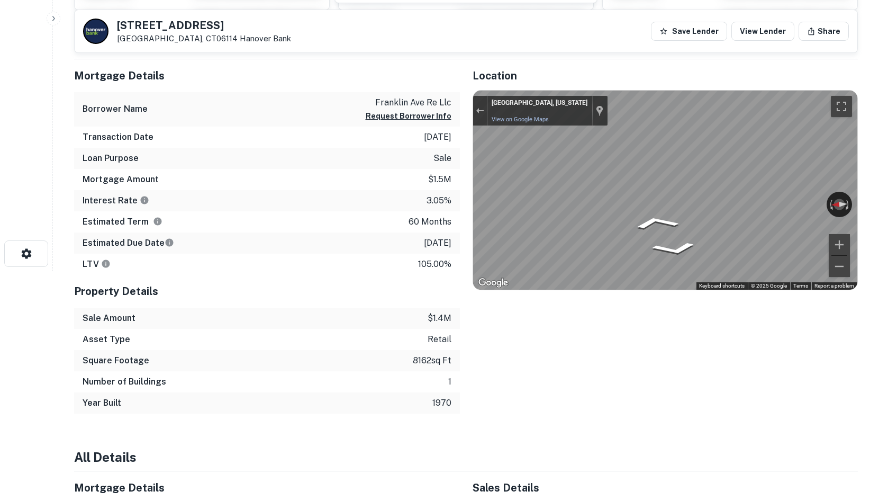
click at [199, 166] on div "Mortgage Details Borrower Name franklin ave re llc Request Borrower Info Transa…" at bounding box center [459, 236] width 797 height 354
click at [309, 234] on div "Mortgage Details Borrower Name franklin ave re llc Request Borrower Info Transa…" at bounding box center [459, 236] width 797 height 354
click at [381, 207] on div "Mortgage Details Borrower Name franklin ave re llc Request Borrower Info Transa…" at bounding box center [459, 236] width 797 height 354
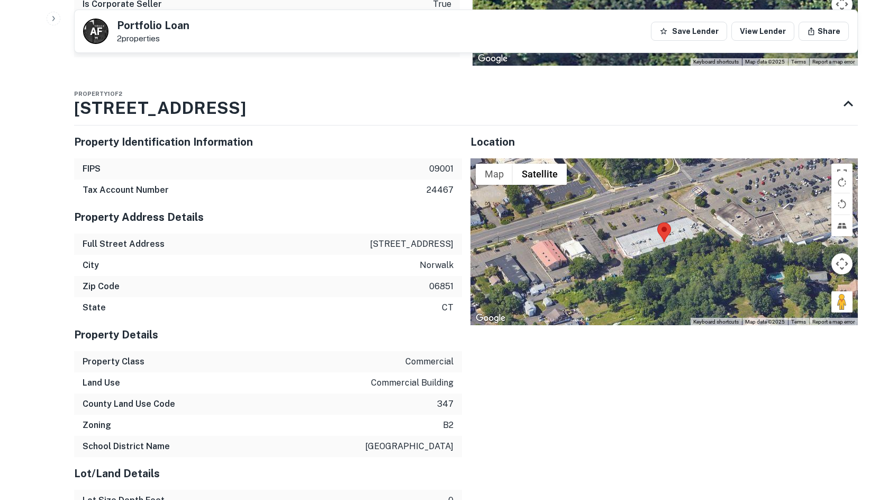
scroll to position [652, 0]
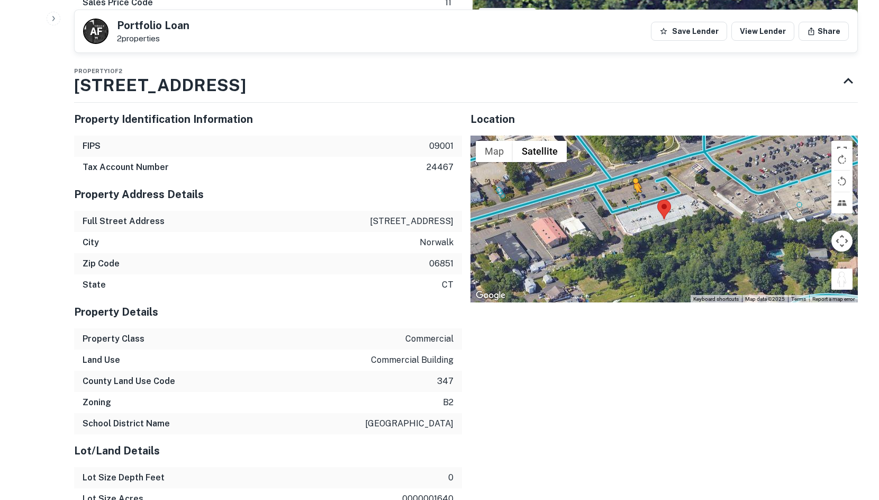
drag, startPoint x: 838, startPoint y: 278, endPoint x: 633, endPoint y: 202, distance: 219.4
click at [633, 202] on div "To activate drag with keyboard, press Alt + Enter. Once in keyboard drag state,…" at bounding box center [665, 219] width 388 height 167
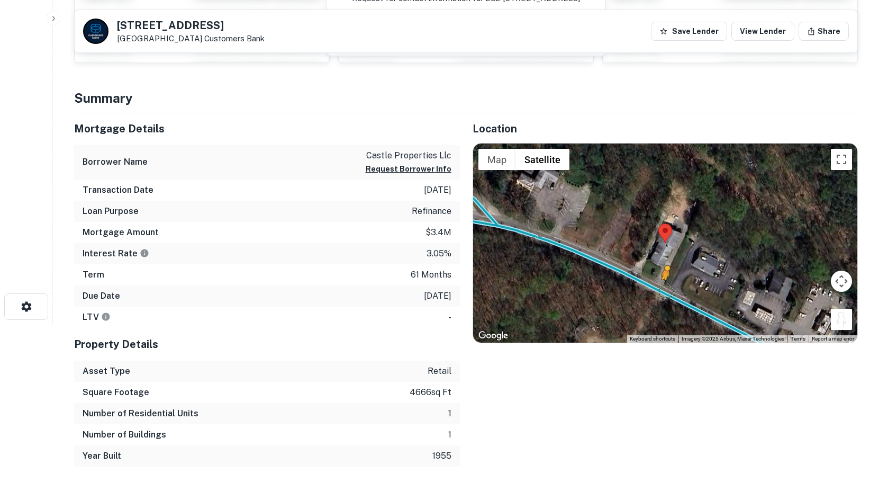
drag, startPoint x: 838, startPoint y: 318, endPoint x: 655, endPoint y: 290, distance: 185.2
click at [655, 290] on div "To activate drag with keyboard, press Alt + Enter. Once in keyboard drag state,…" at bounding box center [665, 242] width 385 height 199
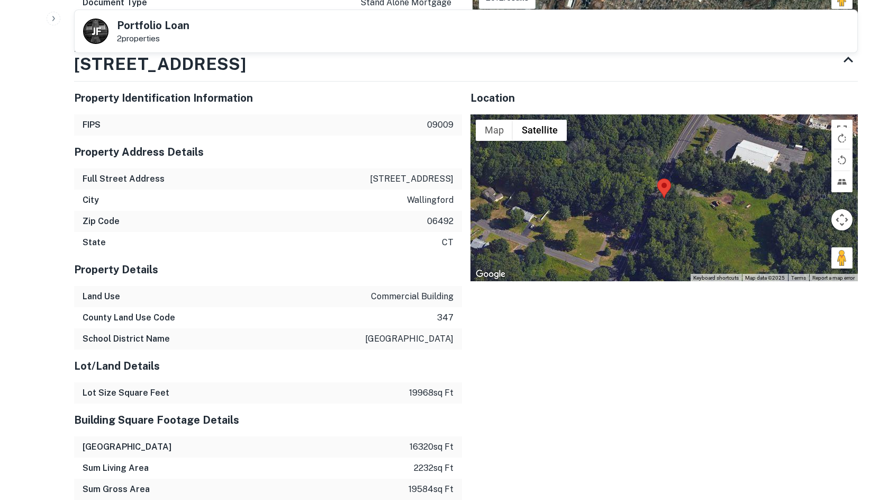
scroll to position [599, 0]
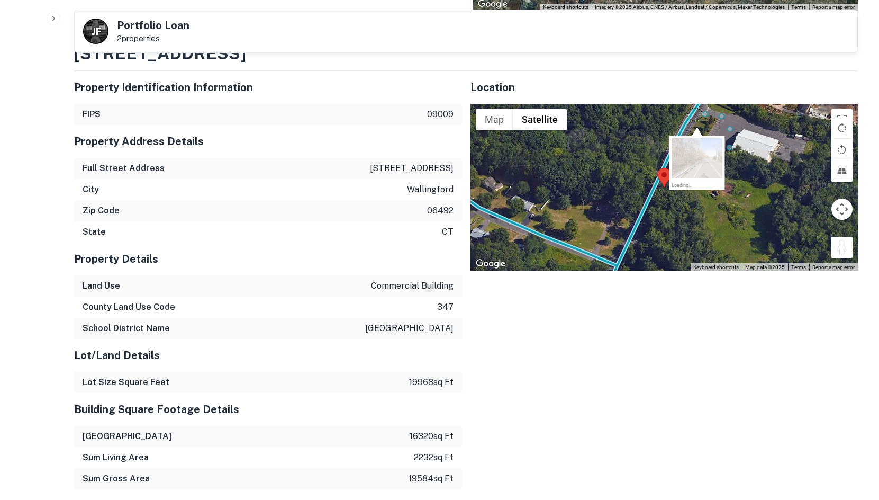
drag, startPoint x: 839, startPoint y: 254, endPoint x: 691, endPoint y: 110, distance: 205.9
click at [691, 110] on div "To activate drag with keyboard, press Alt + Enter. Once in keyboard drag state,…" at bounding box center [665, 187] width 388 height 167
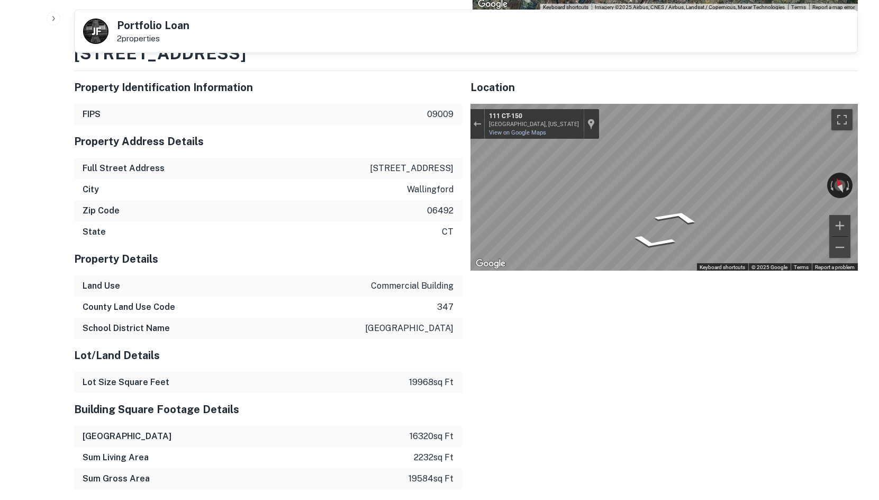
click at [331, 108] on div "Property Identification Information FIPS 09009 Property Address Details Full St…" at bounding box center [462, 488] width 792 height 852
click at [708, 231] on icon "Go Southwest, CT-150" at bounding box center [703, 232] width 61 height 23
click at [698, 241] on icon "Go South, CT-150" at bounding box center [703, 239] width 54 height 21
